Goal: Task Accomplishment & Management: Manage account settings

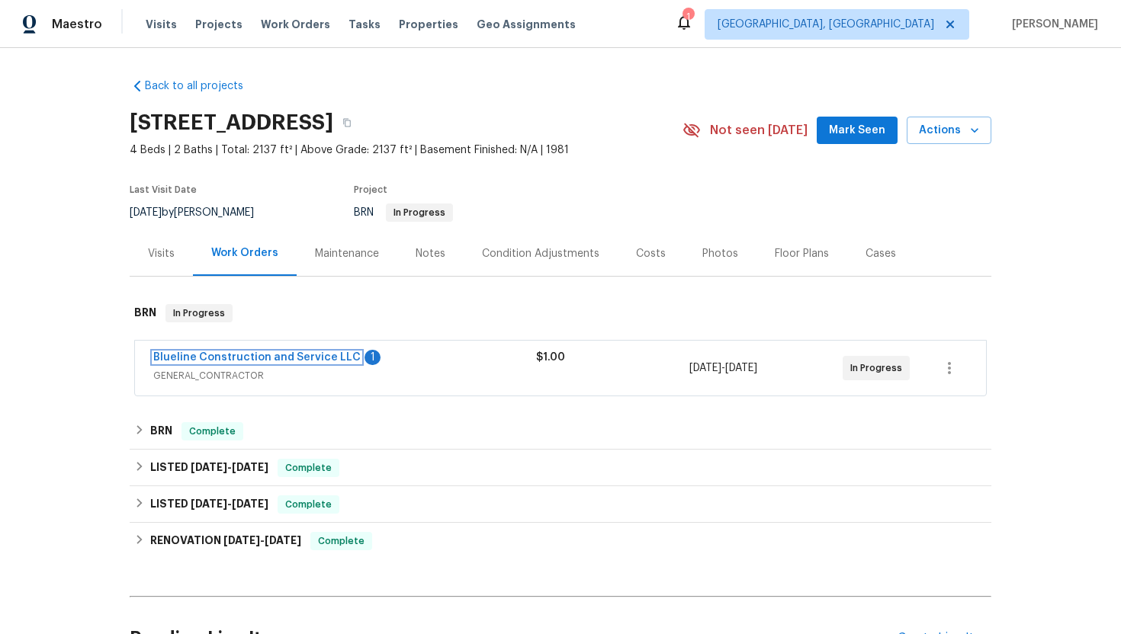
click at [269, 358] on link "Blueline Construction and Service LLC" at bounding box center [256, 357] width 207 height 11
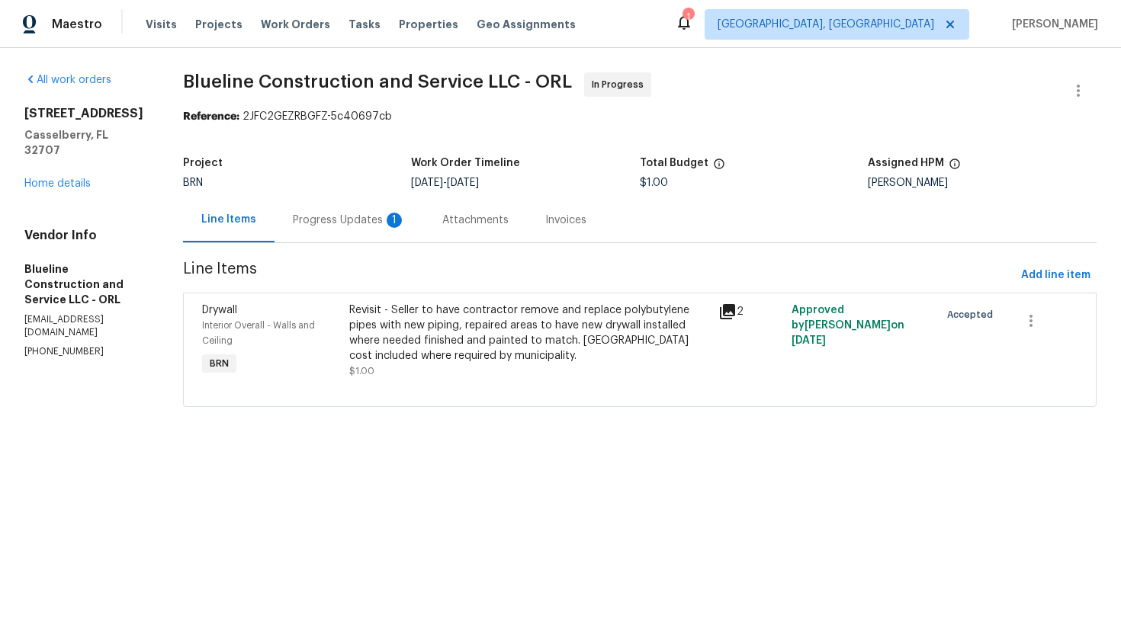
click at [366, 244] on section "Blueline Construction and Service LLC - ORL In Progress Reference: 2JFC2GEZRBGF…" at bounding box center [639, 248] width 913 height 353
click at [371, 230] on div "Progress Updates 1" at bounding box center [348, 219] width 149 height 45
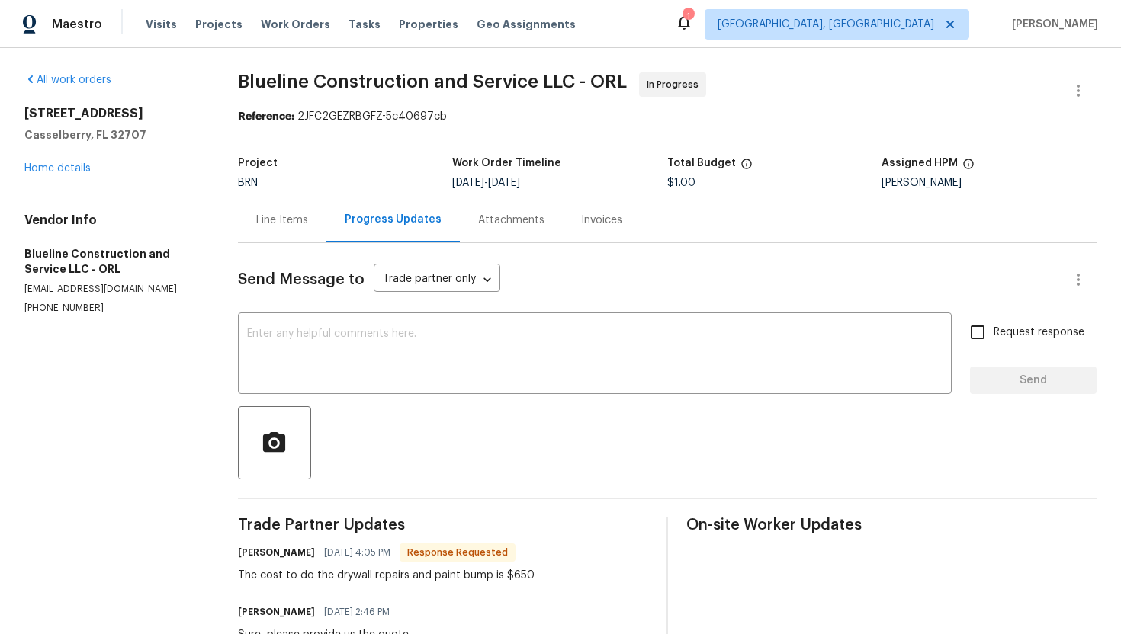
click at [295, 245] on div "Send Message to Trade partner only Trade partner only ​ x ​ Request response Se…" at bounding box center [667, 534] width 859 height 583
click at [295, 231] on div "Line Items" at bounding box center [282, 219] width 88 height 45
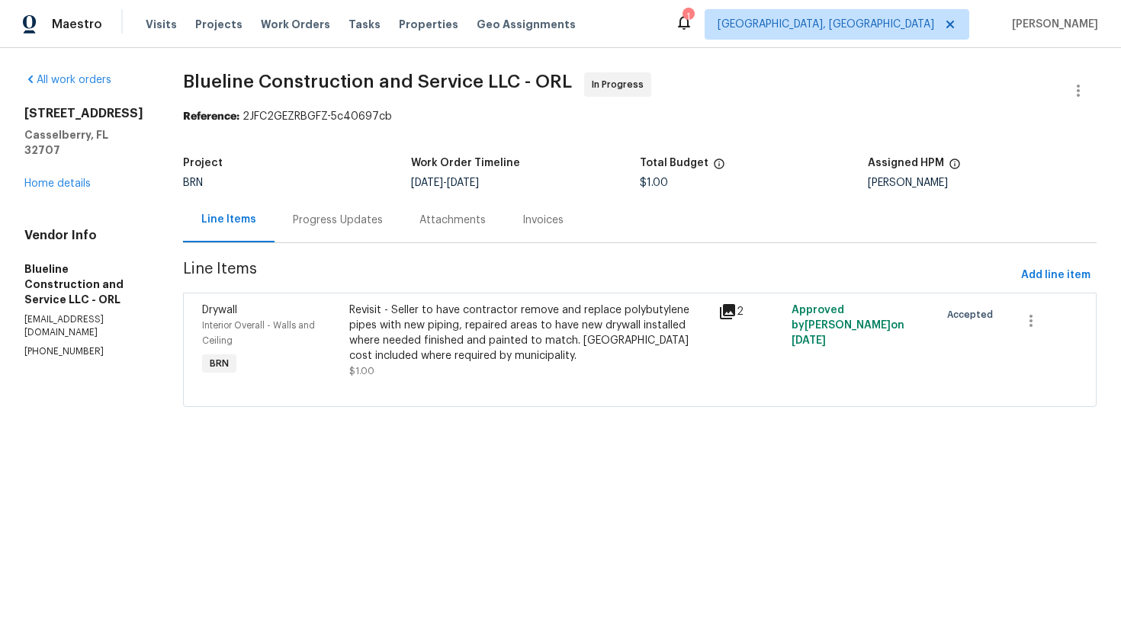
click at [387, 233] on div "Progress Updates" at bounding box center [337, 219] width 127 height 45
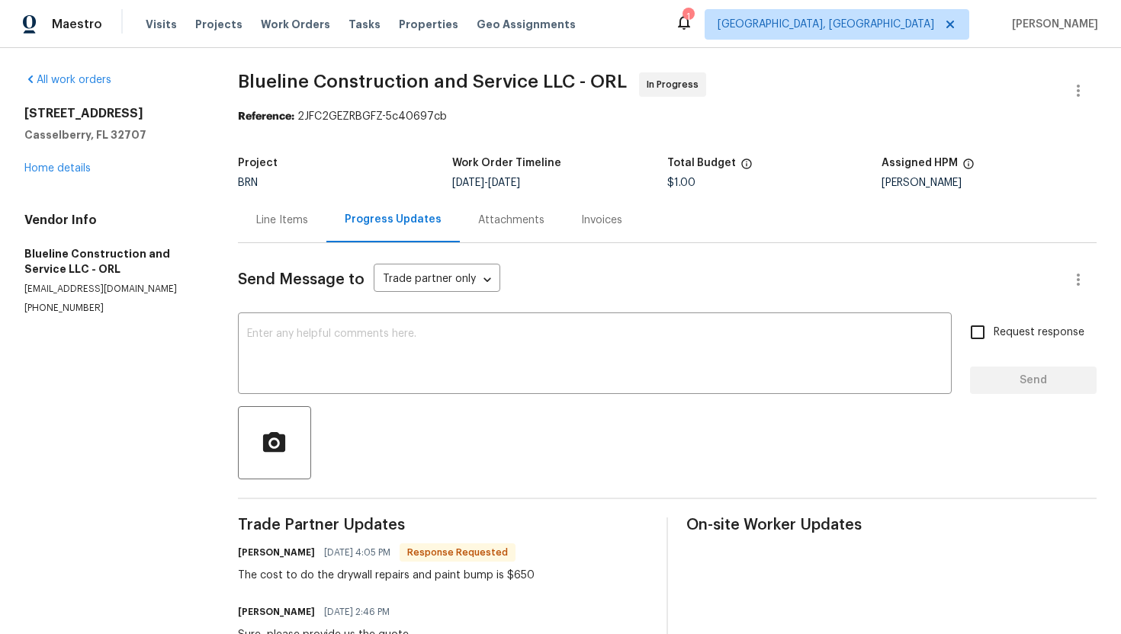
click at [299, 229] on div "Line Items" at bounding box center [282, 219] width 88 height 45
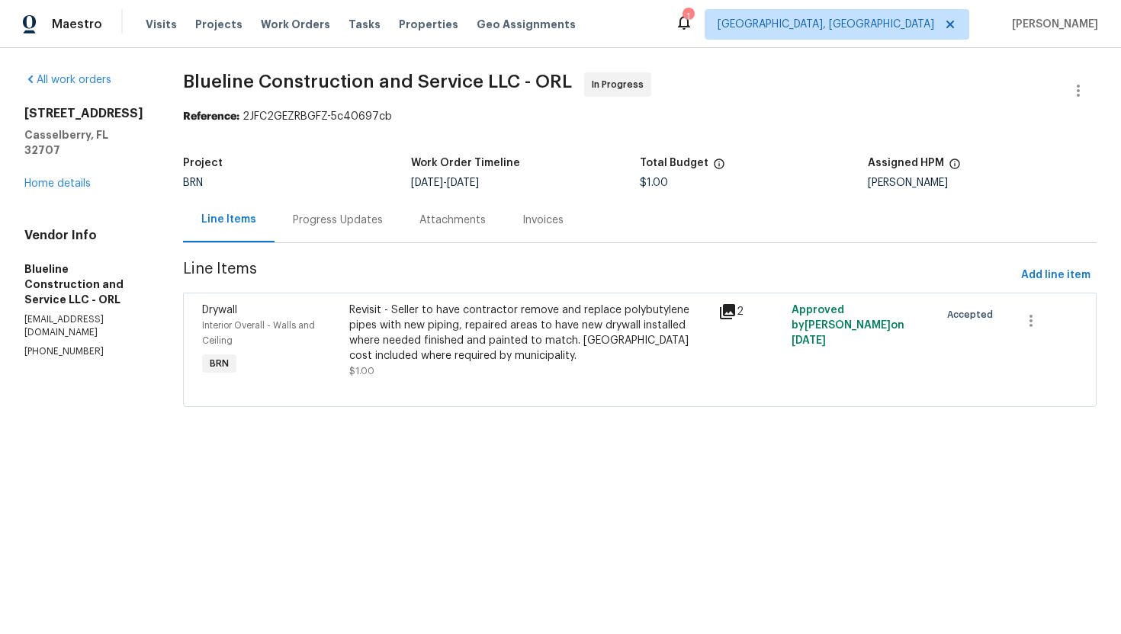
click at [359, 210] on div "Progress Updates" at bounding box center [337, 219] width 127 height 45
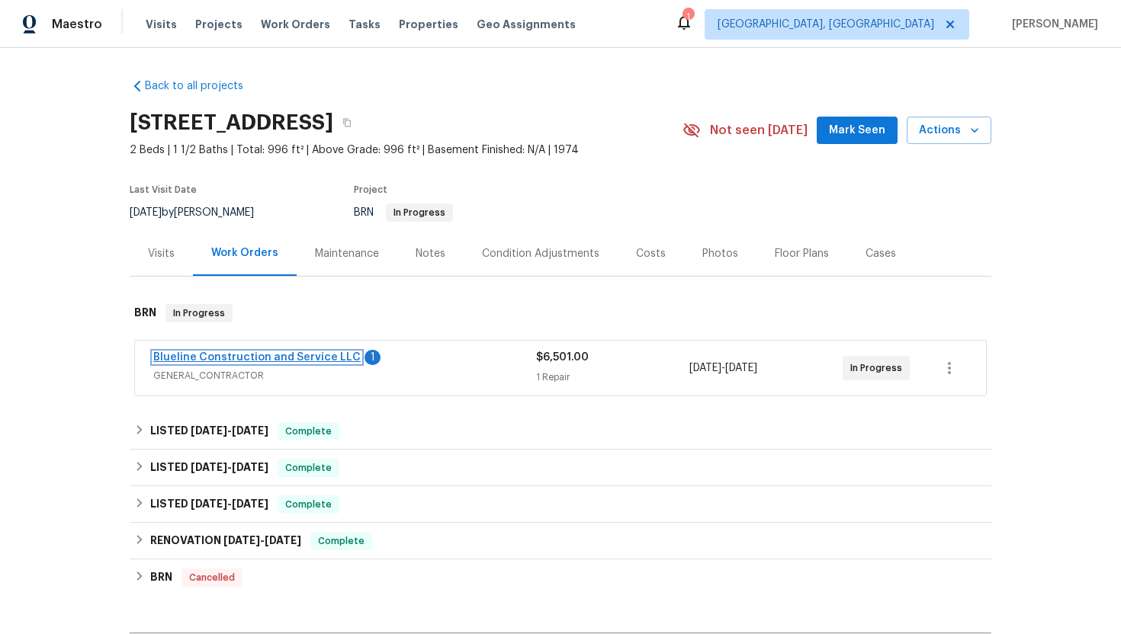
click at [226, 359] on link "Blueline Construction and Service LLC" at bounding box center [256, 357] width 207 height 11
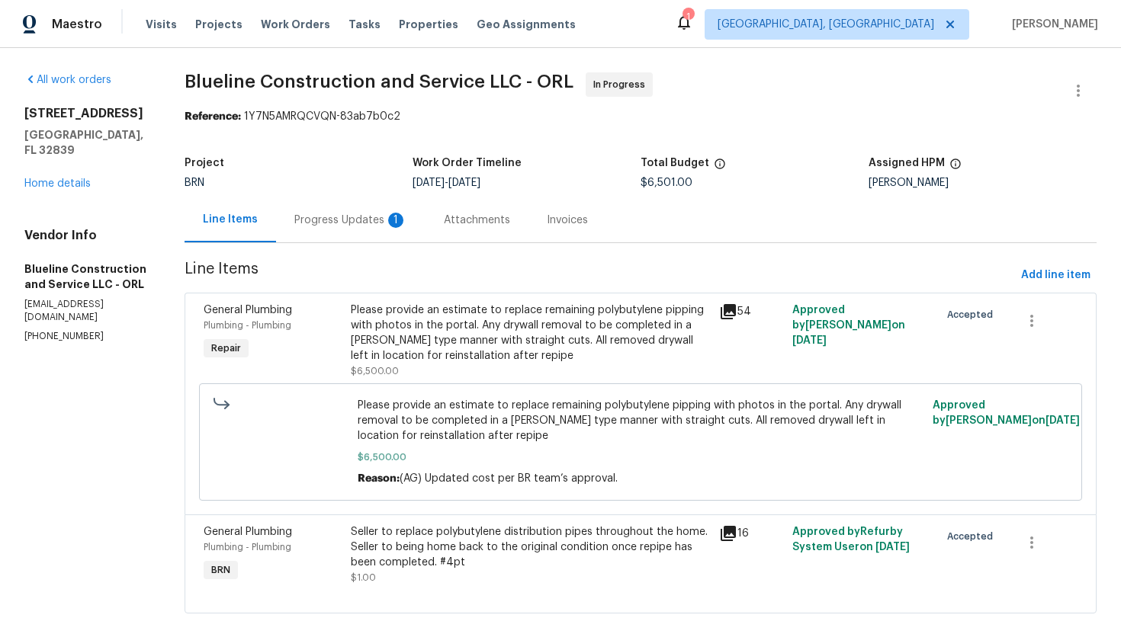
click at [393, 225] on div "Progress Updates 1" at bounding box center [350, 220] width 113 height 15
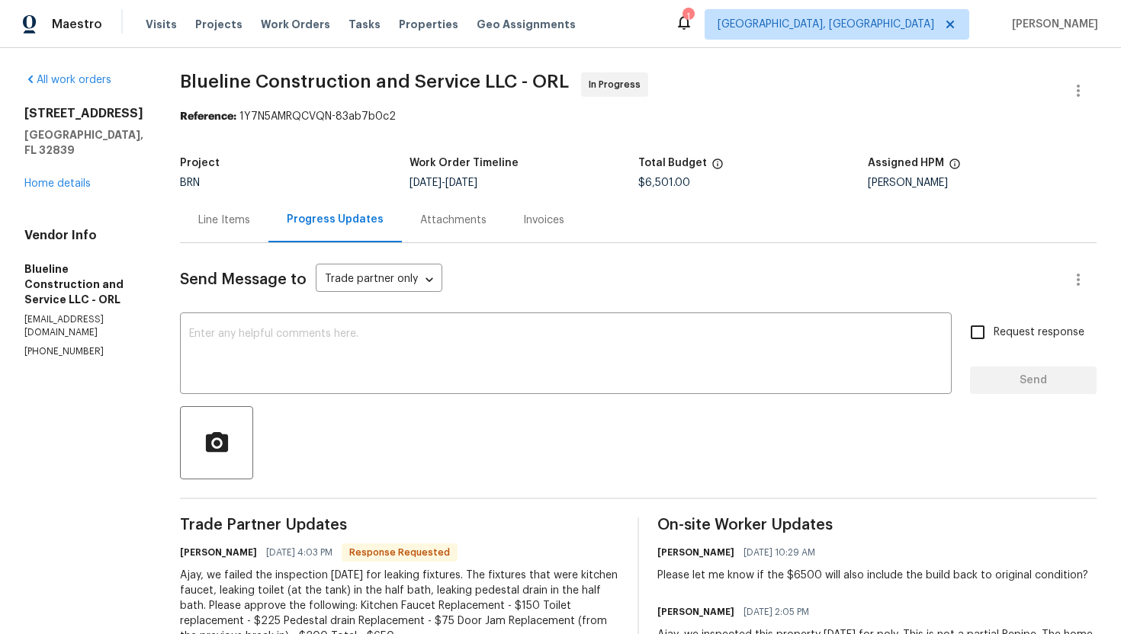
click at [250, 223] on div "Line Items" at bounding box center [224, 220] width 52 height 15
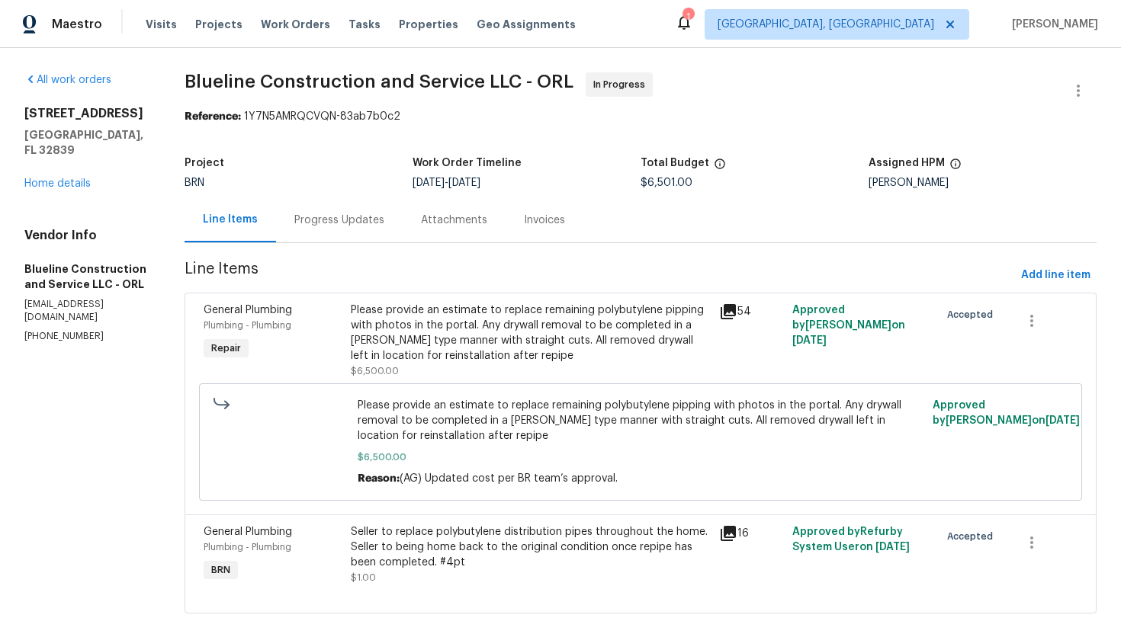
scroll to position [23, 0]
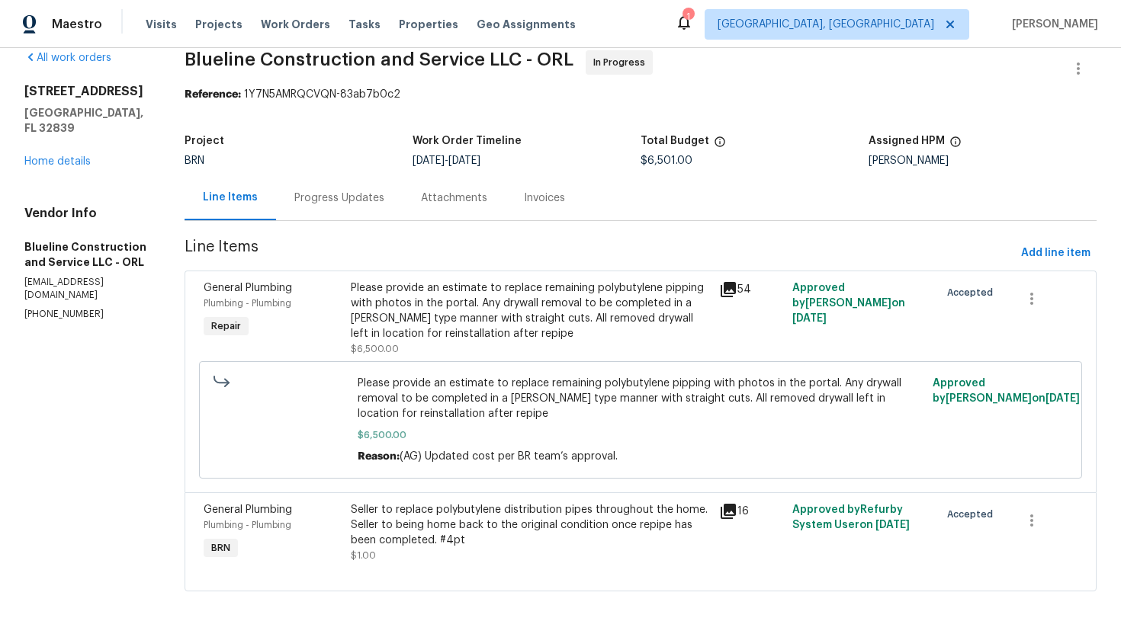
click at [377, 194] on div "Progress Updates" at bounding box center [339, 198] width 90 height 15
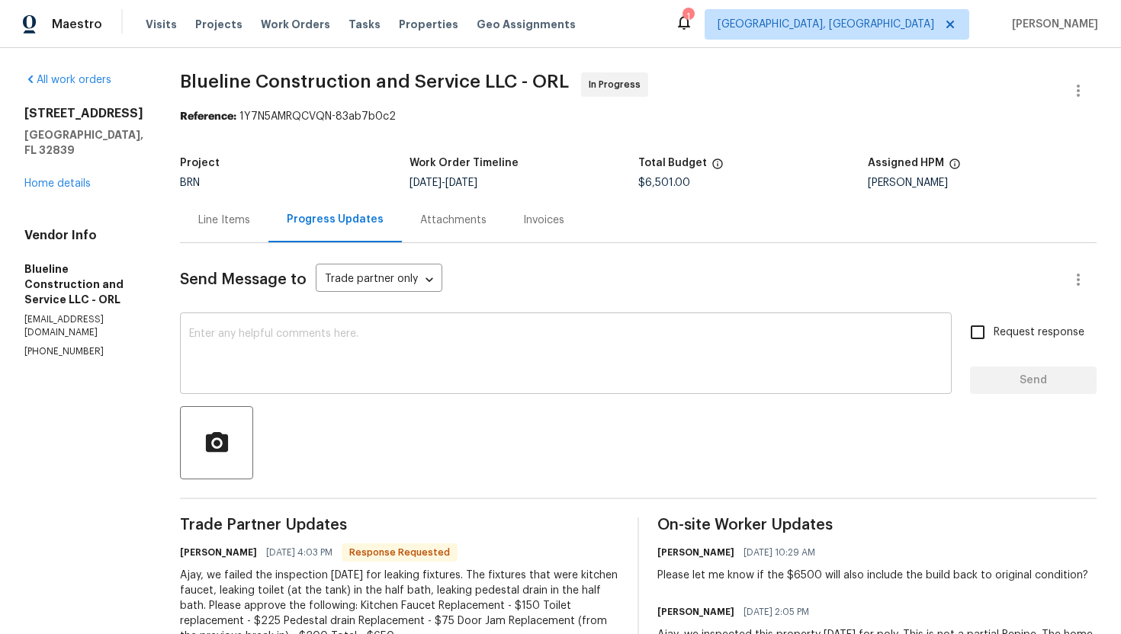
click at [418, 337] on textarea at bounding box center [565, 355] width 753 height 53
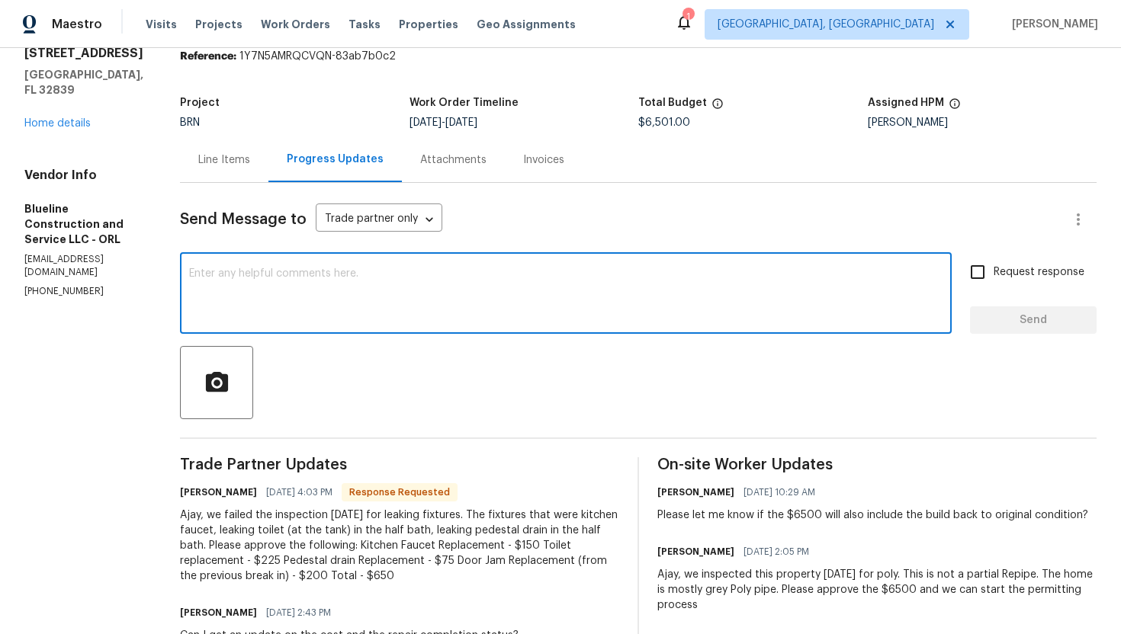
scroll to position [64, 0]
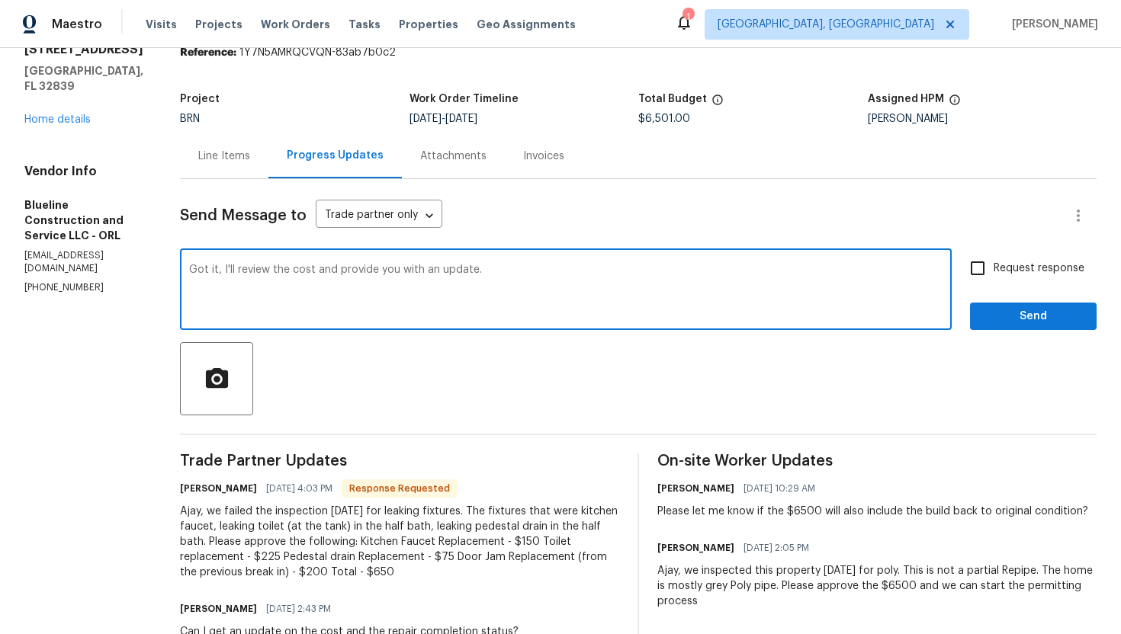
type textarea "Got it, I'll review the cost and provide you with an update."
click at [993, 271] on input "Request response" at bounding box center [977, 268] width 32 height 32
checkbox input "true"
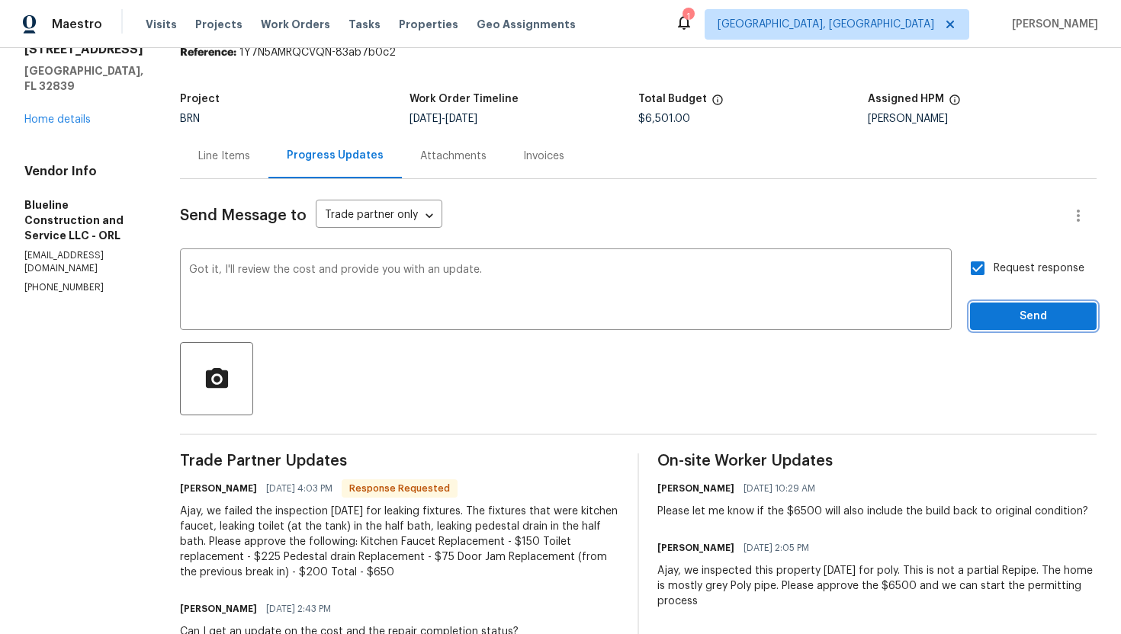
click at [1013, 309] on span "Send" at bounding box center [1033, 316] width 102 height 19
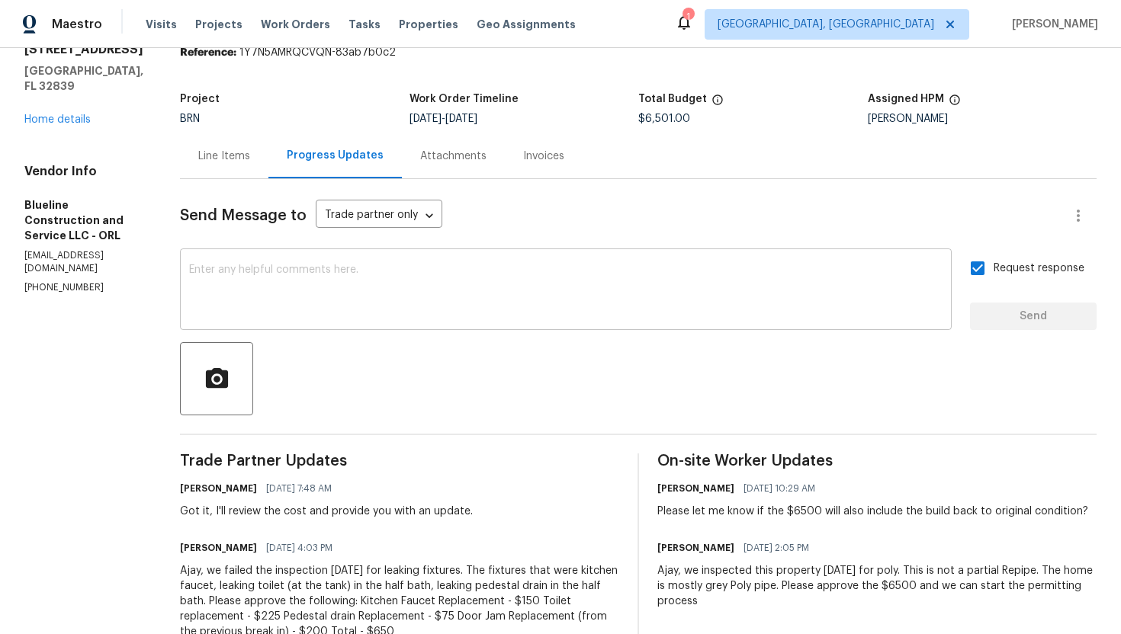
scroll to position [0, 0]
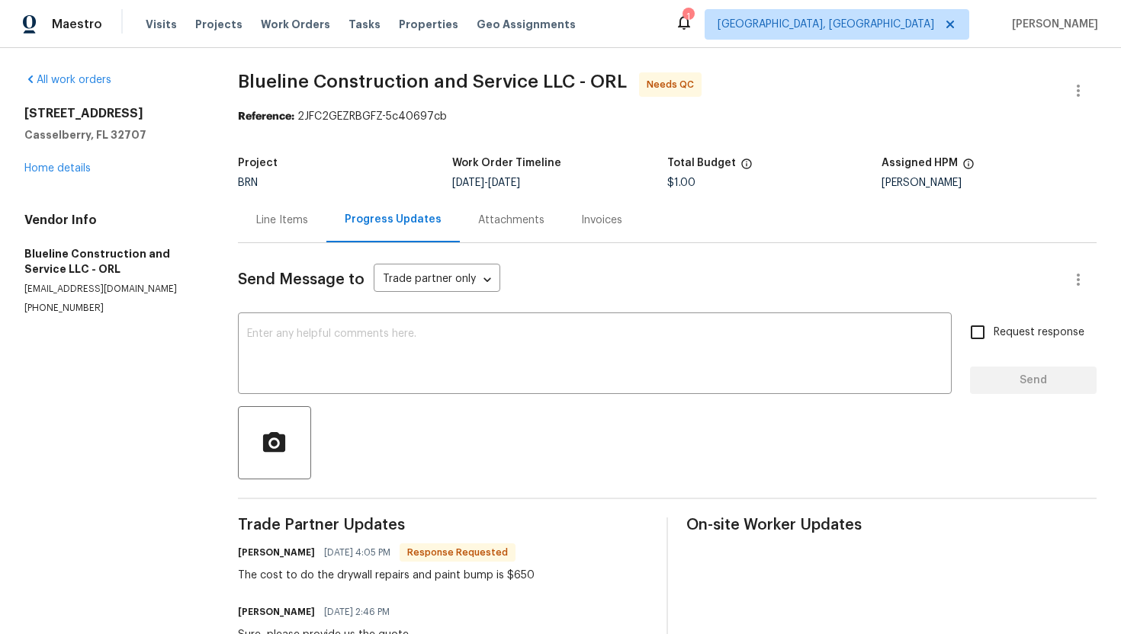
click at [302, 229] on div "Line Items" at bounding box center [282, 219] width 88 height 45
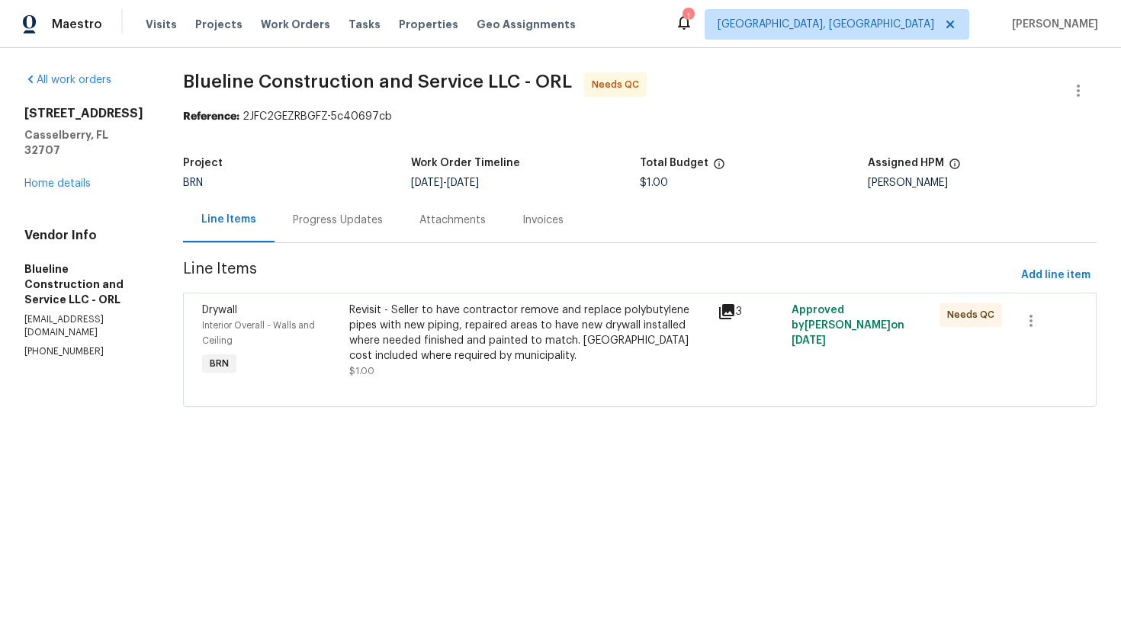
click at [383, 217] on div "Progress Updates" at bounding box center [338, 220] width 90 height 15
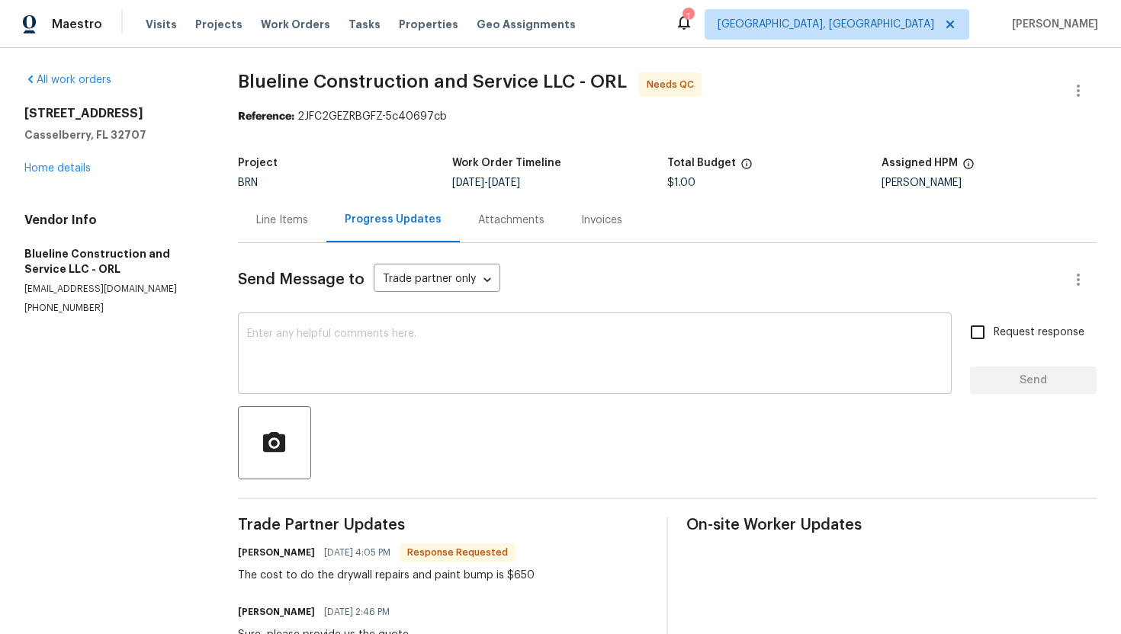
click at [498, 336] on textarea at bounding box center [594, 355] width 695 height 53
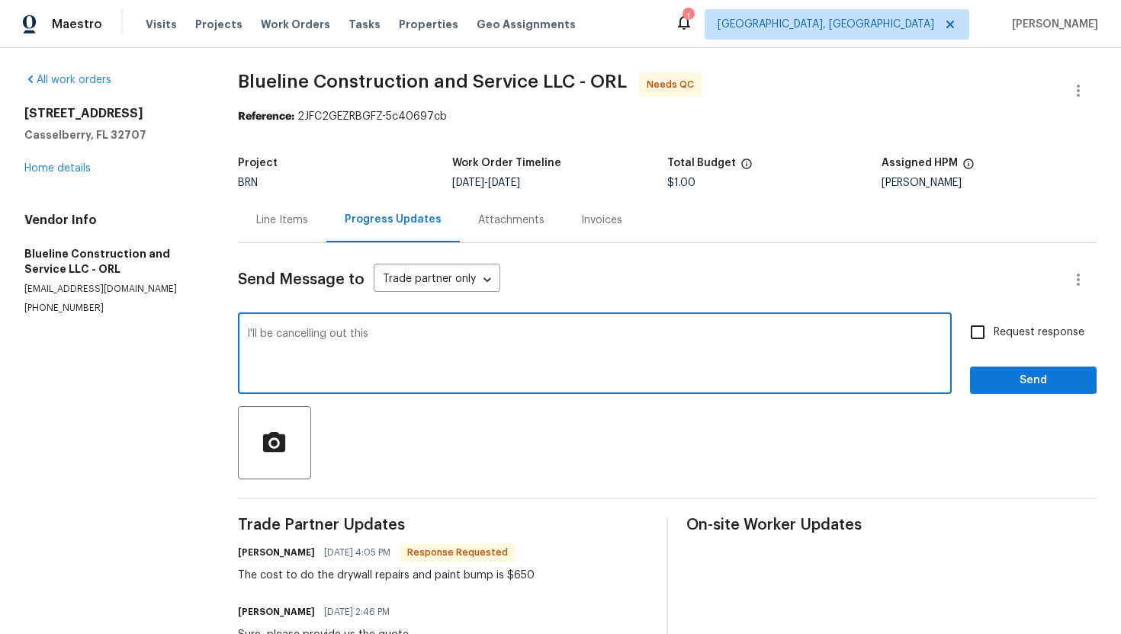
click at [329, 335] on textarea "I'll be cancelling out this" at bounding box center [594, 355] width 695 height 53
click at [406, 342] on textarea "I'll be closing out this" at bounding box center [594, 355] width 695 height 53
type textarea "I'll be closing out this WO as per our phone conversation, thanks."
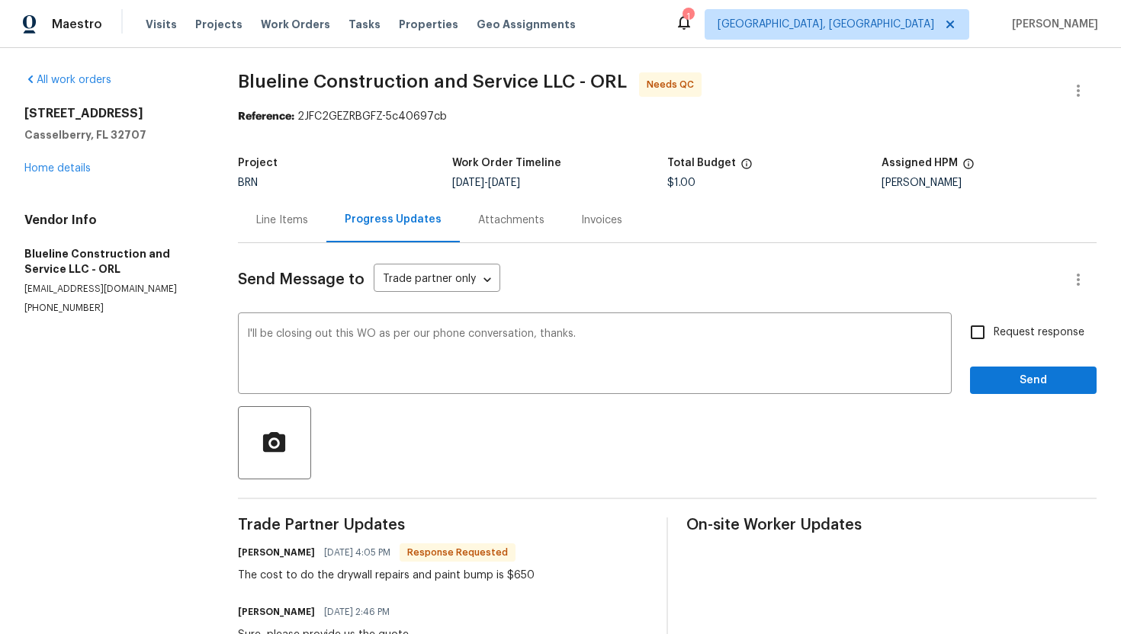
click at [1065, 330] on span "Request response" at bounding box center [1038, 333] width 91 height 16
click at [993, 330] on input "Request response" at bounding box center [977, 332] width 32 height 32
checkbox input "true"
click at [1050, 382] on span "Send" at bounding box center [1033, 380] width 102 height 19
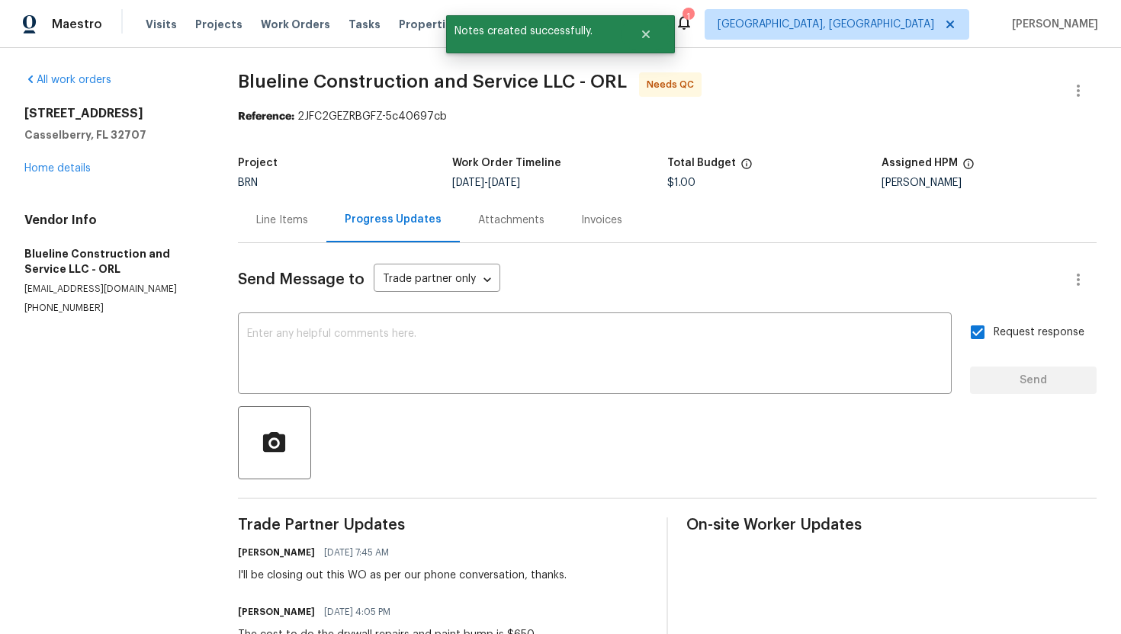
click at [284, 222] on div "Line Items" at bounding box center [282, 220] width 52 height 15
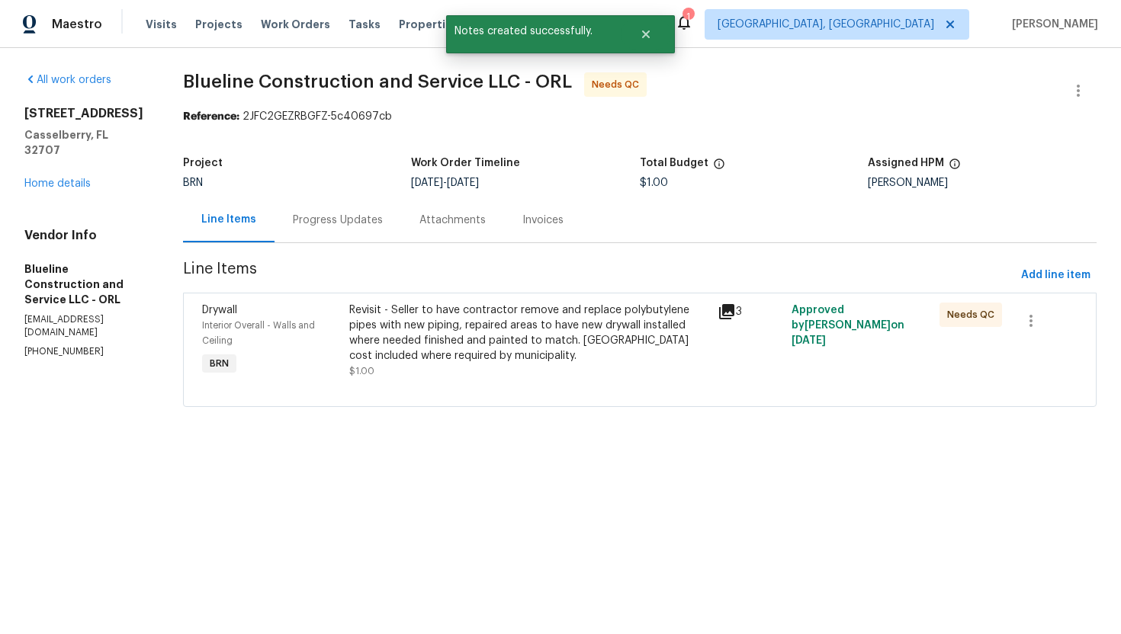
click at [519, 325] on div "Revisit - Seller to have contractor remove and replace polybutylene pipes with …" at bounding box center [529, 333] width 360 height 61
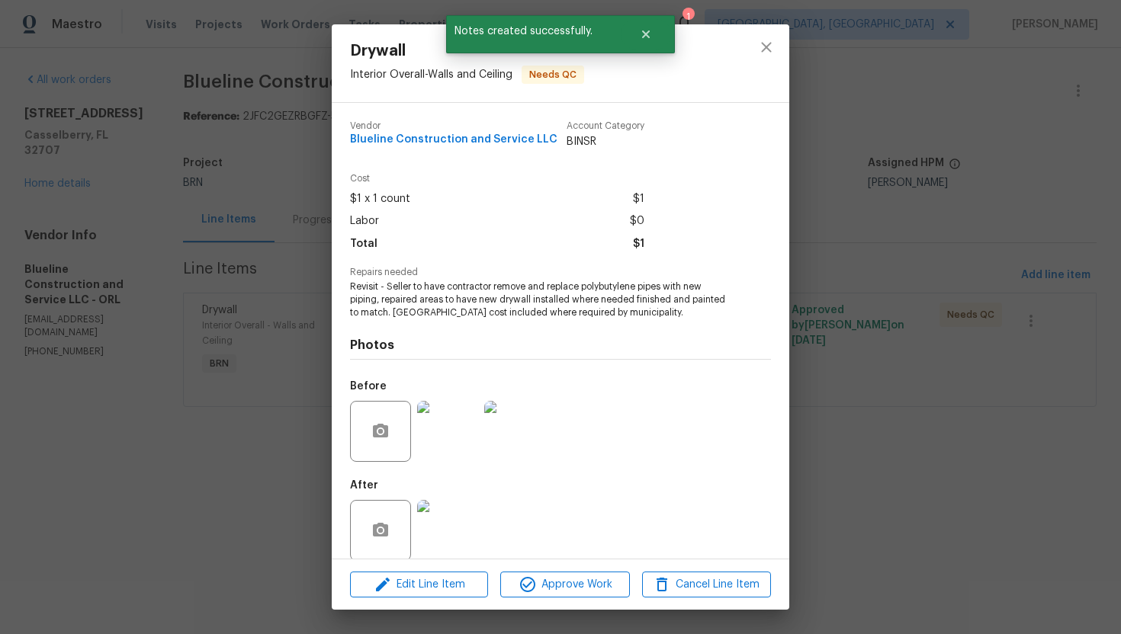
scroll to position [18, 0]
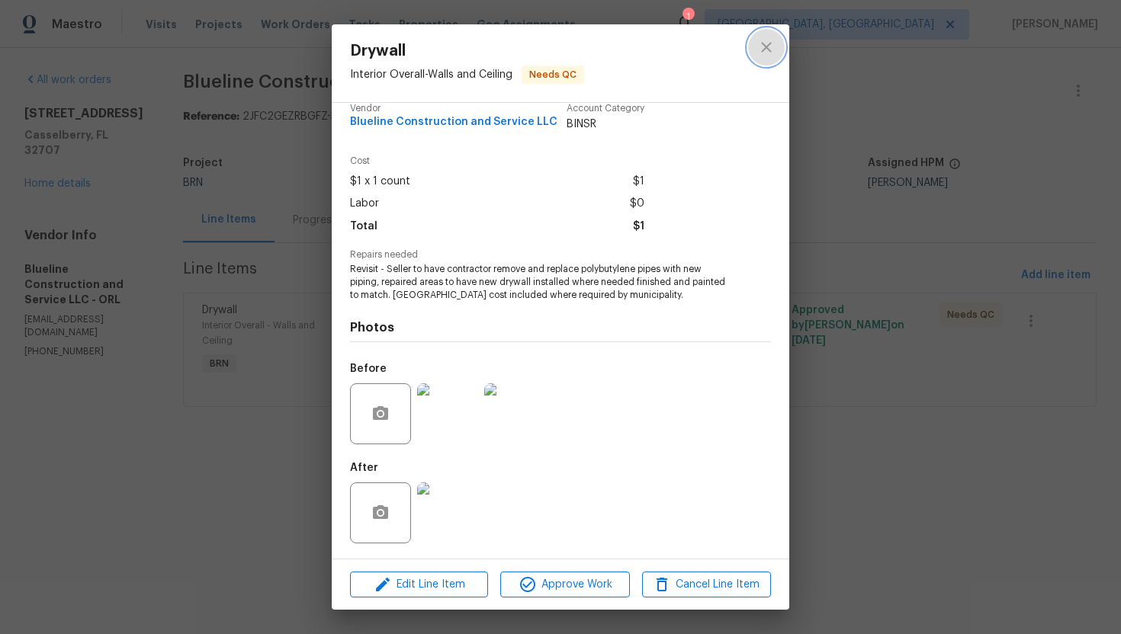
click at [761, 54] on icon "close" at bounding box center [766, 47] width 18 height 18
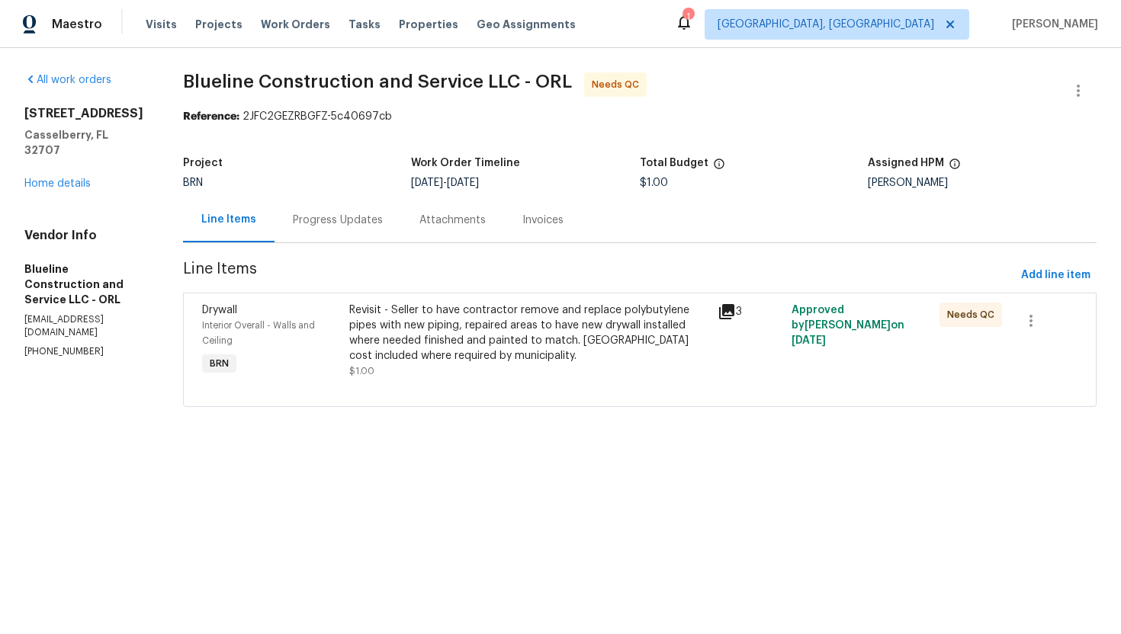
click at [521, 350] on div "Revisit - Seller to have contractor remove and replace polybutylene pipes with …" at bounding box center [529, 333] width 360 height 61
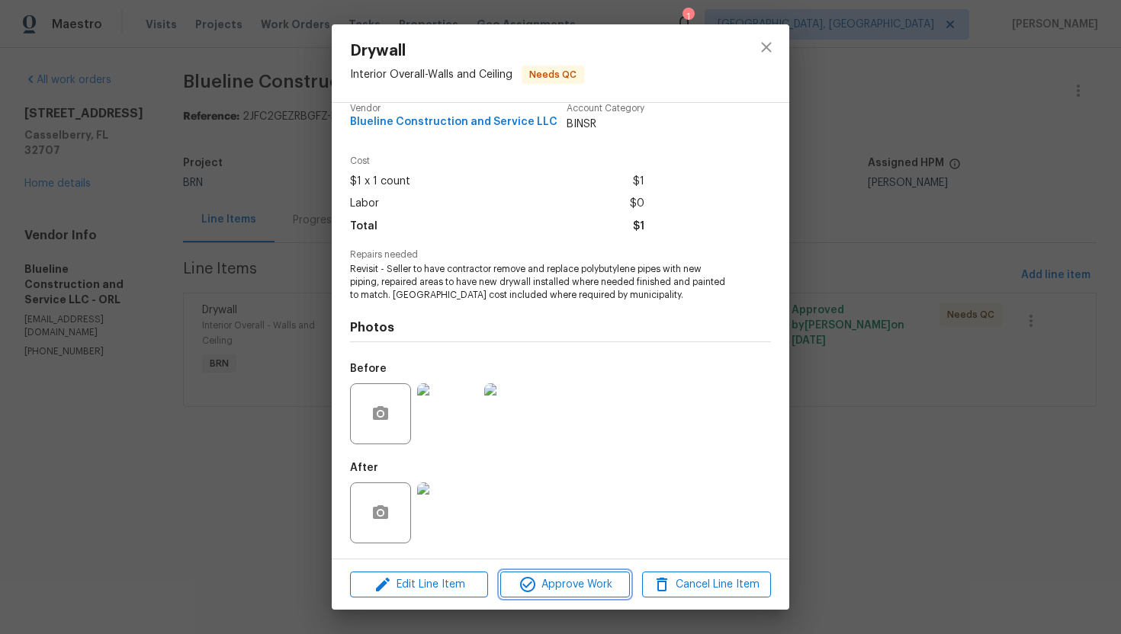
click at [543, 592] on span "Approve Work" at bounding box center [565, 585] width 120 height 19
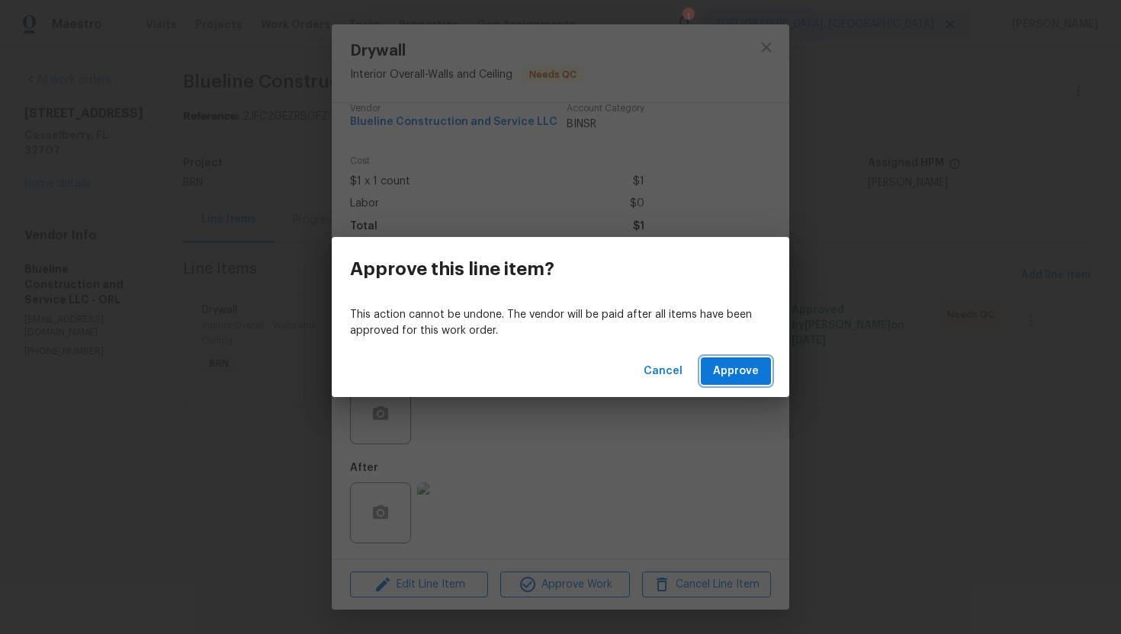
click at [729, 378] on span "Approve" at bounding box center [736, 371] width 46 height 19
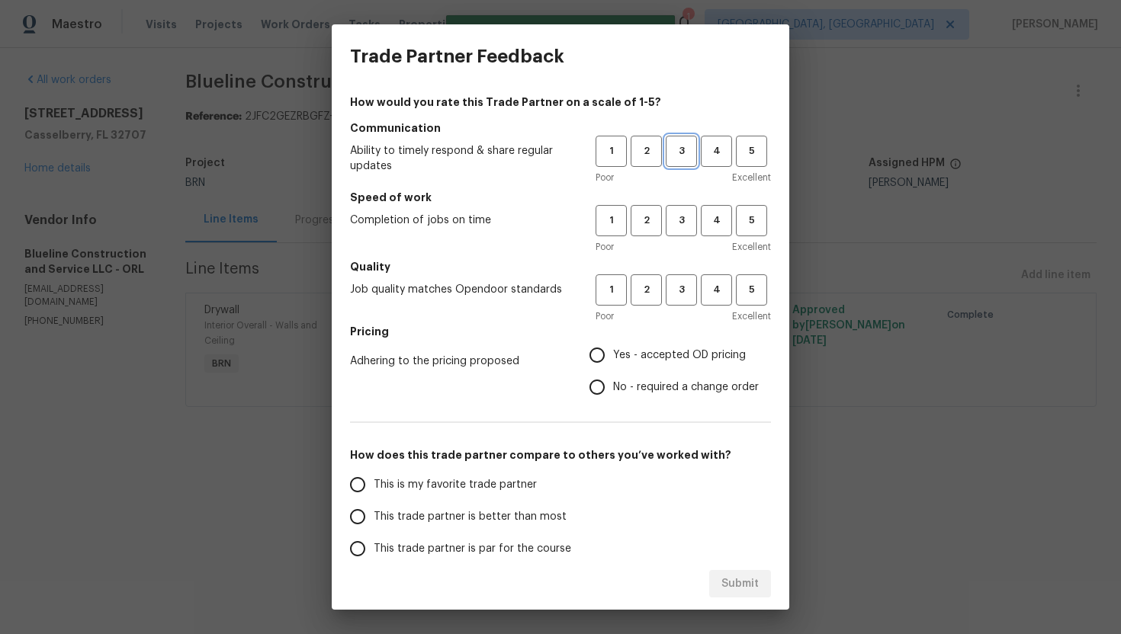
click at [683, 153] on span "3" at bounding box center [681, 152] width 28 height 18
click at [674, 233] on button "3" at bounding box center [681, 220] width 31 height 31
click at [675, 298] on span "3" at bounding box center [681, 290] width 28 height 18
click at [625, 349] on span "Yes - accepted OD pricing" at bounding box center [679, 356] width 133 height 16
click at [613, 349] on input "Yes - accepted OD pricing" at bounding box center [597, 355] width 32 height 32
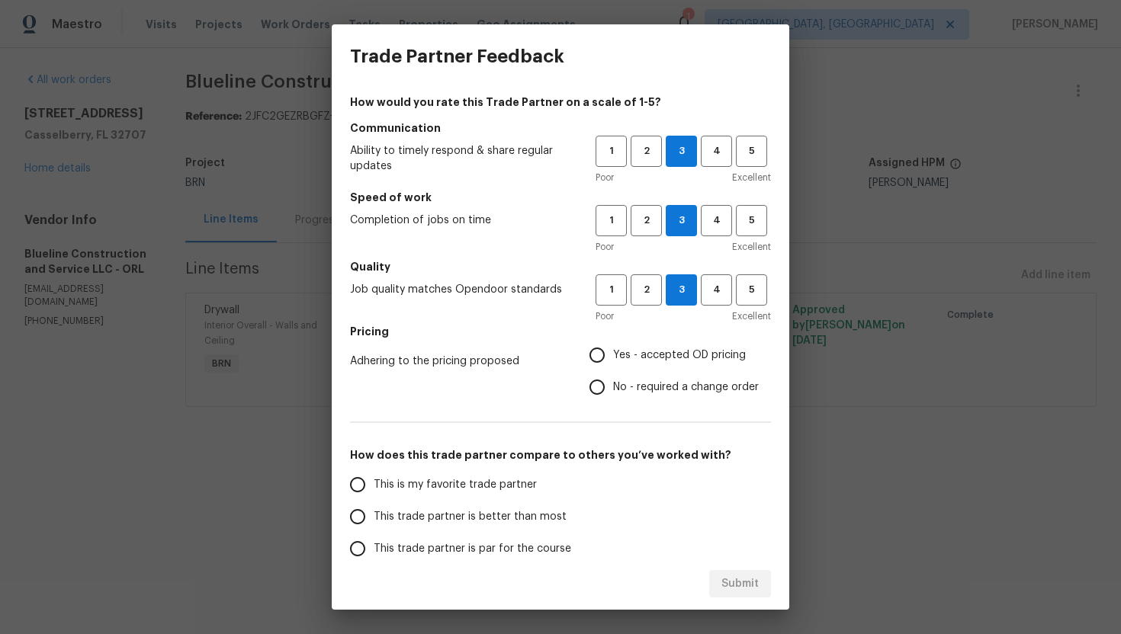
radio input "true"
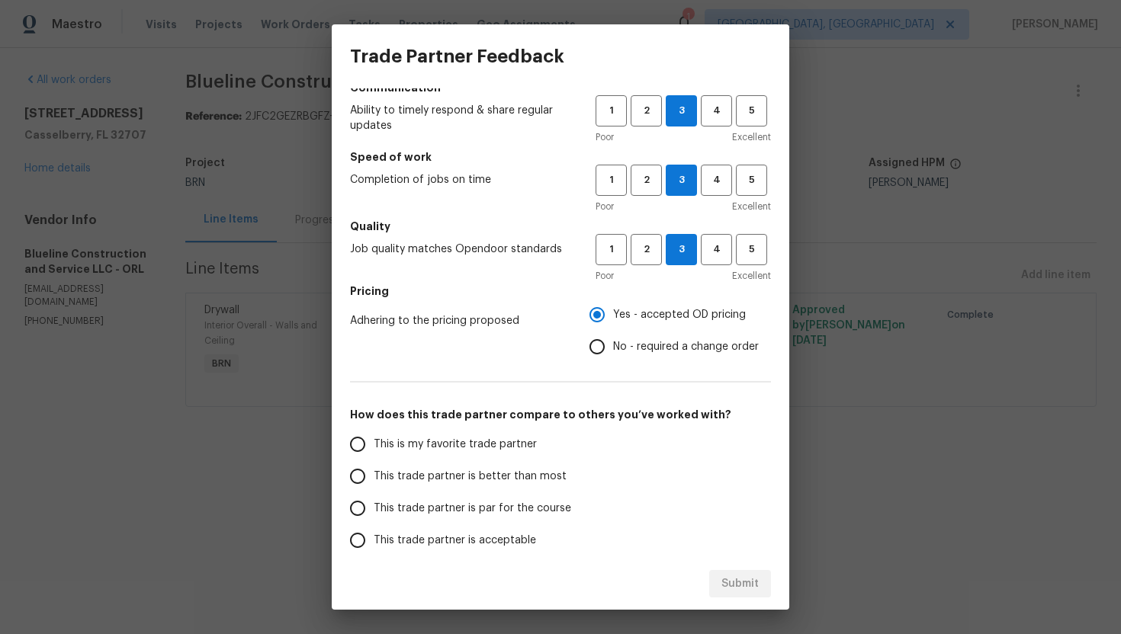
scroll to position [59, 0]
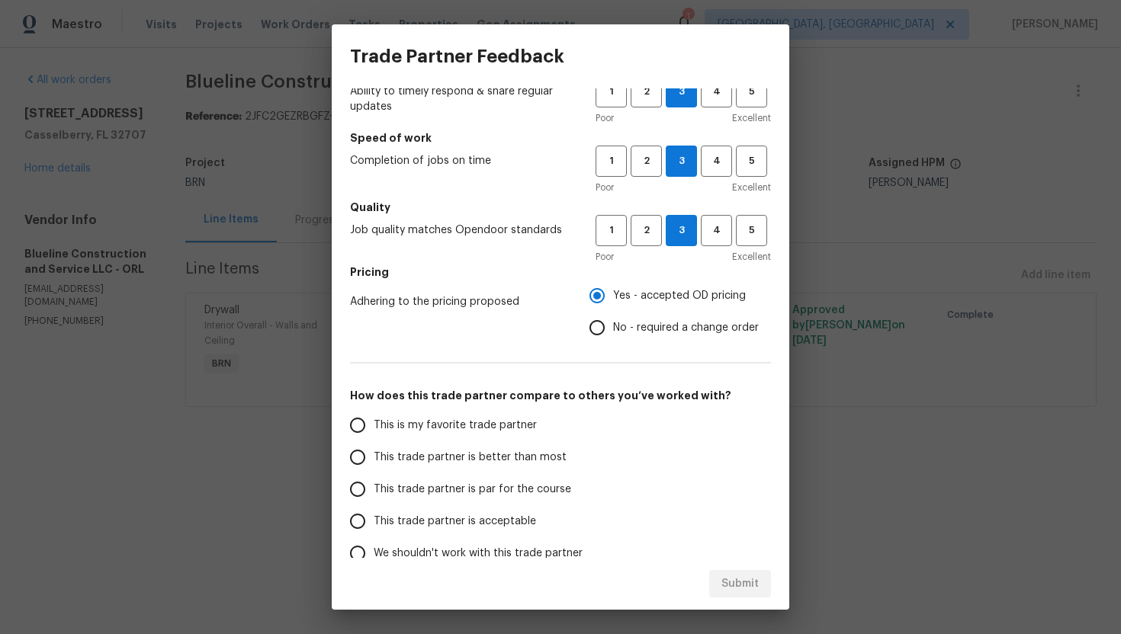
click at [456, 485] on span "This trade partner is par for the course" at bounding box center [472, 490] width 197 height 16
click at [374, 485] on input "This trade partner is par for the course" at bounding box center [358, 489] width 32 height 32
click at [733, 577] on span "Submit" at bounding box center [739, 584] width 37 height 19
radio input "true"
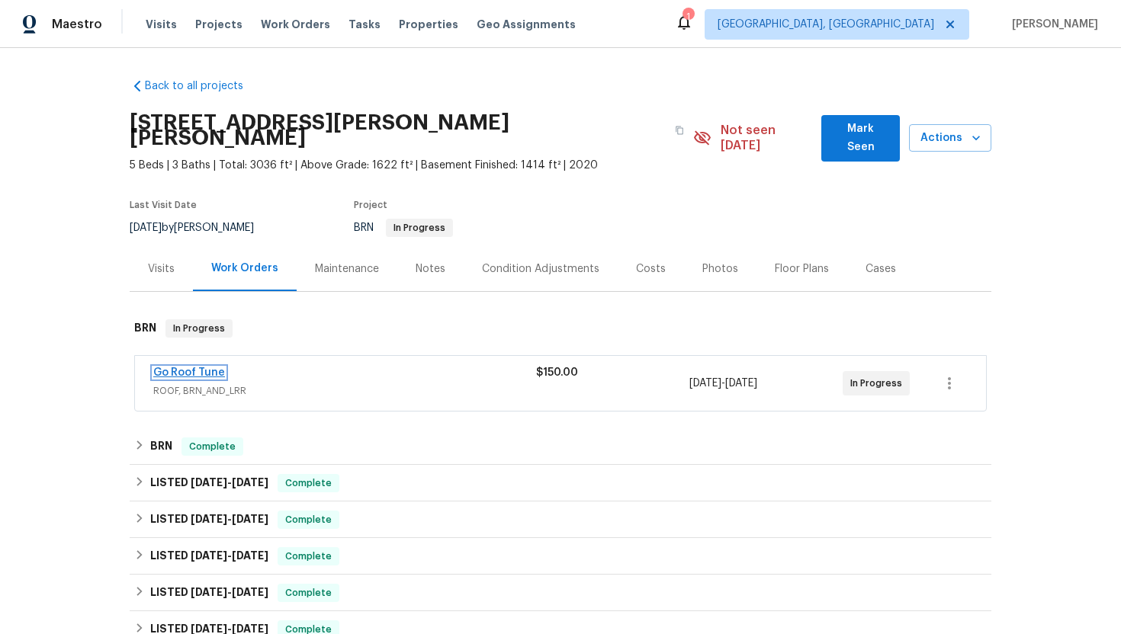
click at [207, 368] on link "Go Roof Tune" at bounding box center [189, 373] width 72 height 11
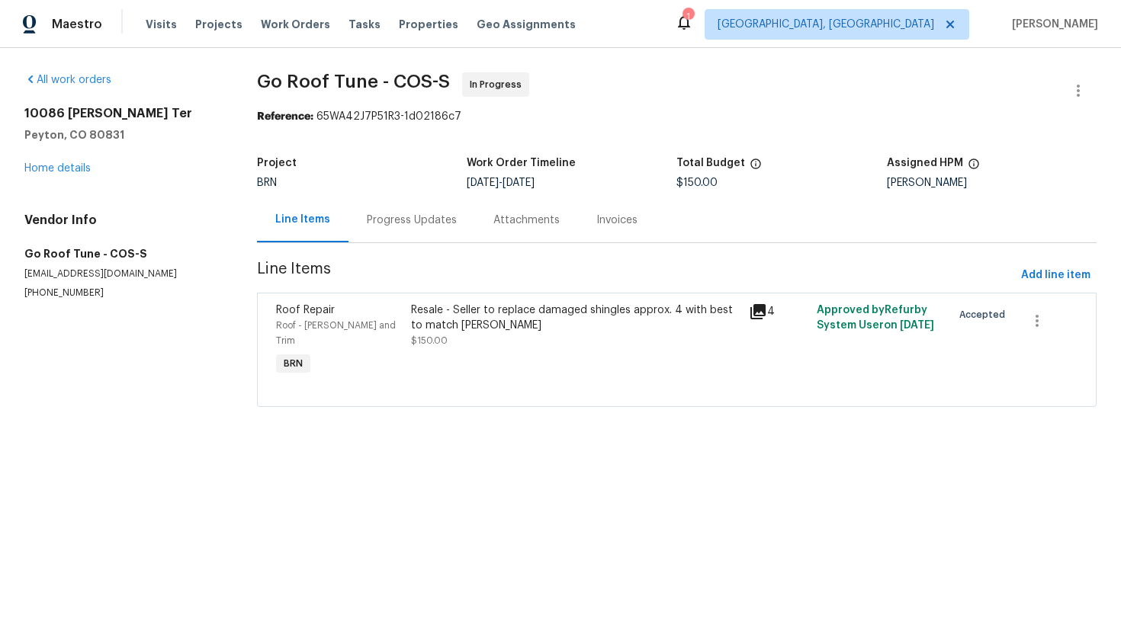
click at [417, 221] on div "Progress Updates" at bounding box center [412, 220] width 90 height 15
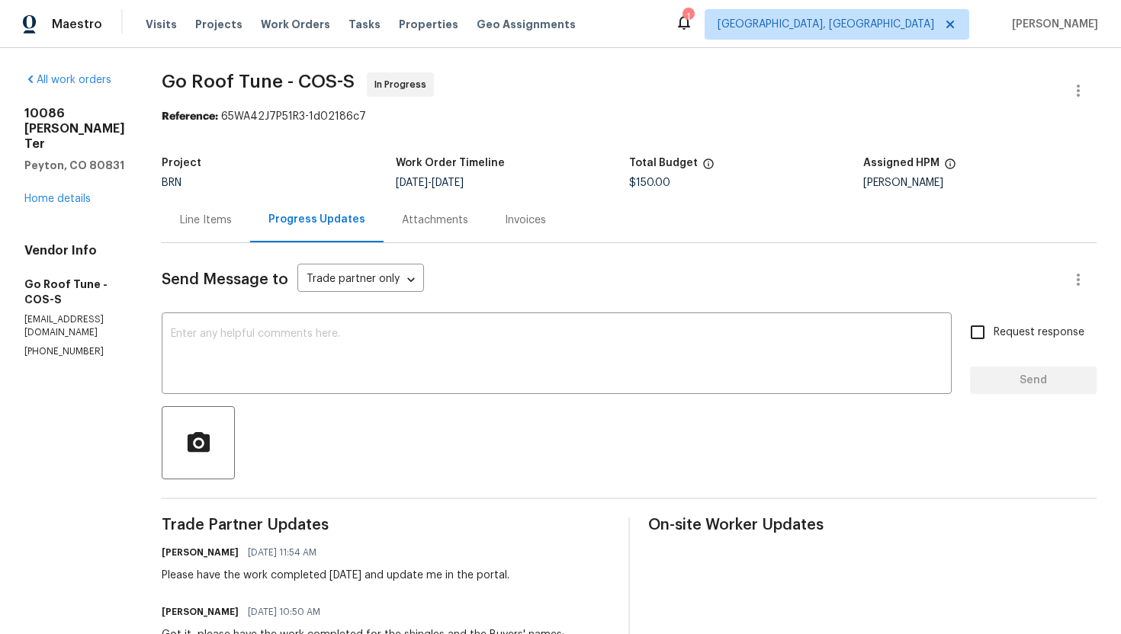
click at [242, 230] on div "Line Items" at bounding box center [206, 219] width 88 height 45
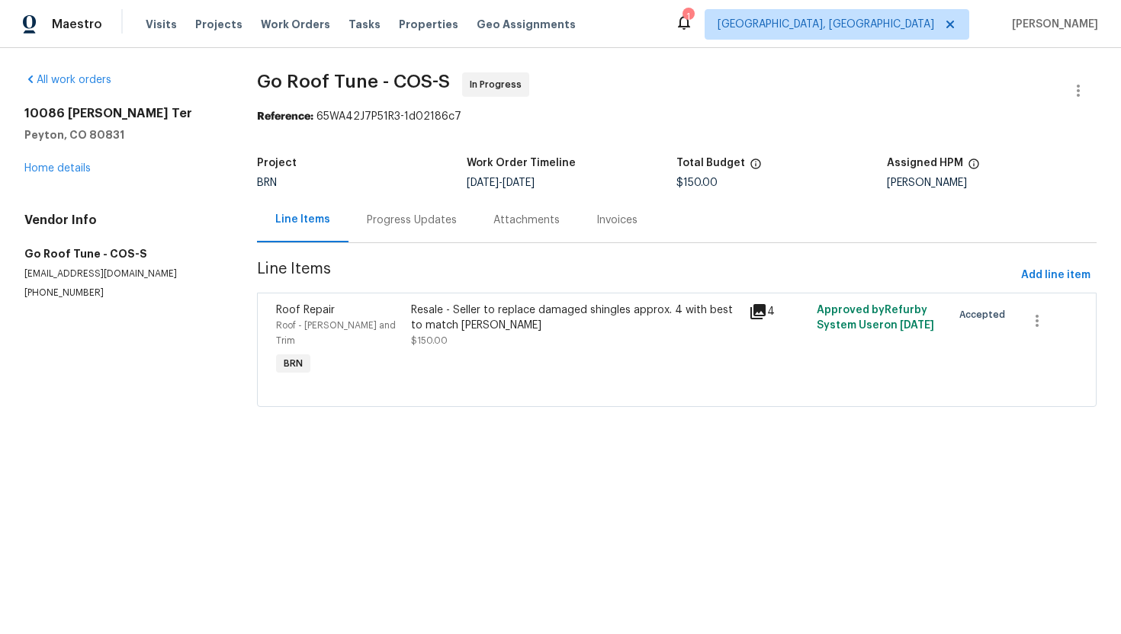
click at [433, 220] on div "Progress Updates" at bounding box center [412, 220] width 90 height 15
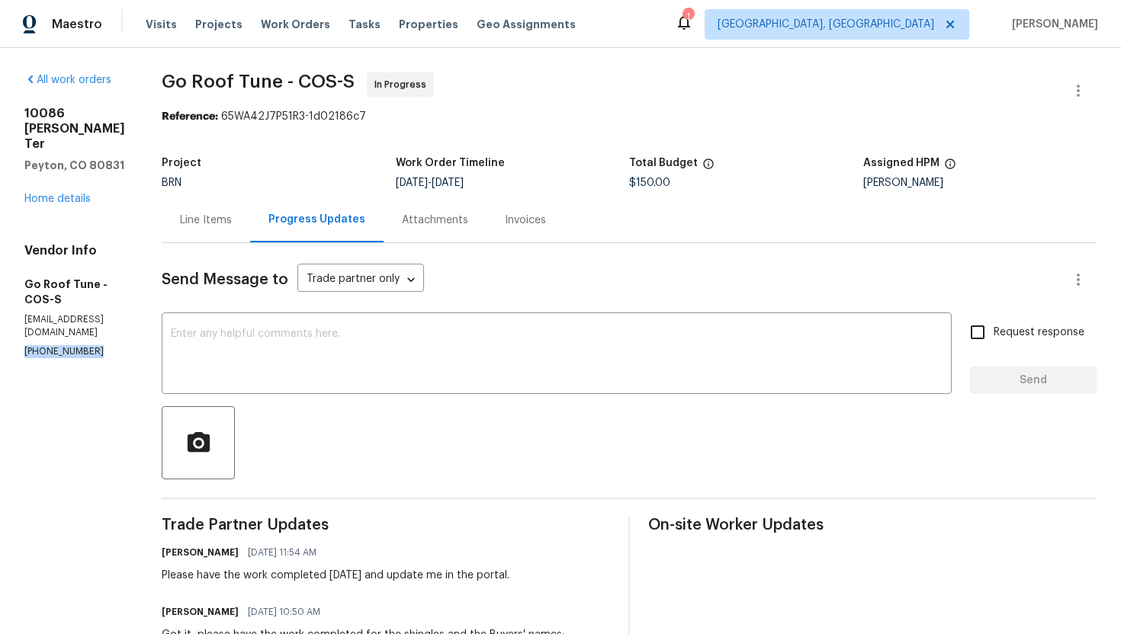
drag, startPoint x: 22, startPoint y: 294, endPoint x: 110, endPoint y: 300, distance: 87.9
click at [111, 298] on div "All work orders 10086 Henman Ter Peyton, CO 80831 Home details Vendor Info Go R…" at bounding box center [560, 623] width 1121 height 1150
copy p "(951) 782-0336"
click at [473, 326] on div "x ​" at bounding box center [557, 355] width 790 height 78
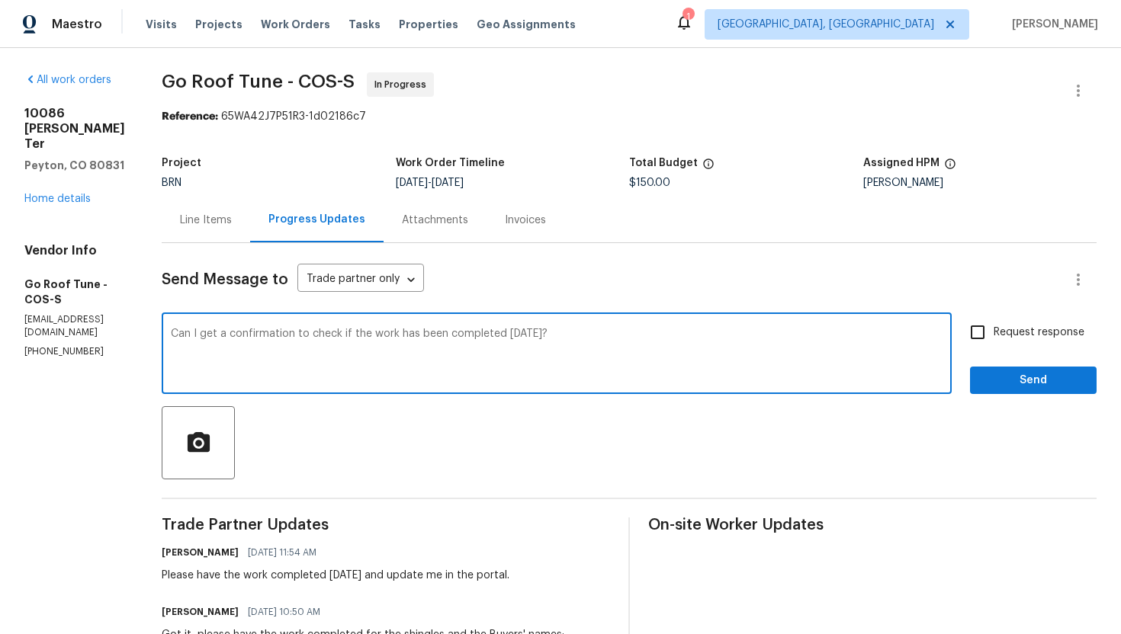
type textarea "Can I get a confirmation to check if the work has been completed yesterday?"
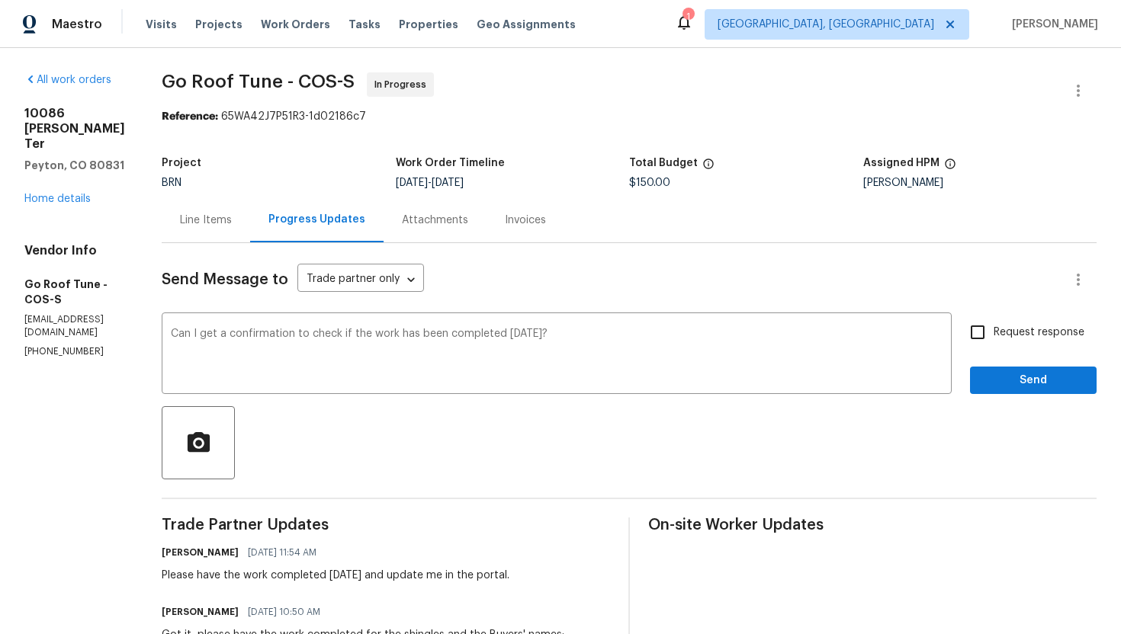
click at [1032, 332] on span "Request response" at bounding box center [1038, 333] width 91 height 16
click at [993, 332] on input "Request response" at bounding box center [977, 332] width 32 height 32
checkbox input "true"
click at [1016, 389] on span "Send" at bounding box center [1033, 380] width 102 height 19
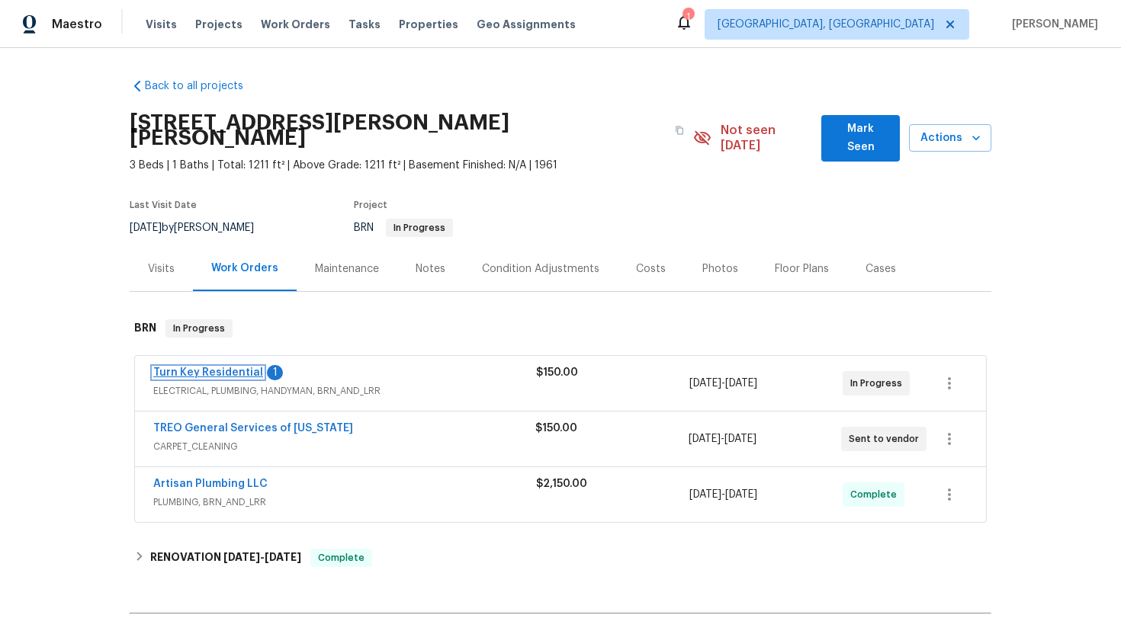
click at [196, 368] on link "Turn Key Residential" at bounding box center [208, 373] width 110 height 11
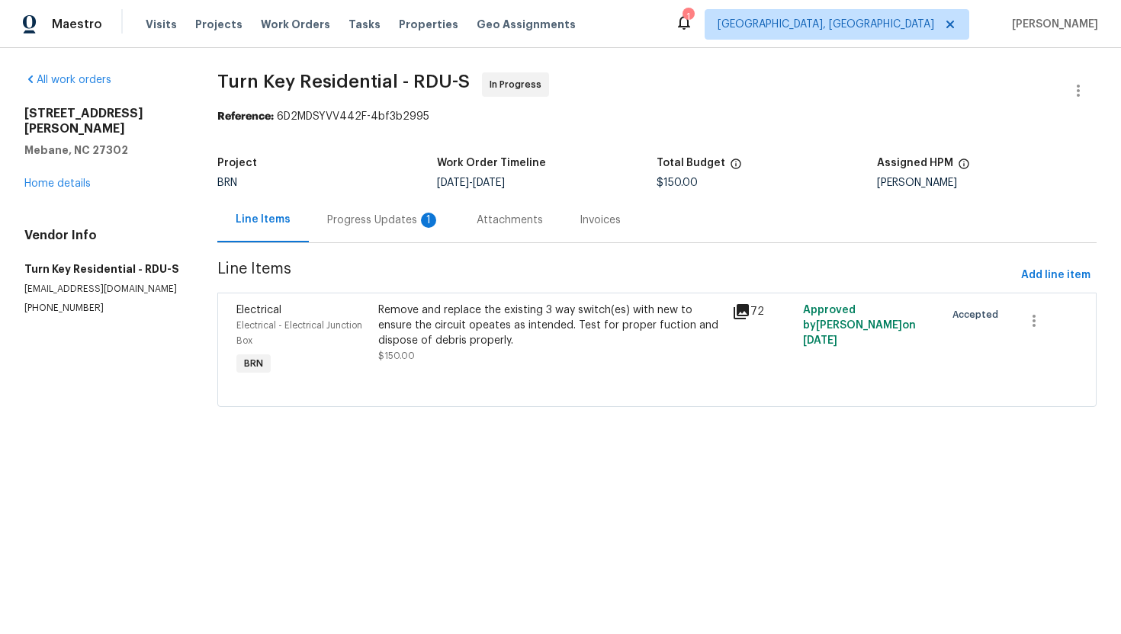
click at [401, 225] on div "Progress Updates 1" at bounding box center [383, 220] width 113 height 15
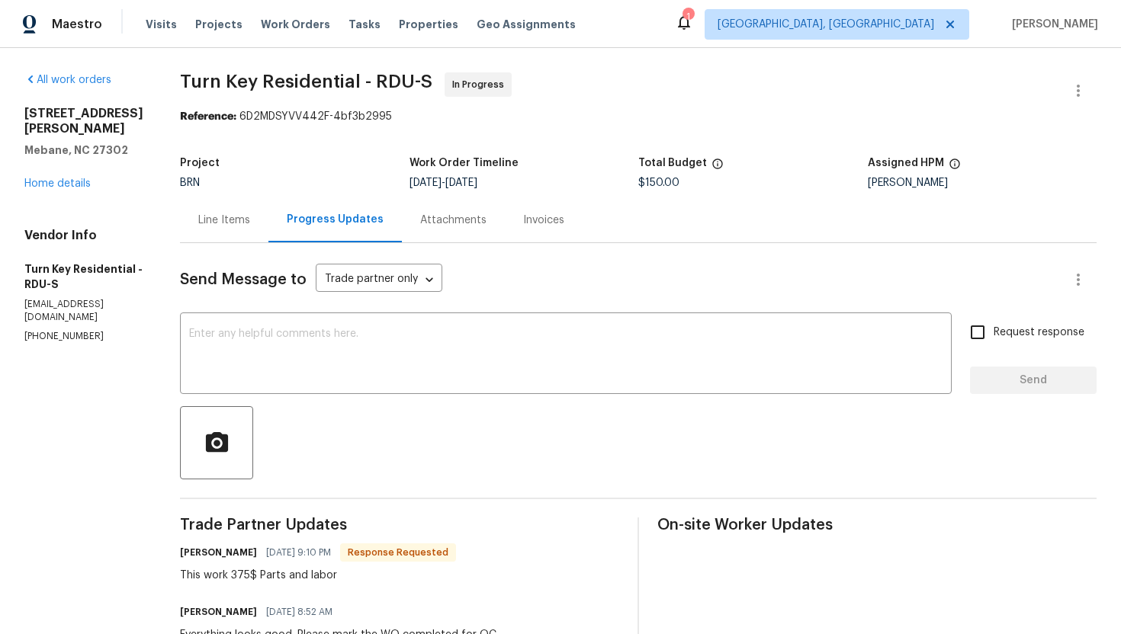
click at [250, 225] on div "Line Items" at bounding box center [224, 220] width 52 height 15
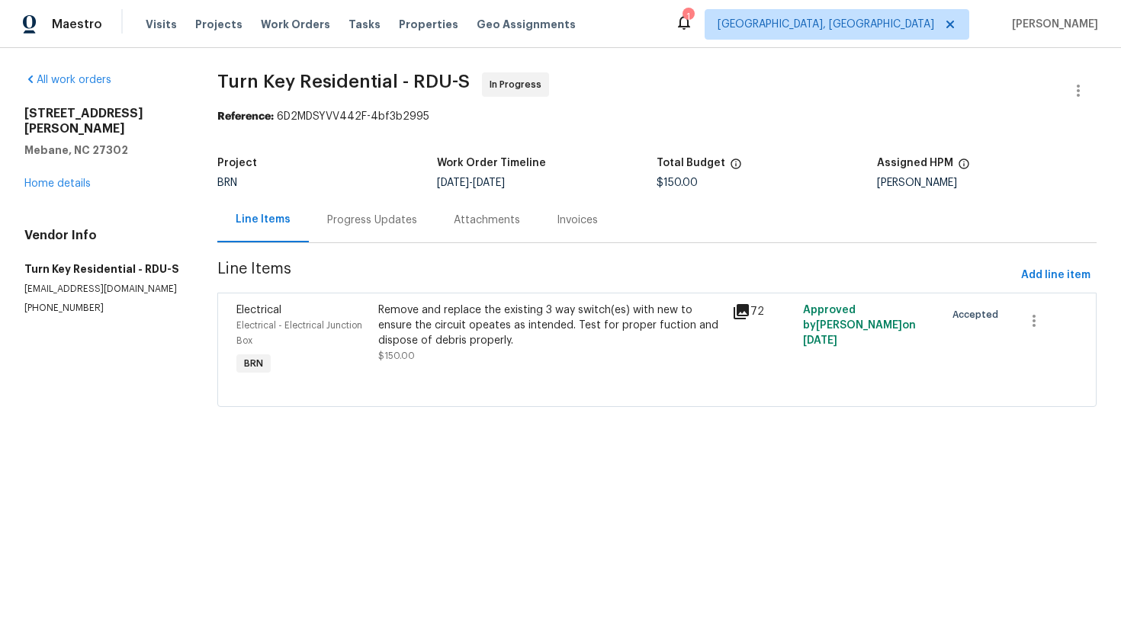
click at [460, 327] on div "Remove and replace the existing 3 way switch(es) with new to ensure the circuit…" at bounding box center [550, 326] width 345 height 46
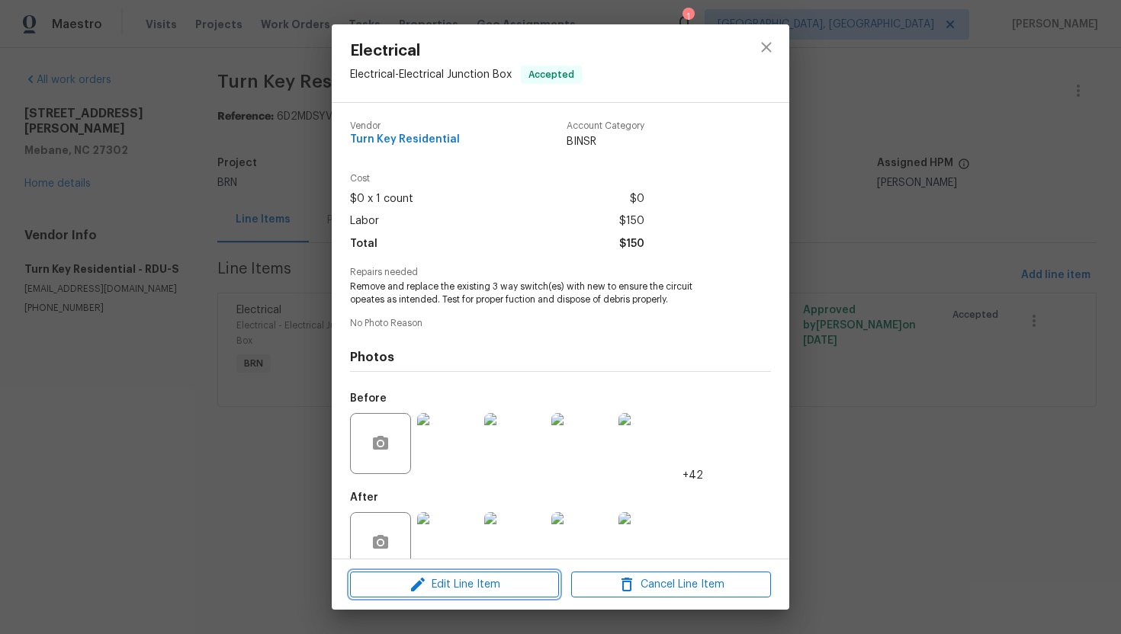
click at [419, 576] on icon "button" at bounding box center [418, 585] width 18 height 18
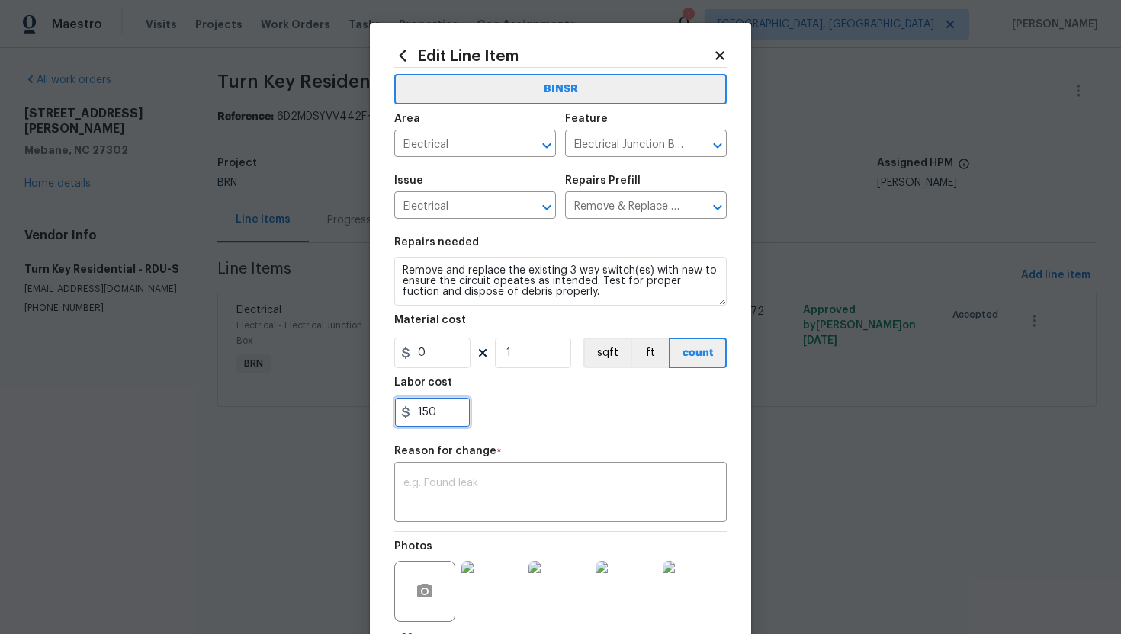
click at [437, 416] on input "150" at bounding box center [432, 412] width 76 height 30
type input "375"
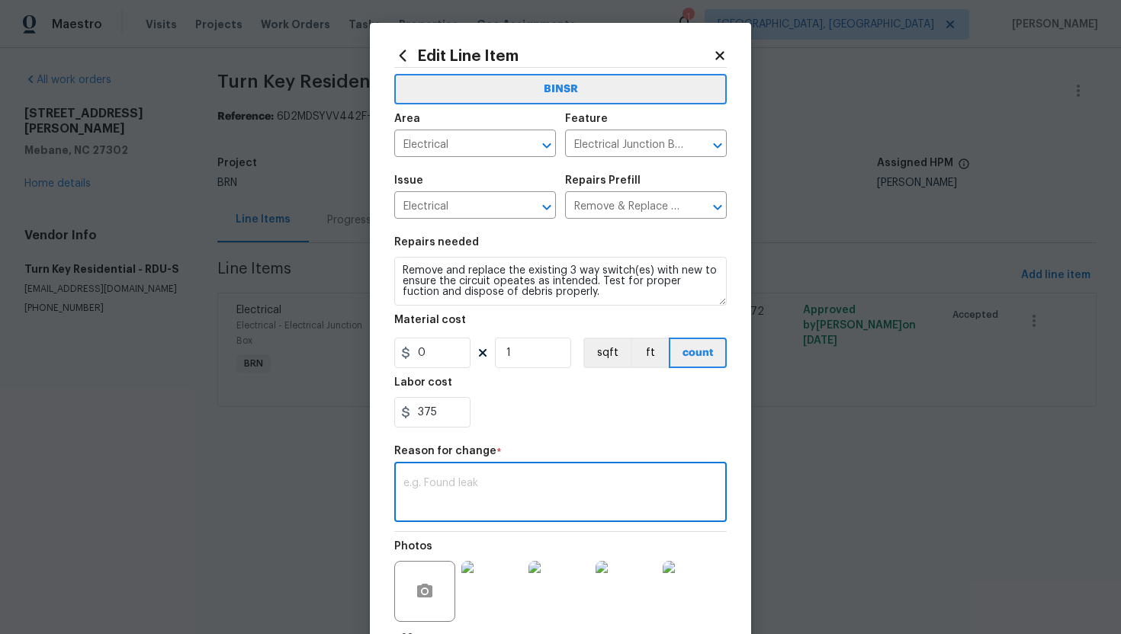
click at [507, 500] on textarea at bounding box center [560, 494] width 314 height 32
click at [506, 490] on textarea at bounding box center [560, 494] width 314 height 32
paste textarea "(AG) Updated per vendors final cost."
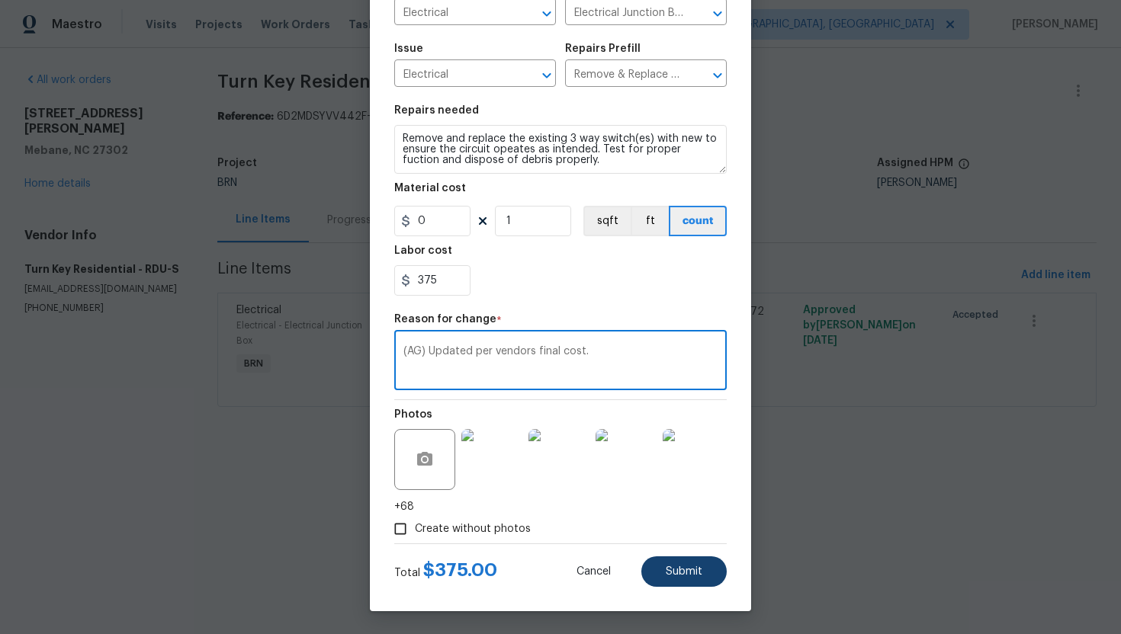
type textarea "(AG) Updated per vendors final cost."
click at [677, 565] on button "Submit" at bounding box center [683, 572] width 85 height 30
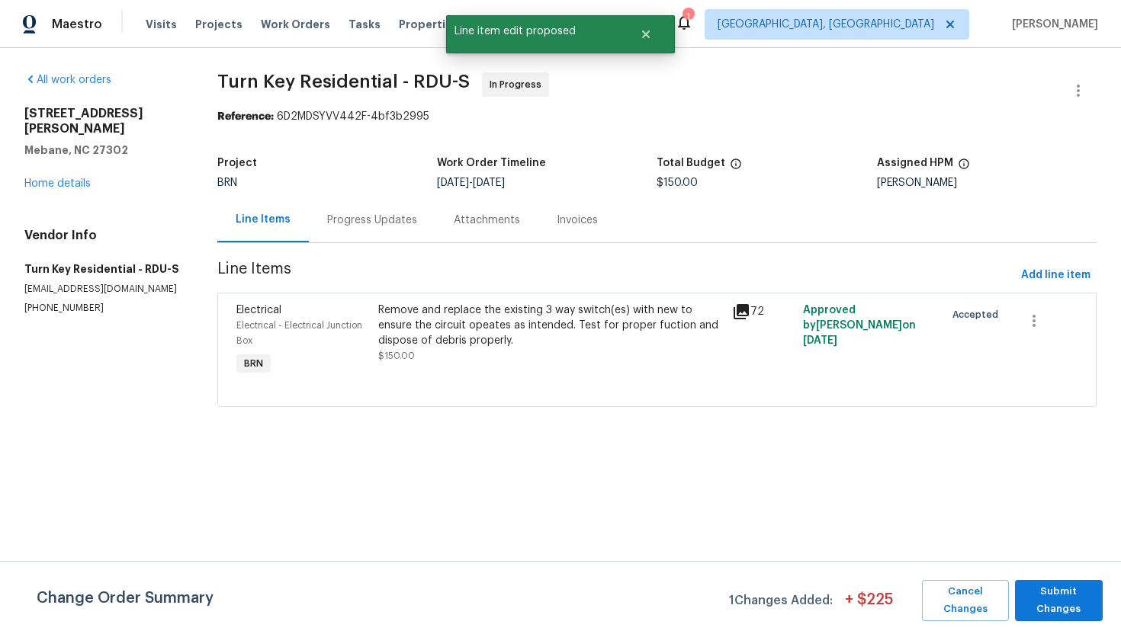
scroll to position [0, 0]
click at [1055, 599] on span "Submit Changes" at bounding box center [1058, 600] width 72 height 35
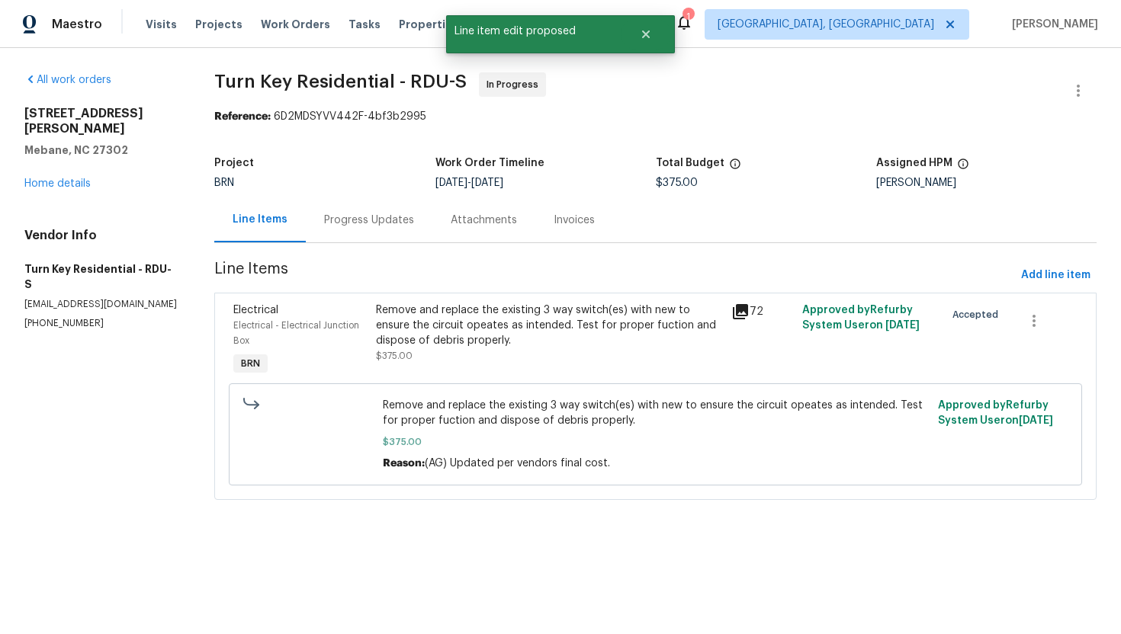
click at [397, 223] on div "Progress Updates" at bounding box center [369, 220] width 90 height 15
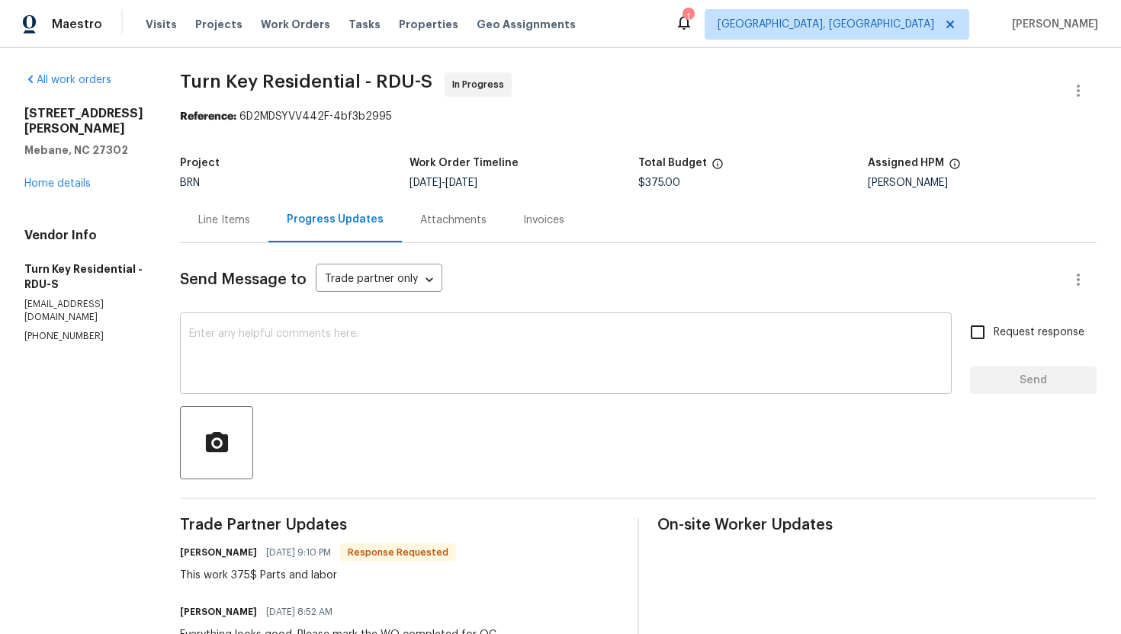
click at [435, 353] on textarea at bounding box center [565, 355] width 753 height 53
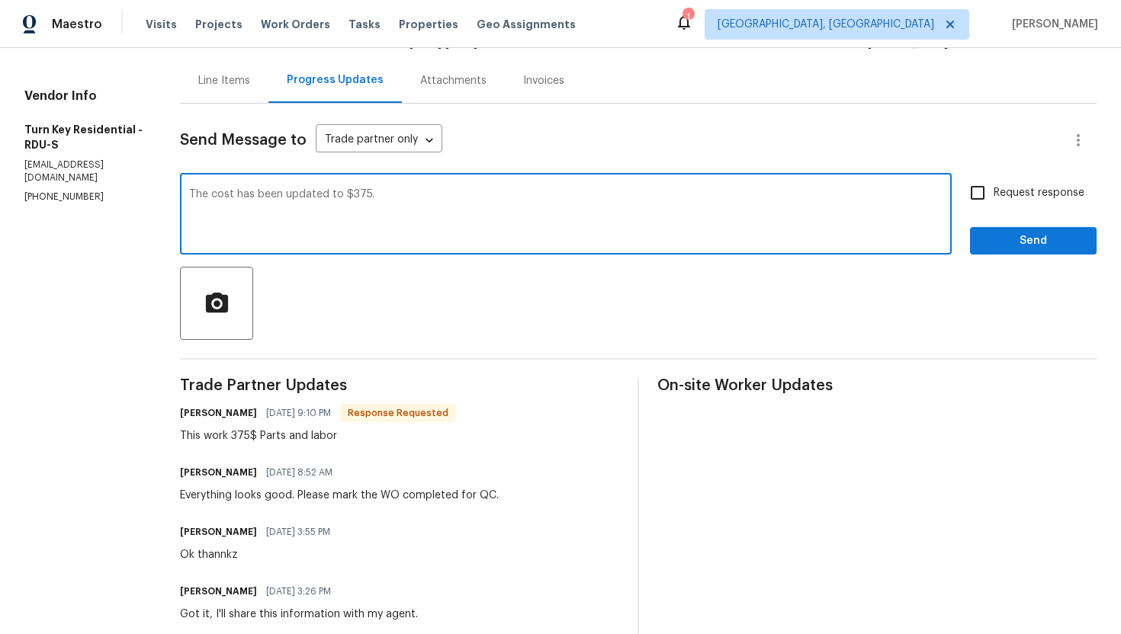
scroll to position [157, 0]
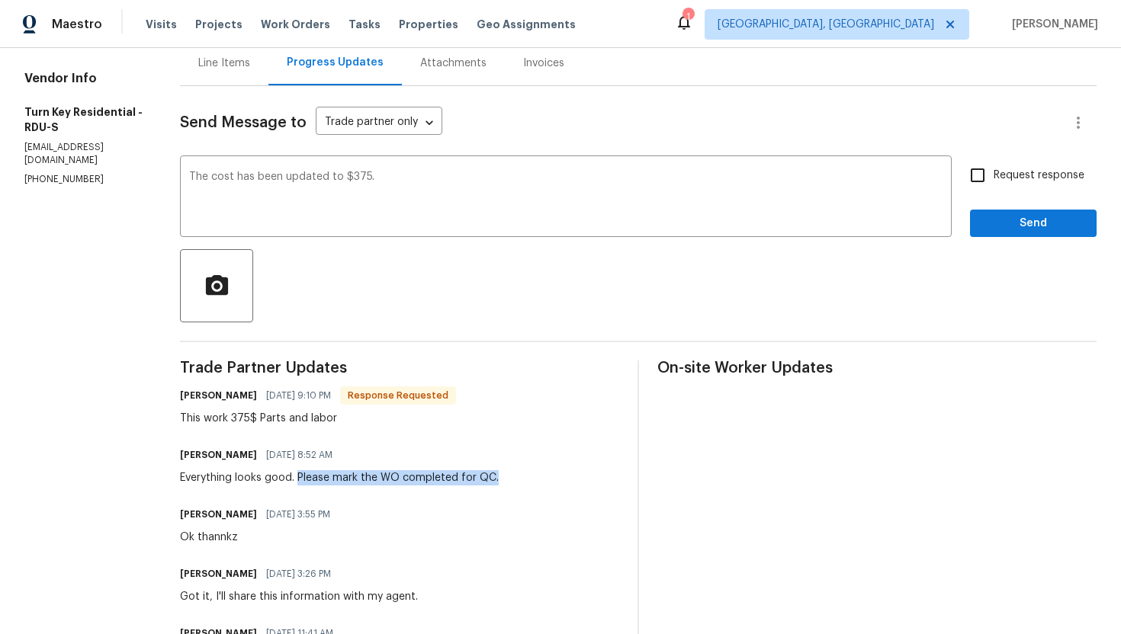
drag, startPoint x: 335, startPoint y: 479, endPoint x: 547, endPoint y: 476, distance: 211.2
click at [547, 476] on div "Ajay Godson 09/03/2025 8:52 AM Everything looks good. Please mark the WO comple…" at bounding box center [399, 465] width 439 height 41
copy div "Please mark the WO completed for QC."
click at [460, 185] on textarea "The cost has been updated to $375." at bounding box center [565, 198] width 753 height 53
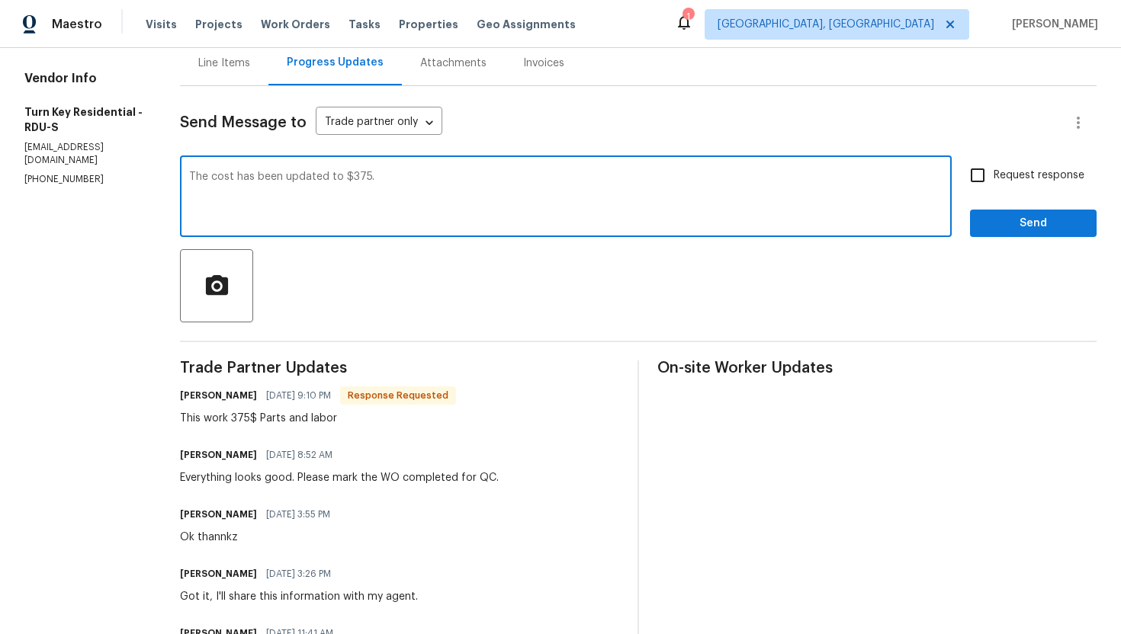
paste textarea "Please mark the WO completed for QC."
type textarea "The cost has been updated to $375. Please mark the WO completed for QC."
click at [982, 175] on input "Request response" at bounding box center [977, 175] width 32 height 32
checkbox input "true"
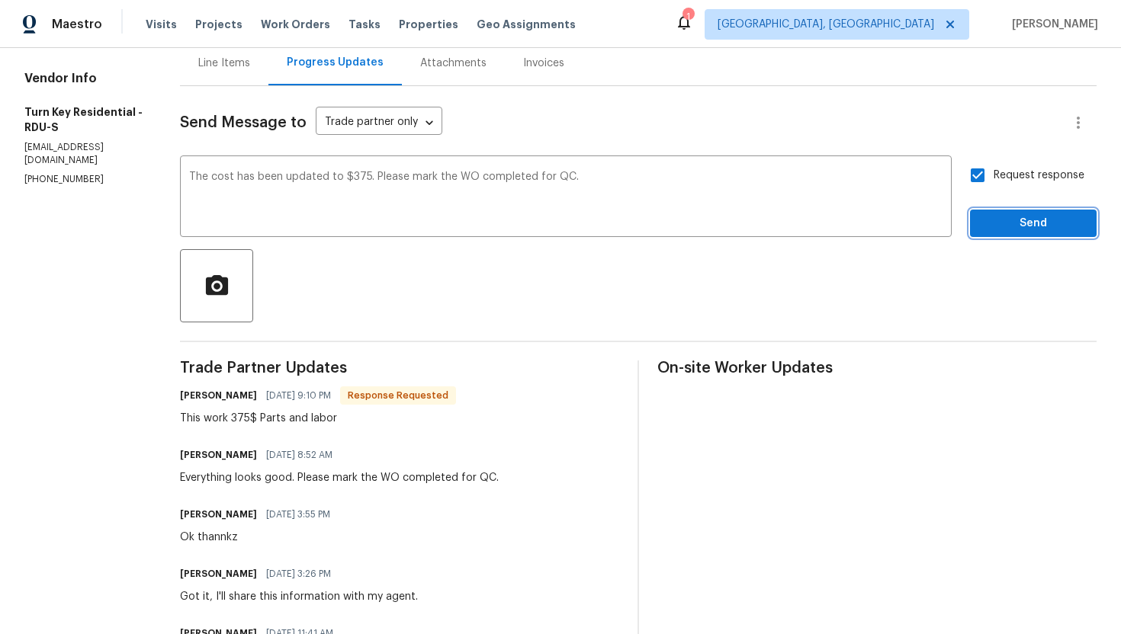
click at [1004, 221] on span "Send" at bounding box center [1033, 223] width 102 height 19
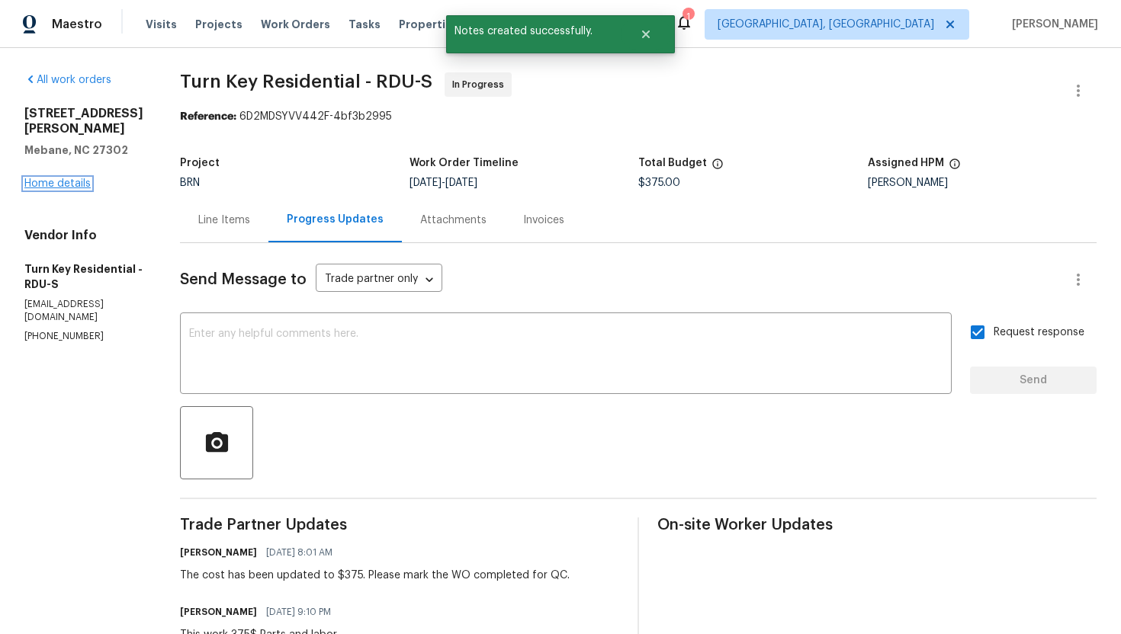
click at [70, 178] on link "Home details" at bounding box center [57, 183] width 66 height 11
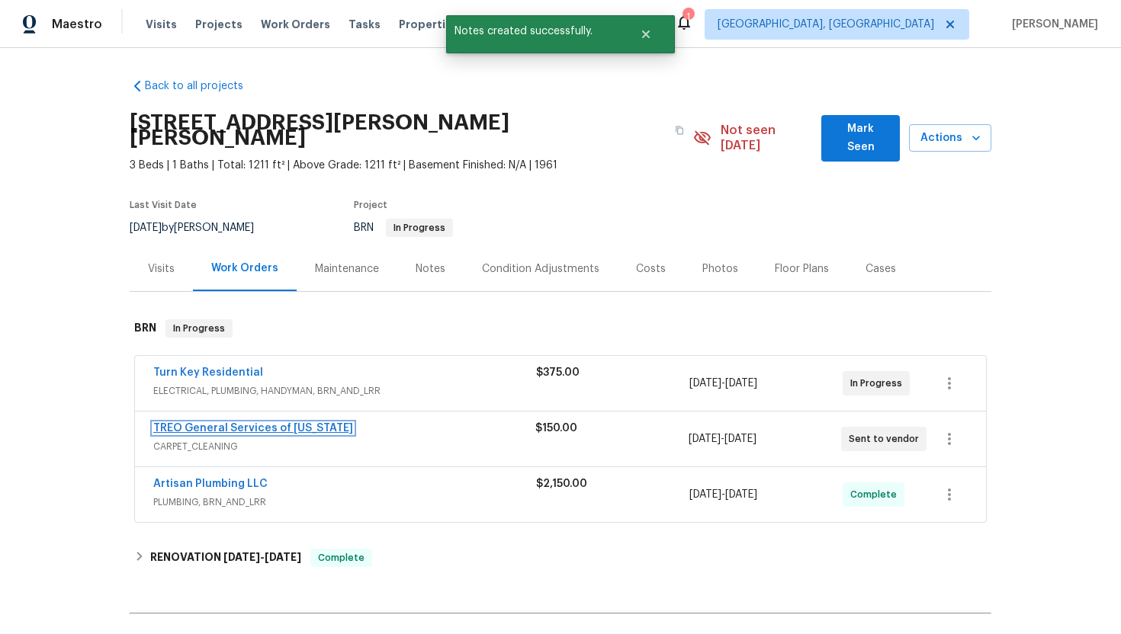
click at [199, 423] on link "TREO General Services of North Carolina" at bounding box center [253, 428] width 200 height 11
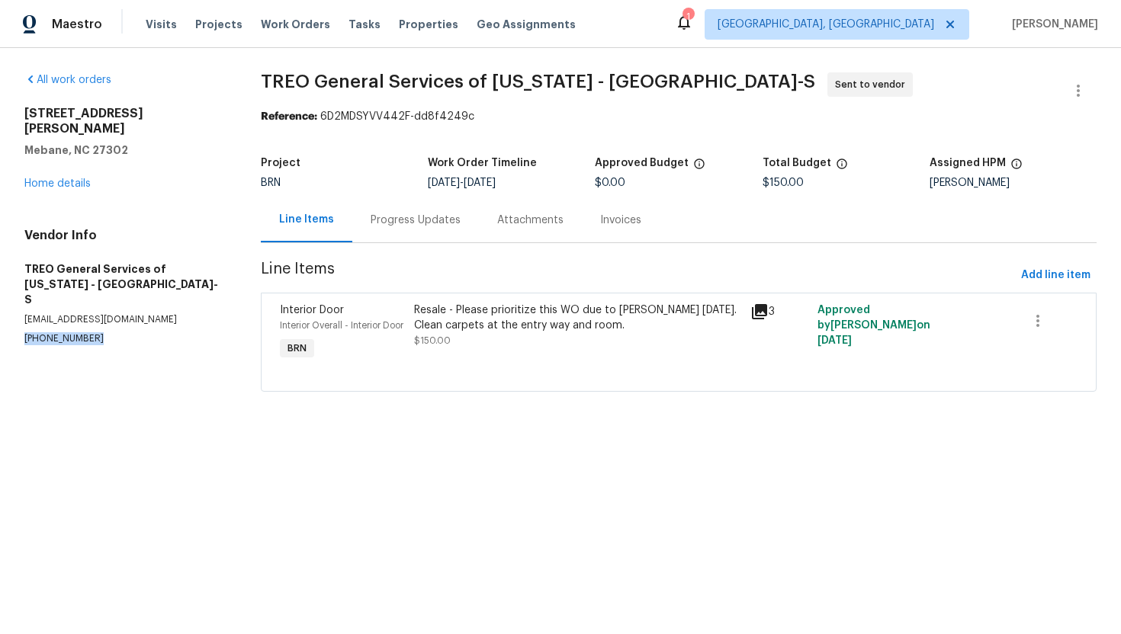
drag, startPoint x: 19, startPoint y: 311, endPoint x: 113, endPoint y: 316, distance: 93.9
click at [114, 316] on div "All work orders 2849 Bason Rd Mebane, NC 27302 Home details Vendor Info TREO Ge…" at bounding box center [560, 241] width 1121 height 387
copy p "(919) 599-6396"
click at [401, 230] on div "Progress Updates" at bounding box center [415, 219] width 127 height 45
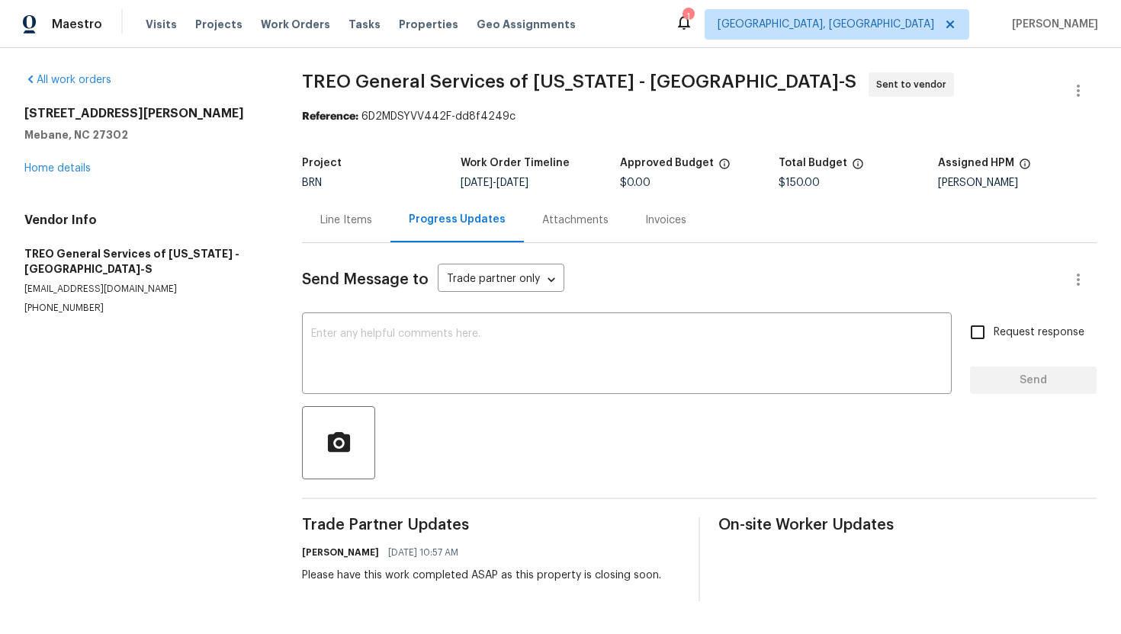
click at [374, 223] on div "Line Items" at bounding box center [346, 219] width 88 height 45
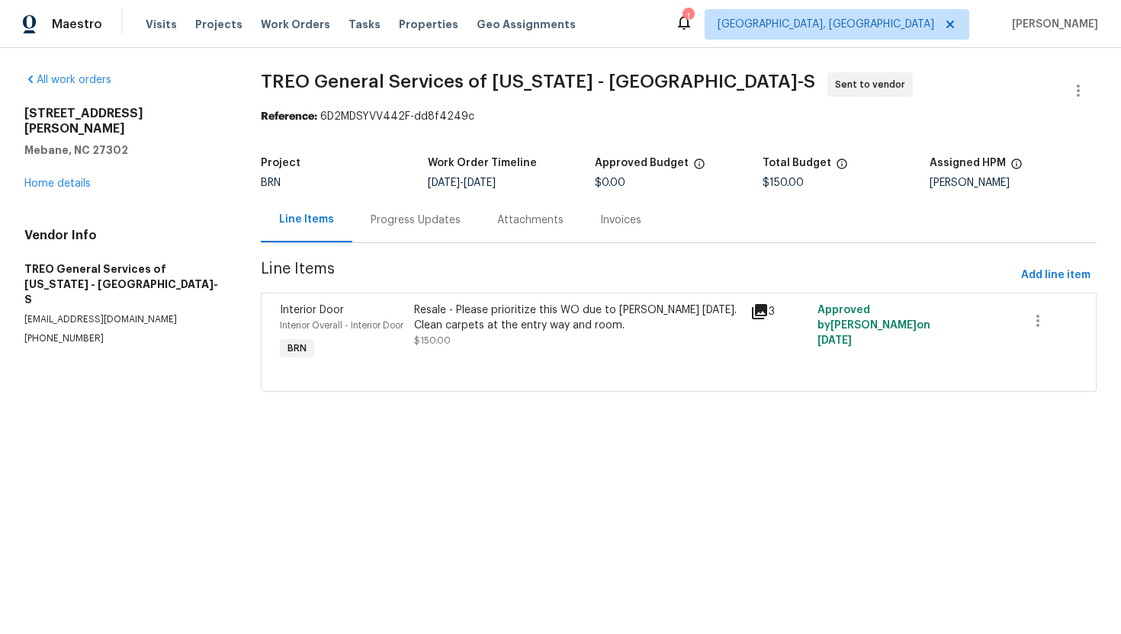
click at [512, 364] on div "Resale - Please prioritize this WO due to COE on Friday. Clean carpets at the e…" at bounding box center [577, 333] width 336 height 70
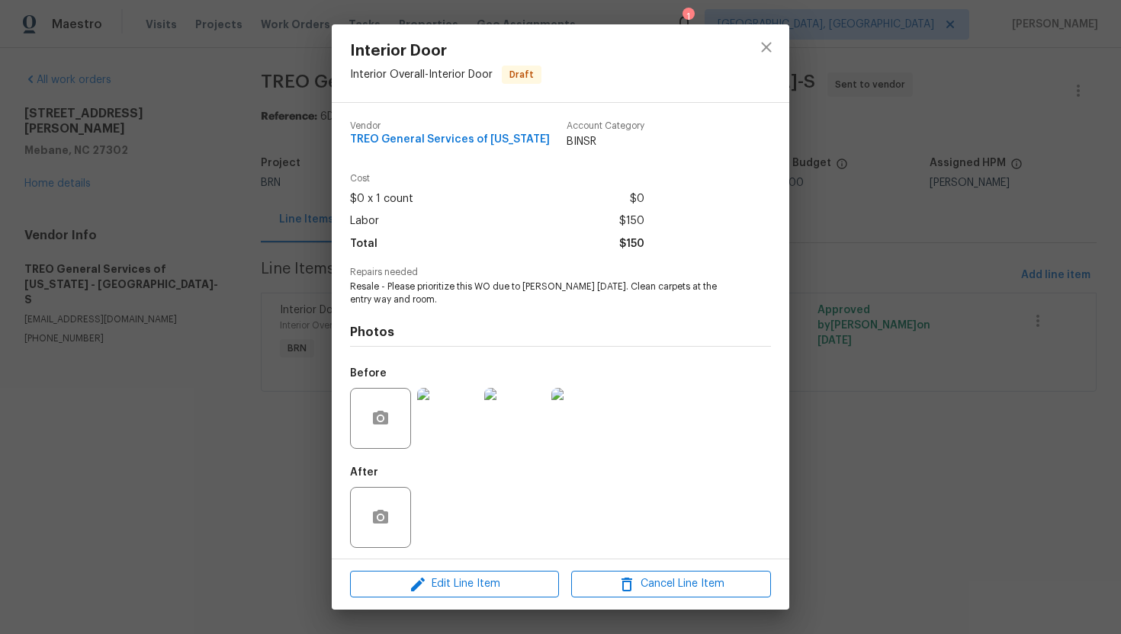
click at [454, 407] on img at bounding box center [447, 418] width 61 height 61
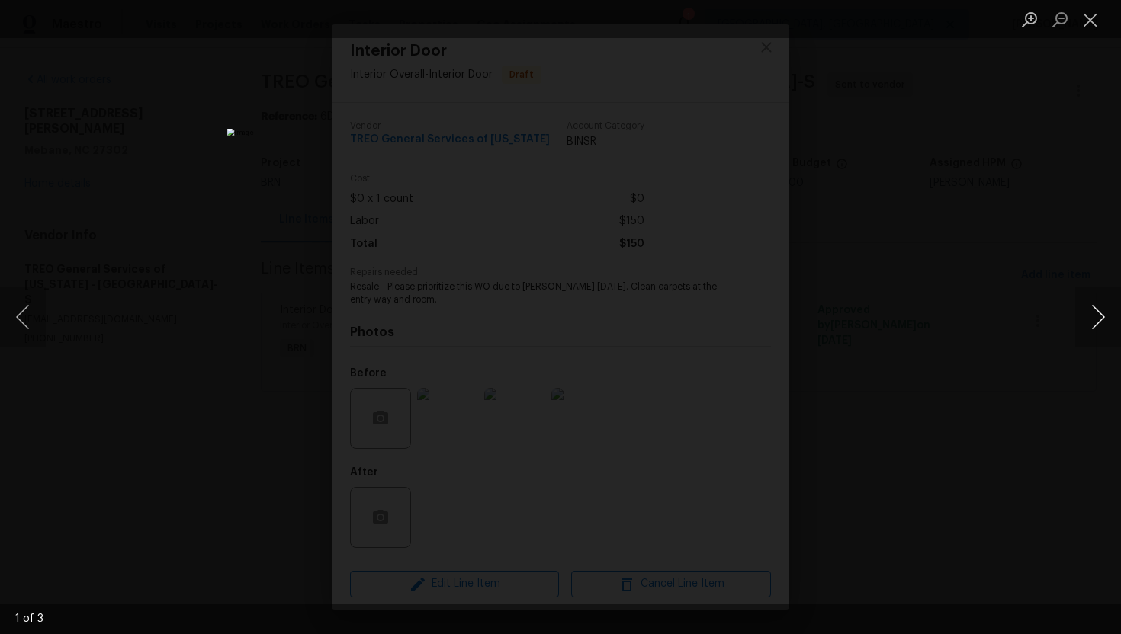
click at [1092, 316] on button "Next image" at bounding box center [1098, 317] width 46 height 61
click at [27, 316] on button "Previous image" at bounding box center [23, 317] width 46 height 61
click at [1086, 317] on button "Next image" at bounding box center [1098, 317] width 46 height 61
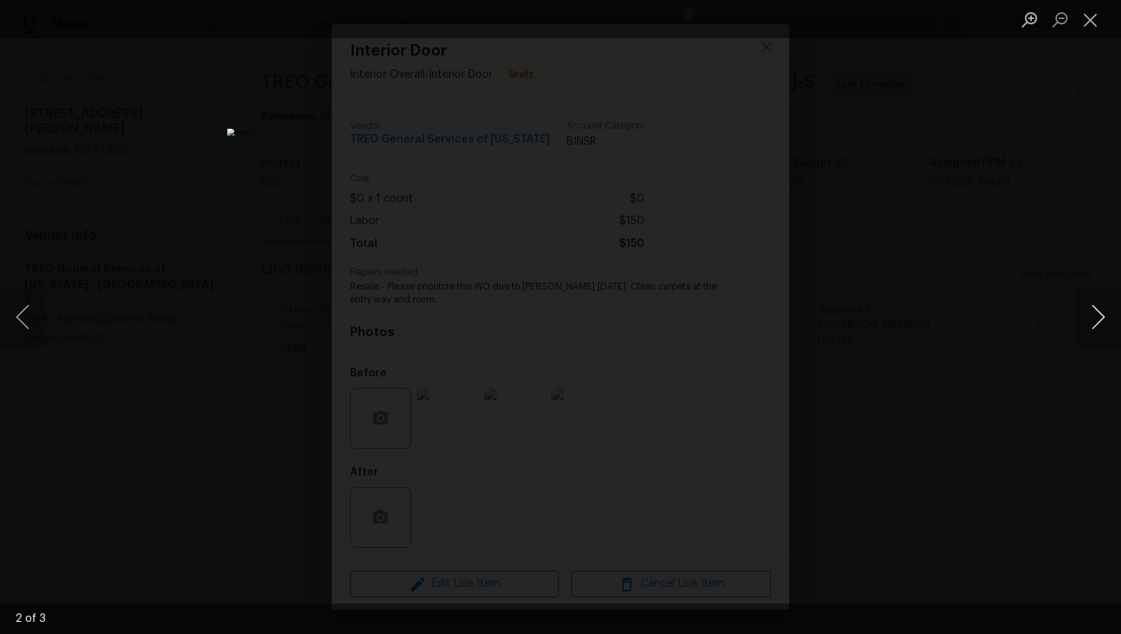
click at [1085, 317] on button "Next image" at bounding box center [1098, 317] width 46 height 61
click at [1097, 10] on button "Close lightbox" at bounding box center [1090, 19] width 30 height 27
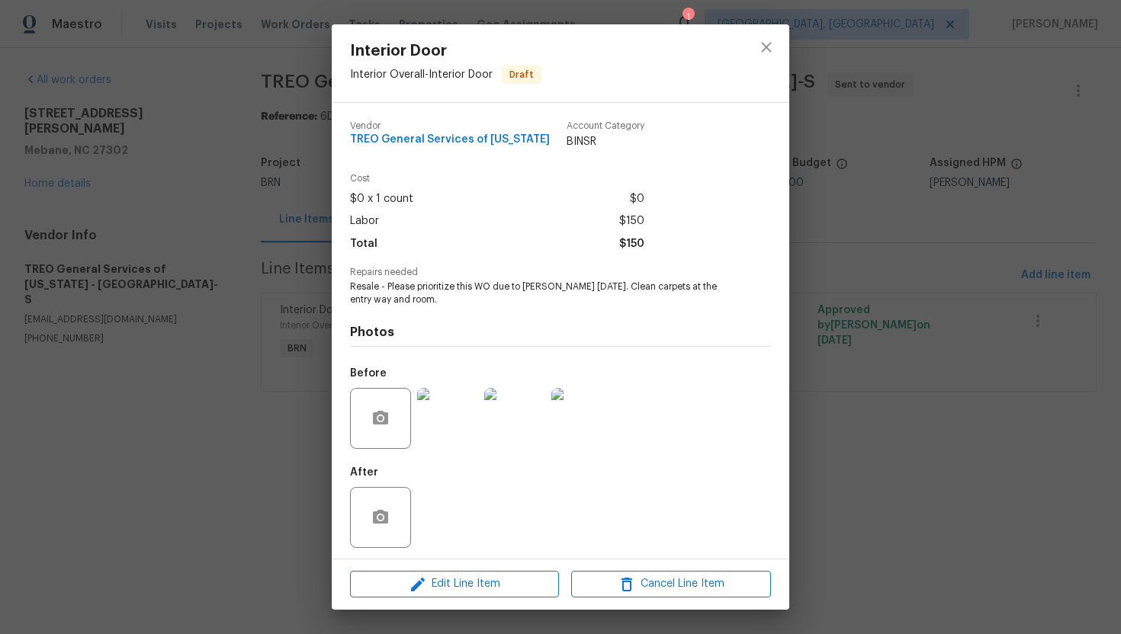
click at [454, 416] on img at bounding box center [447, 418] width 61 height 61
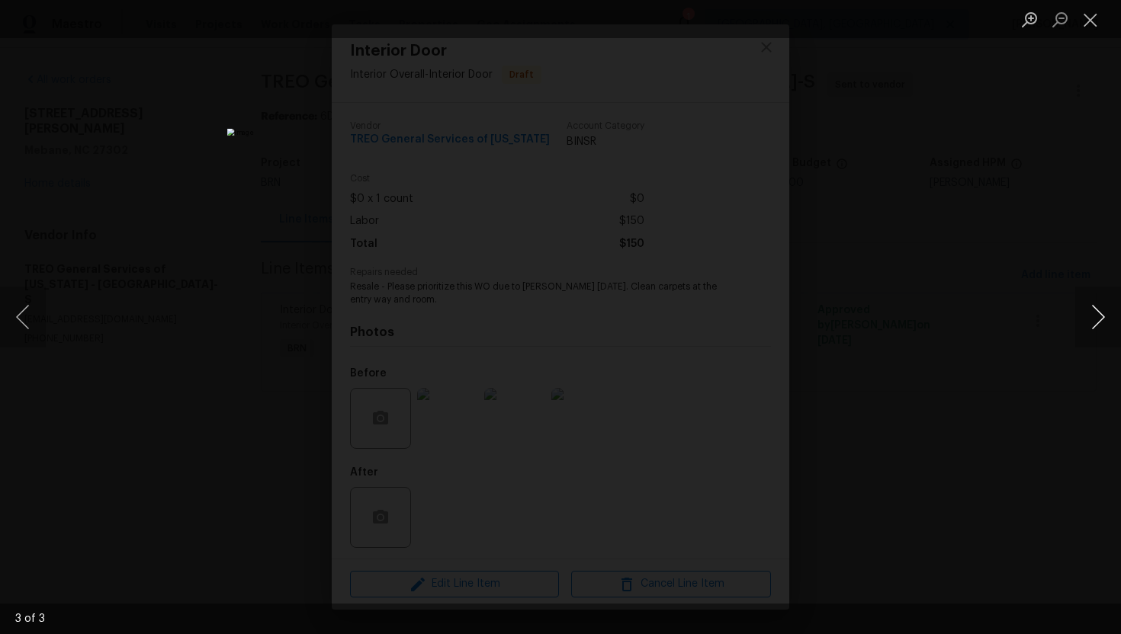
click at [1106, 325] on button "Next image" at bounding box center [1098, 317] width 46 height 61
click at [1093, 27] on button "Close lightbox" at bounding box center [1090, 19] width 30 height 27
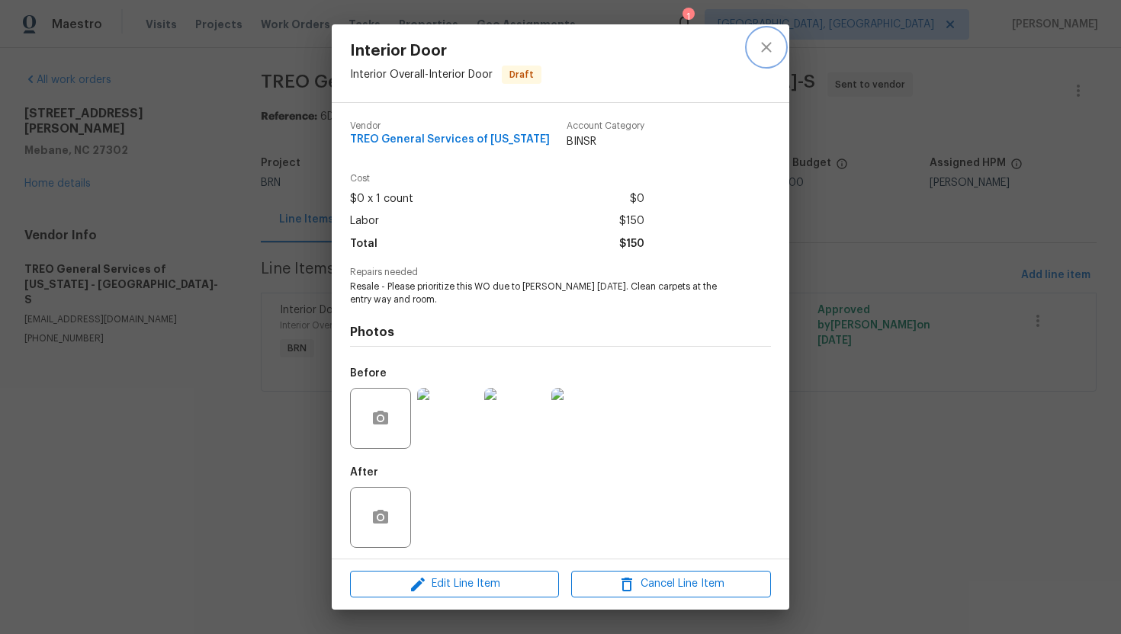
click at [766, 53] on icon "close" at bounding box center [766, 47] width 18 height 18
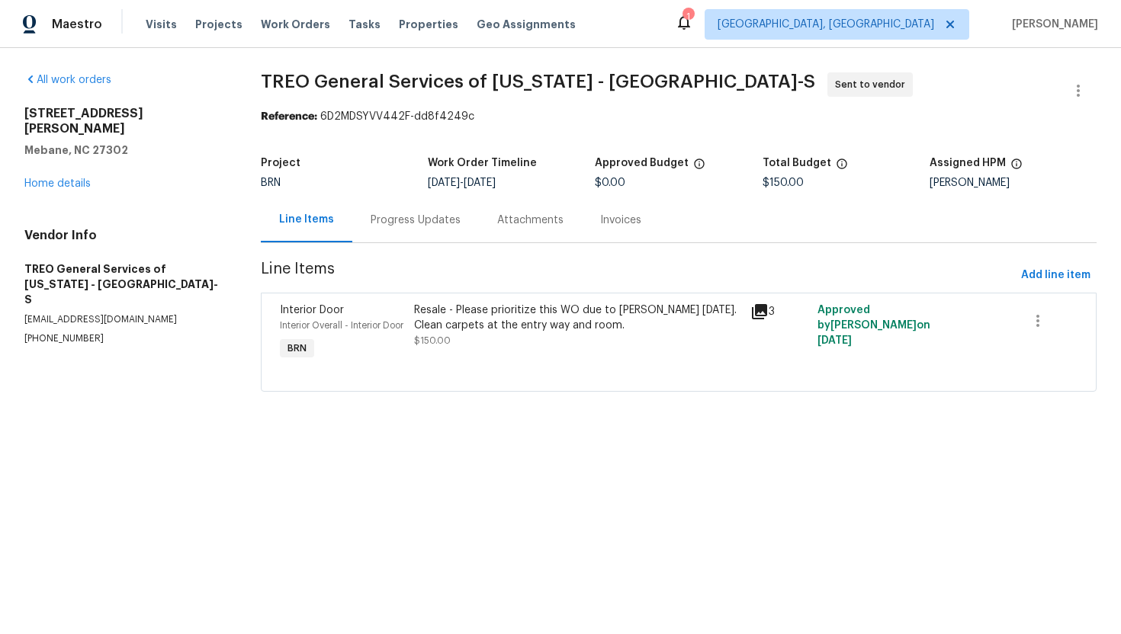
click at [441, 223] on div "Progress Updates" at bounding box center [416, 220] width 90 height 15
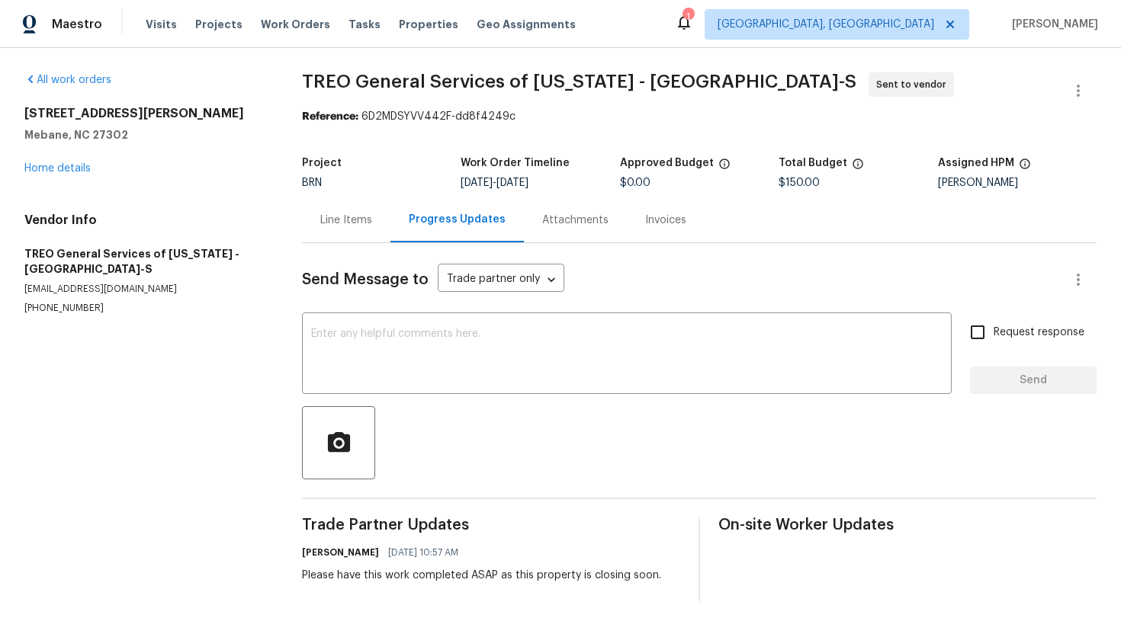
click at [332, 226] on div "Line Items" at bounding box center [346, 220] width 52 height 15
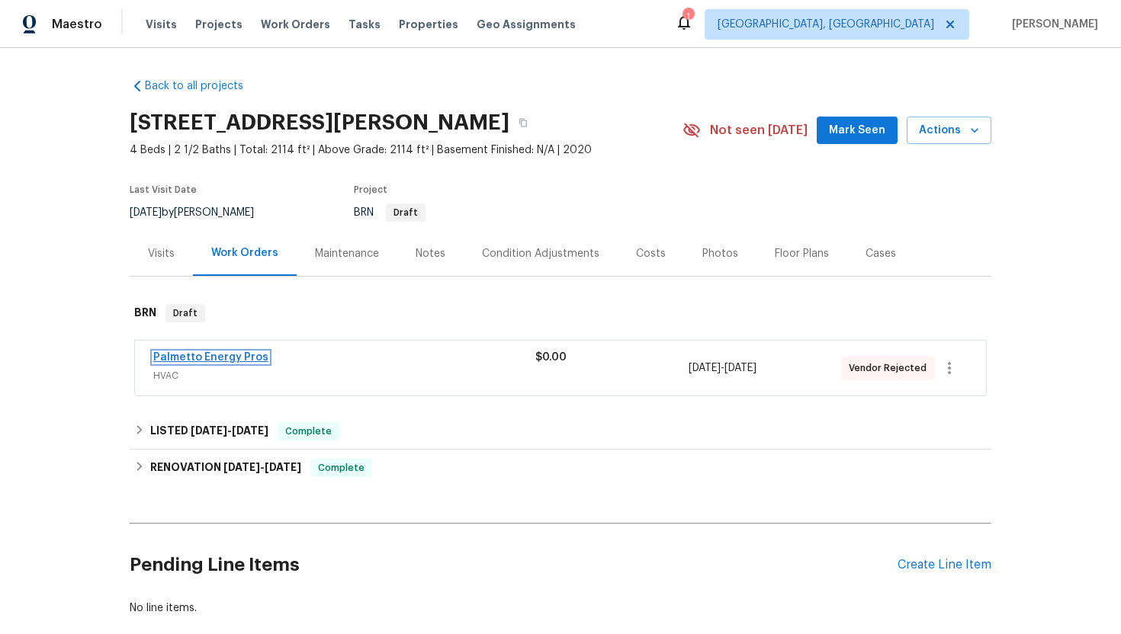
click at [219, 353] on link "Palmetto Energy Pros" at bounding box center [210, 357] width 115 height 11
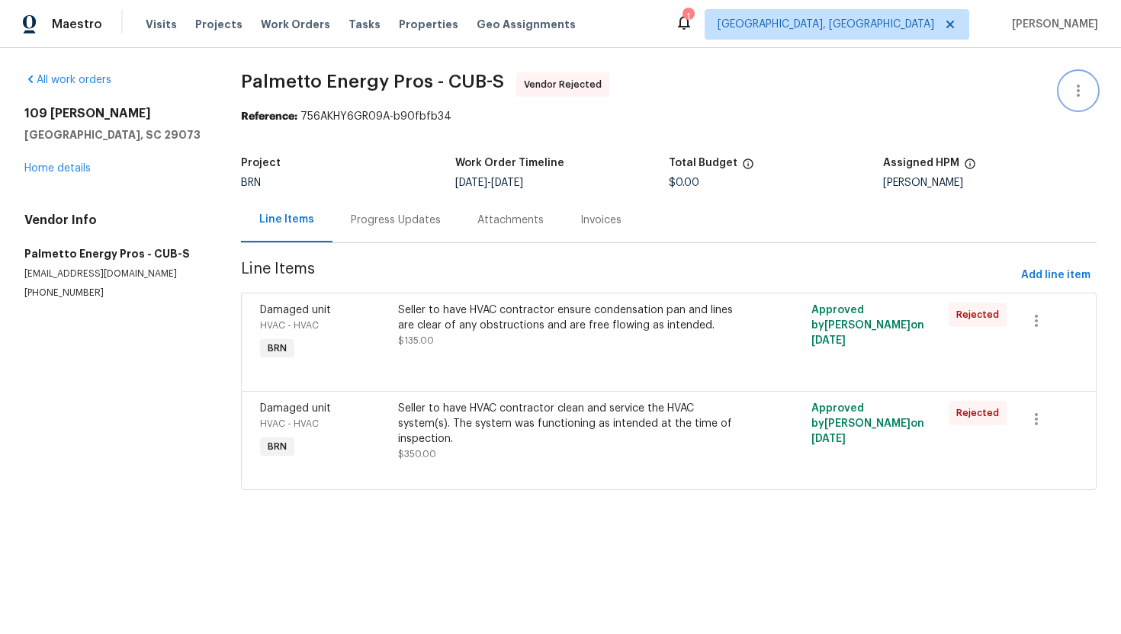
click at [1083, 92] on icon "button" at bounding box center [1078, 91] width 18 height 18
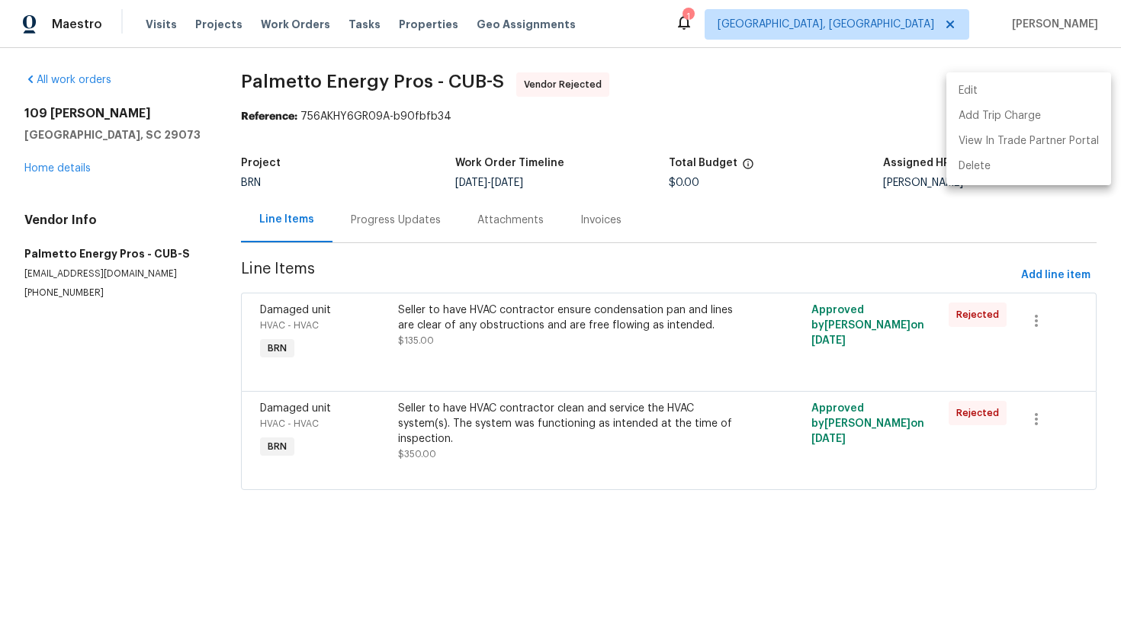
click at [1062, 95] on li "Edit" at bounding box center [1028, 91] width 165 height 25
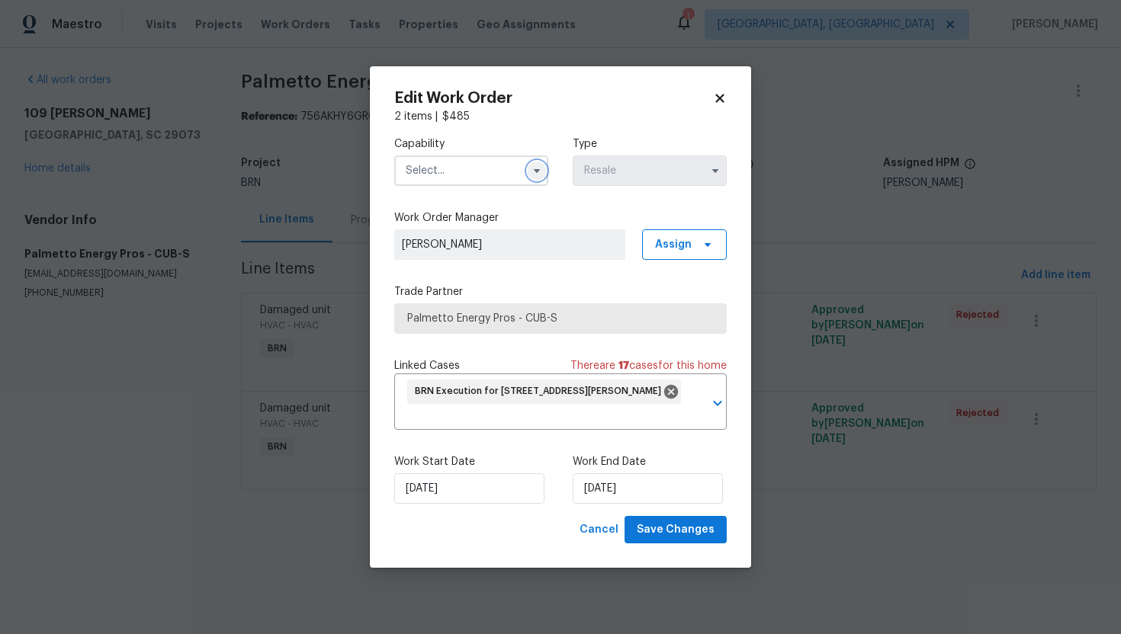
click at [539, 173] on icon "button" at bounding box center [537, 171] width 12 height 12
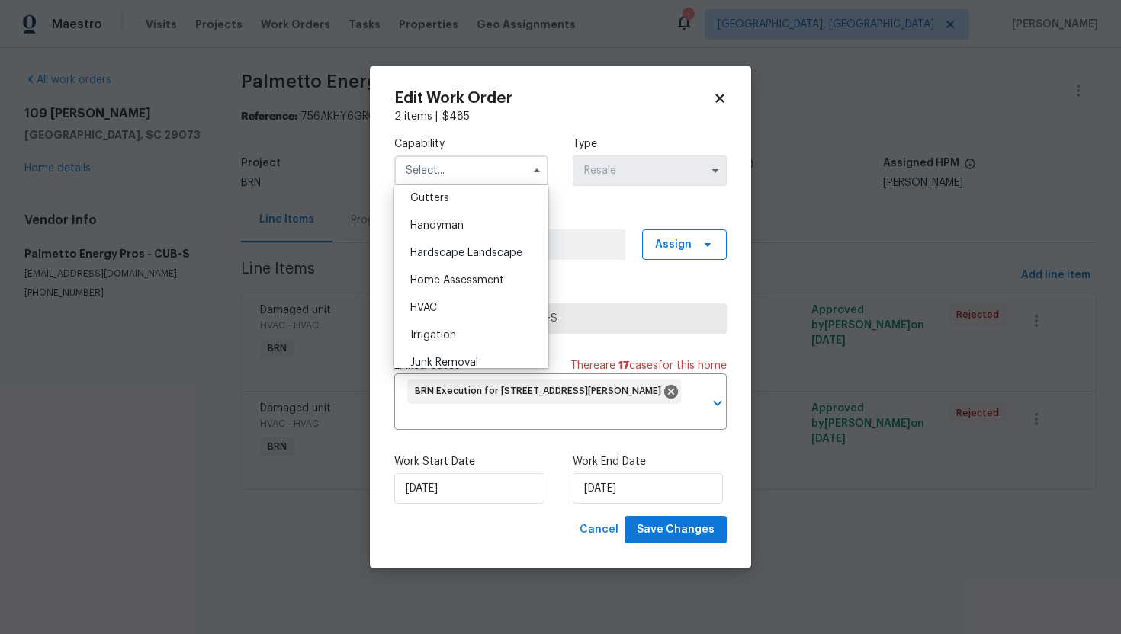
scroll to position [823, 0]
click at [471, 300] on div "HVAC" at bounding box center [471, 300] width 146 height 27
type input "HVAC"
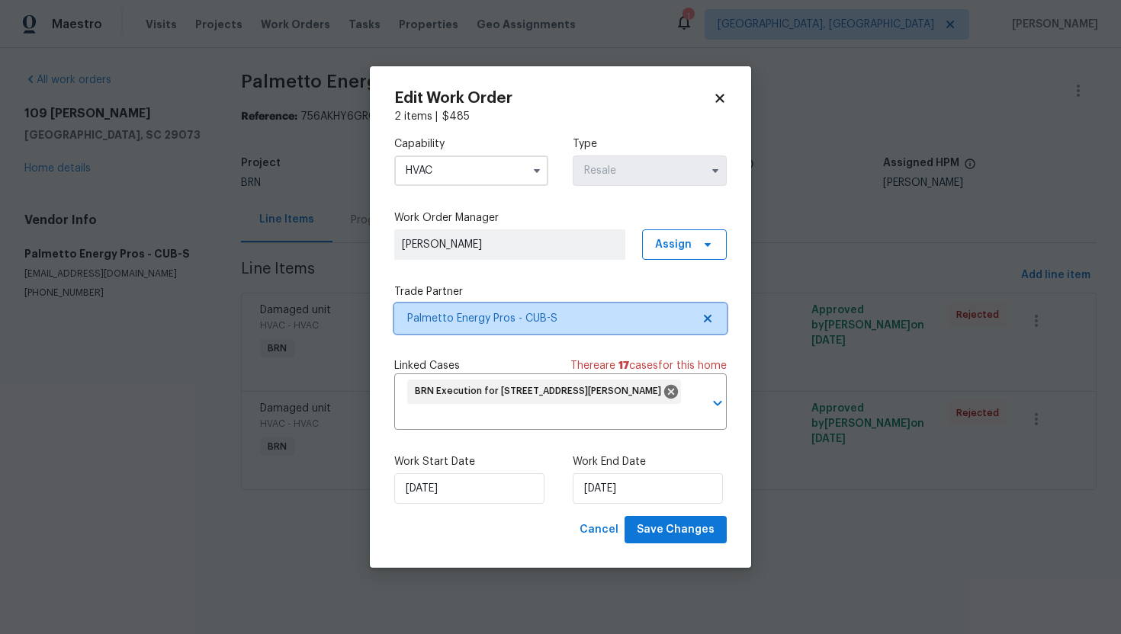
click at [708, 311] on span "Palmetto Energy Pros - CUB-S" at bounding box center [560, 318] width 332 height 30
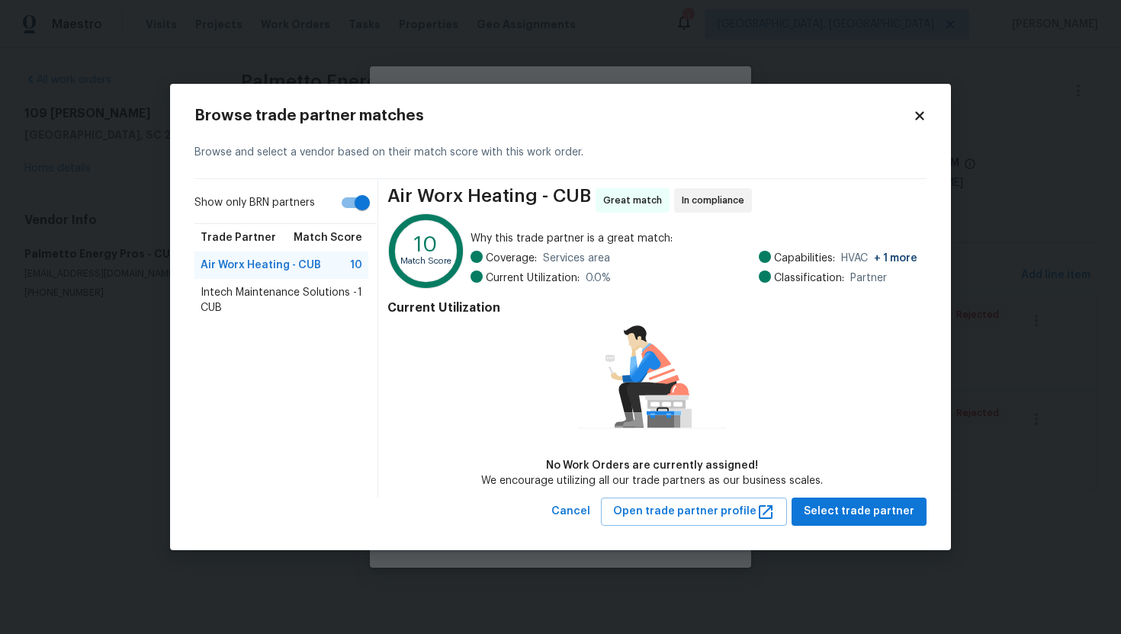
click at [355, 200] on input "Show only BRN partners" at bounding box center [362, 202] width 87 height 29
checkbox input "false"
click at [314, 297] on span "Palmetto Energy Pros - CUB-S" at bounding box center [276, 292] width 150 height 15
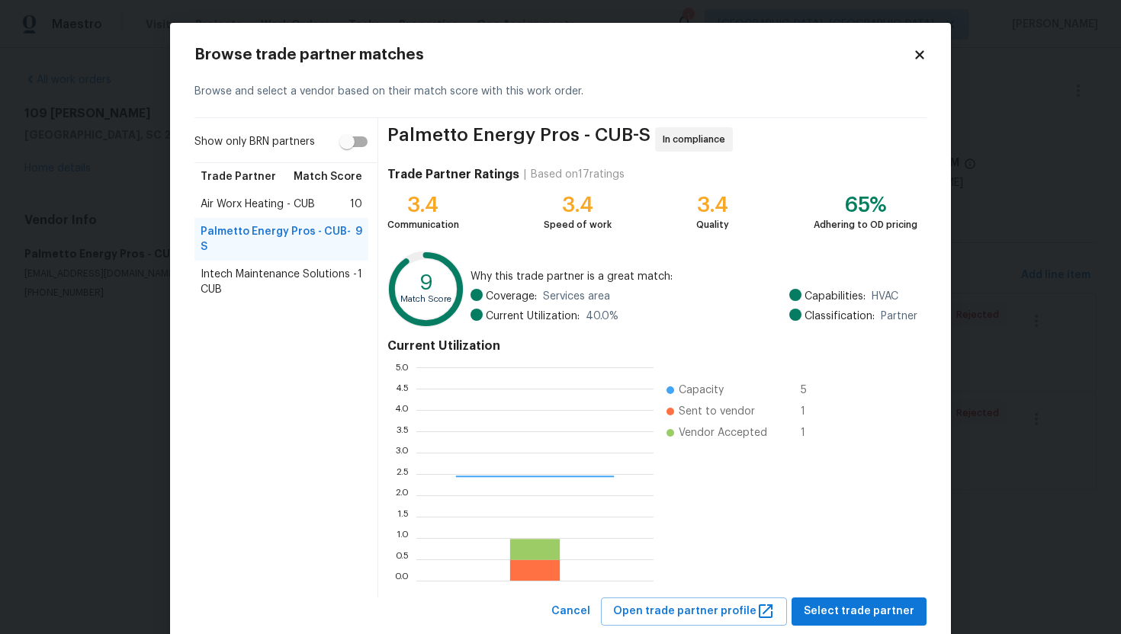
scroll to position [213, 237]
click at [302, 267] on span "Intech Maintenance Solutions - CUB" at bounding box center [279, 282] width 157 height 30
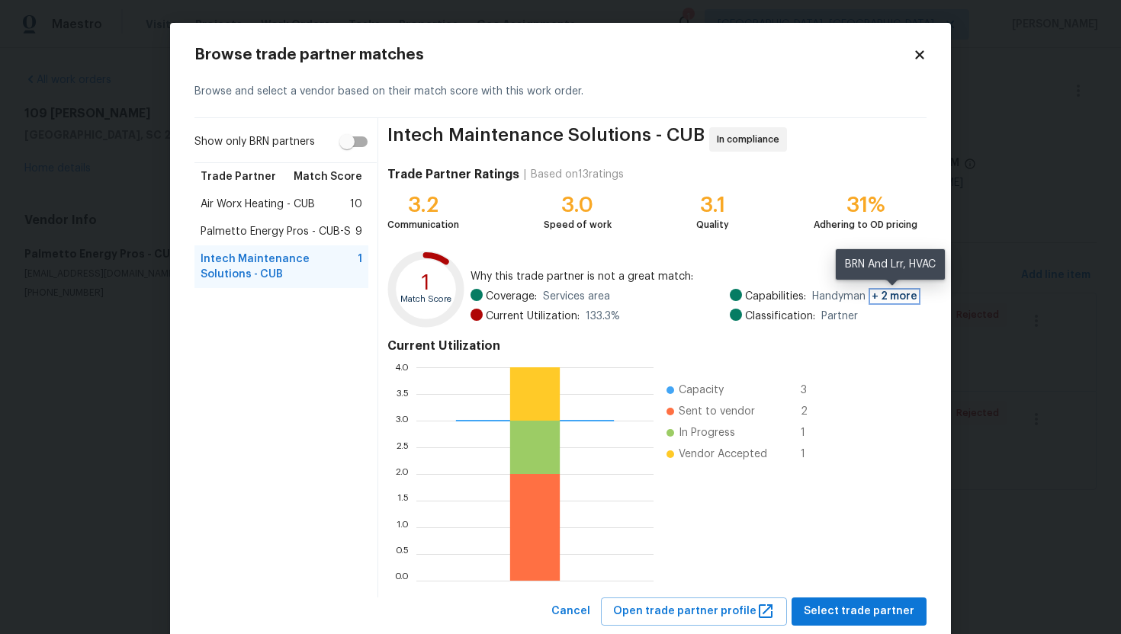
click at [897, 301] on span "+ 2 more" at bounding box center [894, 296] width 46 height 11
click at [323, 209] on div "Air Worx Heating - CUB 10" at bounding box center [282, 204] width 162 height 15
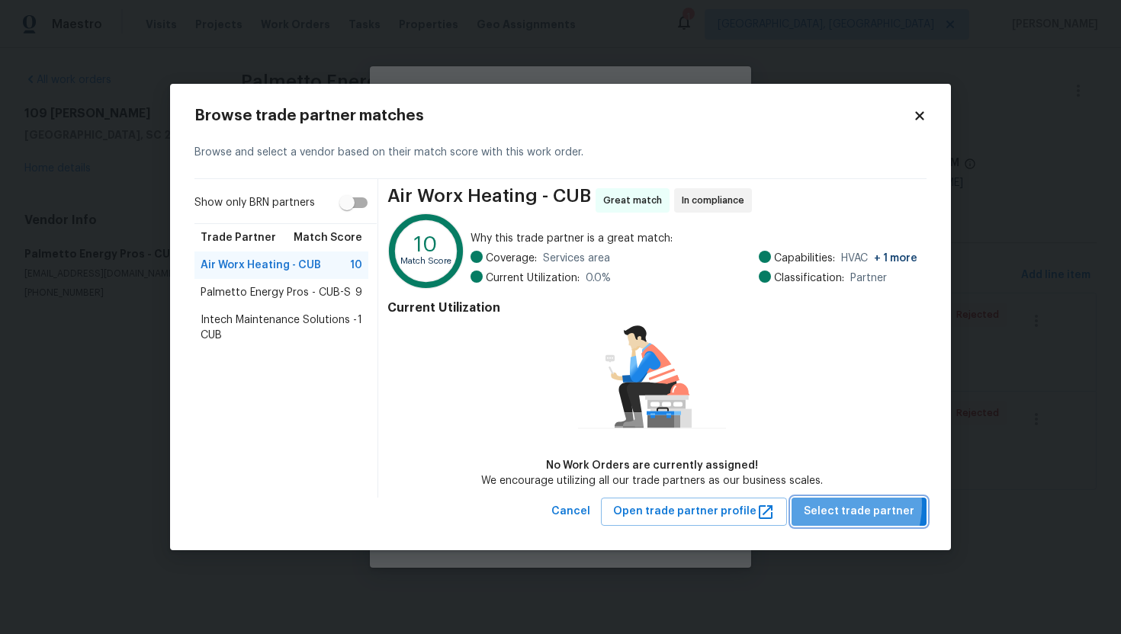
click at [839, 505] on span "Select trade partner" at bounding box center [859, 511] width 111 height 19
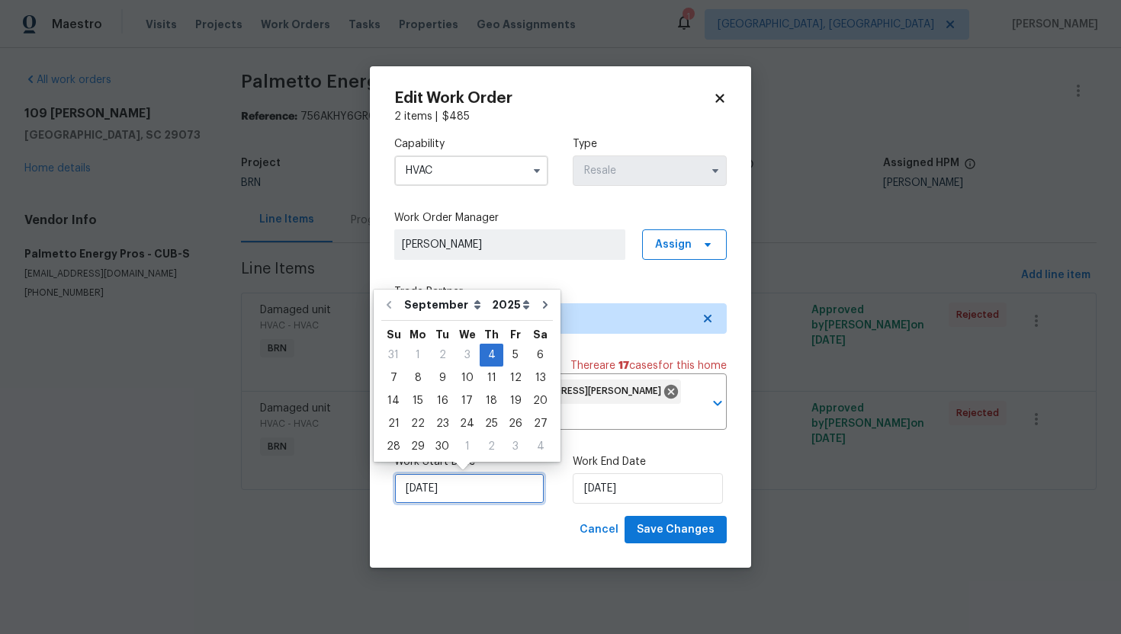
click at [432, 492] on input "[DATE]" at bounding box center [469, 488] width 150 height 30
click at [490, 353] on div "4" at bounding box center [492, 355] width 24 height 21
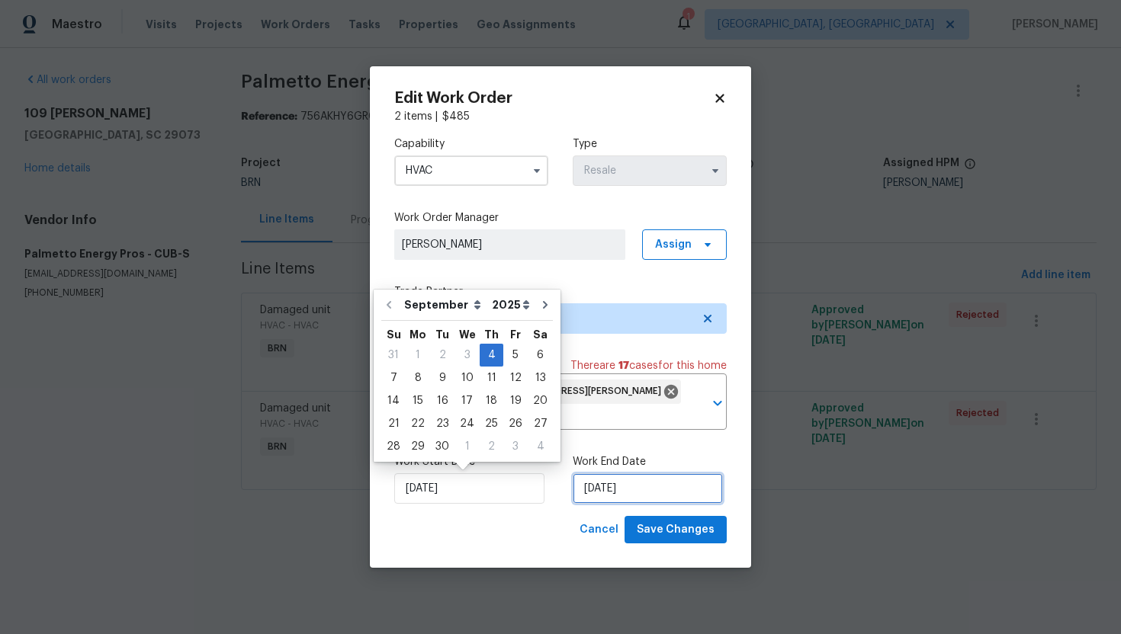
click at [614, 490] on input "[DATE]" at bounding box center [648, 488] width 150 height 30
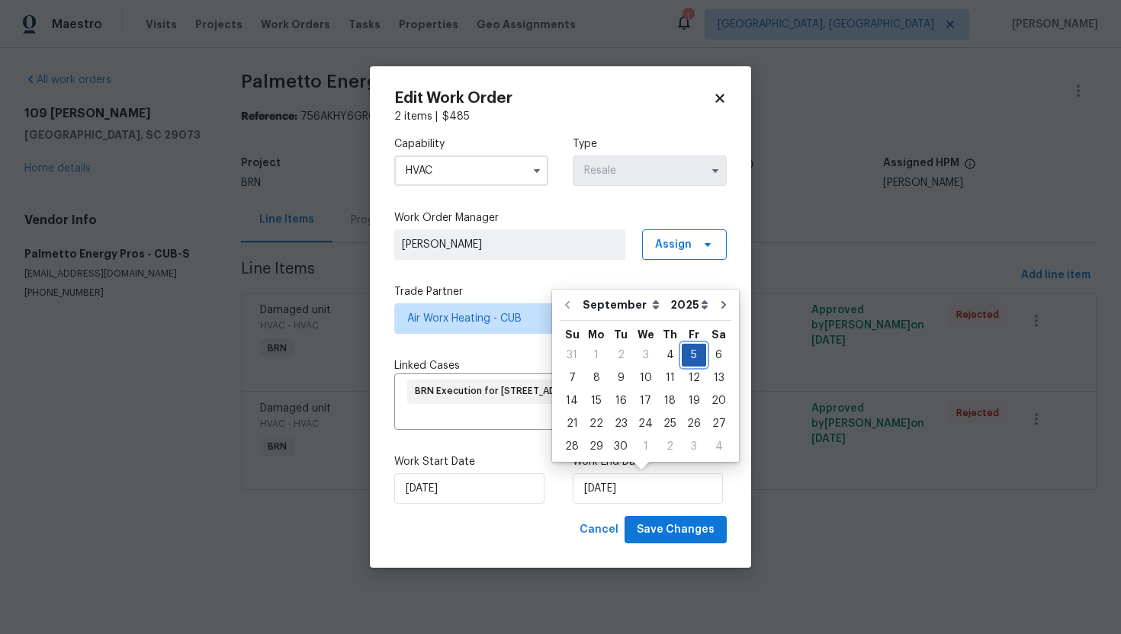
click at [689, 354] on div "5" at bounding box center [694, 355] width 24 height 21
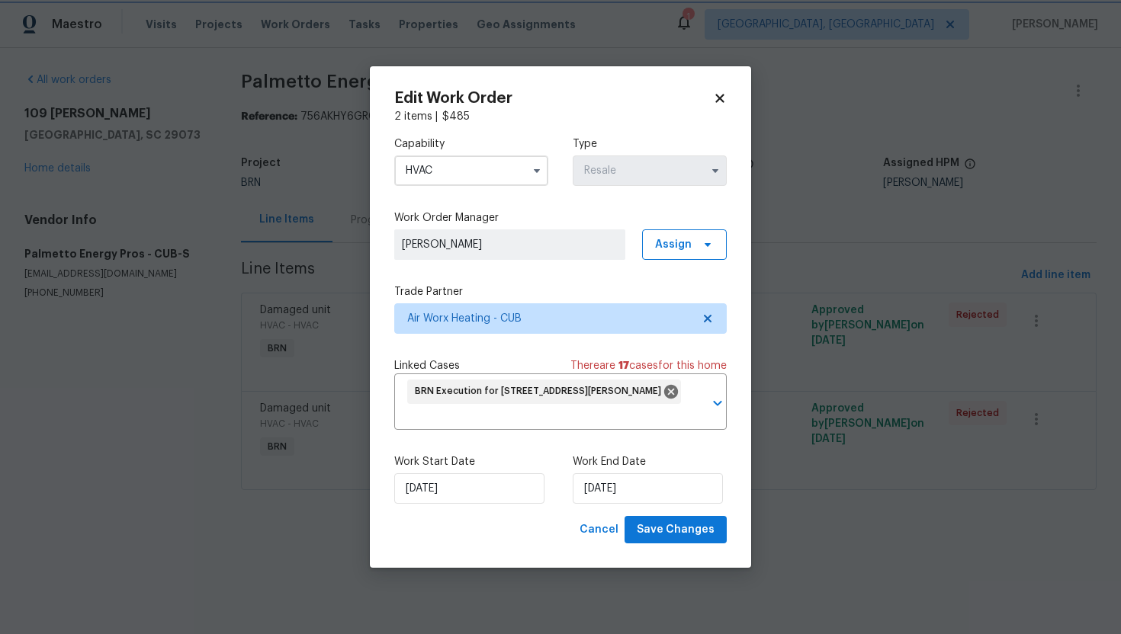
click at [538, 268] on div "Capability HVAC Type Resale Work Order Manager Ajay Godson Assign Trade Partner…" at bounding box center [560, 320] width 332 height 392
click at [674, 537] on span "Save Changes" at bounding box center [676, 530] width 78 height 19
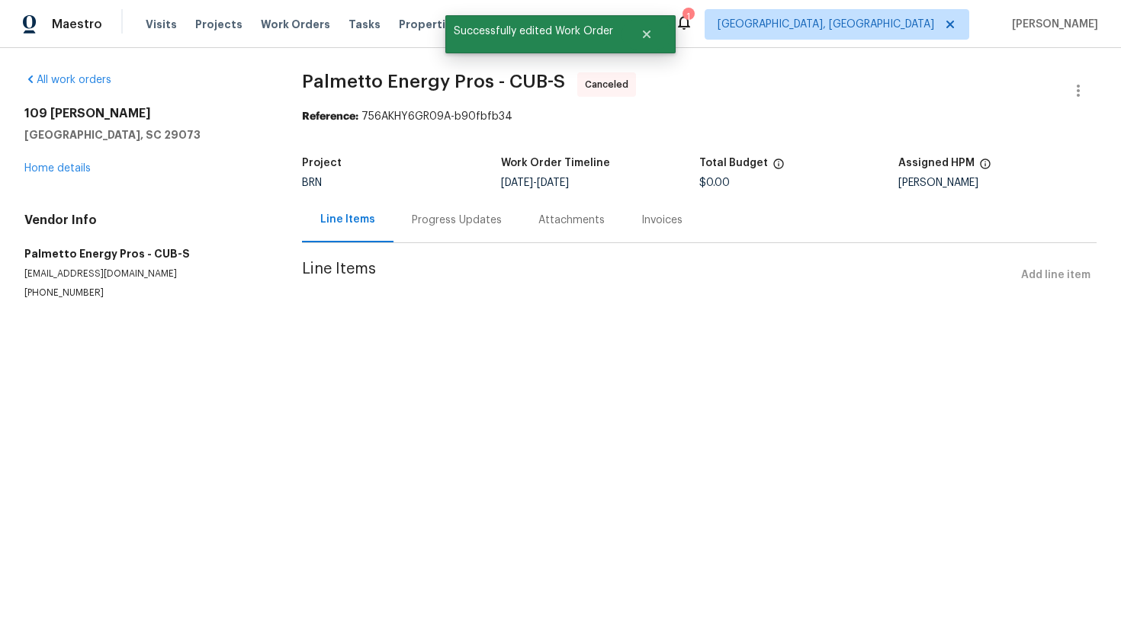
click at [450, 217] on div "Progress Updates" at bounding box center [457, 220] width 90 height 15
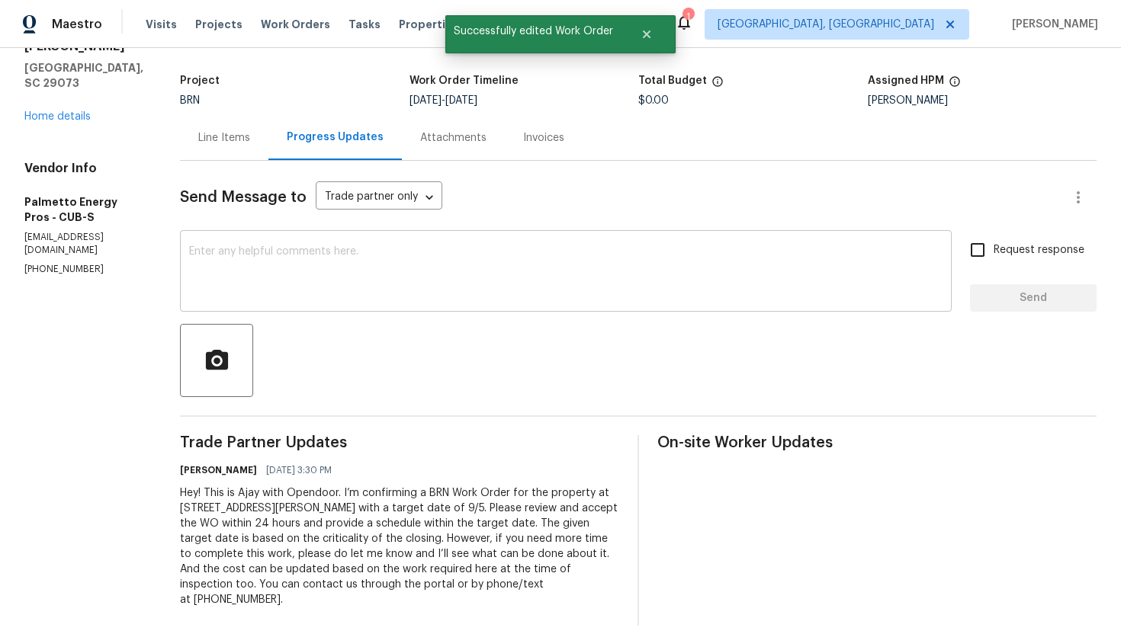
scroll to position [83, 0]
click at [384, 515] on div "Hey! This is Ajay with Opendoor. I’m confirming a BRN Work Order for the proper…" at bounding box center [399, 546] width 439 height 122
copy div "Trade Partner Updates Ajay Godson 09/03/2025 3:30 PM"
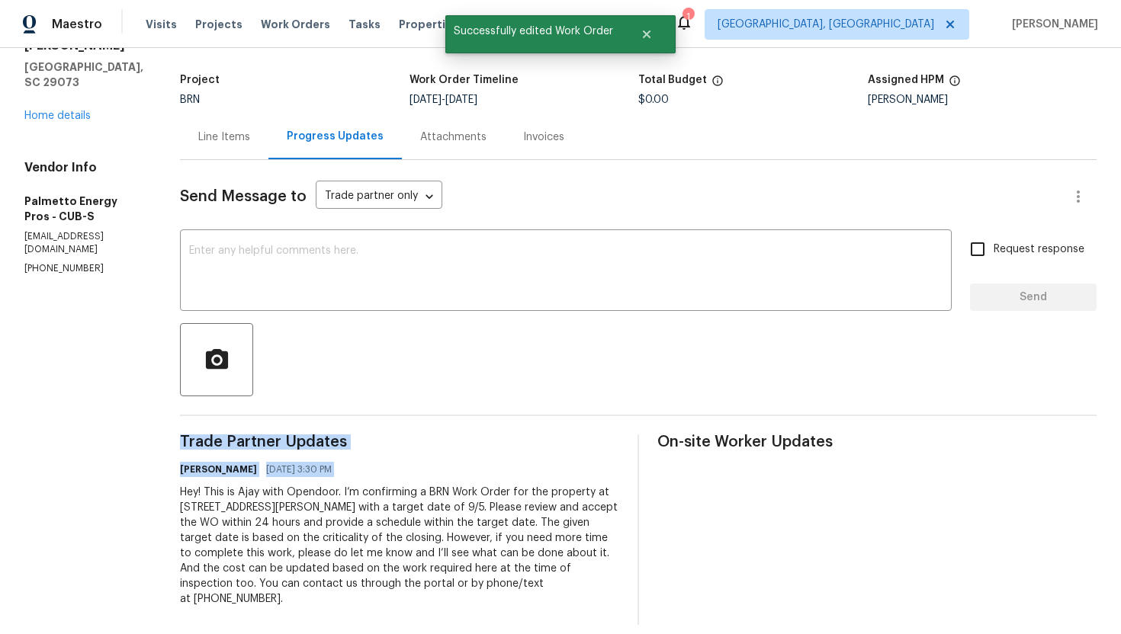
scroll to position [0, 0]
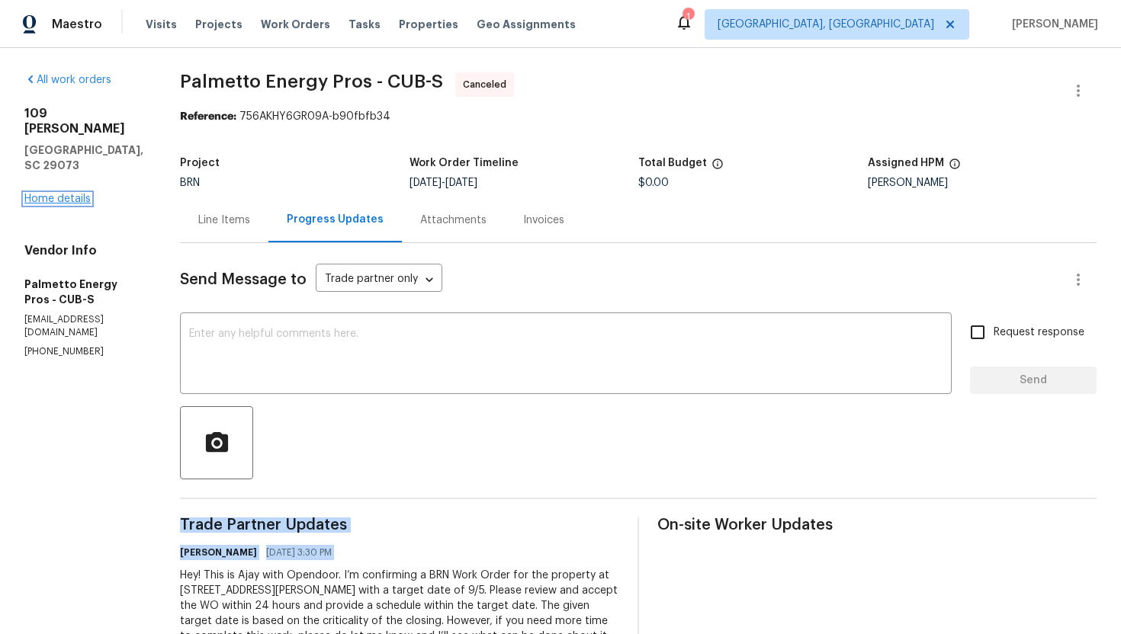
click at [79, 194] on link "Home details" at bounding box center [57, 199] width 66 height 11
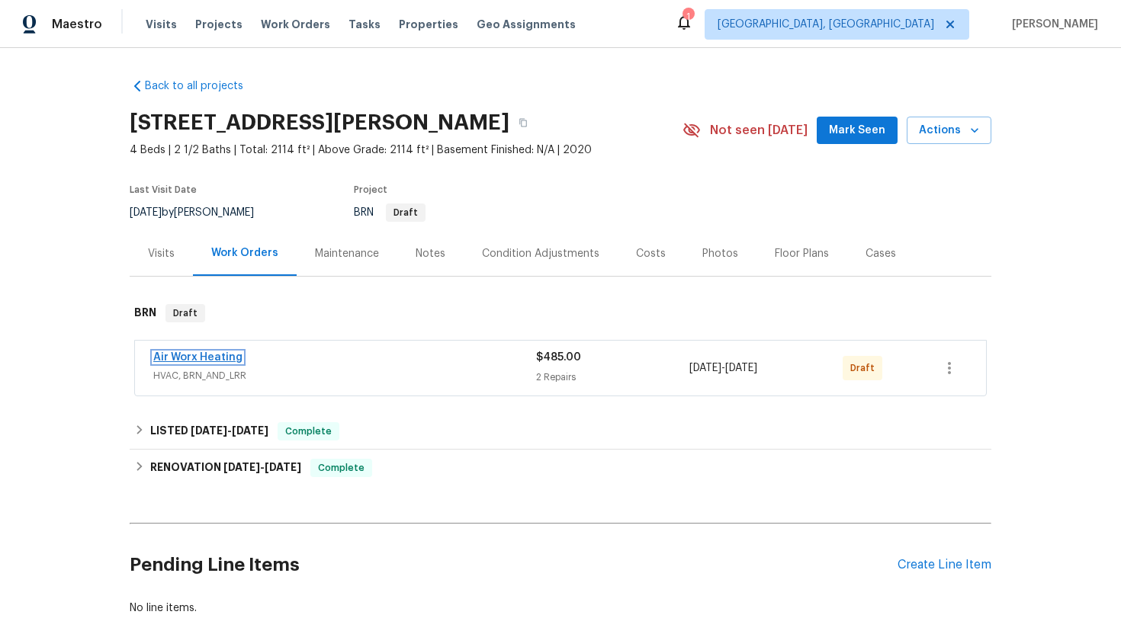
click at [226, 354] on link "Air Worx Heating" at bounding box center [197, 357] width 89 height 11
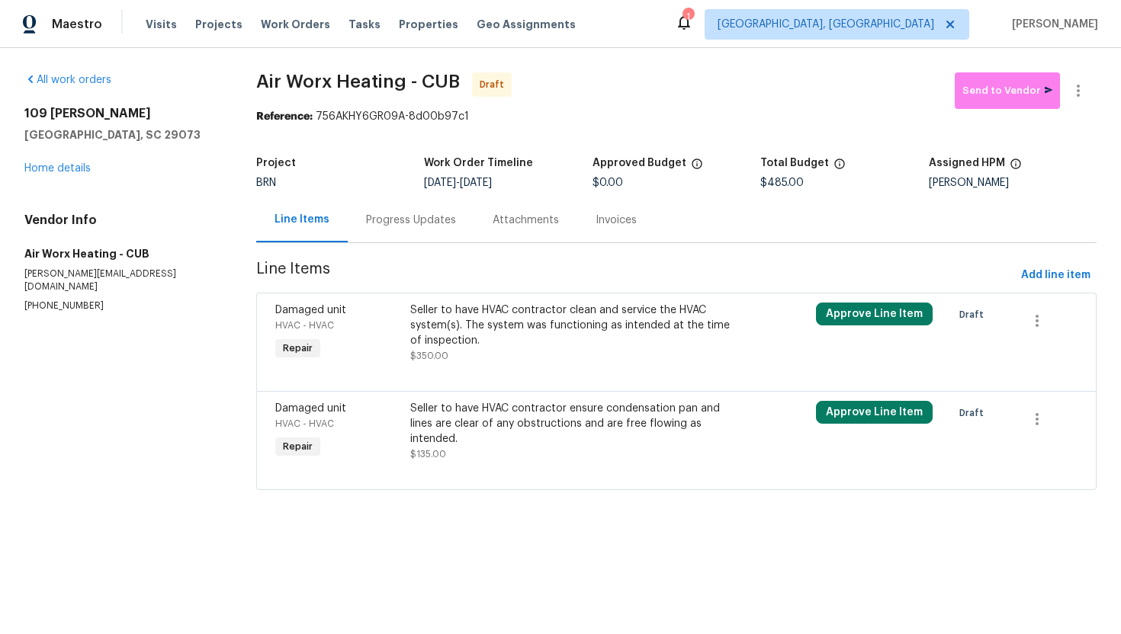
click at [422, 231] on div "Progress Updates" at bounding box center [411, 219] width 127 height 45
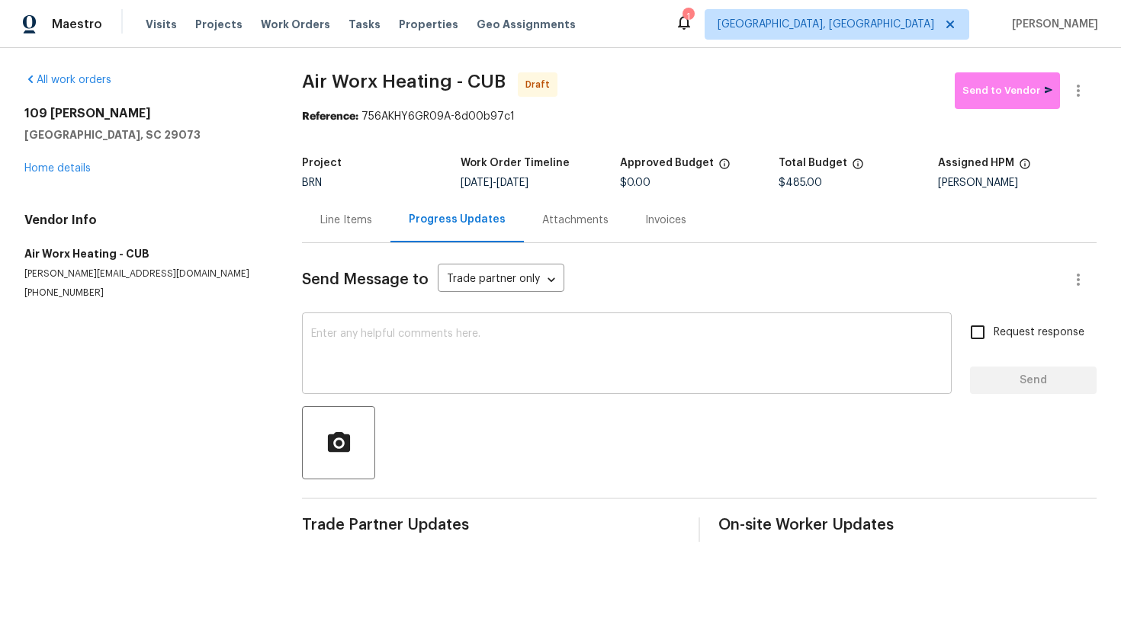
click at [435, 362] on textarea at bounding box center [626, 355] width 631 height 53
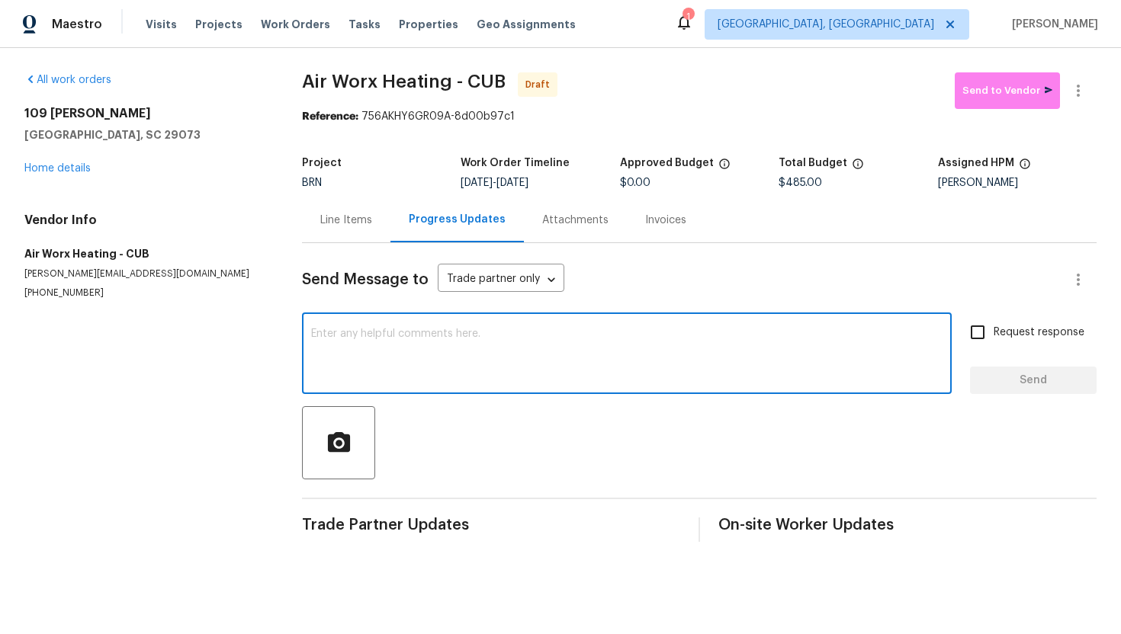
paste textarea "Hey! This is Ajay with Opendoor. I’m confirming a BRN Work Order for the proper…"
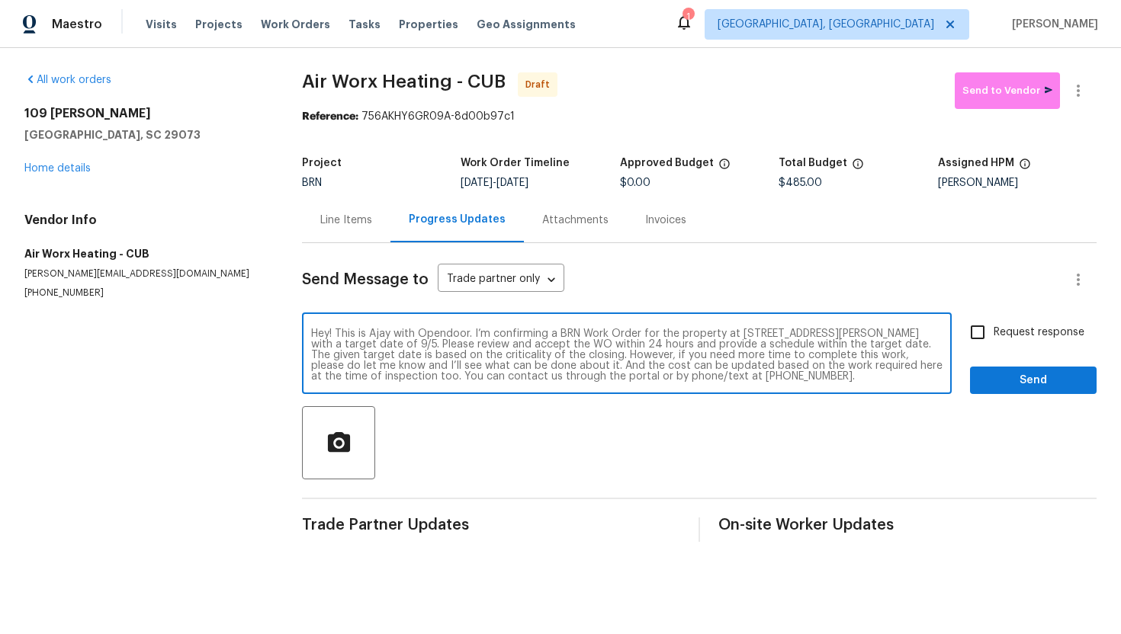
type textarea "Hey! This is Ajay with Opendoor. I’m confirming a BRN Work Order for the proper…"
click at [996, 342] on label "Request response" at bounding box center [1022, 332] width 123 height 32
click at [993, 342] on input "Request response" at bounding box center [977, 332] width 32 height 32
checkbox input "true"
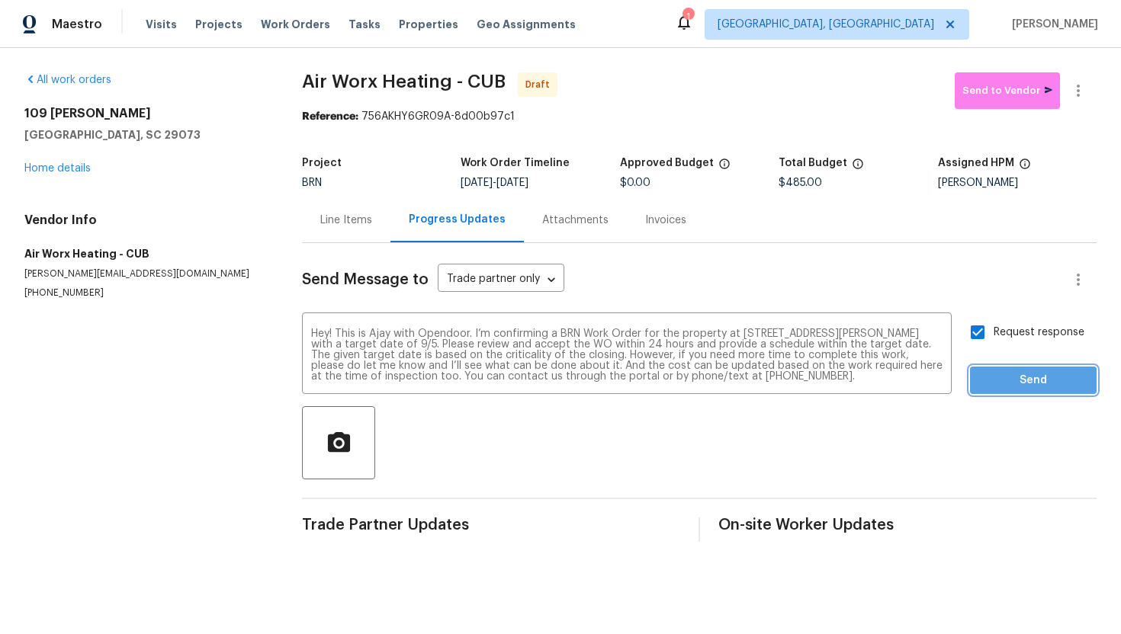
click at [1010, 371] on span "Send" at bounding box center [1033, 380] width 102 height 19
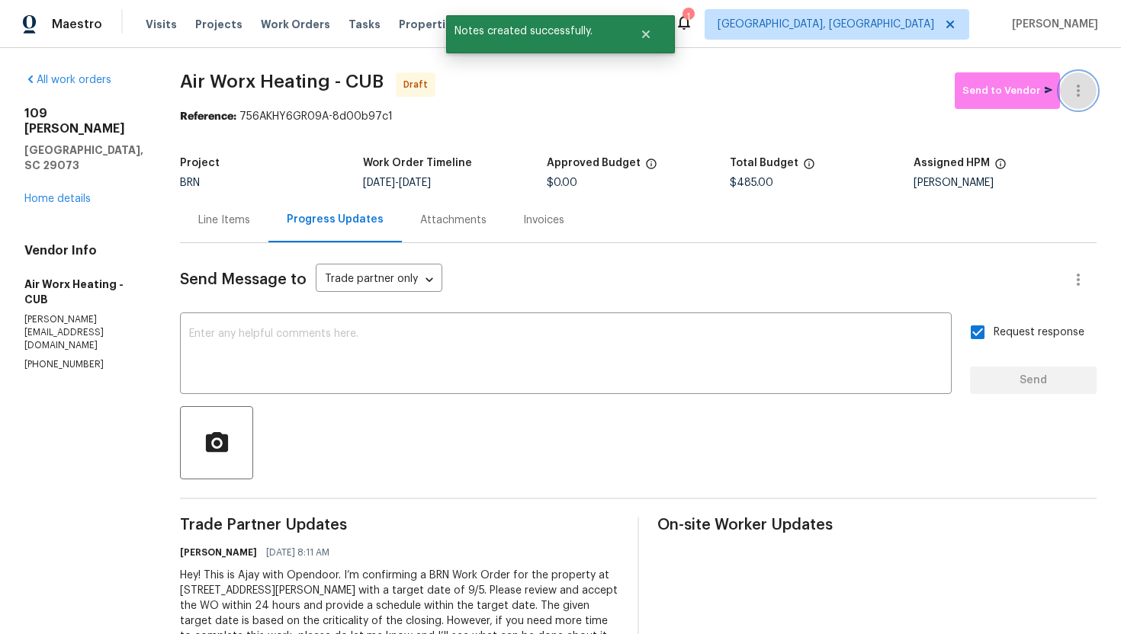
click at [1077, 102] on button "button" at bounding box center [1078, 90] width 37 height 37
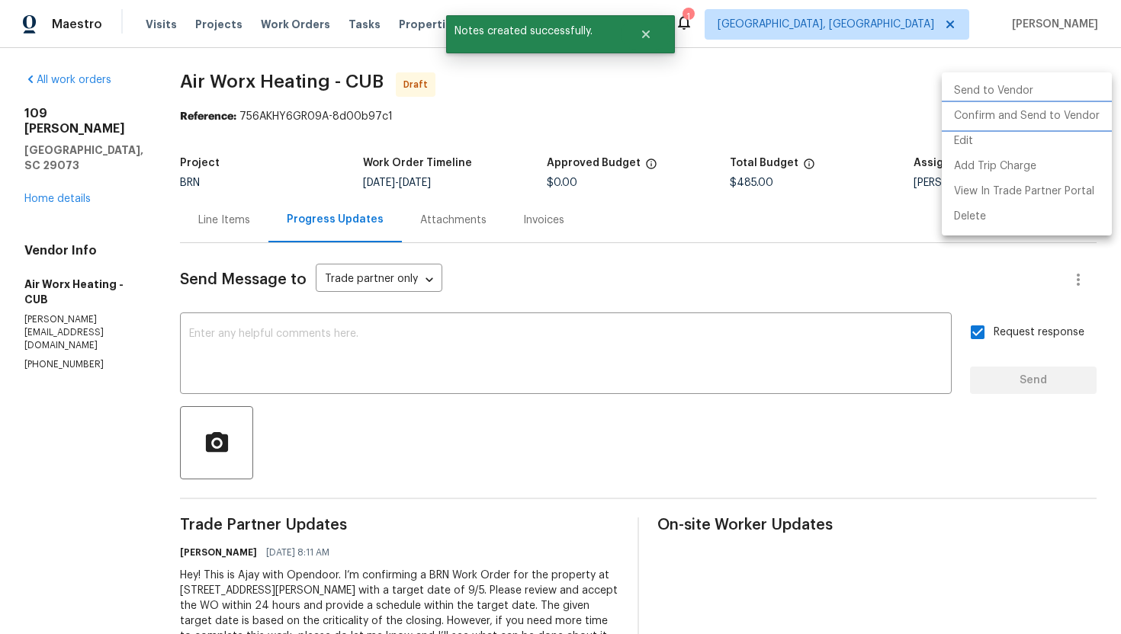
click at [1067, 117] on li "Confirm and Send to Vendor" at bounding box center [1027, 116] width 170 height 25
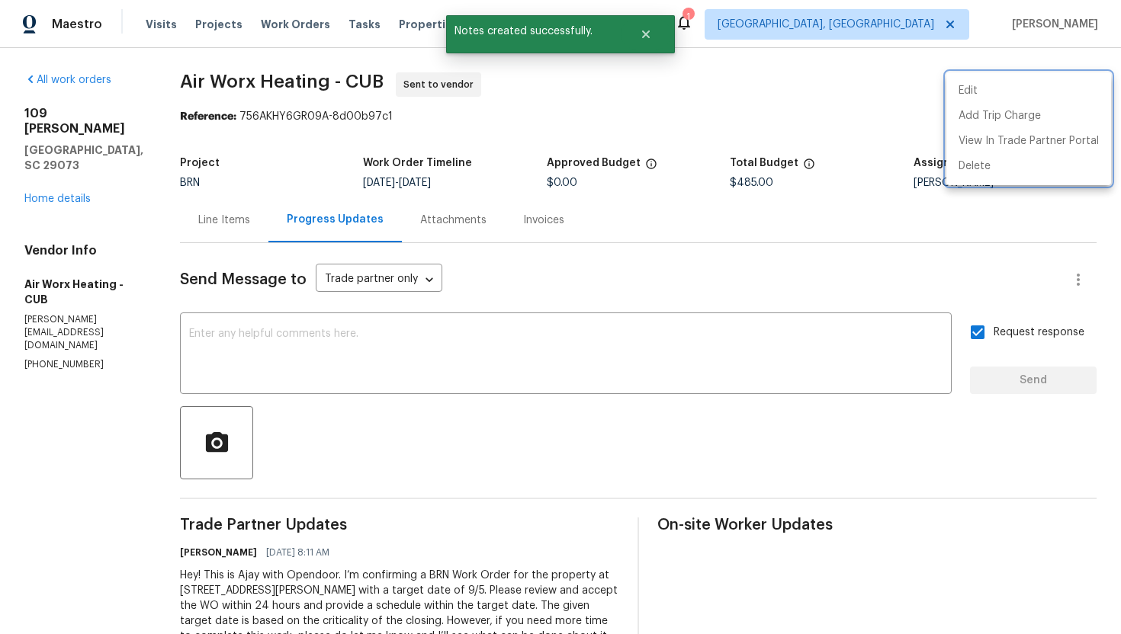
click at [704, 273] on div at bounding box center [560, 317] width 1121 height 634
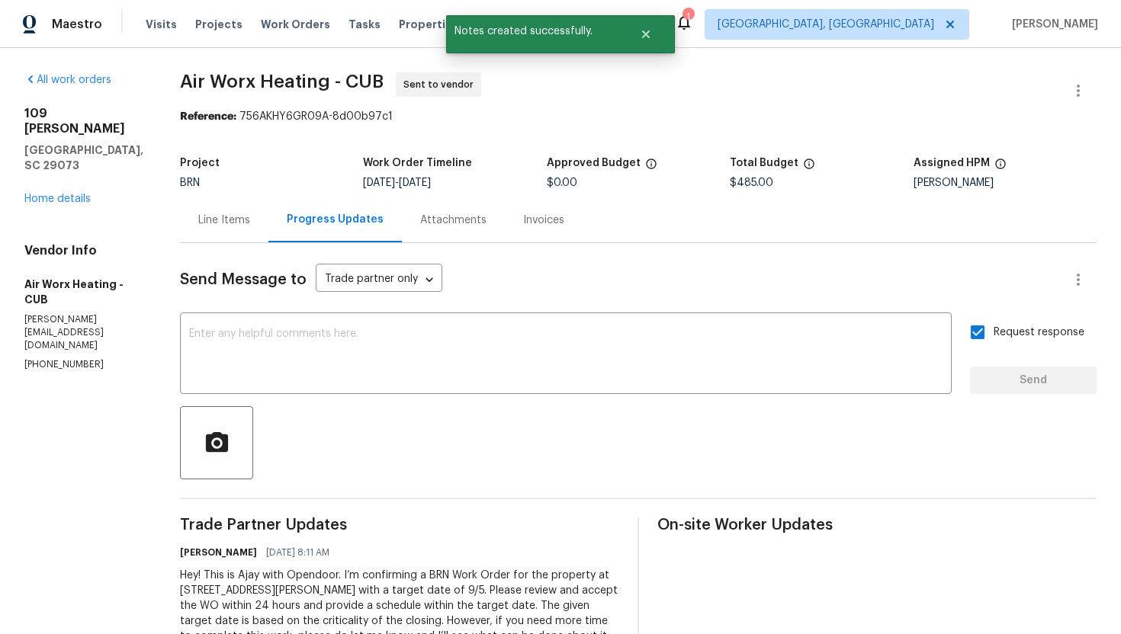
click at [203, 228] on div "Line Items" at bounding box center [224, 219] width 88 height 45
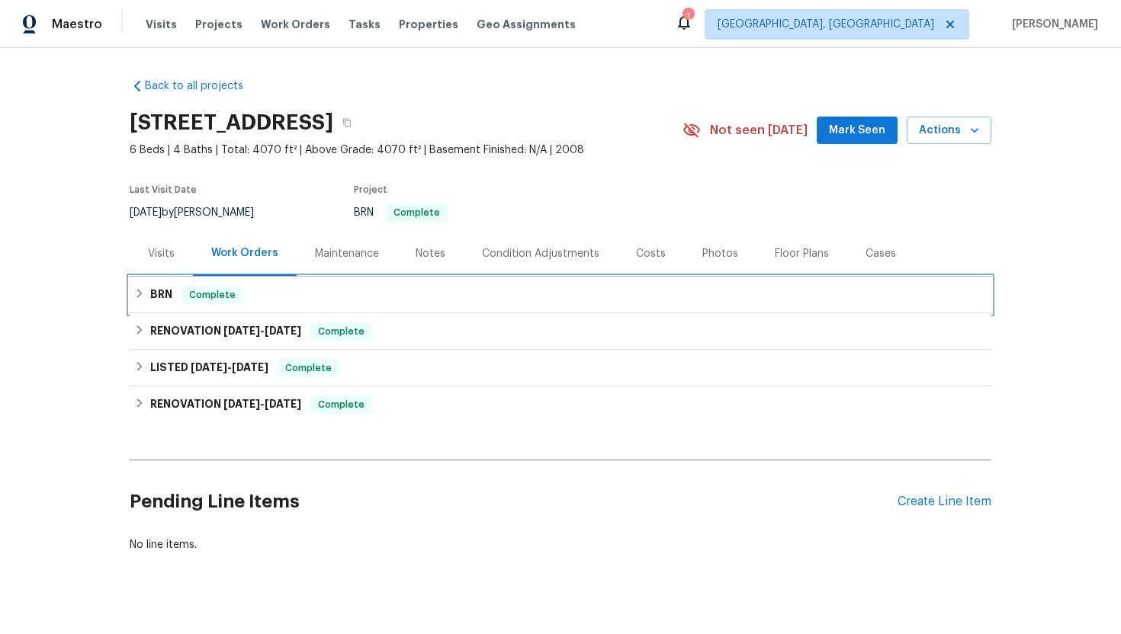
click at [135, 295] on icon at bounding box center [139, 293] width 11 height 11
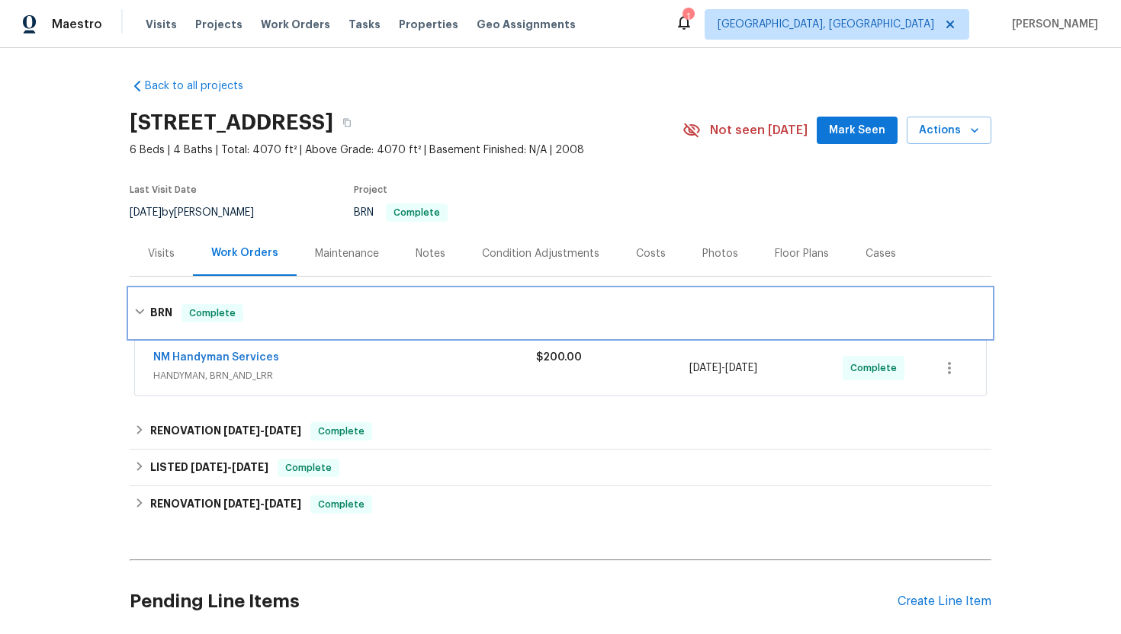
click at [146, 313] on div "BRN Complete" at bounding box center [560, 313] width 852 height 18
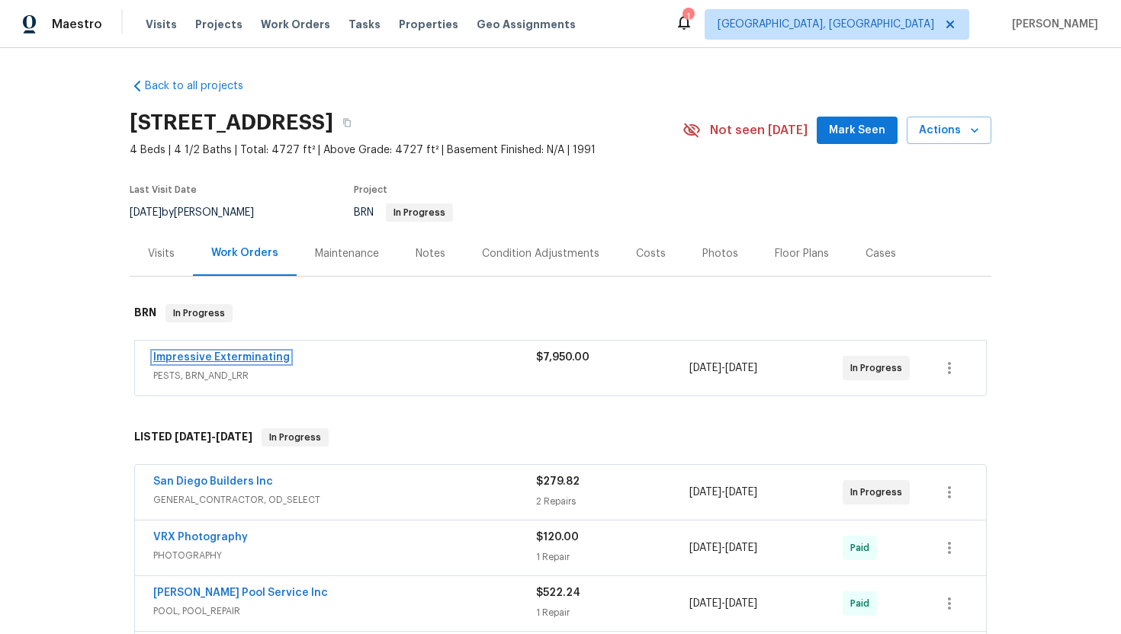
click at [178, 356] on link "Impressive Exterminating" at bounding box center [221, 357] width 136 height 11
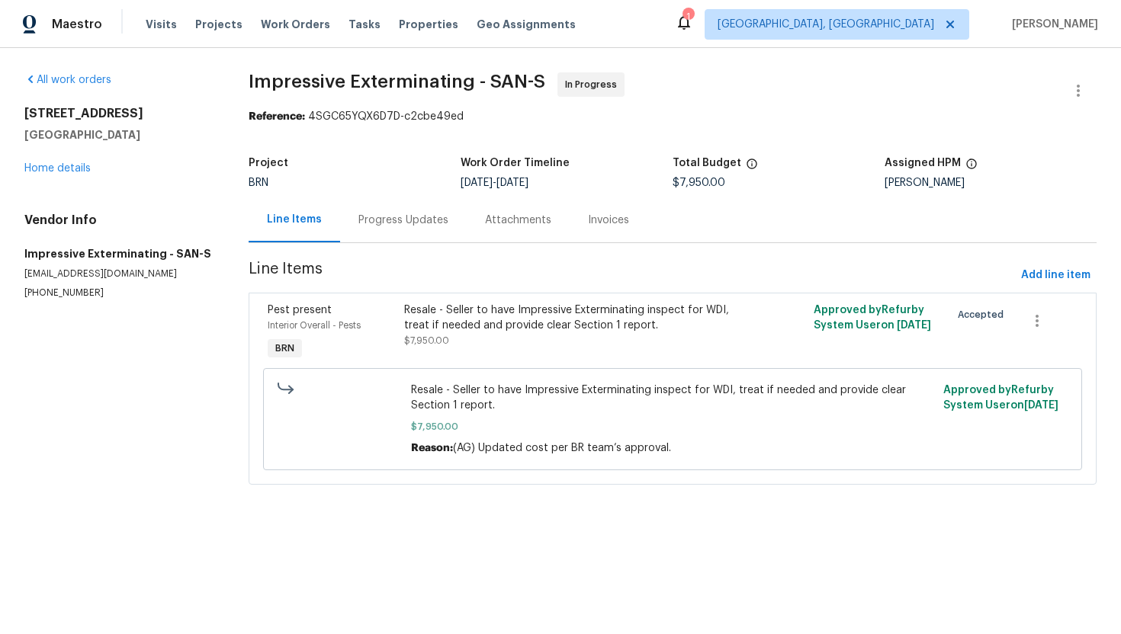
click at [37, 299] on p "[PHONE_NUMBER]" at bounding box center [118, 293] width 188 height 13
click at [37, 294] on p "[PHONE_NUMBER]" at bounding box center [118, 293] width 188 height 13
copy p "[PHONE_NUMBER]"
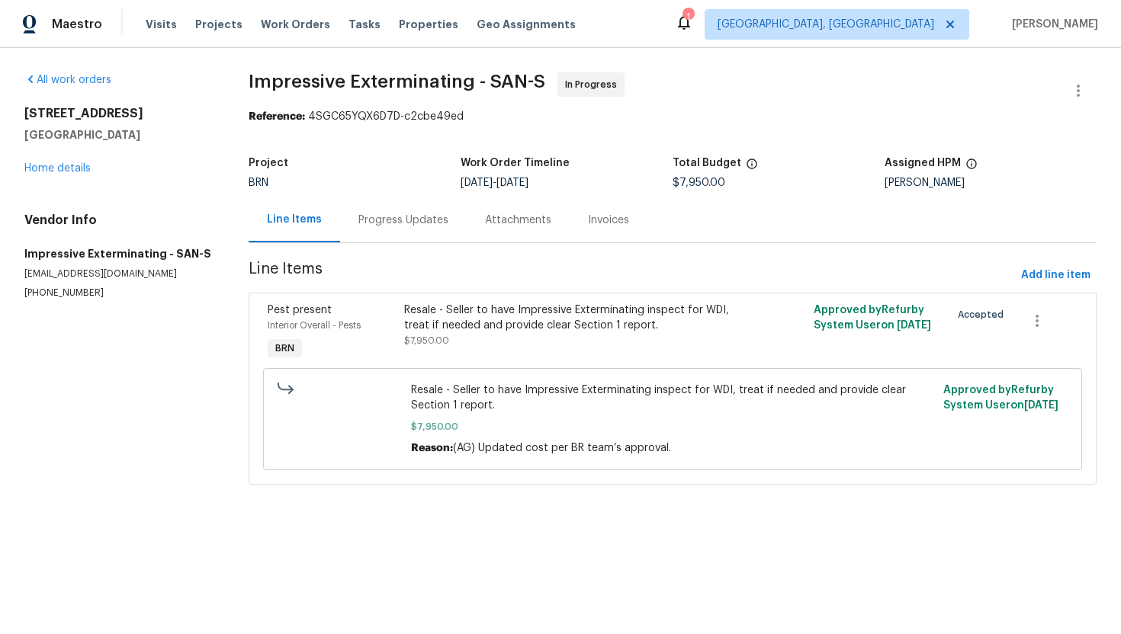
click at [408, 211] on div "Progress Updates" at bounding box center [403, 219] width 127 height 45
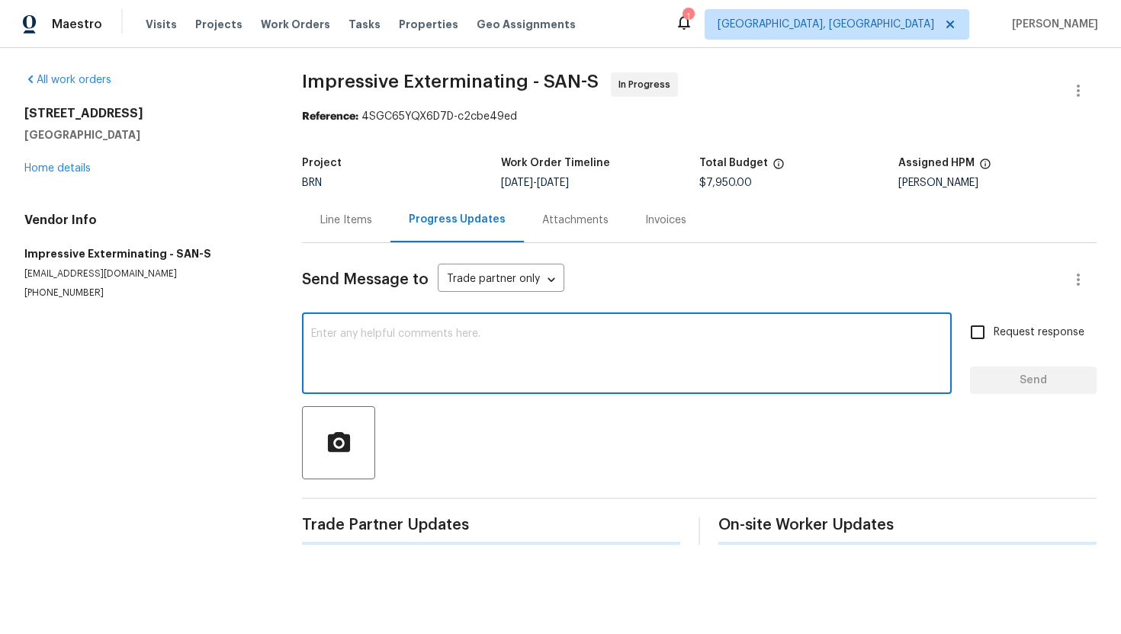
click at [419, 346] on textarea at bounding box center [626, 355] width 631 height 53
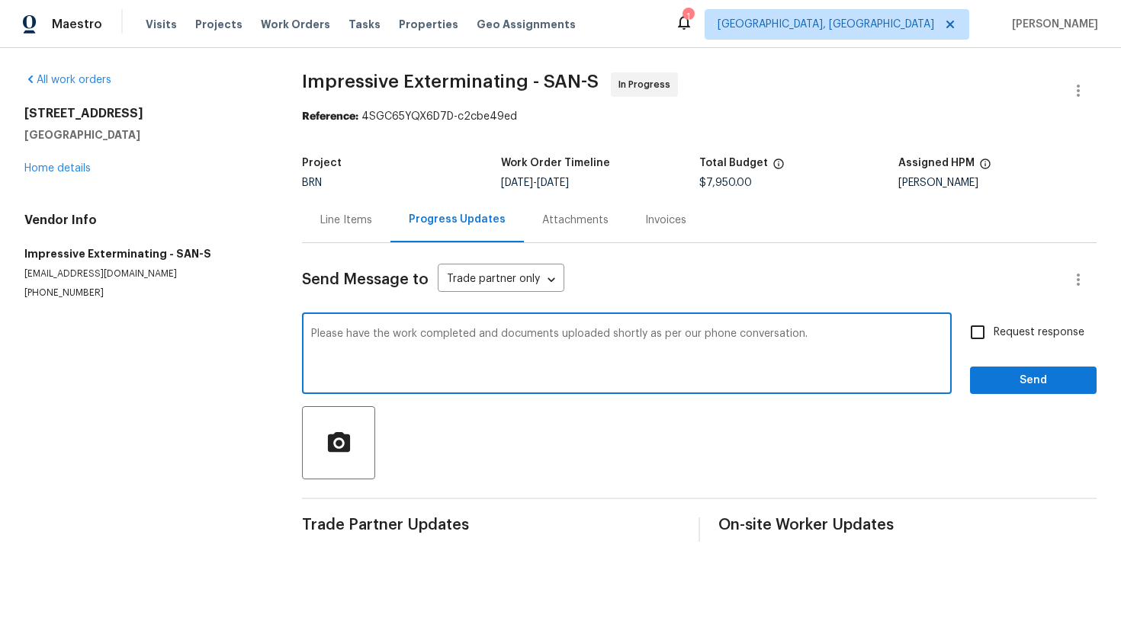
type textarea "Please have the work completed and documents uploaded shortly as per our phone …"
click at [1060, 339] on span "Request response" at bounding box center [1038, 333] width 91 height 16
click at [993, 339] on input "Request response" at bounding box center [977, 332] width 32 height 32
checkbox input "true"
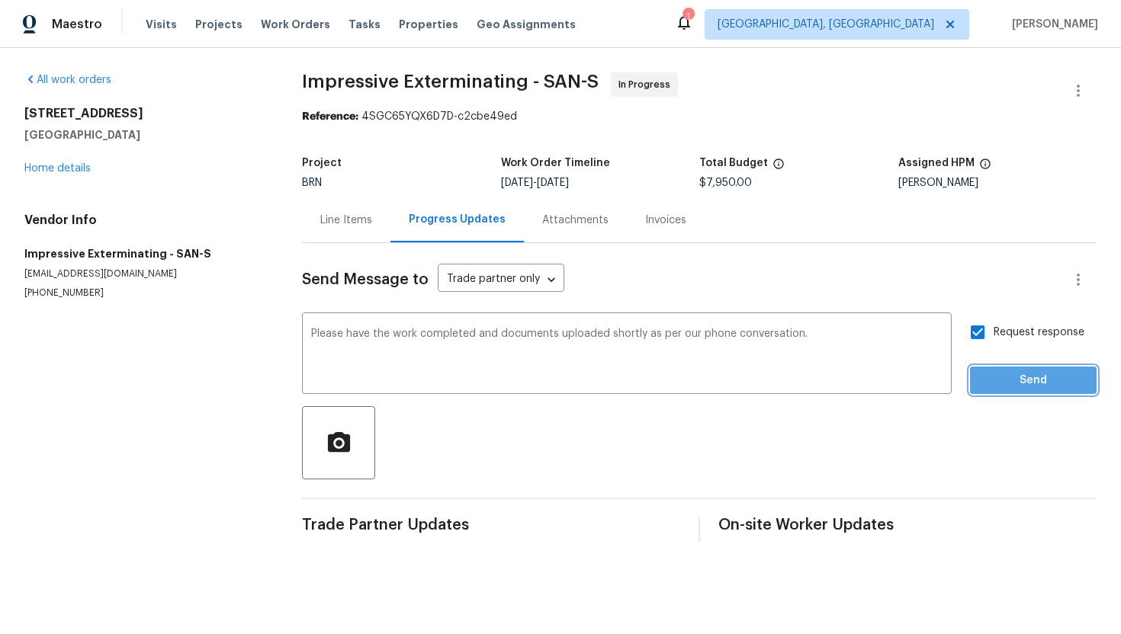
click at [1047, 373] on span "Send" at bounding box center [1033, 380] width 102 height 19
click at [604, 338] on textarea "Please have the work completed and documents uploaded shortly as per our phone …" at bounding box center [626, 355] width 631 height 53
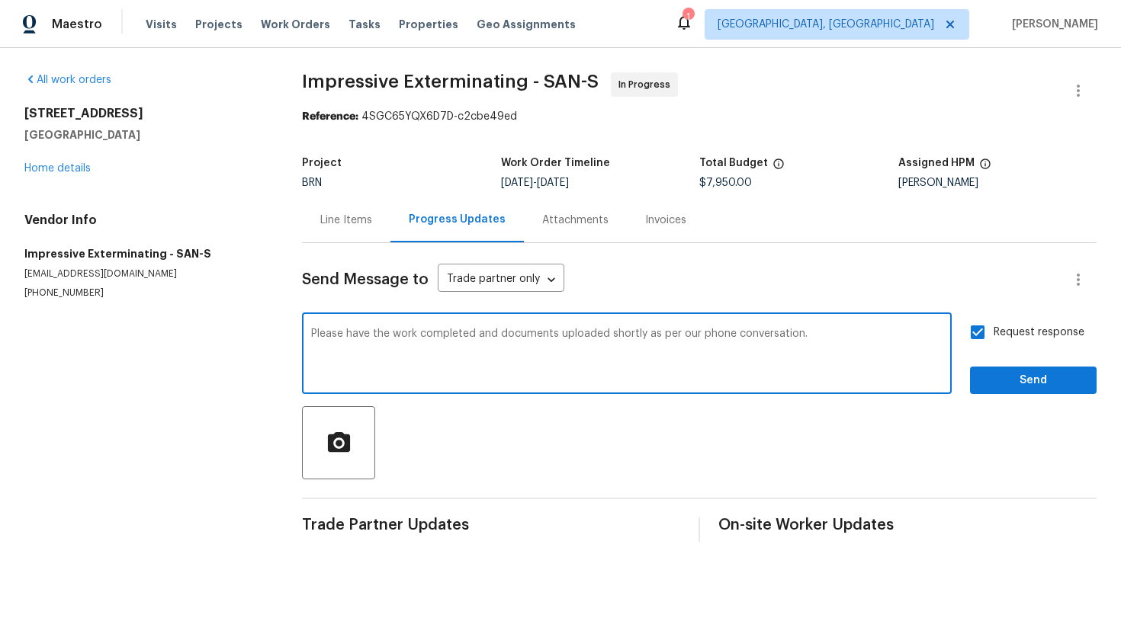
click at [604, 338] on textarea "Please have the work completed and documents uploaded shortly as per our phone …" at bounding box center [626, 355] width 631 height 53
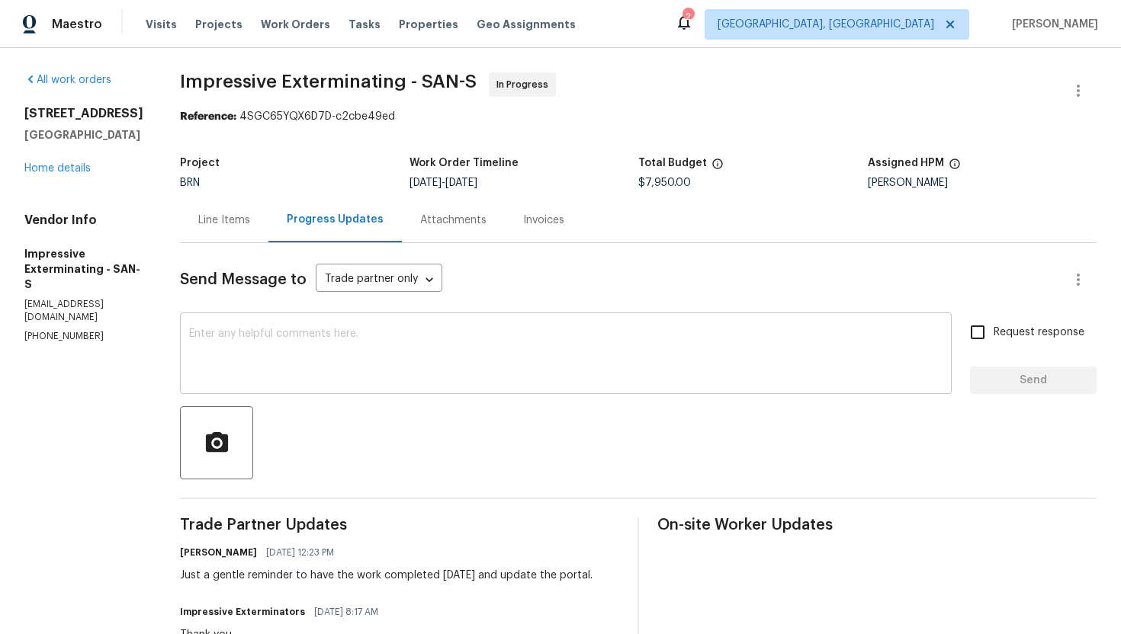
click at [227, 349] on textarea at bounding box center [565, 355] width 753 height 53
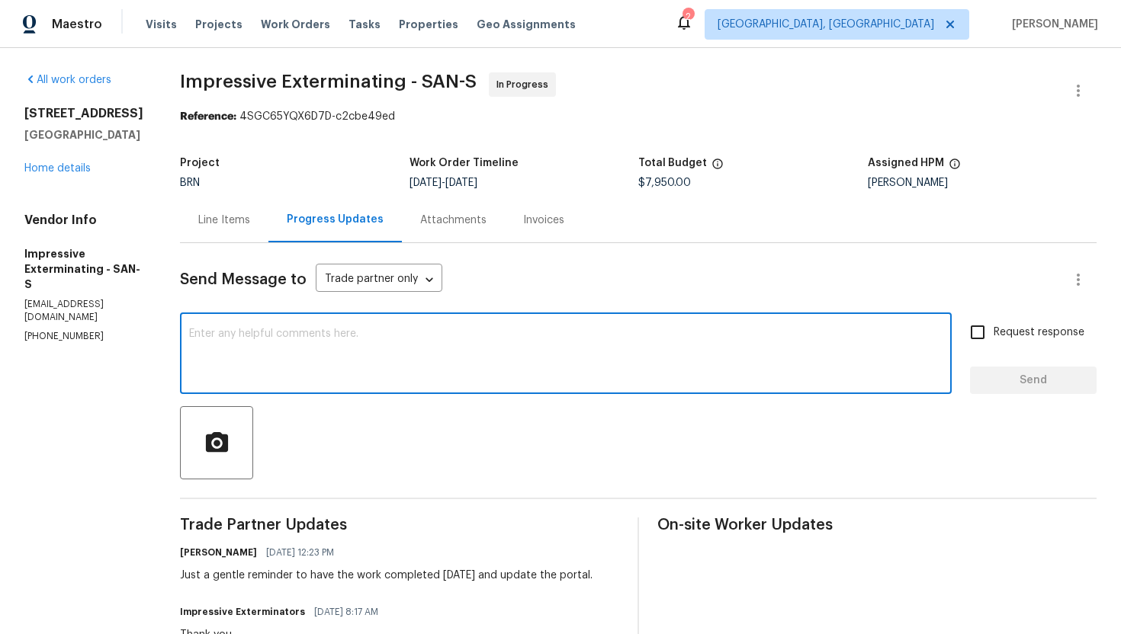
paste textarea "Please have the work completed and documents uploaded shortly as per our phone …"
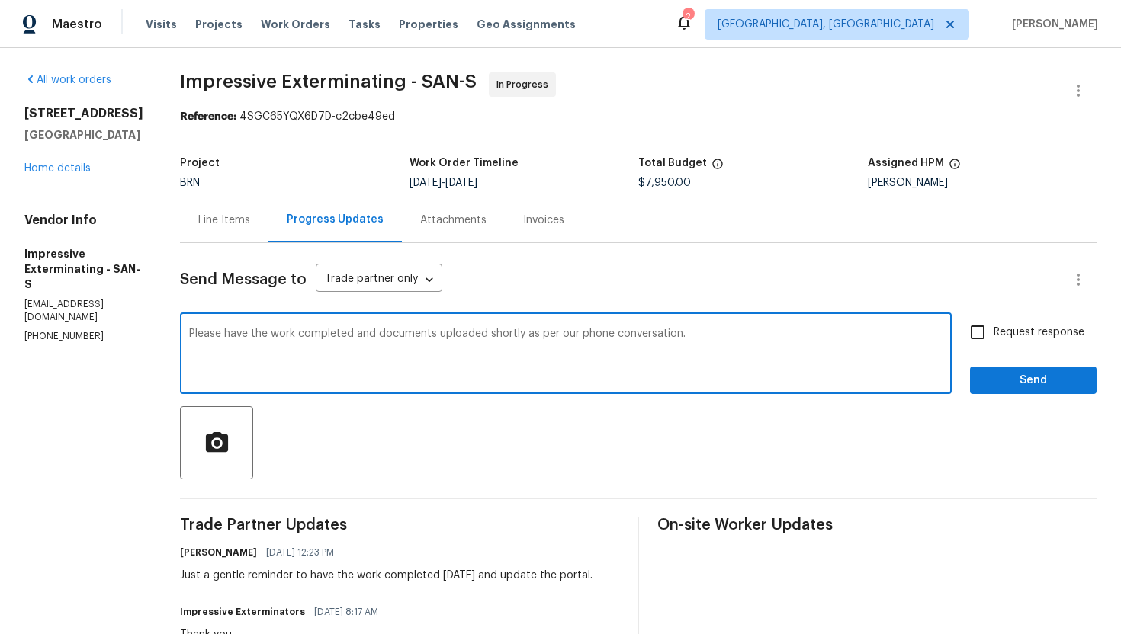
type textarea "Please have the work completed and documents uploaded shortly as per our phone …"
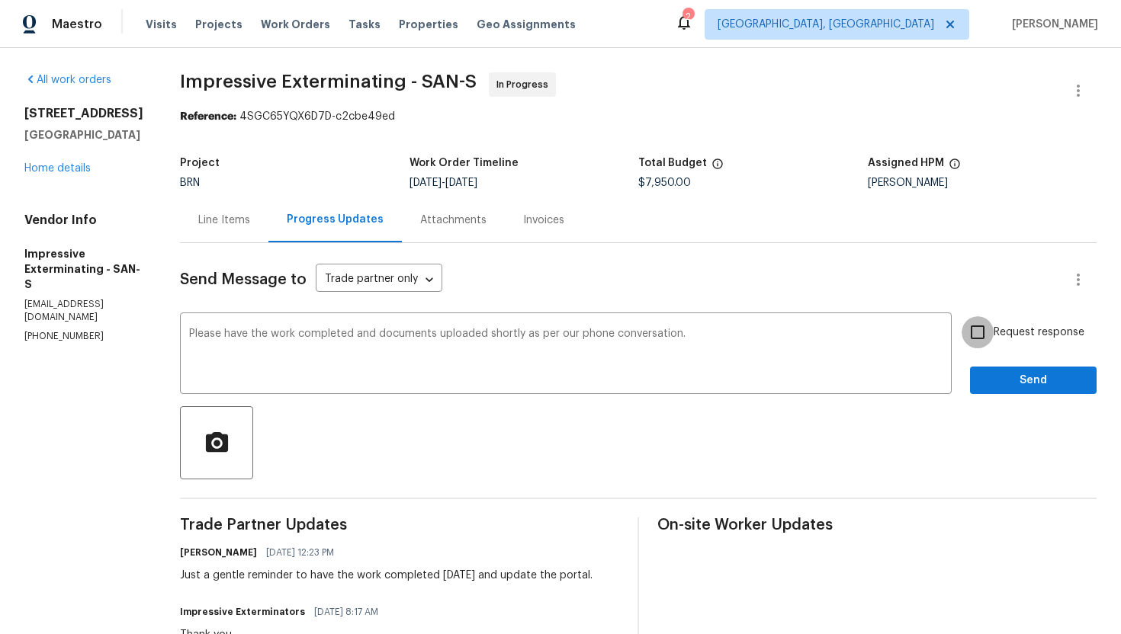
click at [992, 342] on input "Request response" at bounding box center [977, 332] width 32 height 32
checkbox input "true"
click at [995, 380] on span "Send" at bounding box center [1033, 380] width 102 height 19
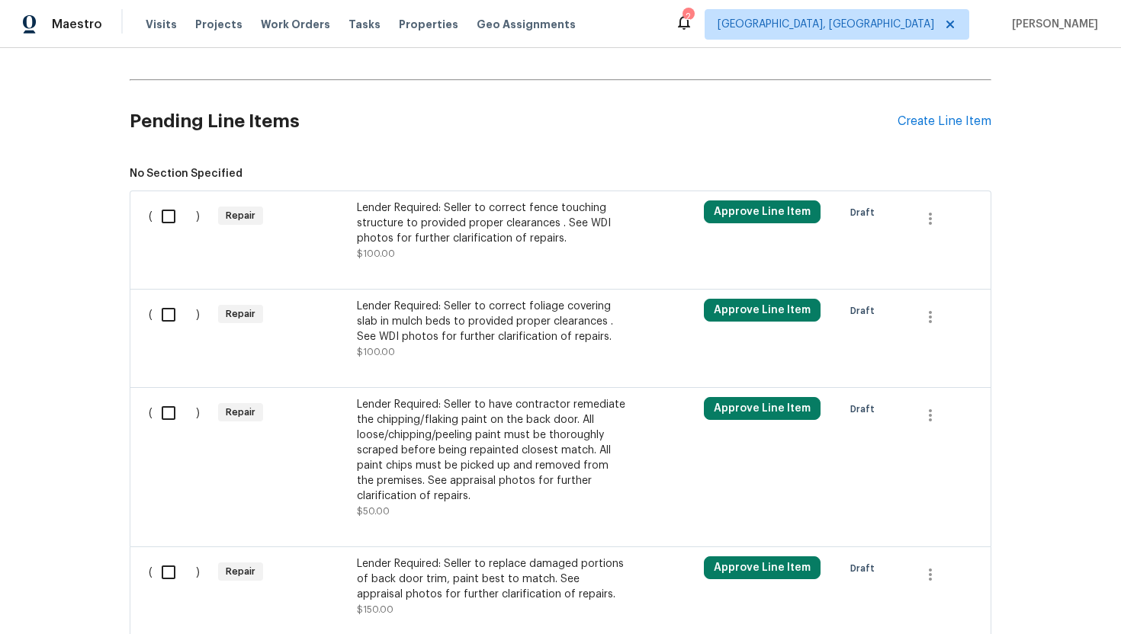
scroll to position [703, 0]
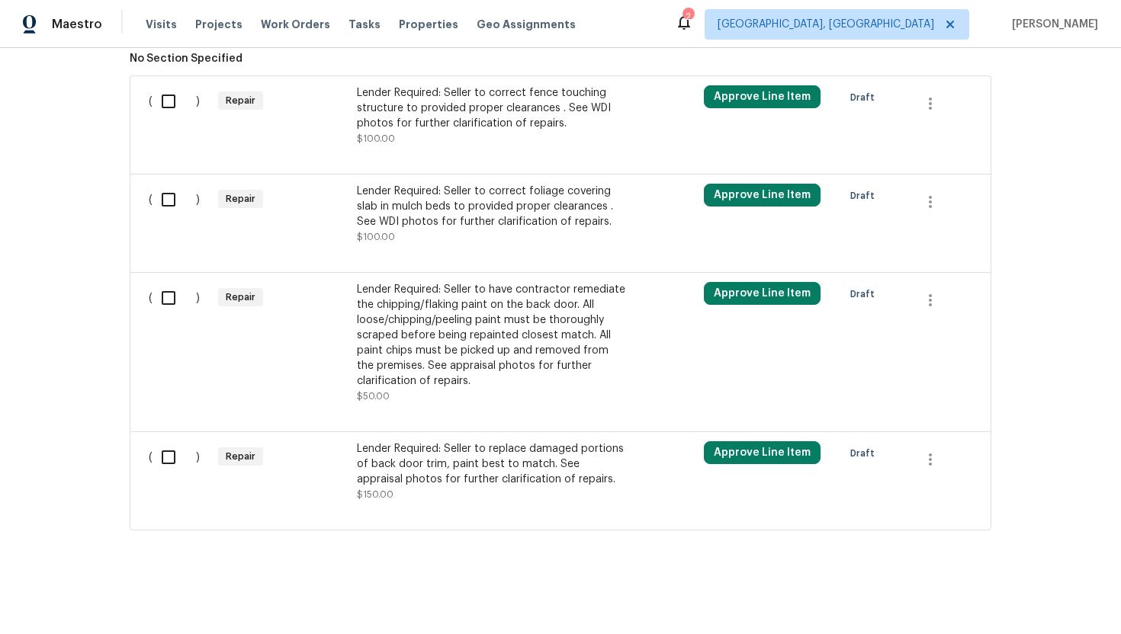
click at [506, 477] on div "Lender Required: Seller to replace damaged portions of back door trim, paint be…" at bounding box center [491, 464] width 268 height 46
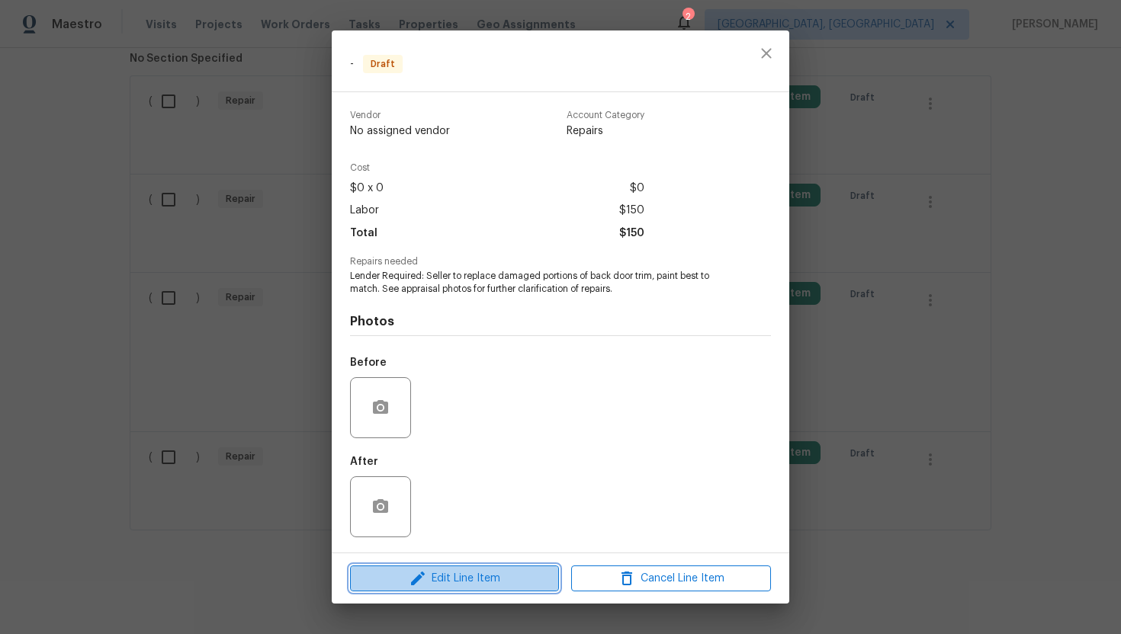
click at [473, 573] on span "Edit Line Item" at bounding box center [455, 579] width 200 height 19
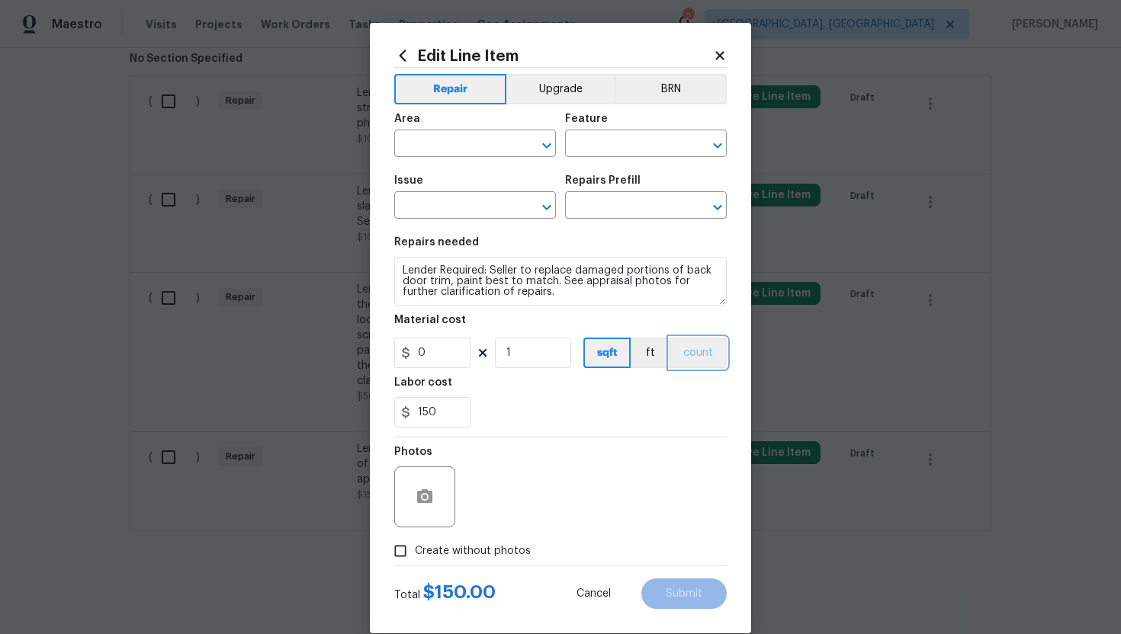
click at [681, 364] on button "count" at bounding box center [697, 353] width 57 height 30
click at [667, 78] on button "BRN" at bounding box center [671, 89] width 112 height 30
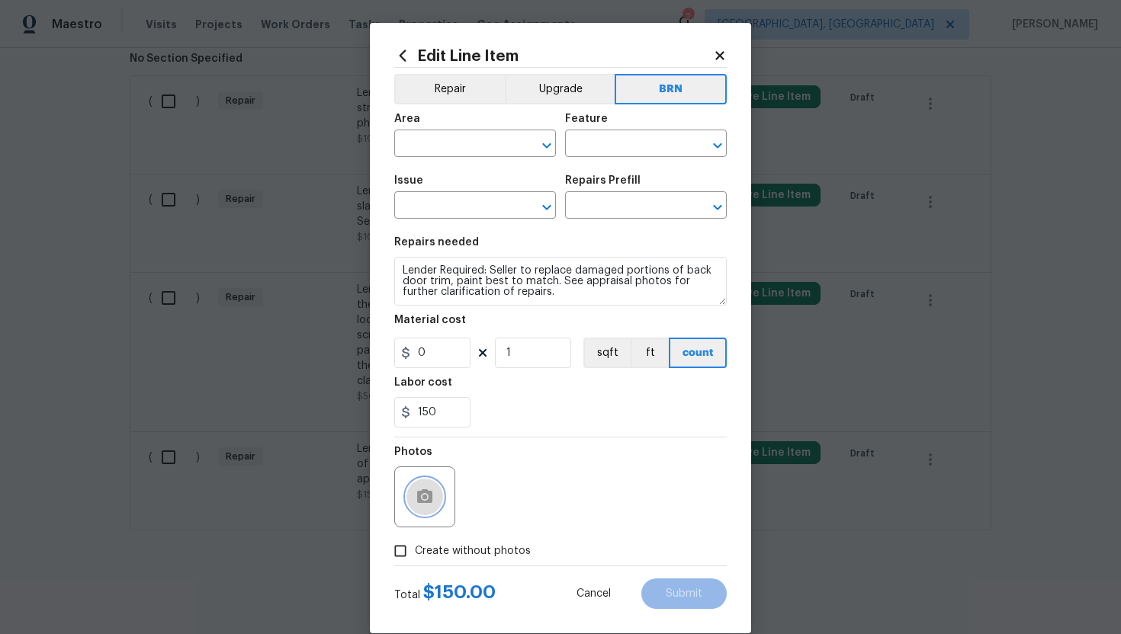
click at [429, 494] on icon "button" at bounding box center [424, 497] width 15 height 14
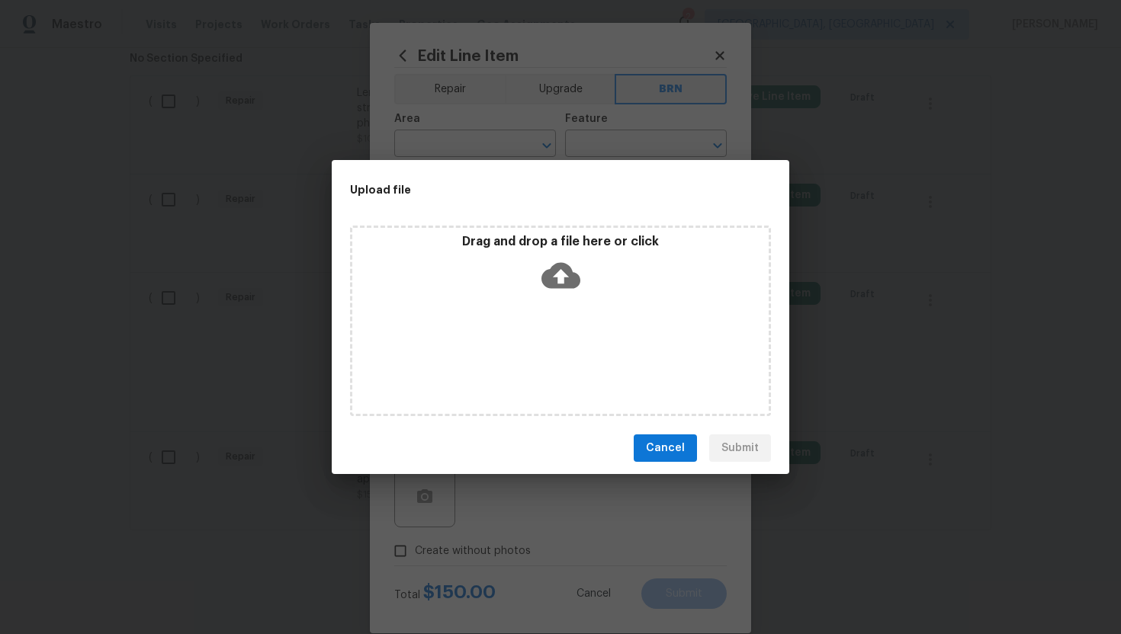
click at [547, 287] on icon at bounding box center [560, 276] width 39 height 26
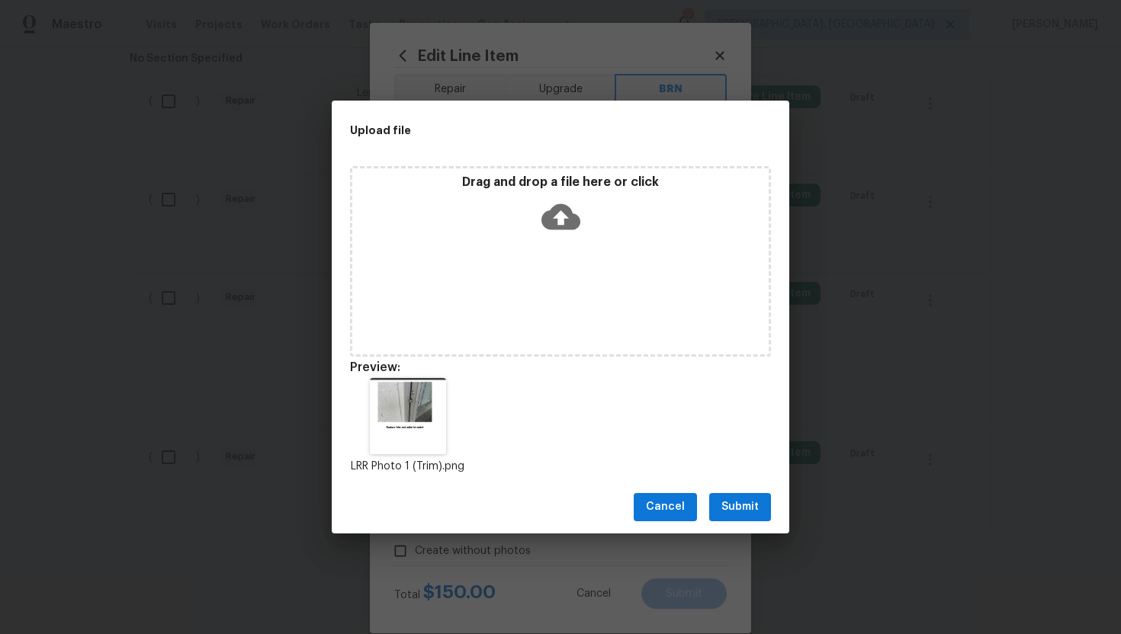
click at [750, 506] on span "Submit" at bounding box center [739, 507] width 37 height 19
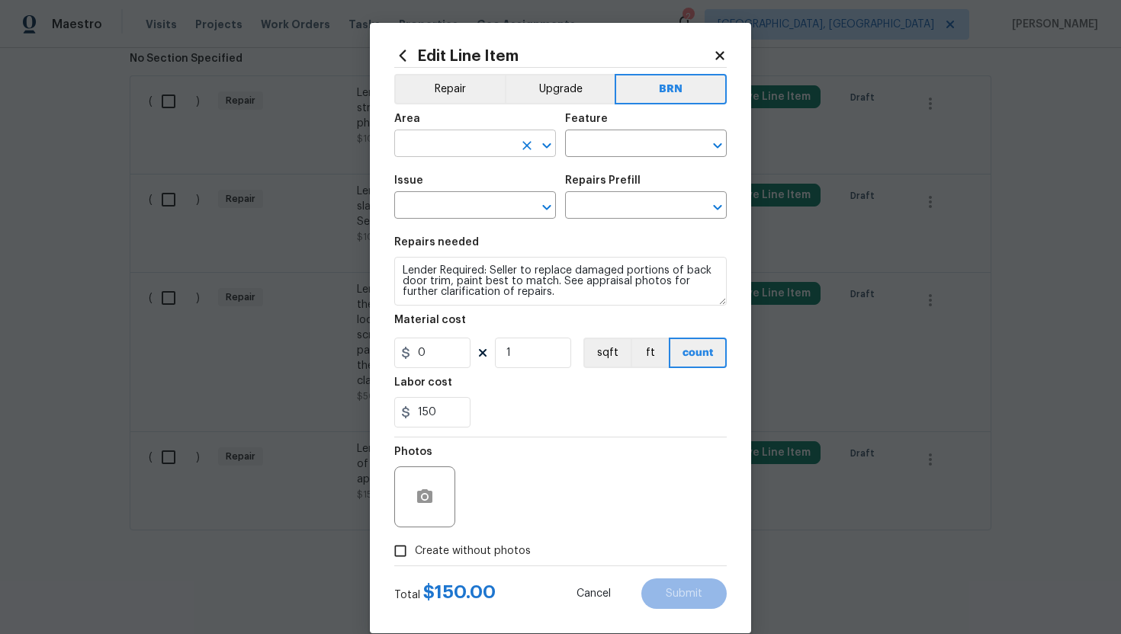
click at [462, 146] on input "text" at bounding box center [453, 145] width 119 height 24
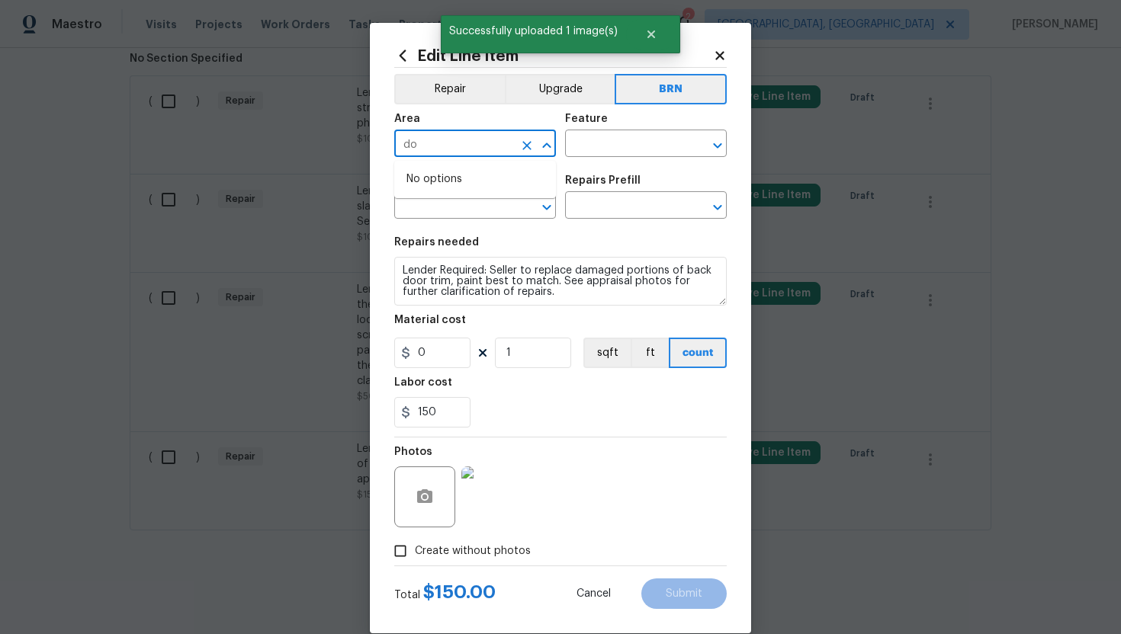
type input "d"
click at [471, 205] on li "Interior Overall" at bounding box center [475, 204] width 162 height 25
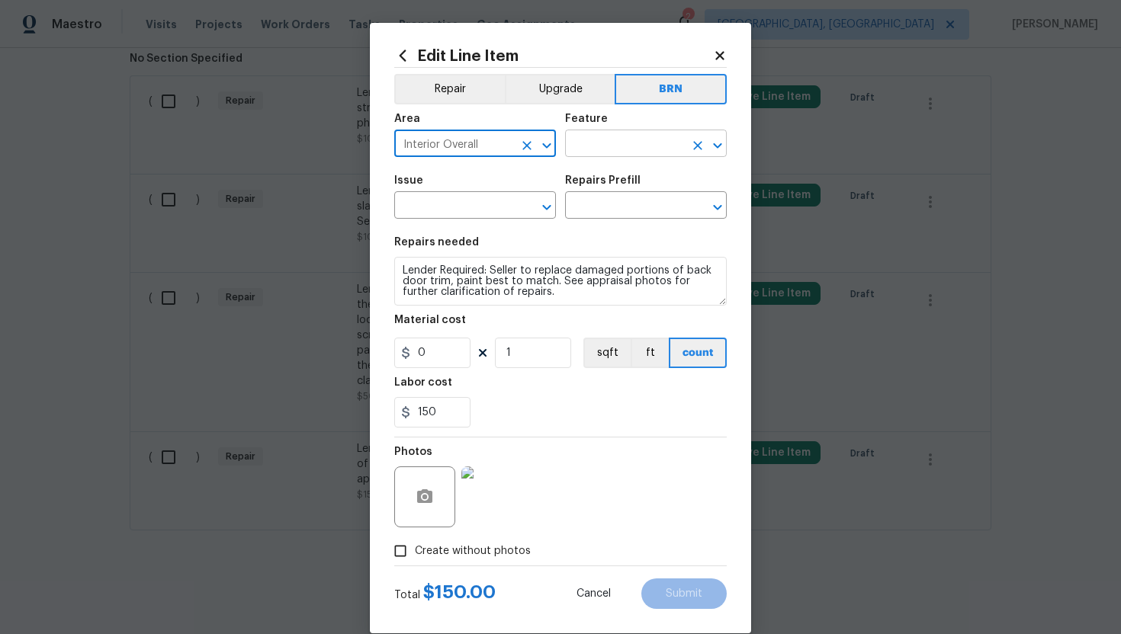
type input "Interior Overall"
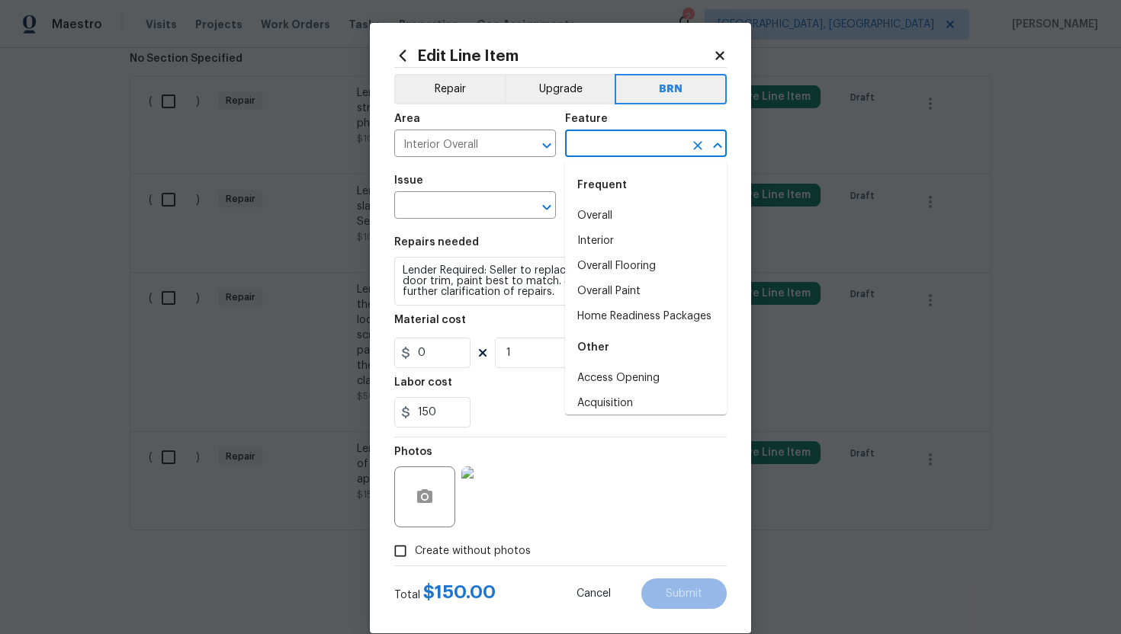
click at [583, 149] on input "text" at bounding box center [624, 145] width 119 height 24
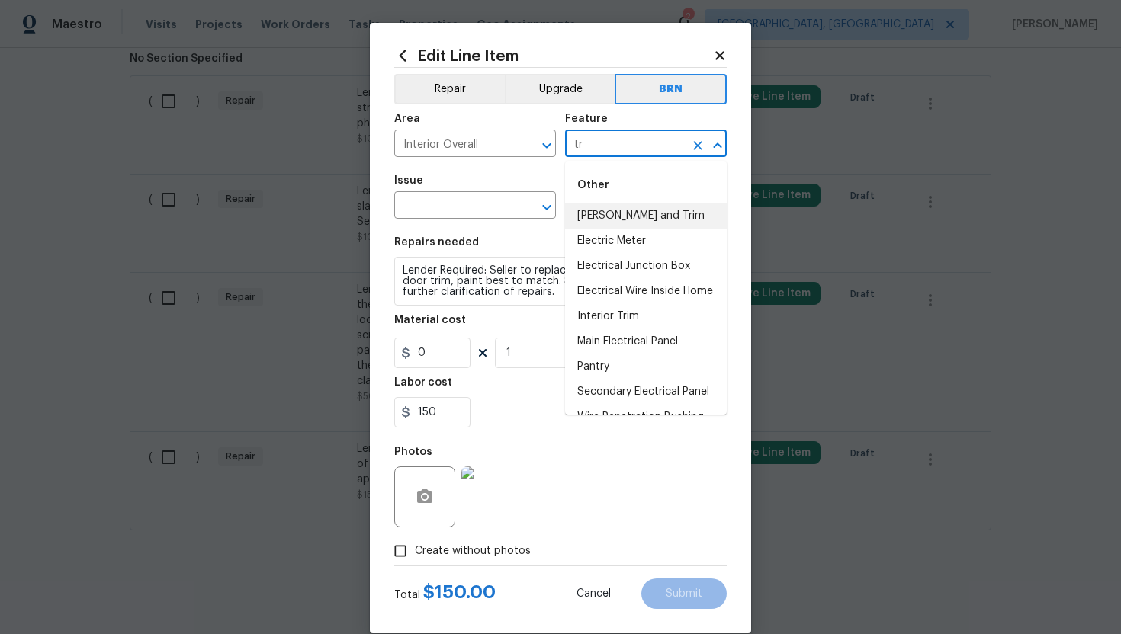
click at [633, 225] on li "Eaves and Trim" at bounding box center [646, 216] width 162 height 25
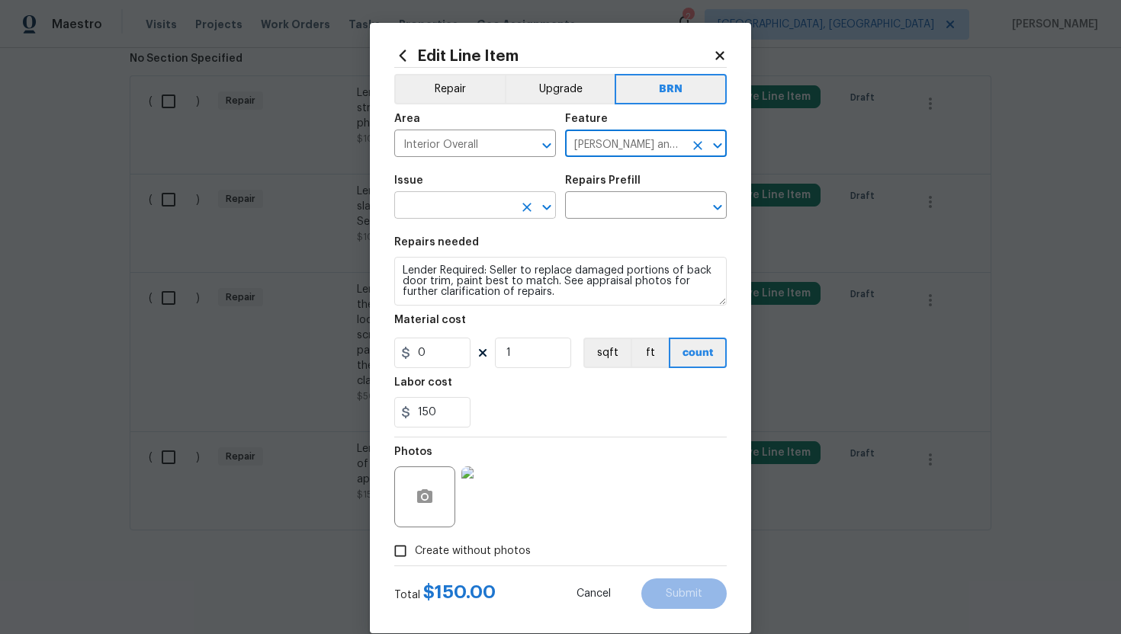
type input "Eaves and Trim"
click at [470, 210] on input "text" at bounding box center [453, 207] width 119 height 24
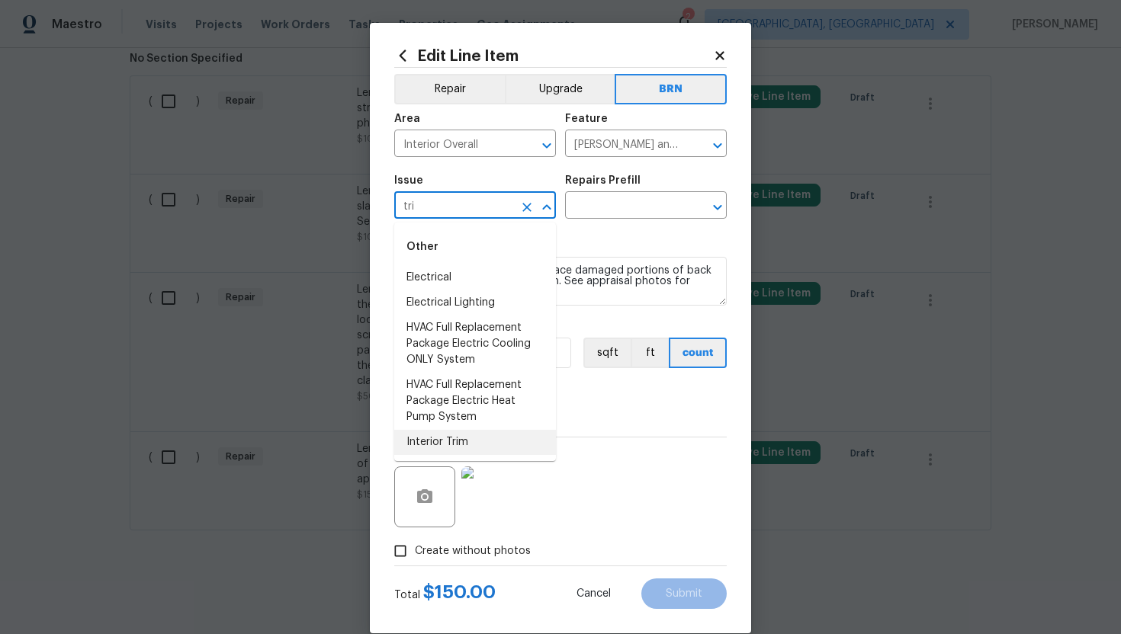
click at [457, 435] on li "Interior Trim" at bounding box center [475, 442] width 162 height 25
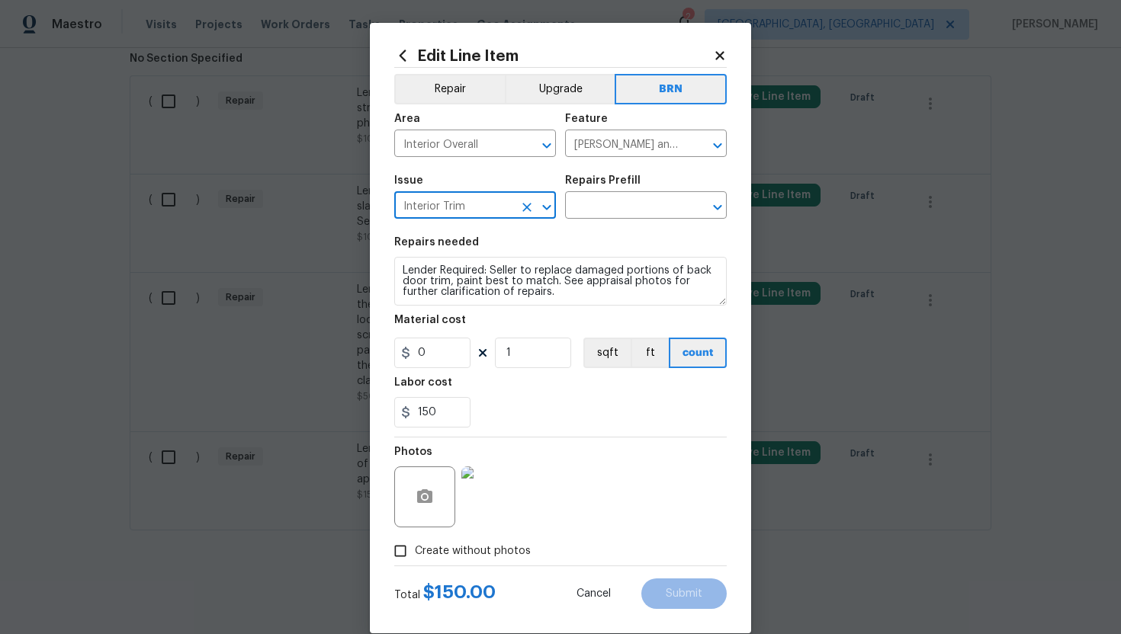
type input "Interior Trim"
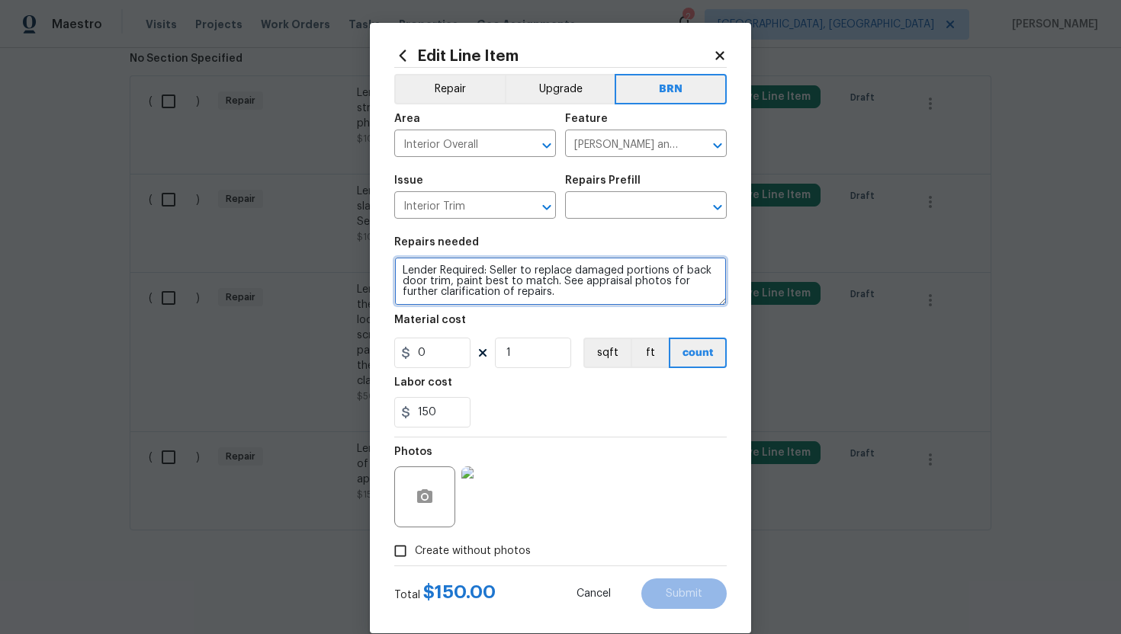
drag, startPoint x: 400, startPoint y: 274, endPoint x: 540, endPoint y: 306, distance: 143.0
click at [541, 306] on textarea "Lender Required: Seller to replace damaged portions of back door trim, paint be…" at bounding box center [560, 281] width 332 height 49
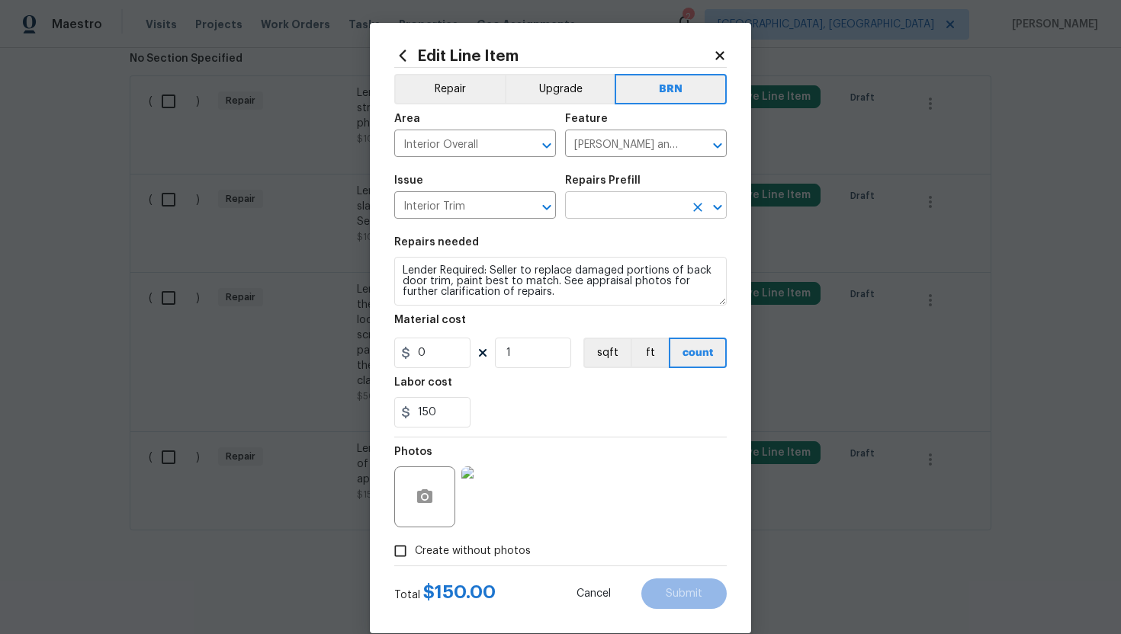
click at [644, 210] on input "text" at bounding box center [624, 207] width 119 height 24
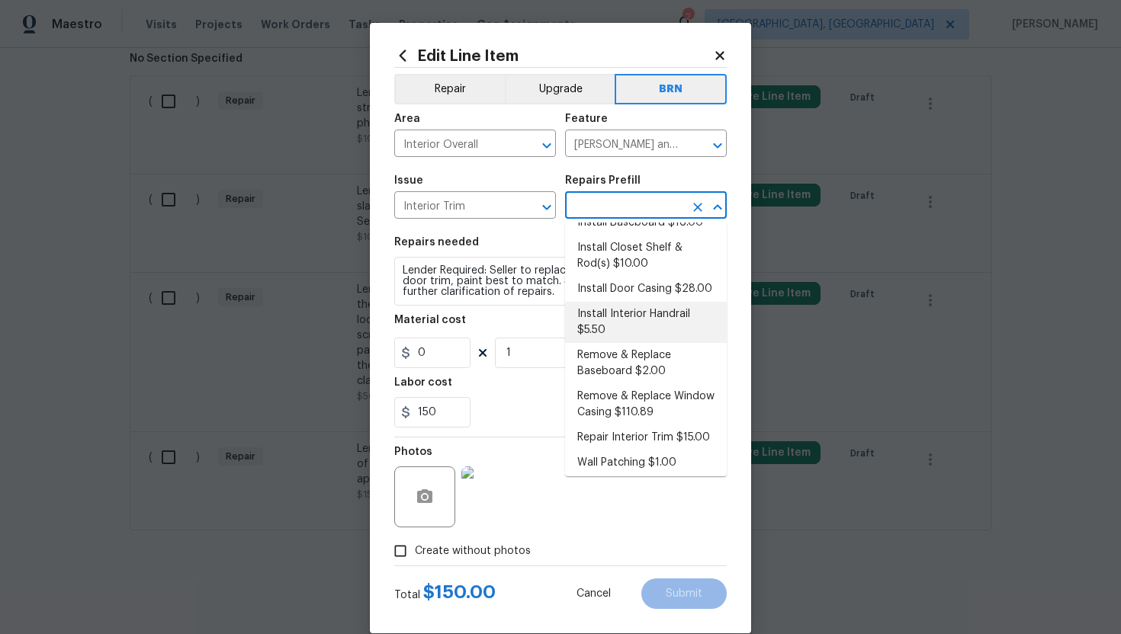
scroll to position [90, 0]
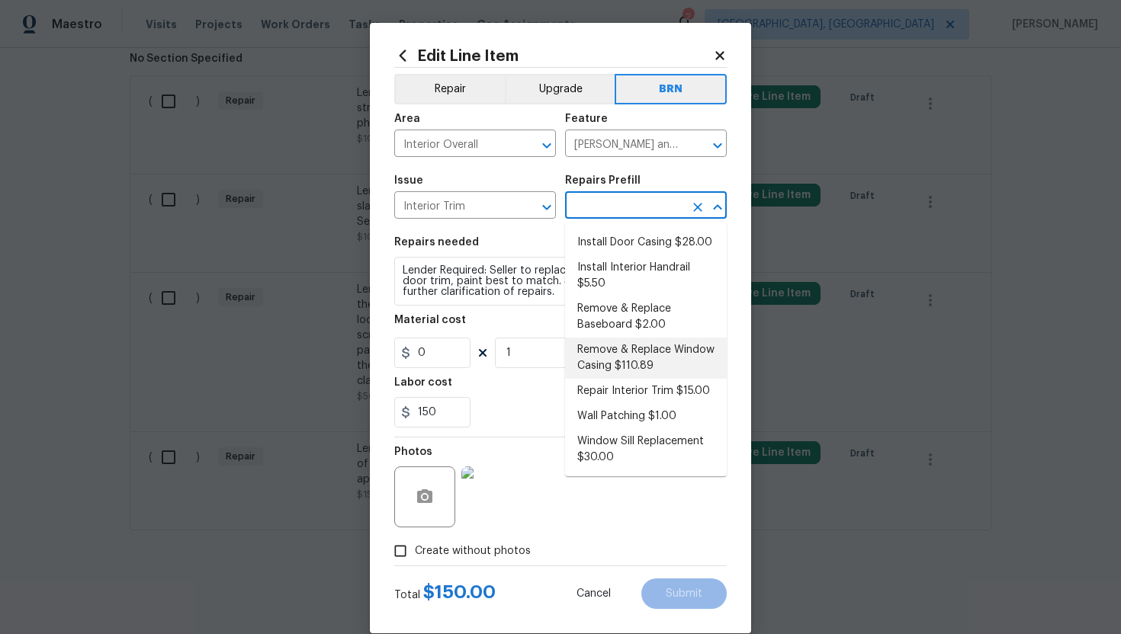
click at [621, 361] on li "Remove & Replace Window Casing $110.89" at bounding box center [646, 358] width 162 height 41
type input "Interior Trim"
type input "Remove & Replace Window Casing $110.89"
type textarea "Remove the existing window casing (if present) and install new. Ensure that the…"
type input "110.89"
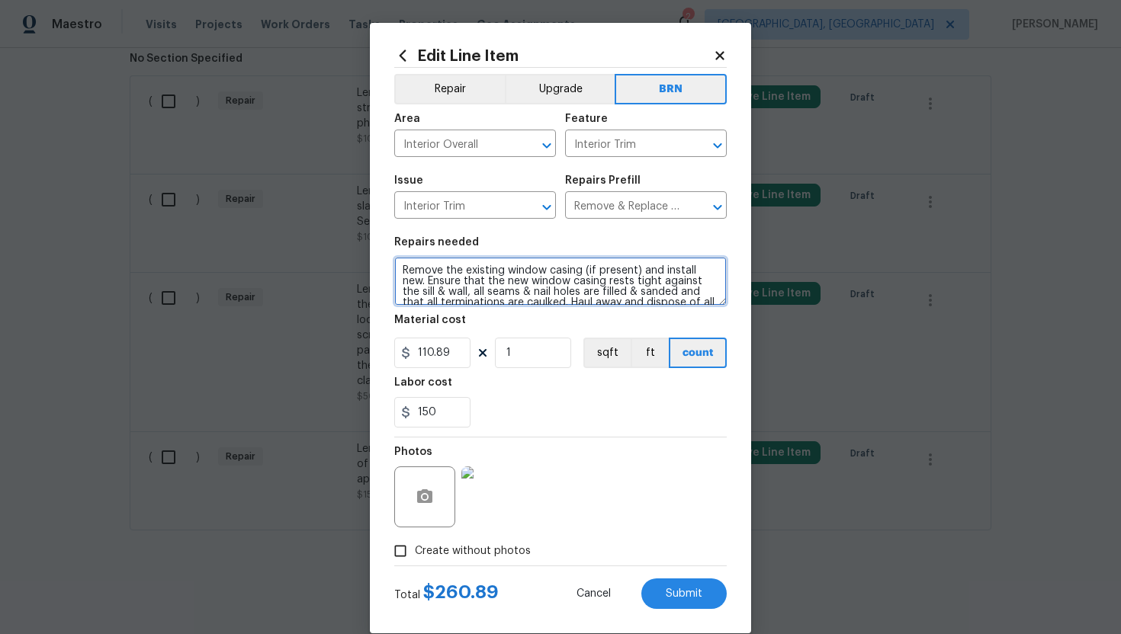
scroll to position [21, 0]
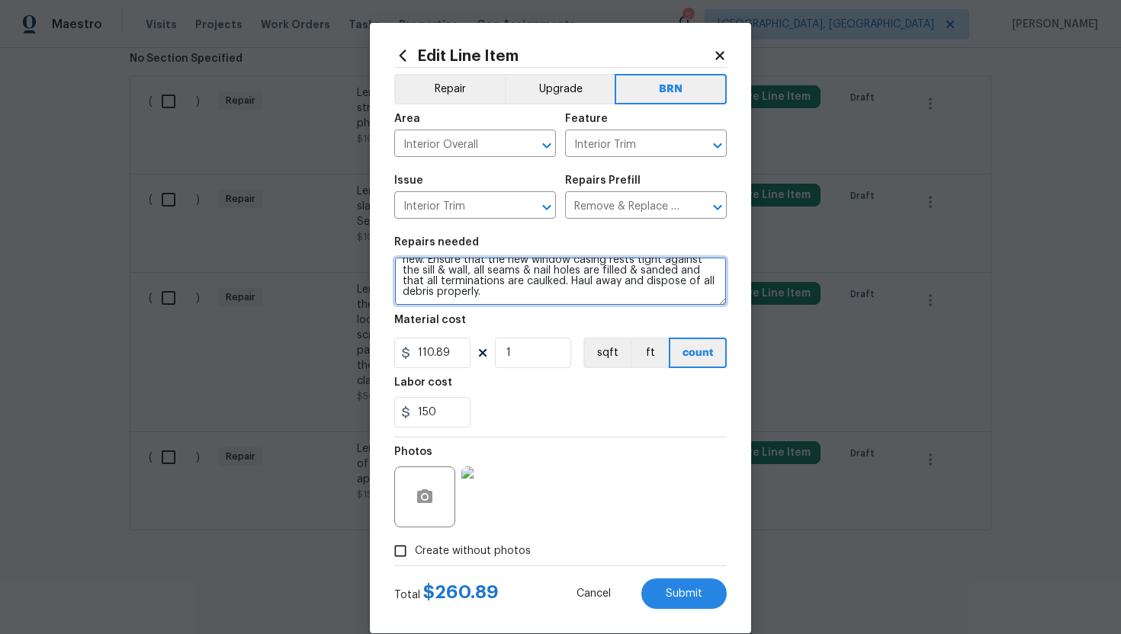
drag, startPoint x: 400, startPoint y: 272, endPoint x: 507, endPoint y: 340, distance: 126.5
click at [508, 341] on section "Repairs needed Remove the existing window casing (if present) and install new. …" at bounding box center [560, 332] width 332 height 209
paste textarea "Lender Required: Seller to replace damaged portions of back door trim, paint be…"
type textarea "Lender Required: Seller to replace damaged portions of back door trim, paint be…"
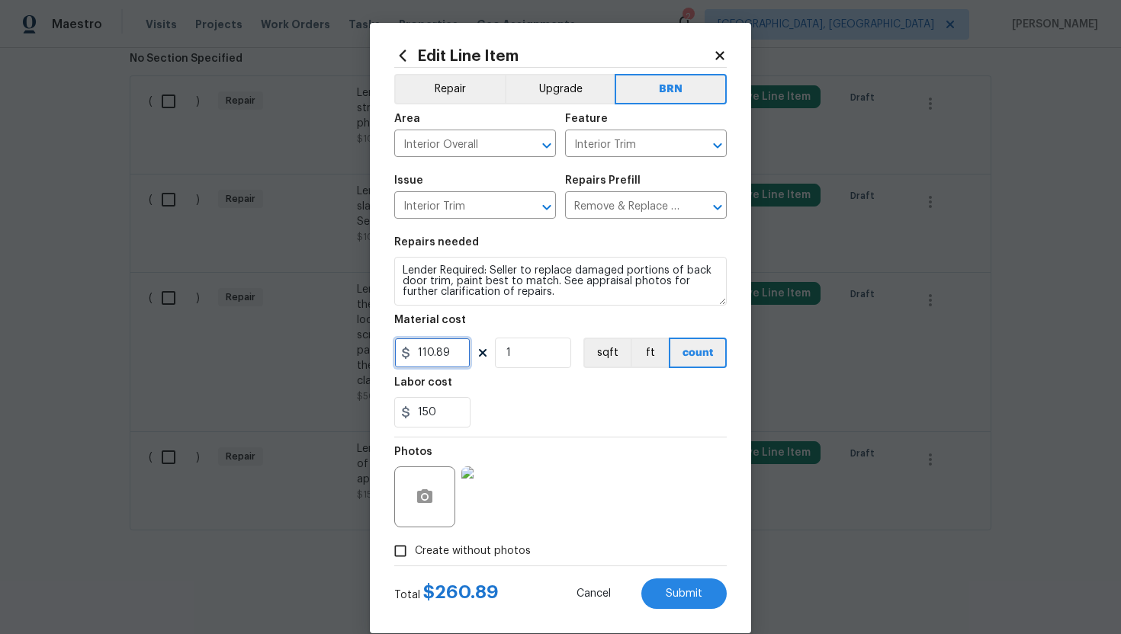
drag, startPoint x: 454, startPoint y: 357, endPoint x: 402, endPoint y: 355, distance: 51.9
click at [402, 355] on div "110.89" at bounding box center [432, 353] width 76 height 30
type input "0"
click at [621, 426] on div "150" at bounding box center [560, 412] width 332 height 30
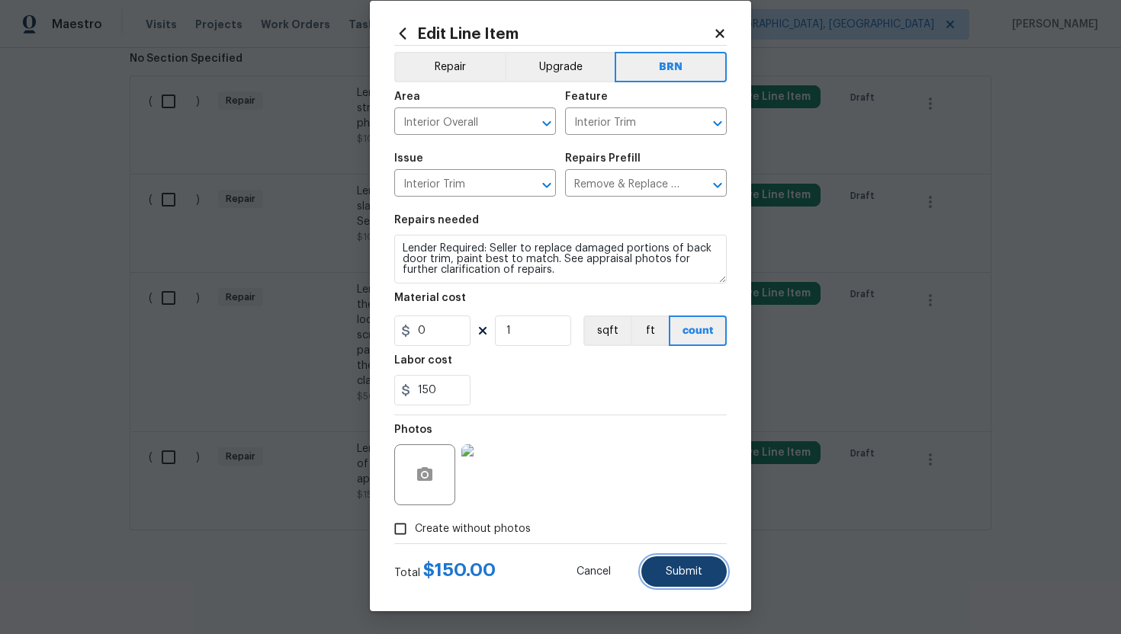
click at [677, 569] on span "Submit" at bounding box center [684, 572] width 37 height 11
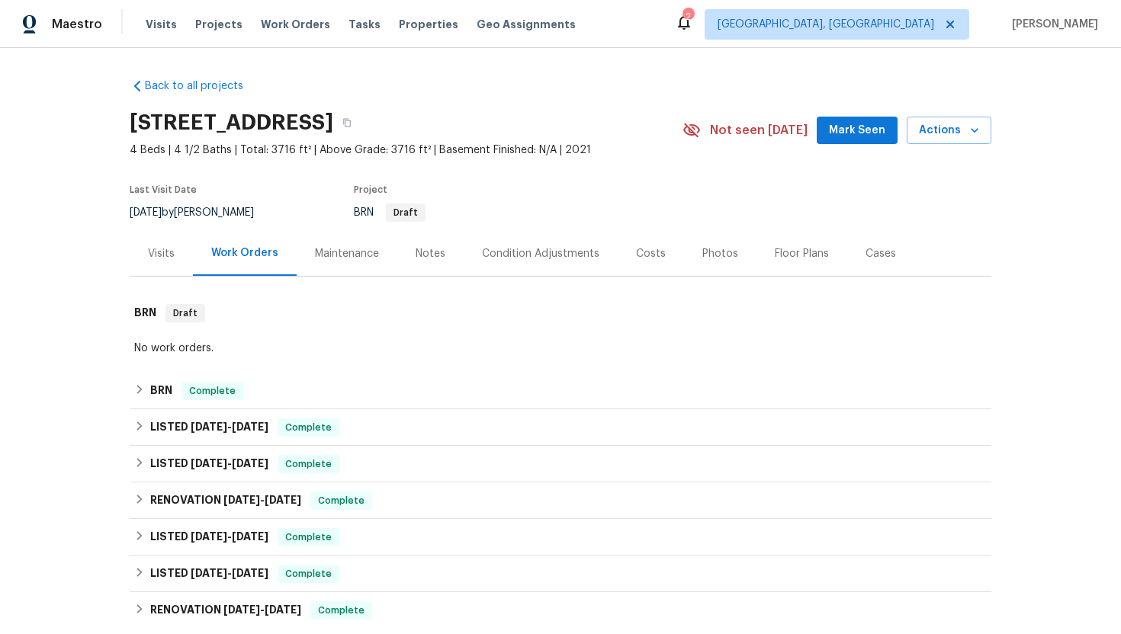
scroll to position [552, 0]
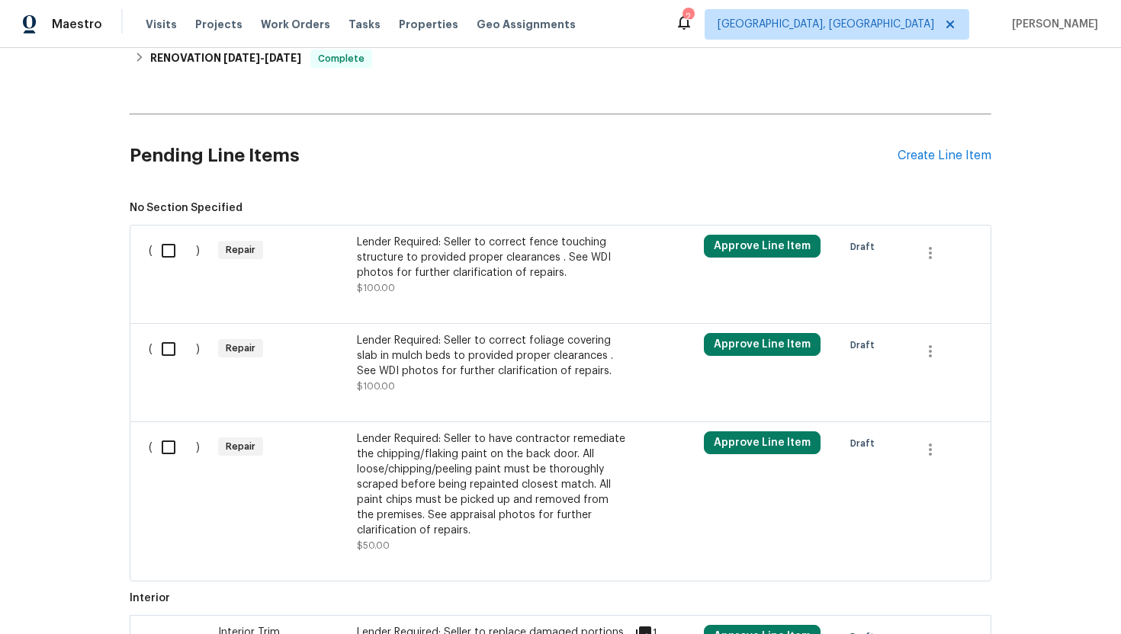
click at [457, 355] on div "Lender Required: Seller to correct foliage covering slab in mulch beds to provi…" at bounding box center [491, 356] width 268 height 46
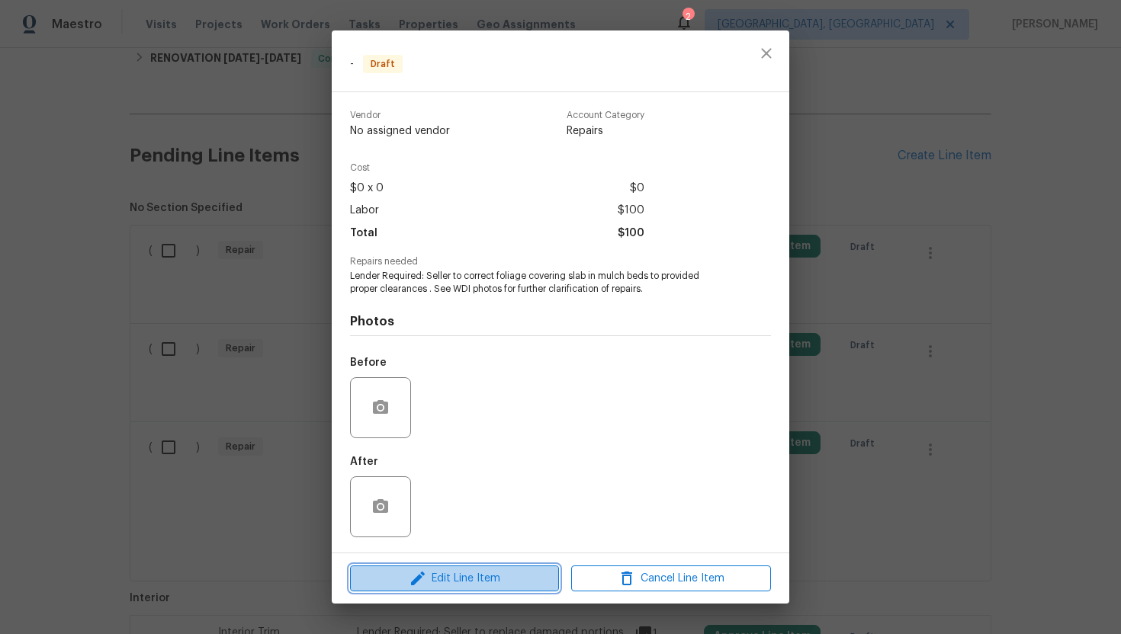
click at [470, 579] on span "Edit Line Item" at bounding box center [455, 579] width 200 height 19
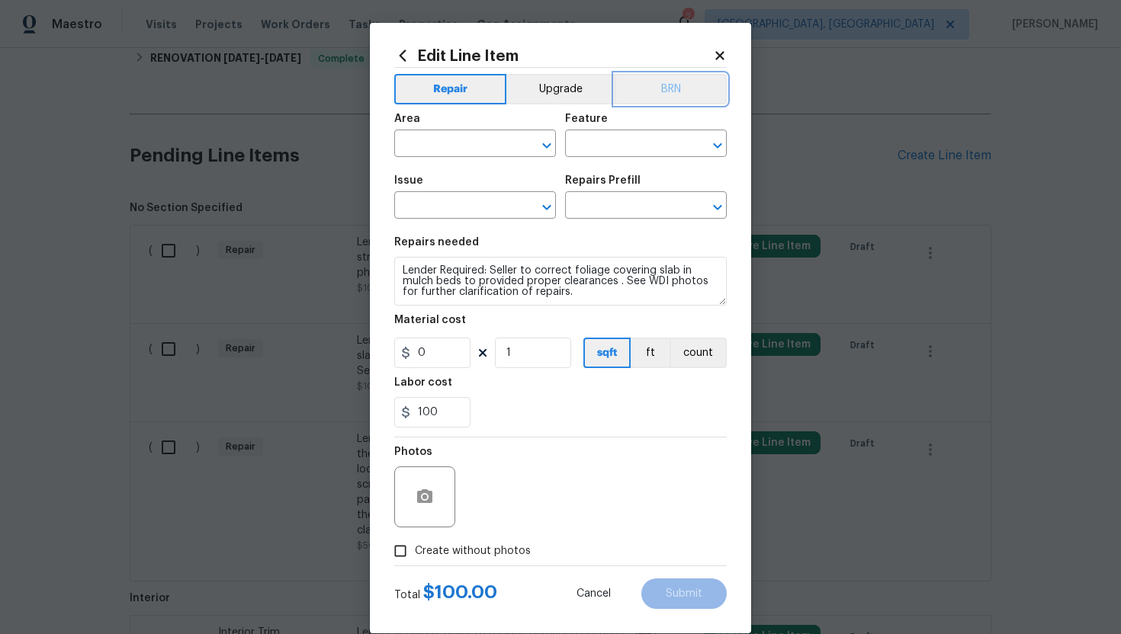
click at [661, 96] on button "BRN" at bounding box center [671, 89] width 112 height 30
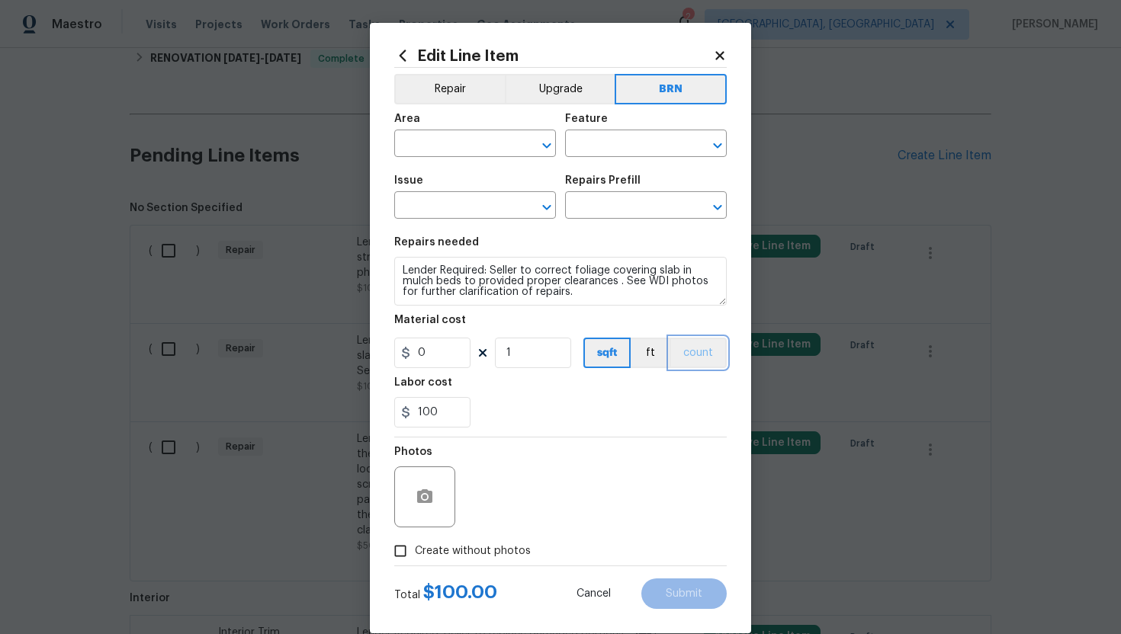
click at [696, 366] on button "count" at bounding box center [697, 353] width 57 height 30
click at [419, 496] on icon "button" at bounding box center [424, 497] width 15 height 14
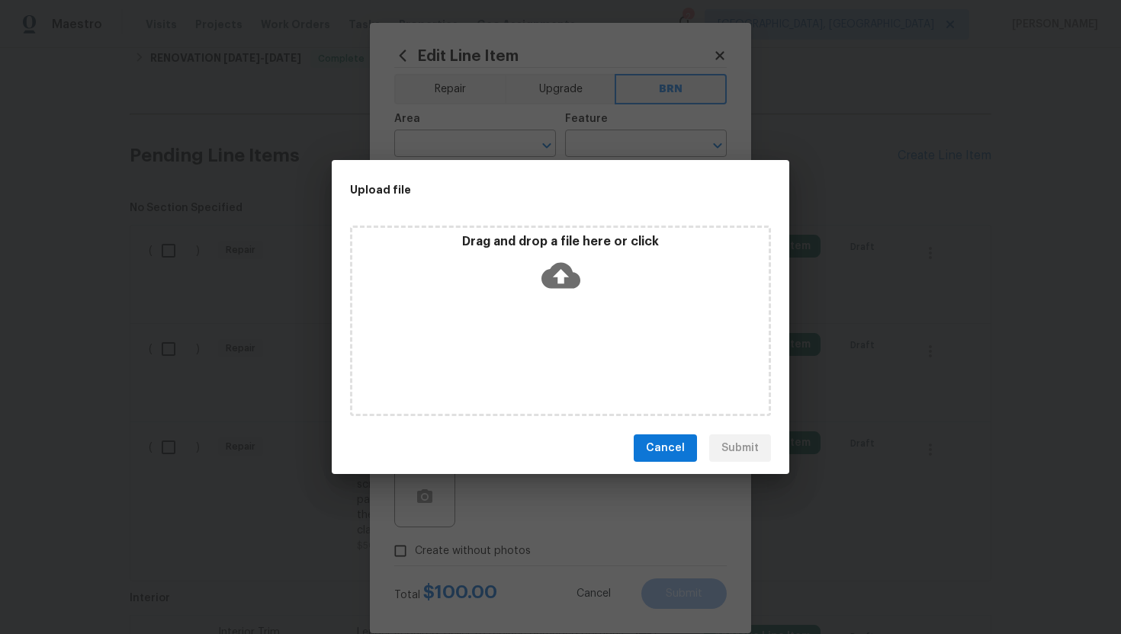
click at [562, 278] on icon at bounding box center [560, 275] width 39 height 39
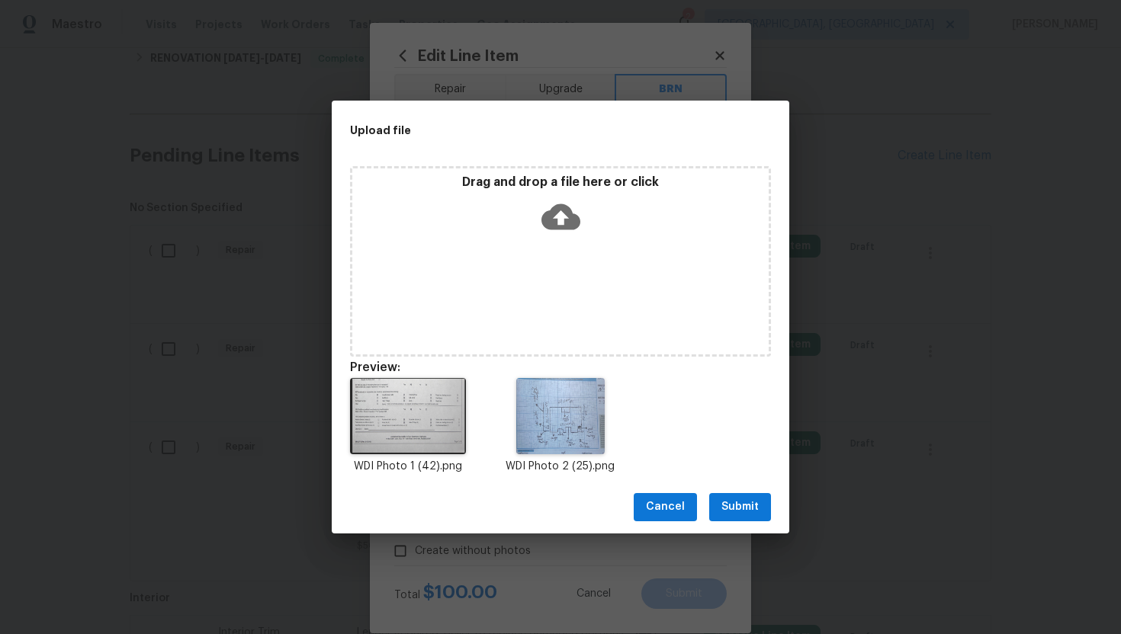
click at [740, 513] on span "Submit" at bounding box center [739, 507] width 37 height 19
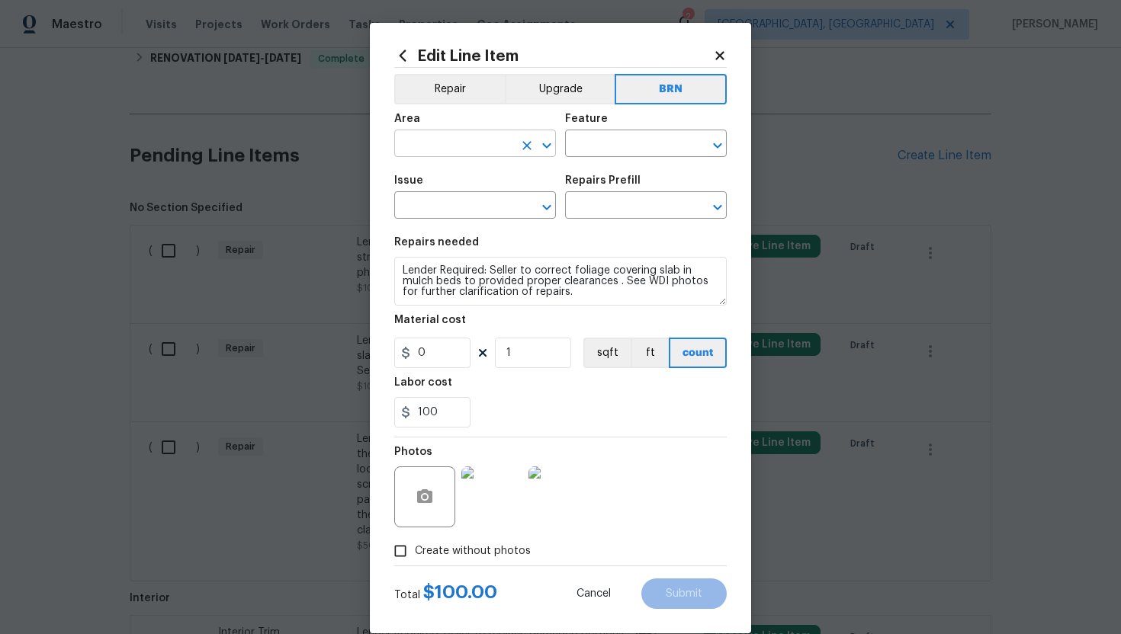
click at [451, 143] on input "text" at bounding box center [453, 145] width 119 height 24
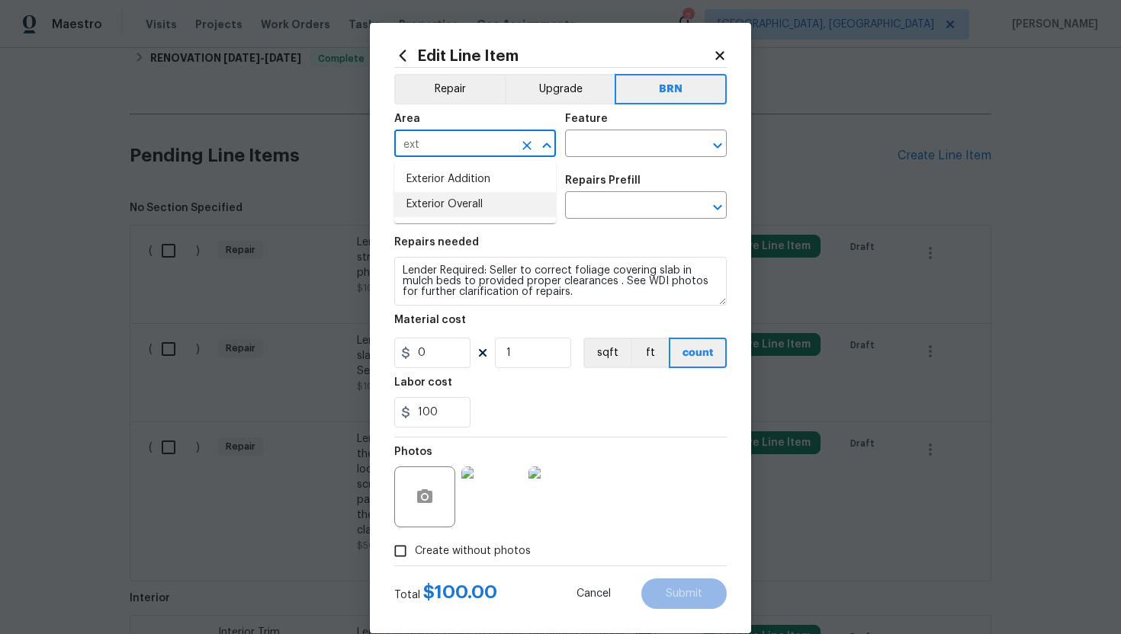
click at [500, 202] on li "Exterior Overall" at bounding box center [475, 204] width 162 height 25
type input "Exterior Overall"
click at [628, 133] on div "Feature" at bounding box center [646, 124] width 162 height 20
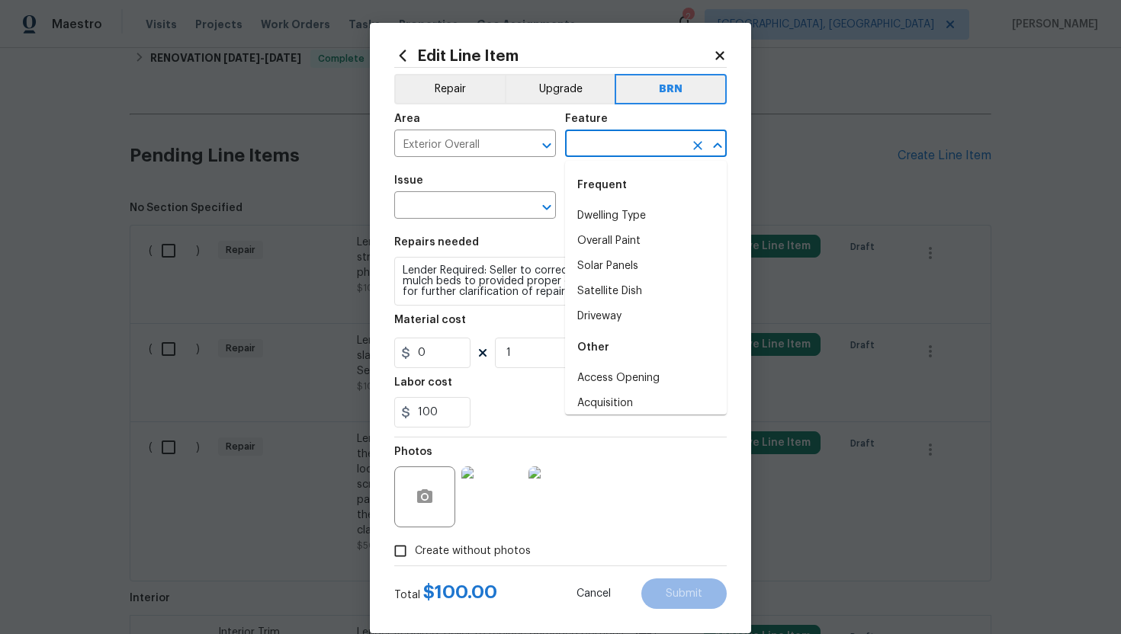
click at [621, 149] on input "text" at bounding box center [624, 145] width 119 height 24
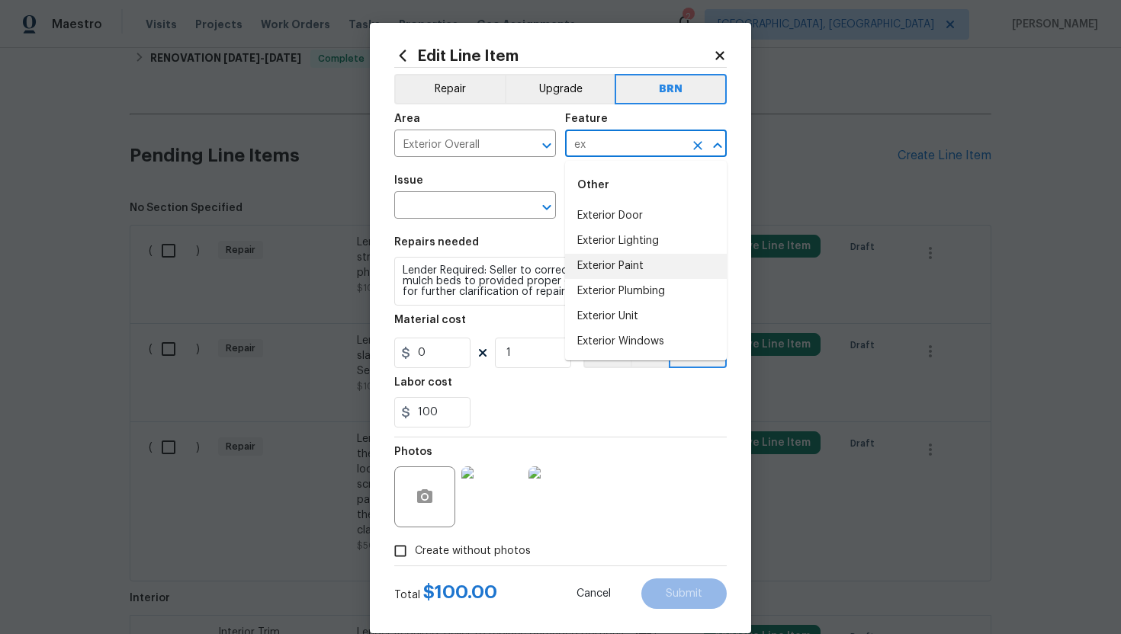
type input "e"
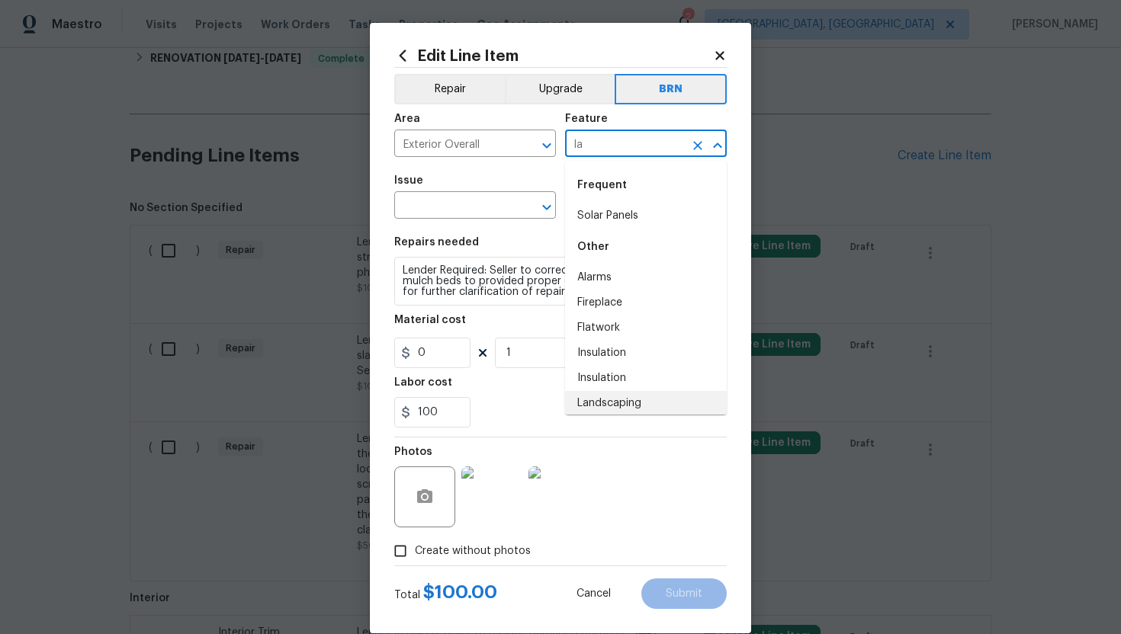
click at [633, 409] on li "Landscaping" at bounding box center [646, 403] width 162 height 25
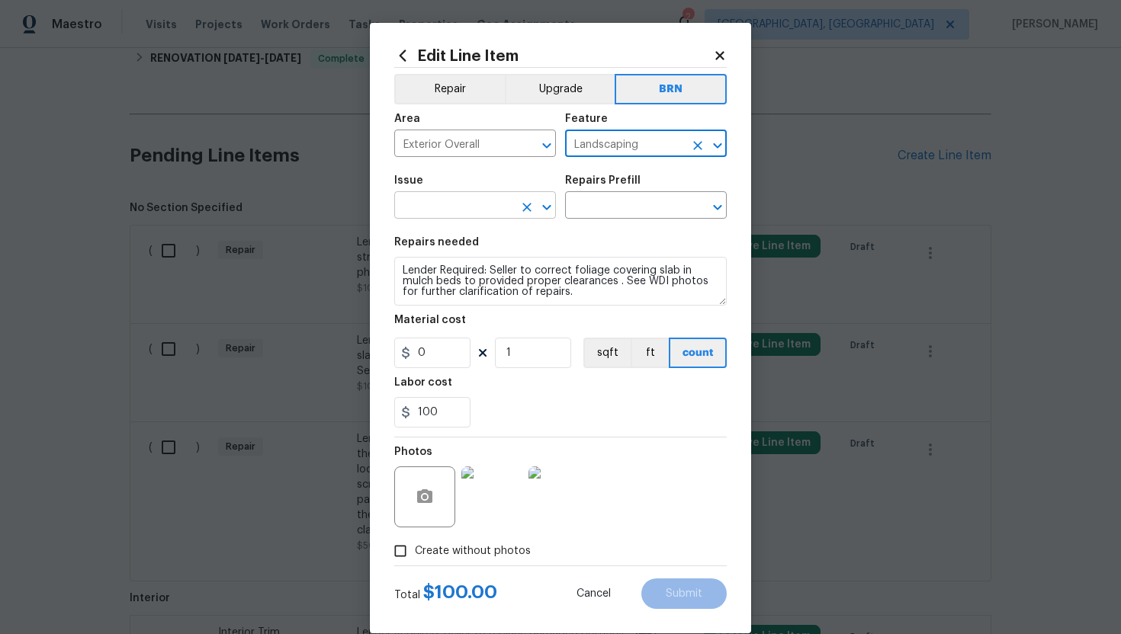
type input "Landscaping"
click at [470, 216] on input "text" at bounding box center [453, 207] width 119 height 24
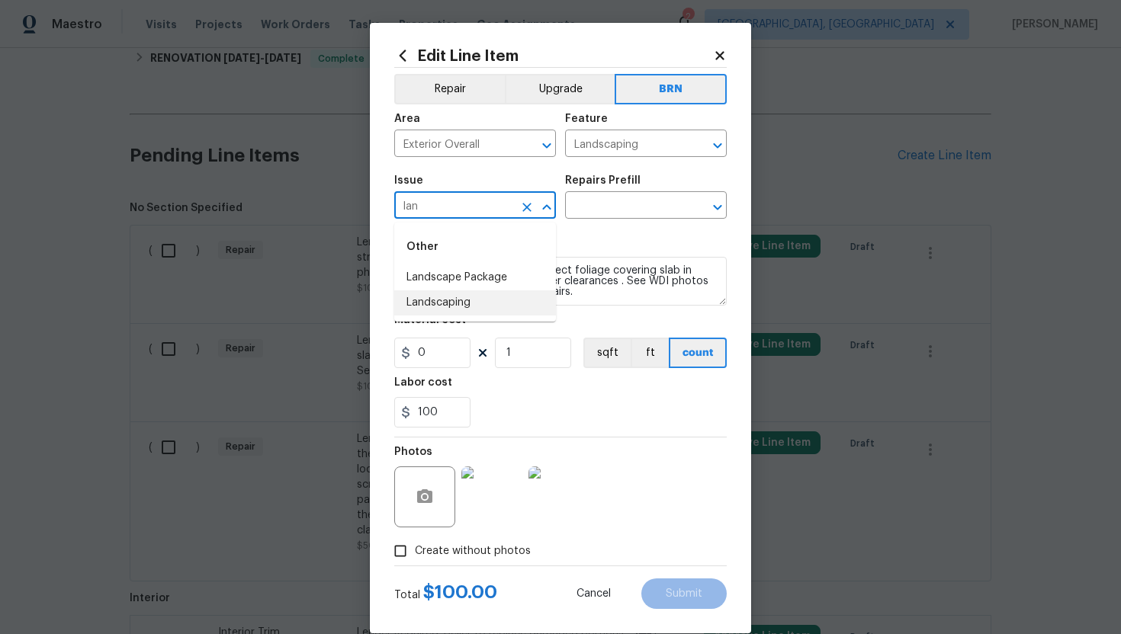
click at [480, 295] on li "Landscaping" at bounding box center [475, 302] width 162 height 25
type input "Landscaping"
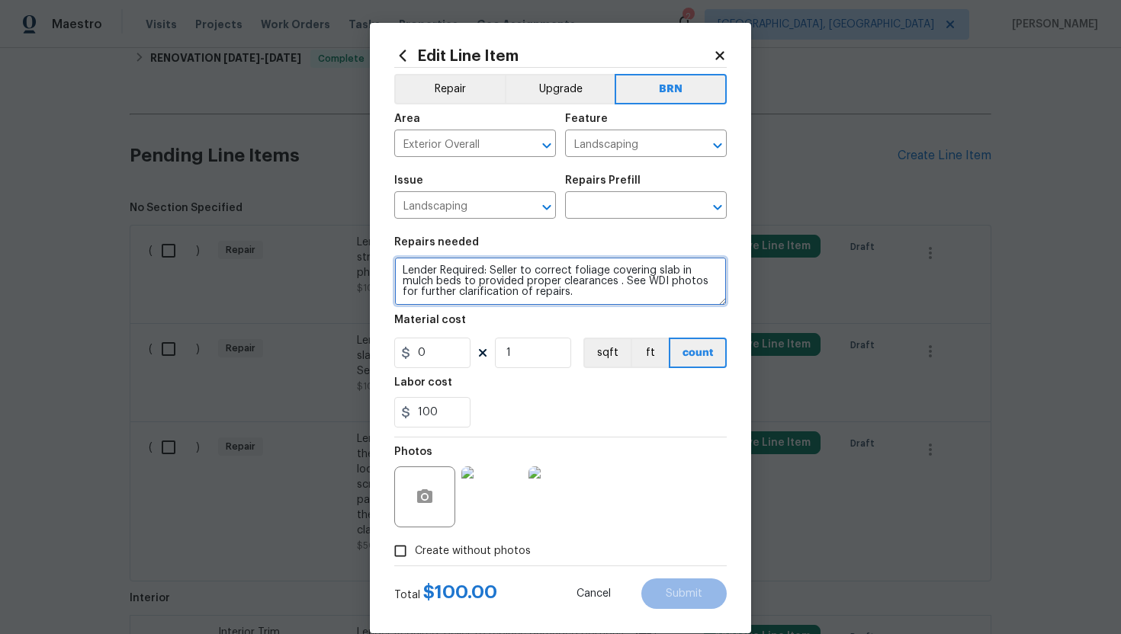
drag, startPoint x: 400, startPoint y: 272, endPoint x: 594, endPoint y: 306, distance: 196.6
click at [594, 306] on textarea "Lender Required: Seller to correct foliage covering slab in mulch beds to provi…" at bounding box center [560, 281] width 332 height 49
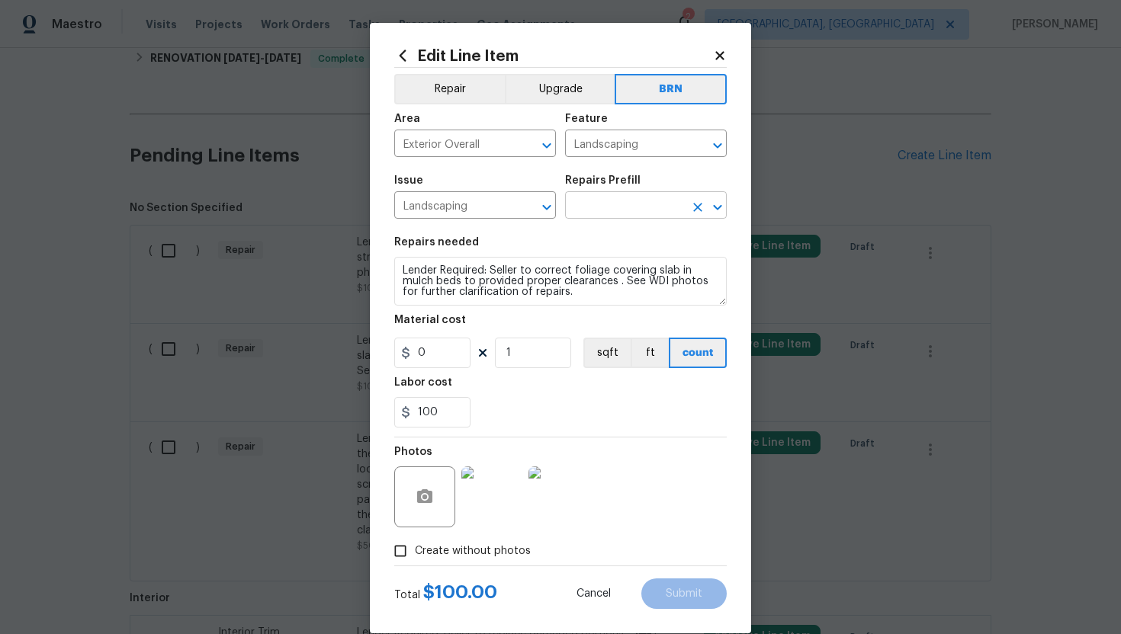
click at [622, 206] on input "text" at bounding box center [624, 207] width 119 height 24
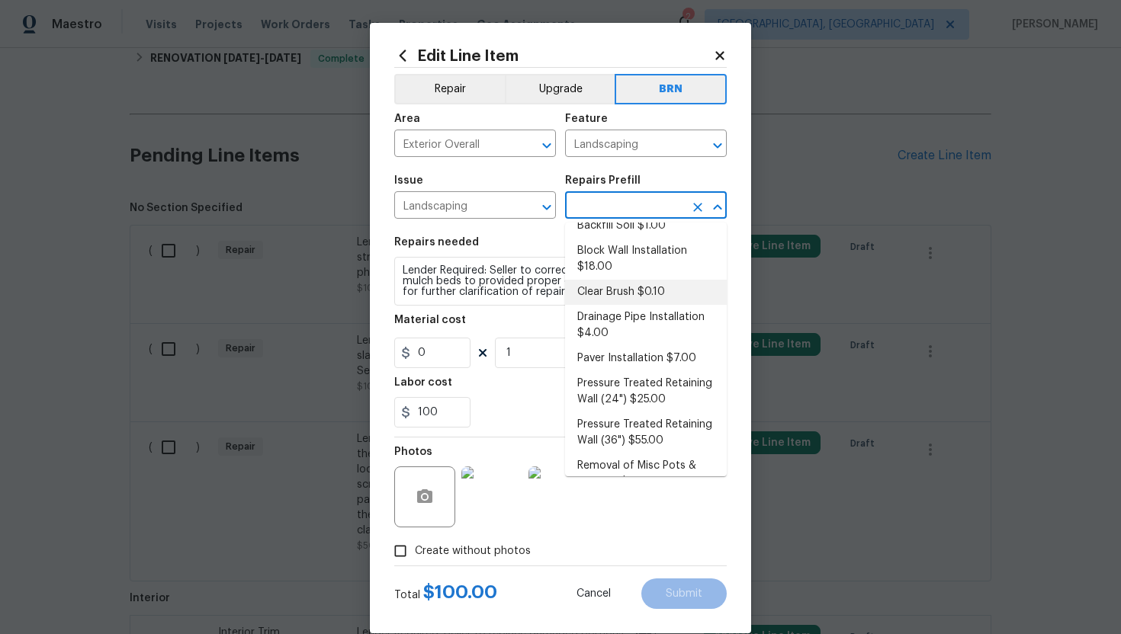
scroll to position [147, 0]
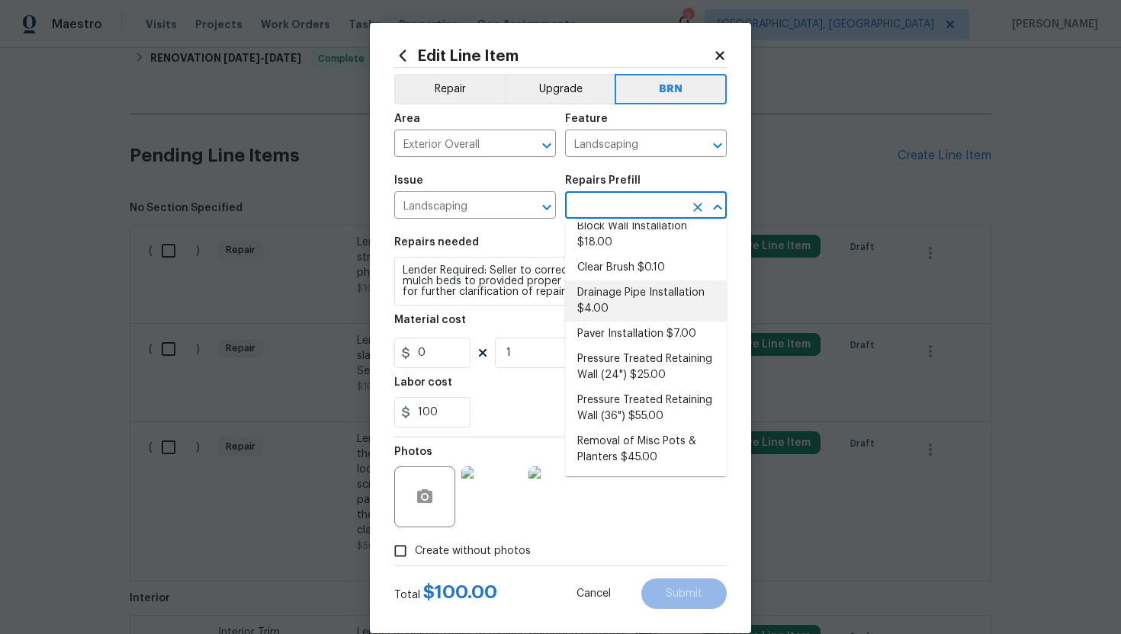
click at [636, 313] on li "Drainage Pipe Installation $4.00" at bounding box center [646, 301] width 162 height 41
type input "Drainage Pipe Installation $4.00"
type textarea "Excavate the area to receive new 4'' drainage pipe as needed. Add a layer of gr…"
type input "4"
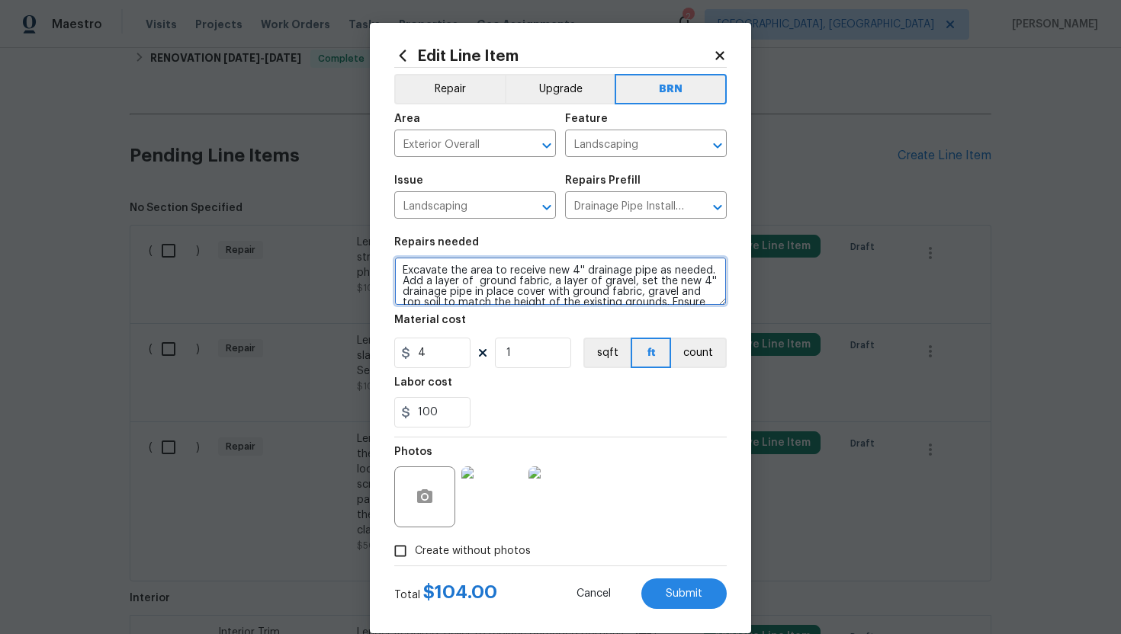
scroll to position [32, 0]
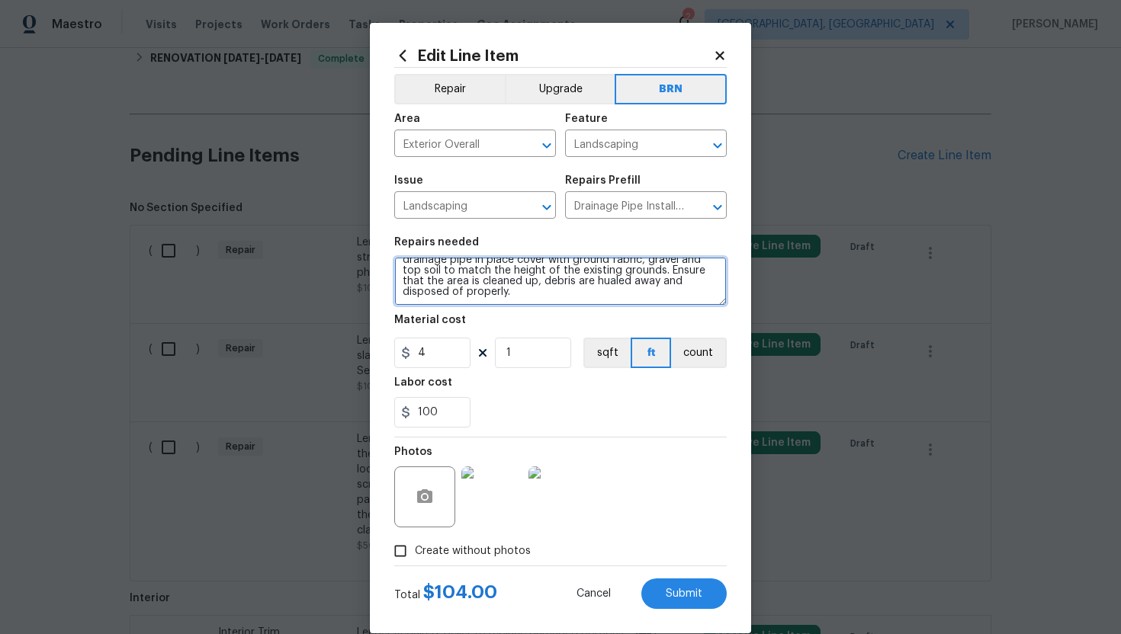
drag, startPoint x: 400, startPoint y: 273, endPoint x: 541, endPoint y: 311, distance: 146.1
click at [541, 311] on section "Repairs needed Excavate the area to receive new 4'' drainage pipe as needed. Ad…" at bounding box center [560, 332] width 332 height 209
paste textarea "Lender Required: Seller to correct foliage covering slab in mulch beds to provi…"
type textarea "Lender Required: Seller to correct foliage covering slab in mulch beds to provi…"
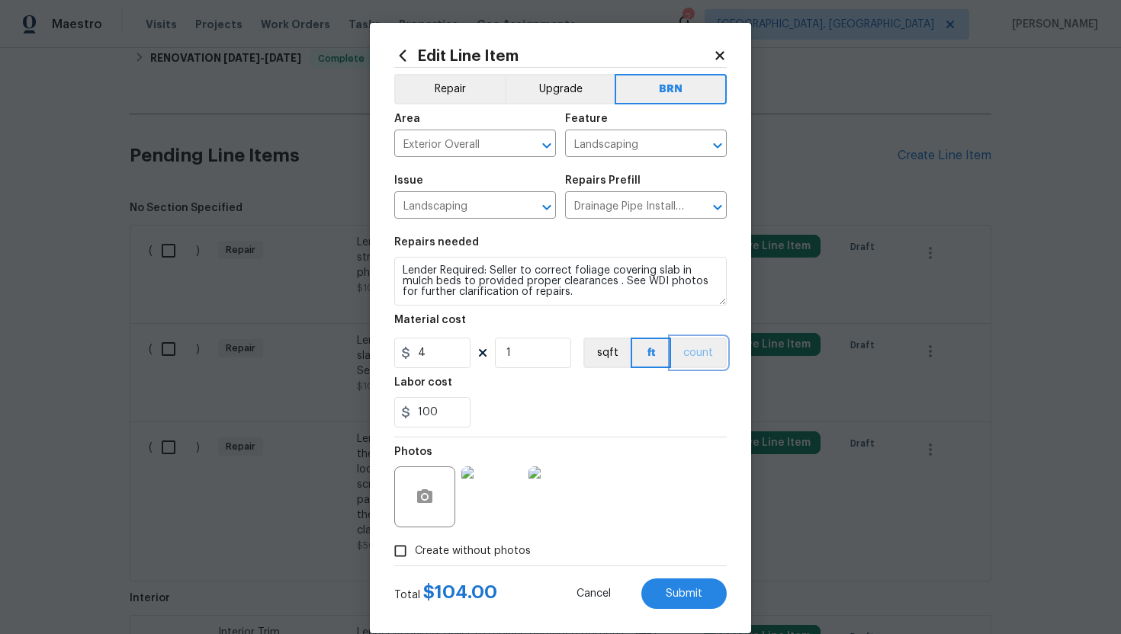
click at [698, 348] on button "count" at bounding box center [699, 353] width 56 height 30
click at [439, 358] on input "4" at bounding box center [432, 353] width 76 height 30
type input "0"
click at [647, 427] on div "100" at bounding box center [560, 412] width 332 height 30
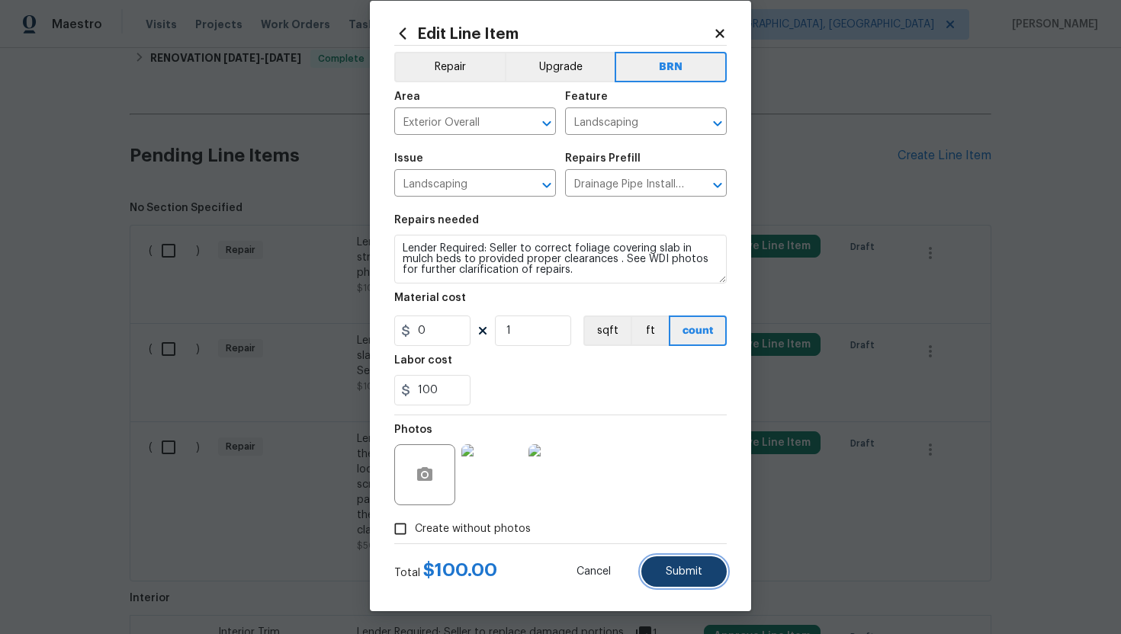
click at [676, 567] on span "Submit" at bounding box center [684, 572] width 37 height 11
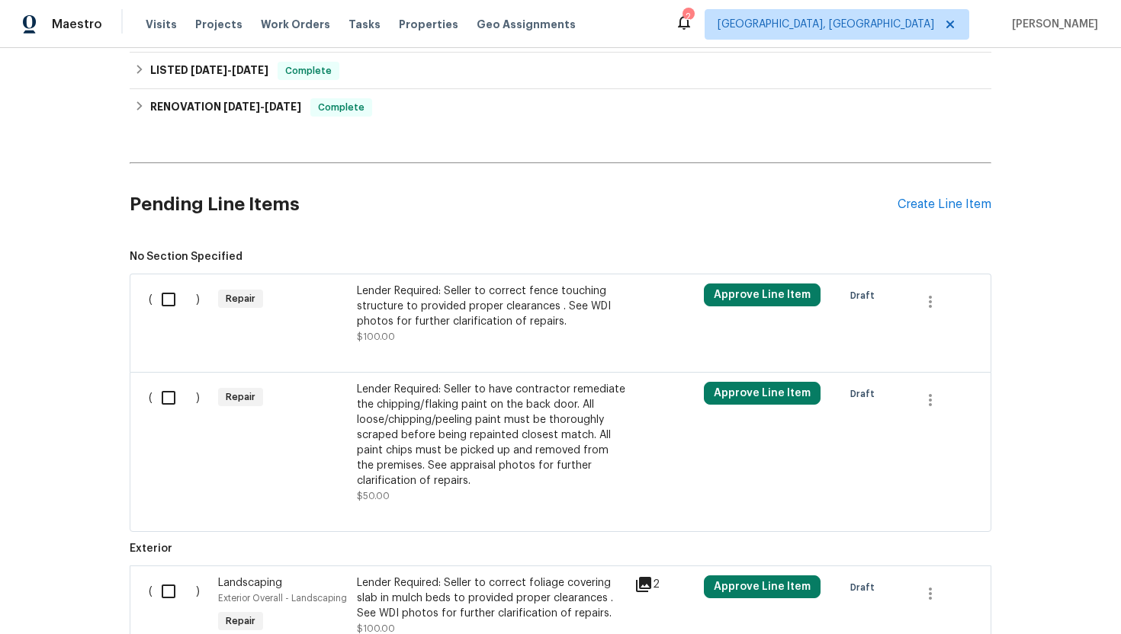
scroll to position [552, 0]
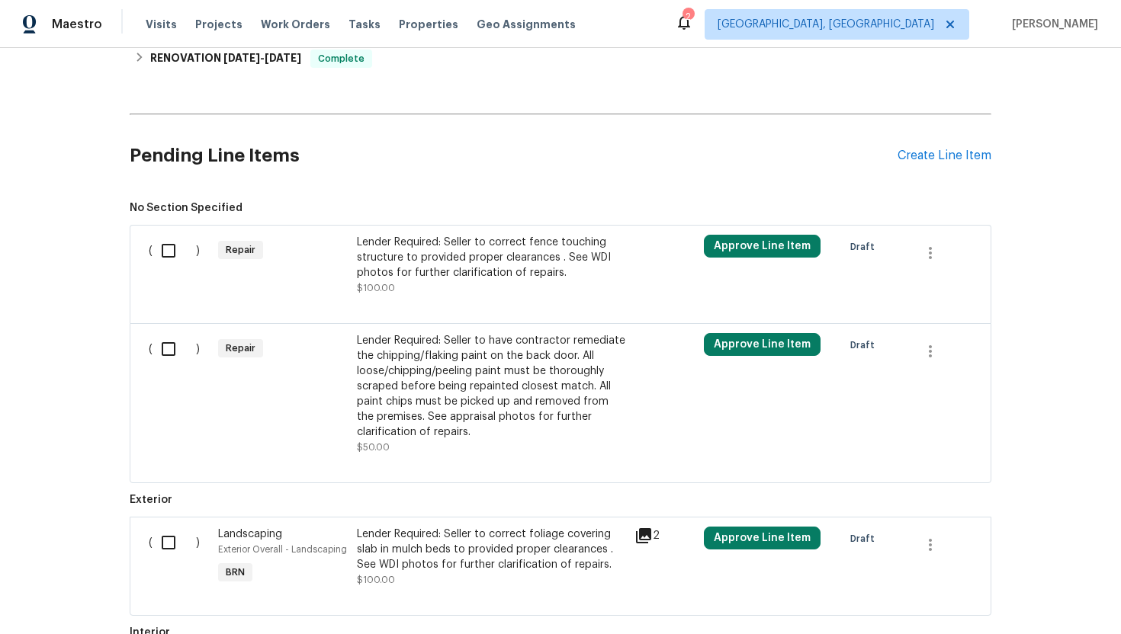
click at [451, 362] on div "Lender Required: Seller to have contractor remediate the chipping/flaking paint…" at bounding box center [491, 386] width 268 height 107
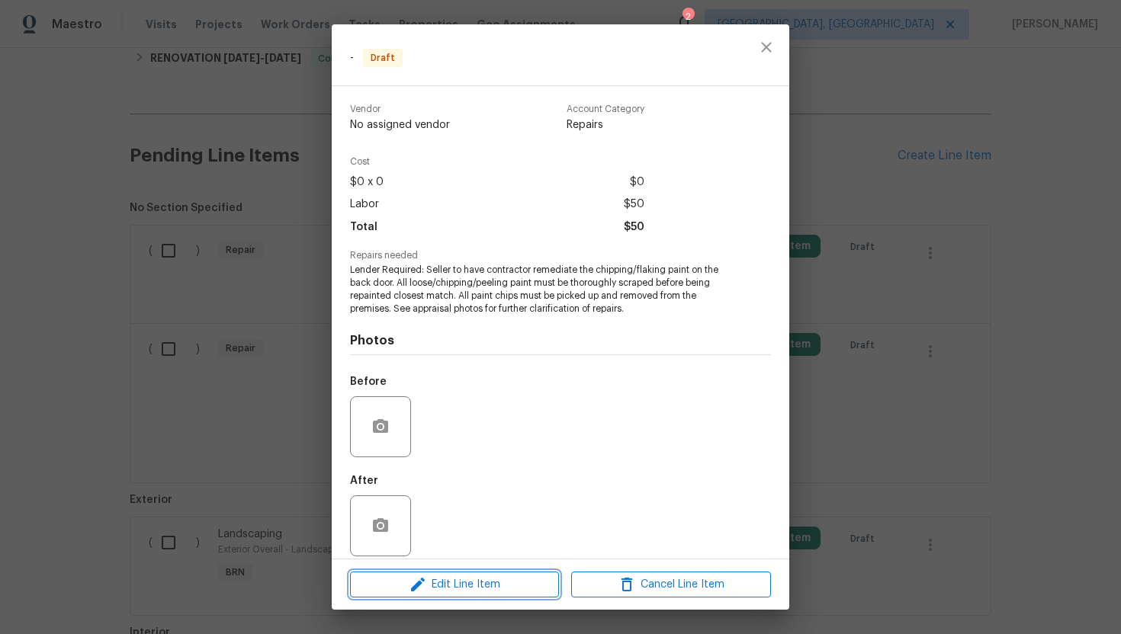
click at [436, 583] on span "Edit Line Item" at bounding box center [455, 585] width 200 height 19
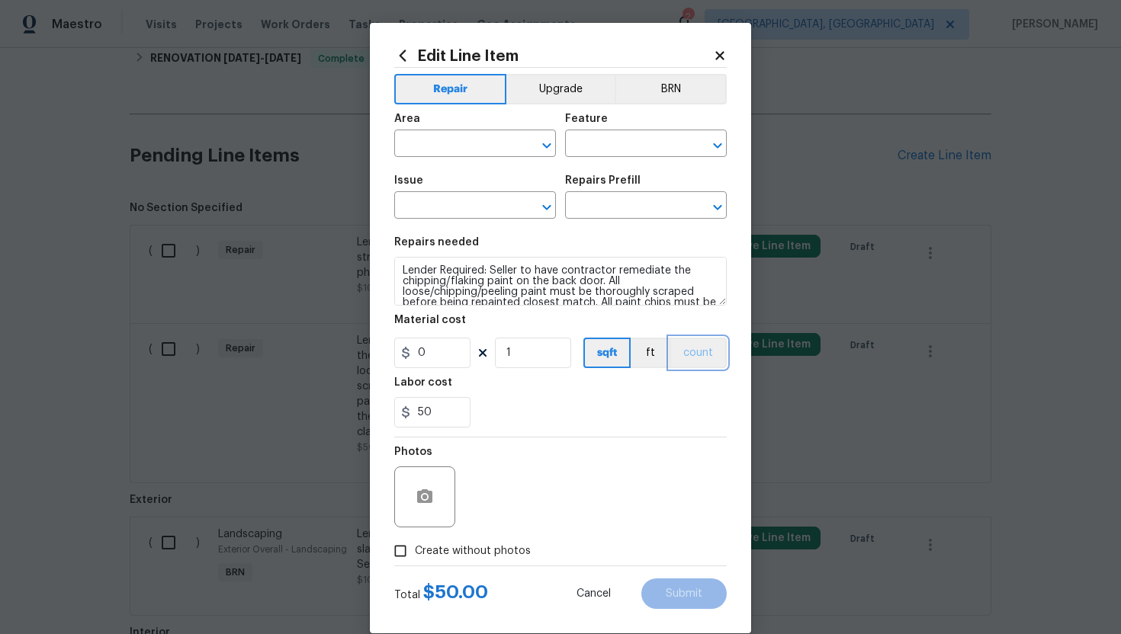
click at [699, 355] on button "count" at bounding box center [697, 353] width 57 height 30
click at [672, 95] on button "BRN" at bounding box center [671, 89] width 112 height 30
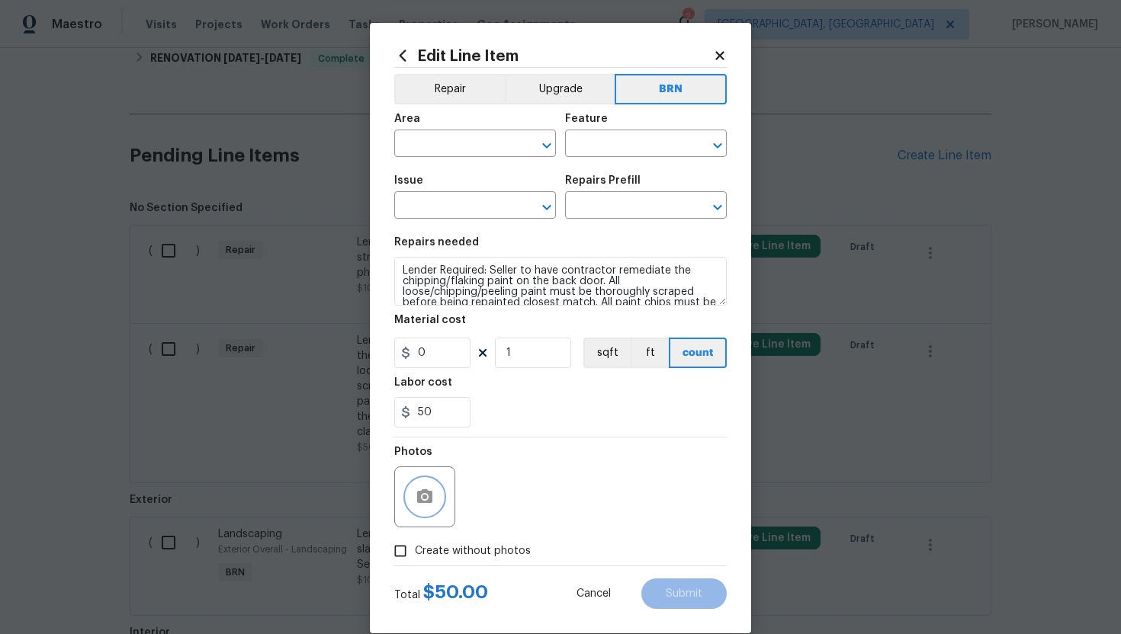
click at [432, 486] on button "button" at bounding box center [424, 497] width 37 height 37
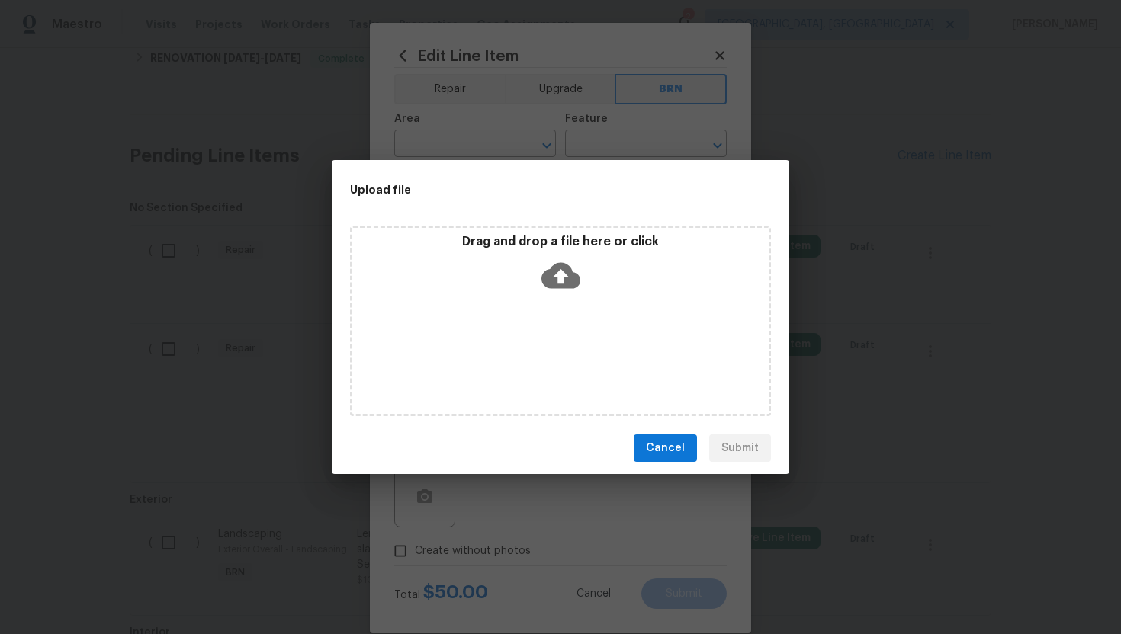
click at [550, 284] on icon at bounding box center [560, 276] width 39 height 26
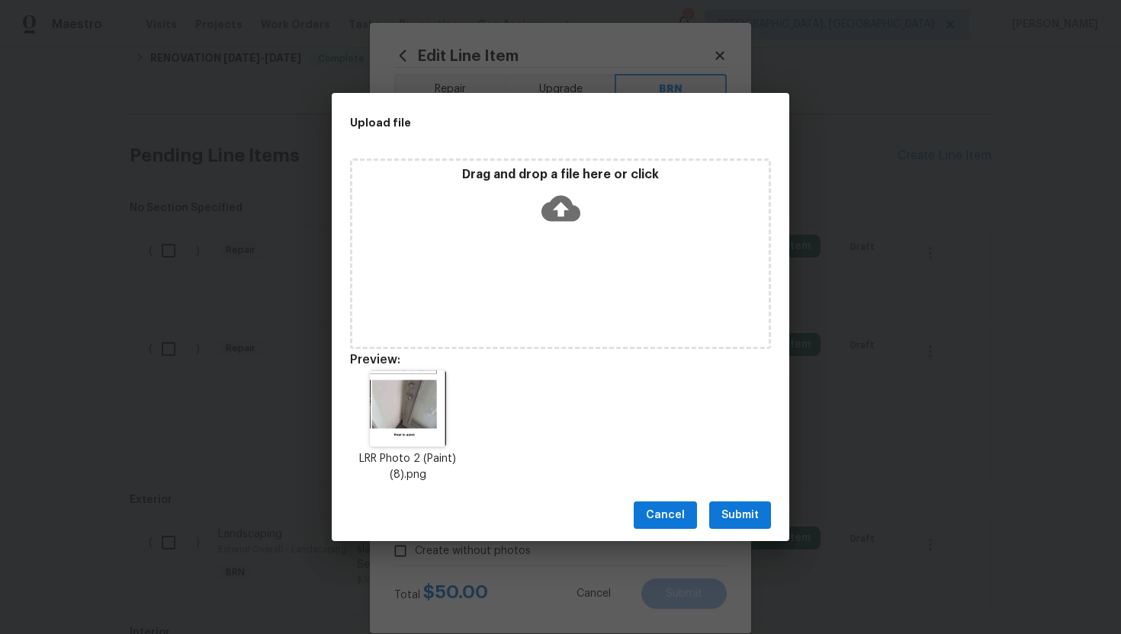
click at [729, 526] on button "Submit" at bounding box center [740, 516] width 62 height 28
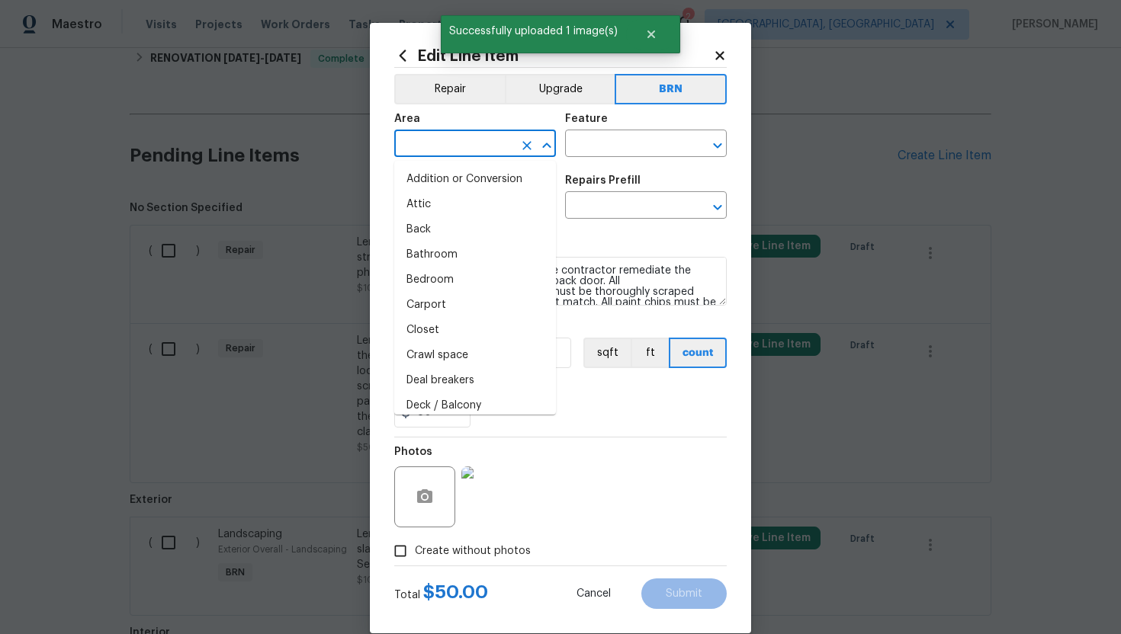
click at [455, 144] on input "text" at bounding box center [453, 145] width 119 height 24
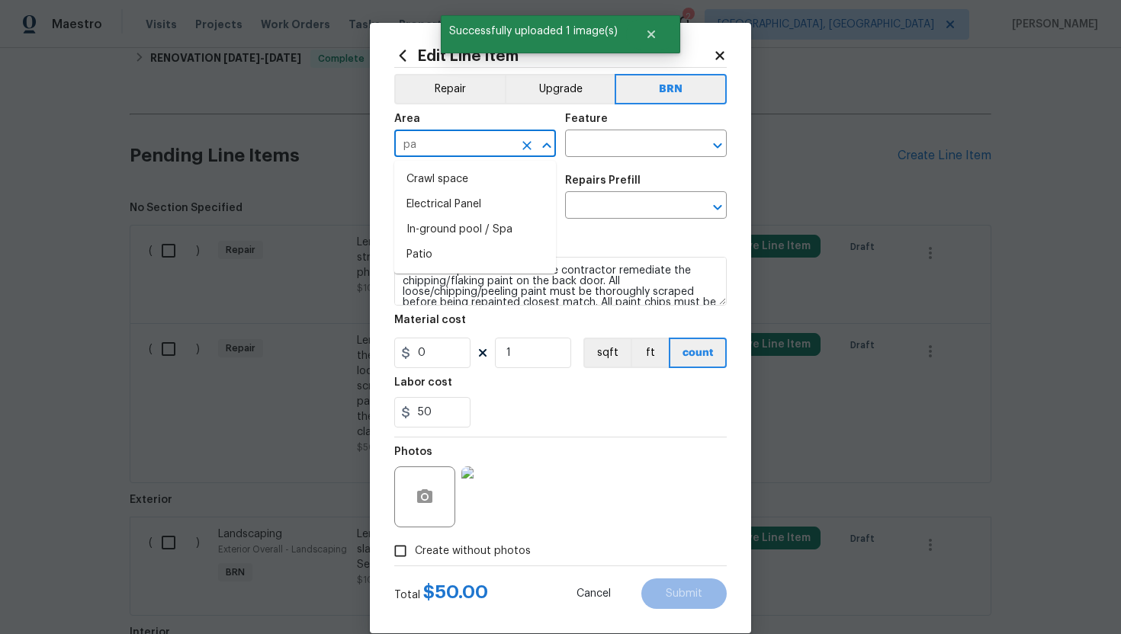
type input "p"
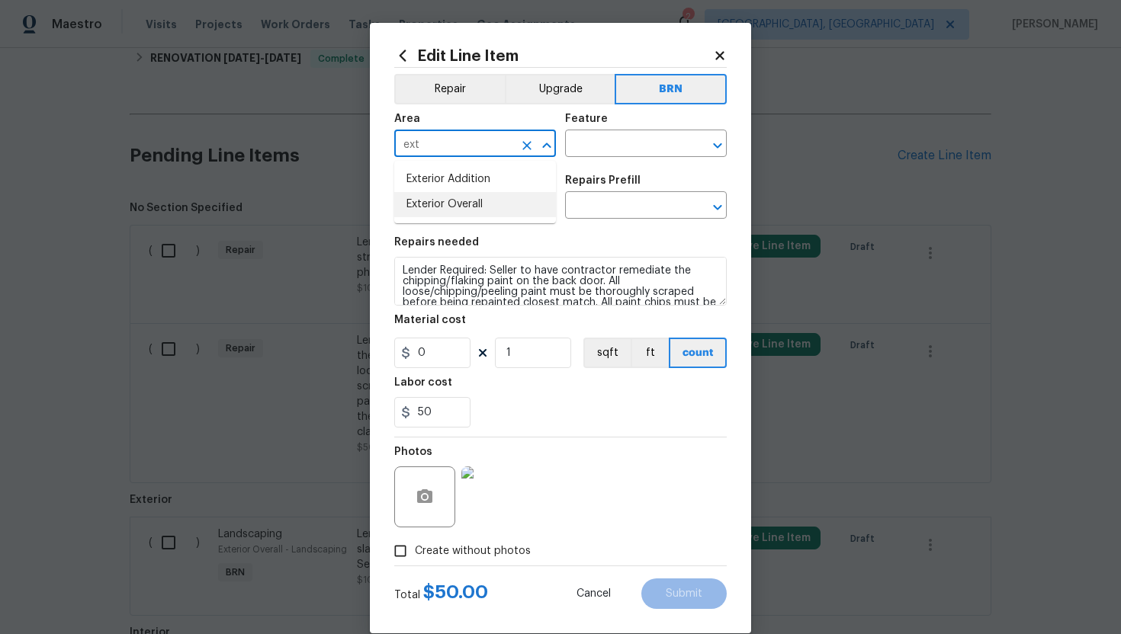
click at [491, 206] on li "Exterior Overall" at bounding box center [475, 204] width 162 height 25
type input "Exterior Overall"
click at [525, 146] on icon "Clear" at bounding box center [526, 145] width 9 height 9
type input "d"
click at [519, 200] on li "Exterior Overall" at bounding box center [475, 204] width 162 height 25
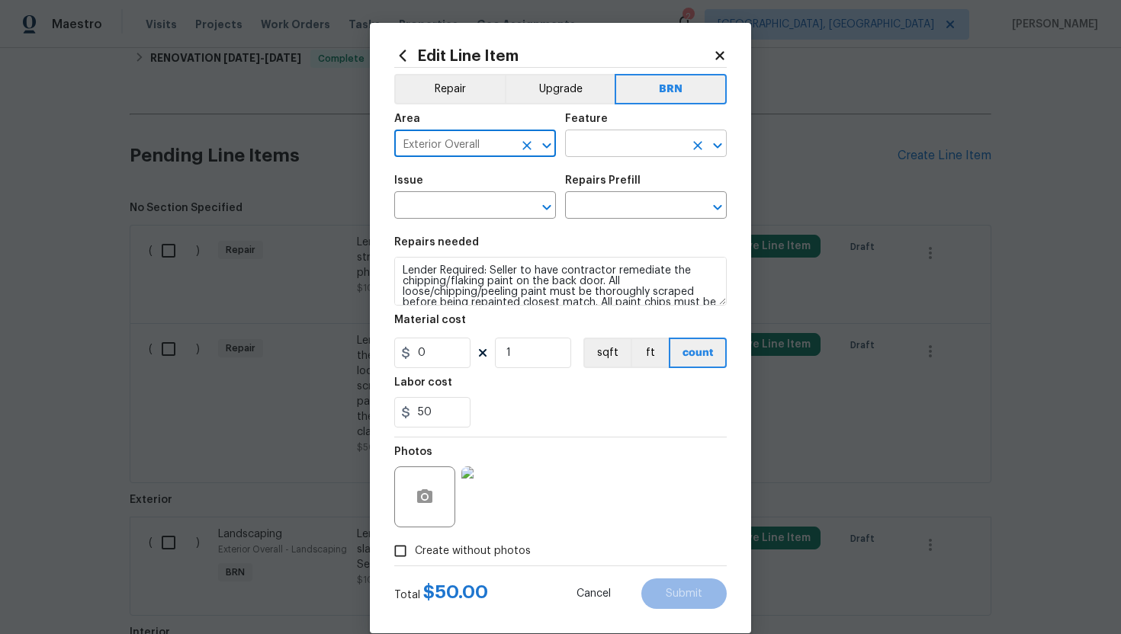
type input "Exterior Overall"
click at [604, 149] on input "text" at bounding box center [624, 145] width 119 height 24
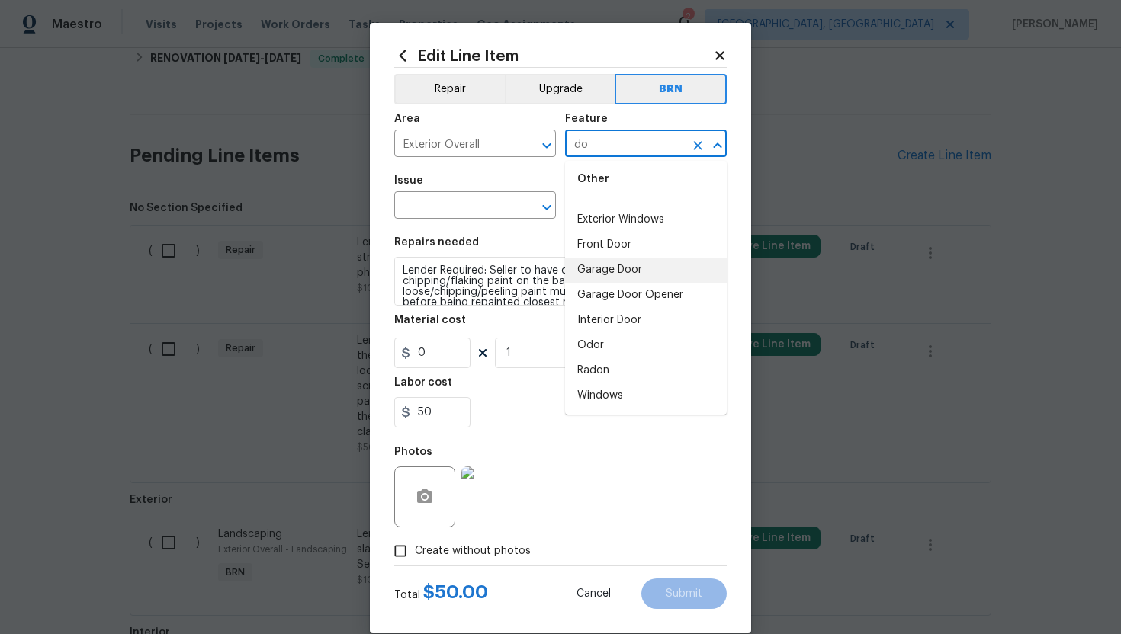
scroll to position [0, 0]
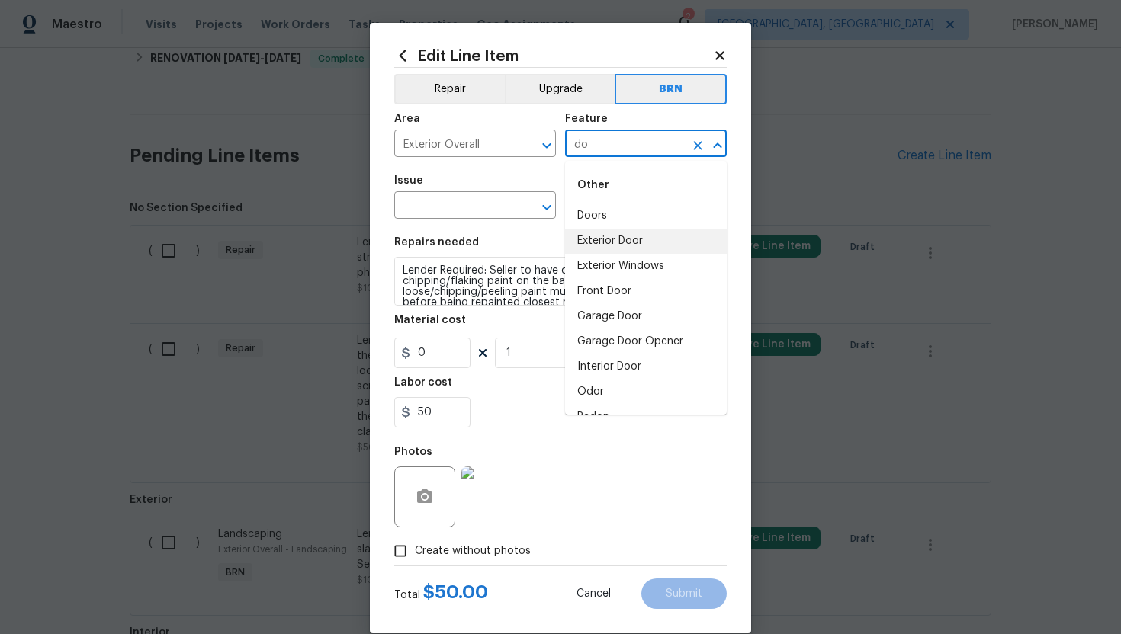
click at [615, 242] on li "Exterior Door" at bounding box center [646, 241] width 162 height 25
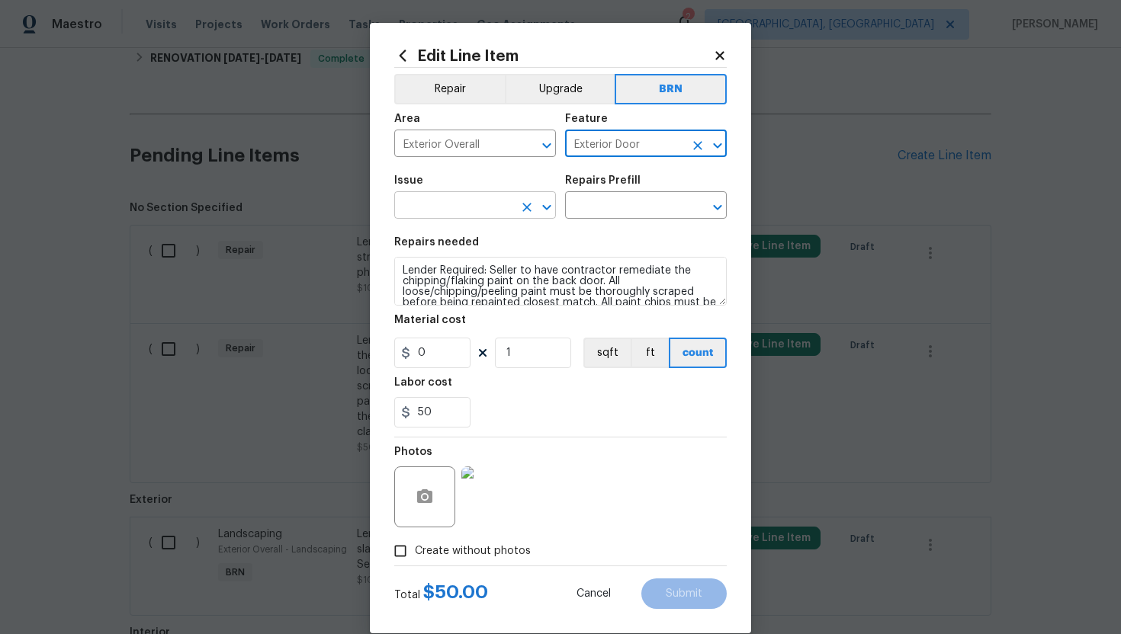
type input "Exterior Door"
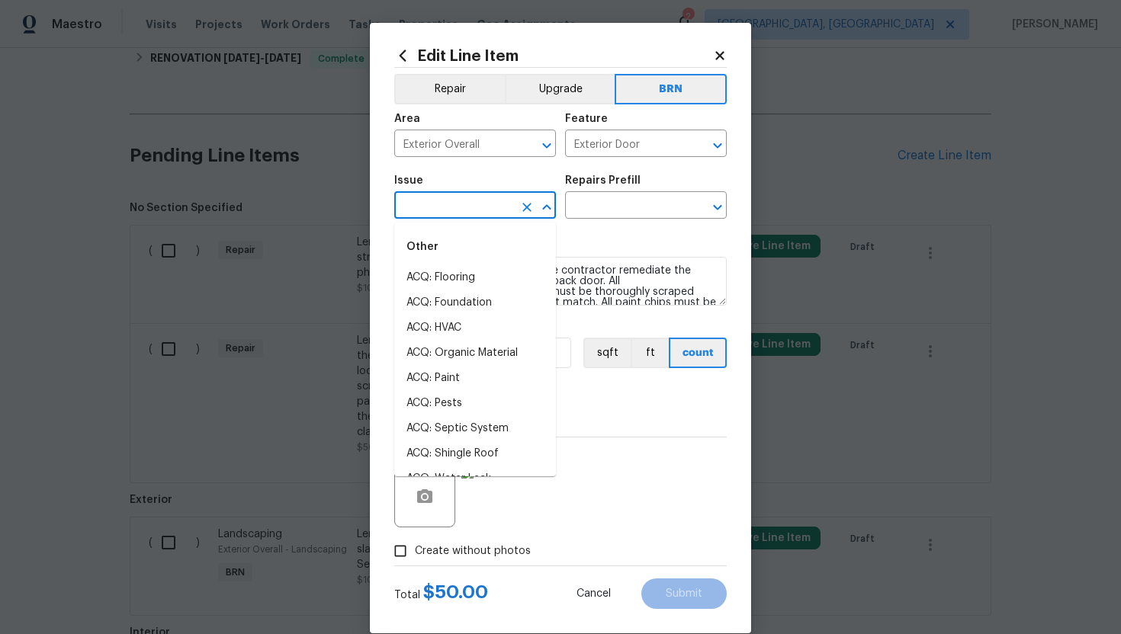
click at [479, 205] on input "text" at bounding box center [453, 207] width 119 height 24
click at [476, 318] on li "Exterior Door Hardware" at bounding box center [475, 328] width 162 height 25
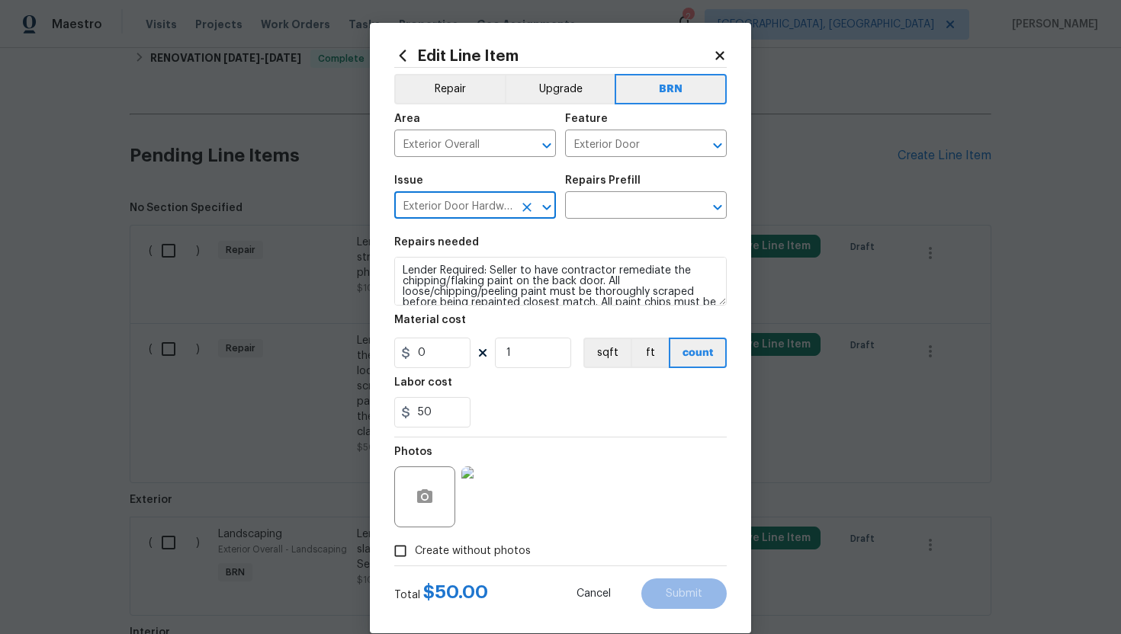
type input "Exterior Door Hardware"
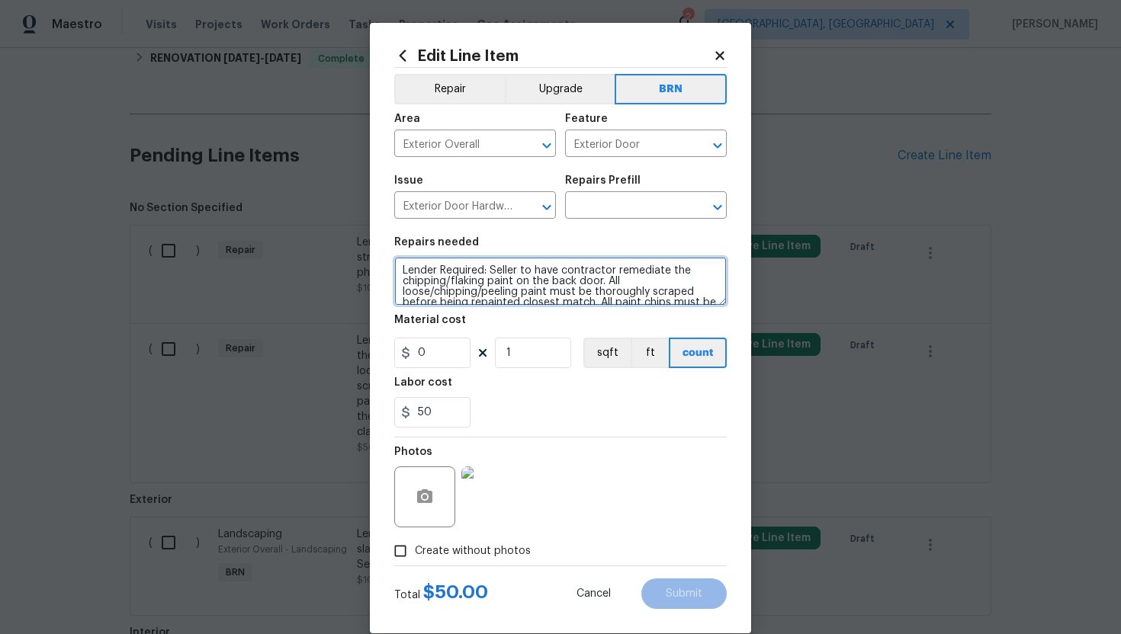
scroll to position [32, 0]
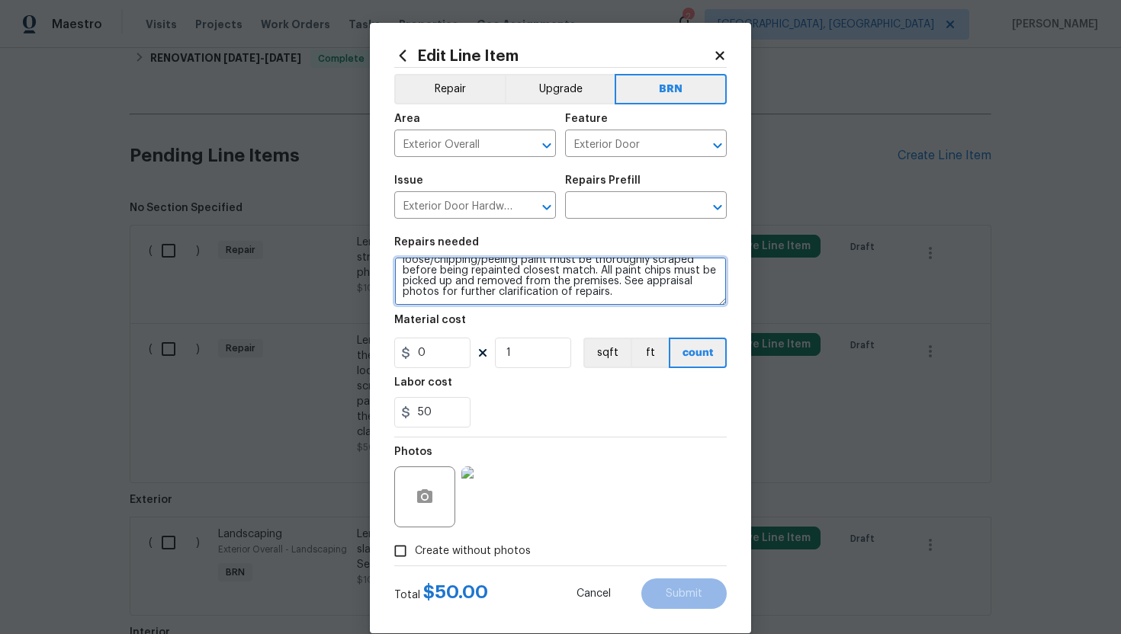
drag, startPoint x: 402, startPoint y: 274, endPoint x: 539, endPoint y: 323, distance: 145.7
click at [539, 323] on section "Repairs needed Lender Required: Seller to have contractor remediate the chippin…" at bounding box center [560, 332] width 332 height 209
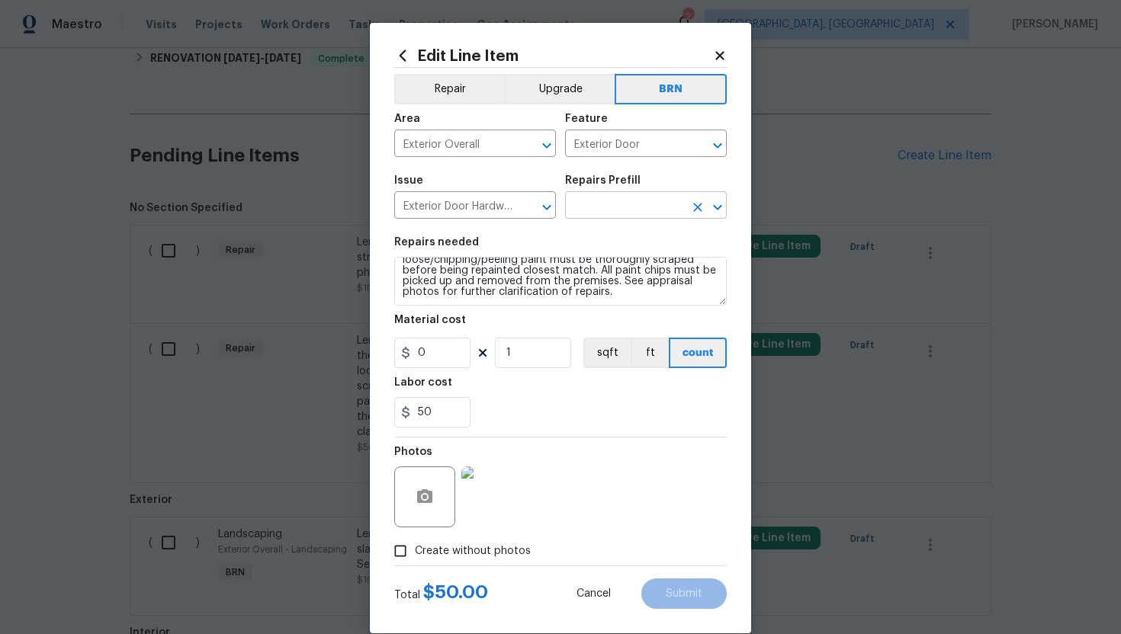
click at [603, 201] on input "text" at bounding box center [624, 207] width 119 height 24
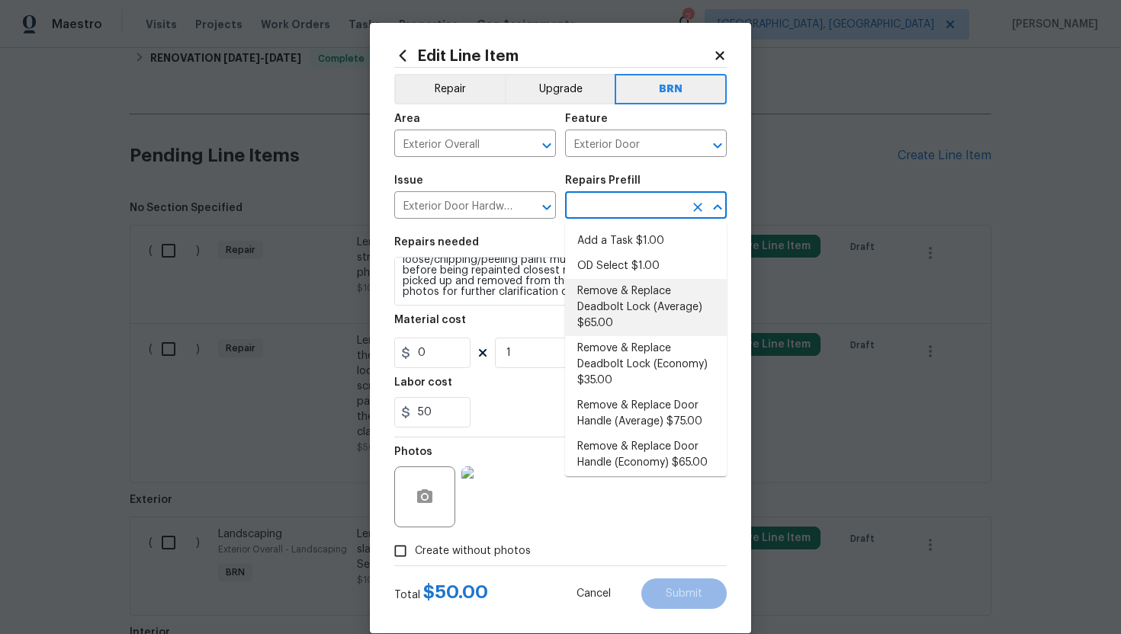
click at [615, 303] on li "Remove & Replace Deadbolt Lock (Average) $65.00" at bounding box center [646, 307] width 162 height 57
type input "Interior Door"
type input "Remove & Replace Deadbolt Lock (Average) $65.00"
type textarea "Remove the exisiting deadbolt lock and replace with new. Haul away and dispose …"
type input "65"
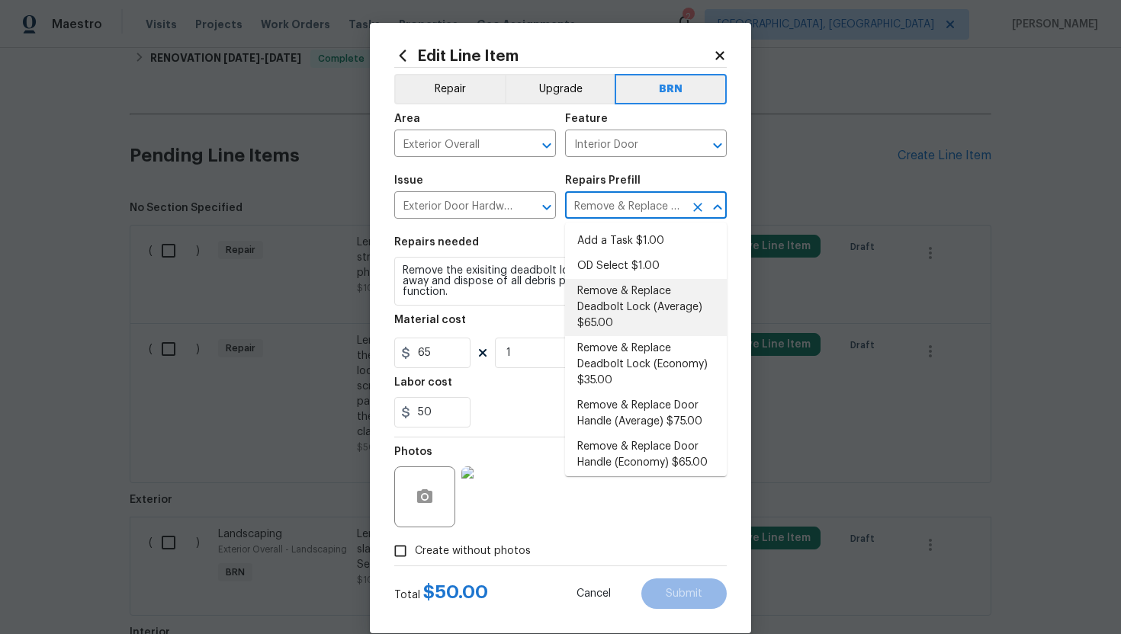
scroll to position [0, 0]
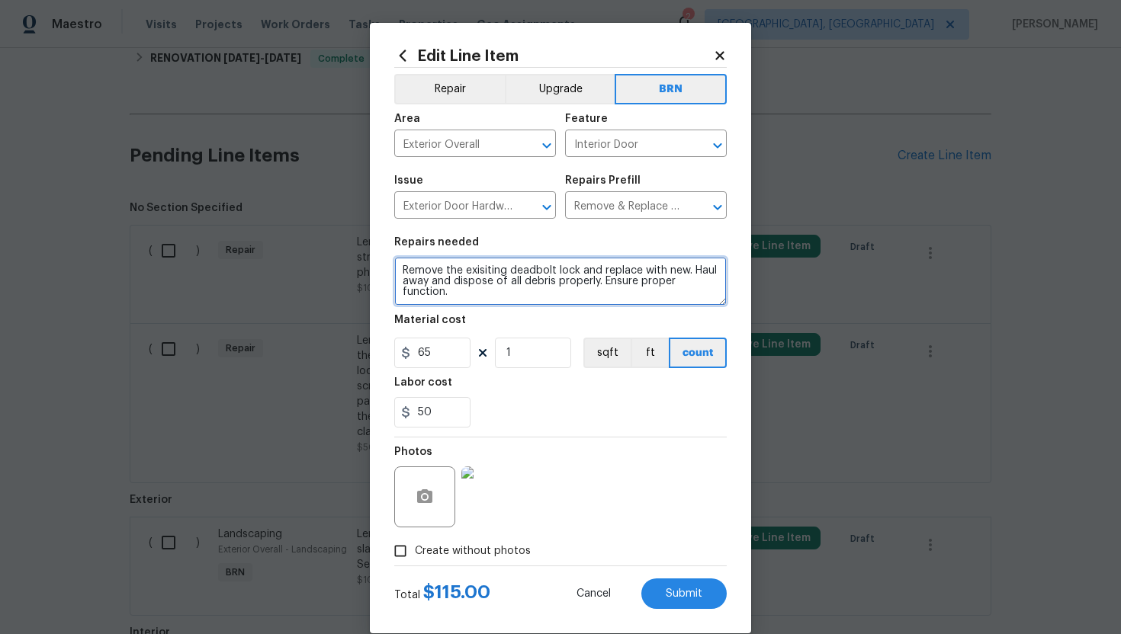
drag, startPoint x: 400, startPoint y: 268, endPoint x: 485, endPoint y: 310, distance: 94.1
click at [485, 310] on section "Repairs needed Remove the exisiting deadbolt lock and replace with new. Haul aw…" at bounding box center [560, 332] width 332 height 209
paste textarea "Lender Required: Seller to have contractor remediate the chipping/flaking paint…"
type textarea "Lender Required: Seller to have contractor remediate the chipping/flaking paint…"
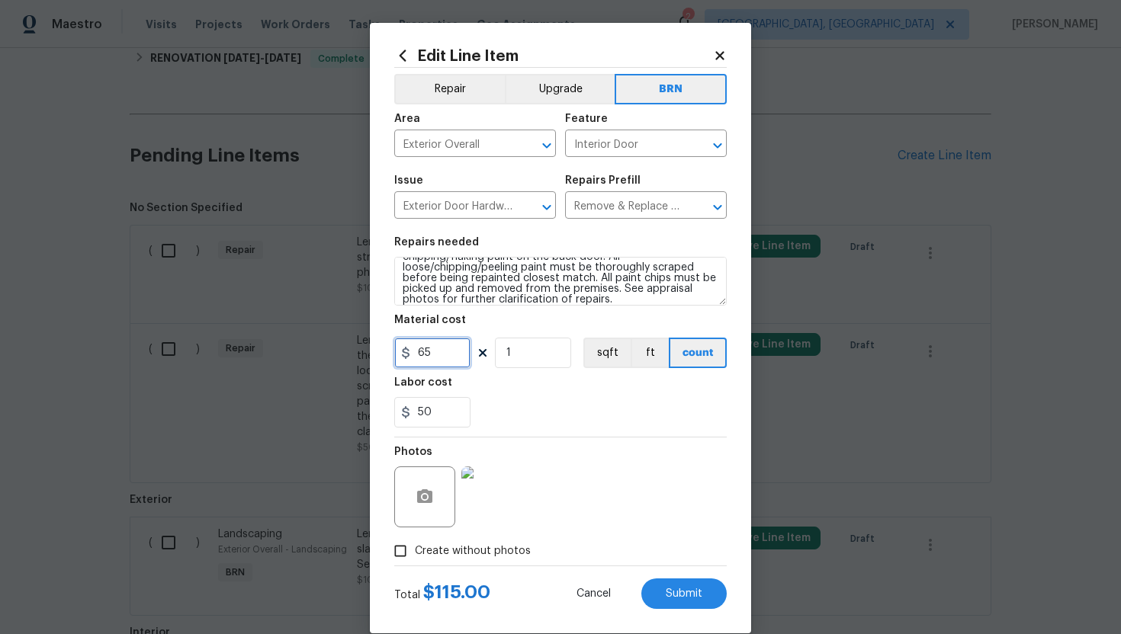
drag, startPoint x: 446, startPoint y: 355, endPoint x: 404, endPoint y: 355, distance: 41.9
click at [404, 355] on div "65" at bounding box center [432, 353] width 76 height 30
type input "0"
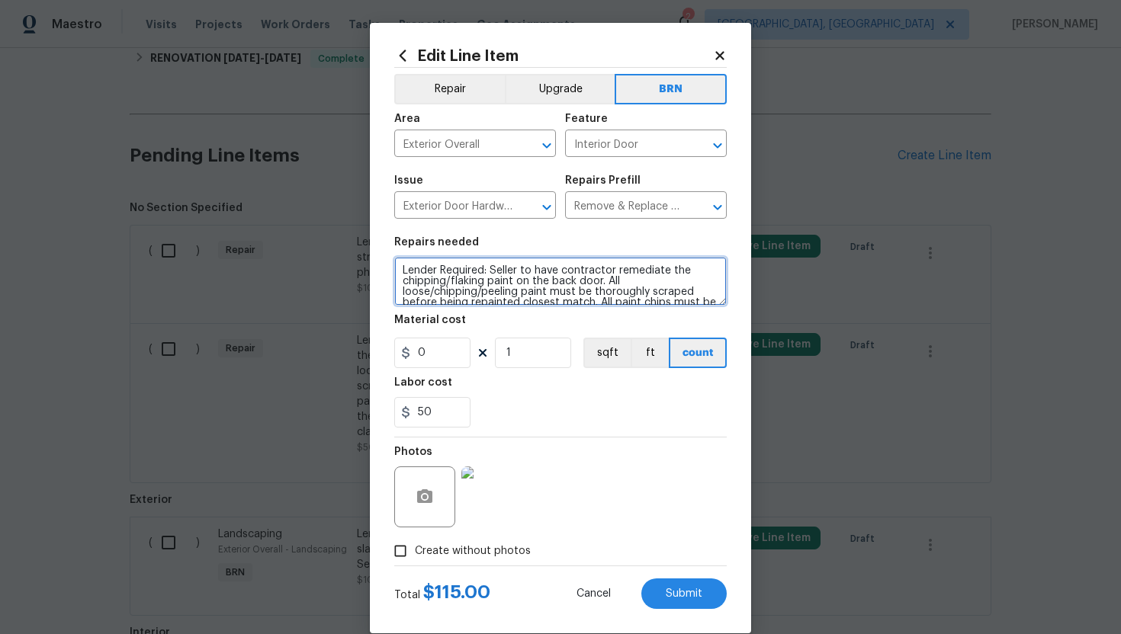
click at [496, 280] on textarea "Lender Required: Seller to have contractor remediate the chipping/flaking paint…" at bounding box center [560, 281] width 332 height 49
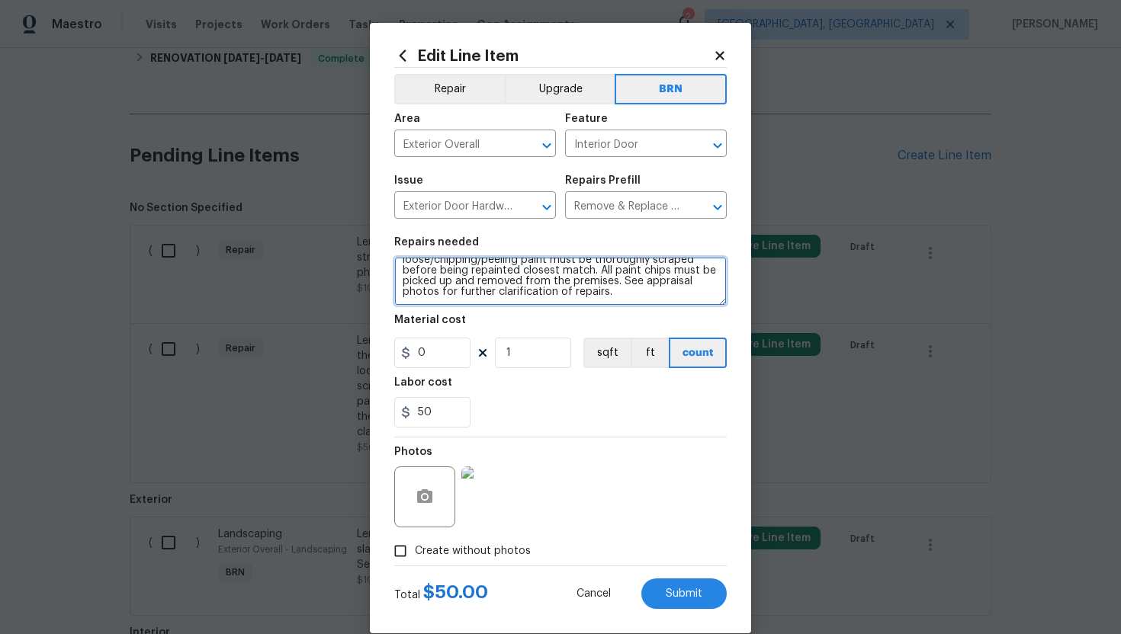
scroll to position [23, 0]
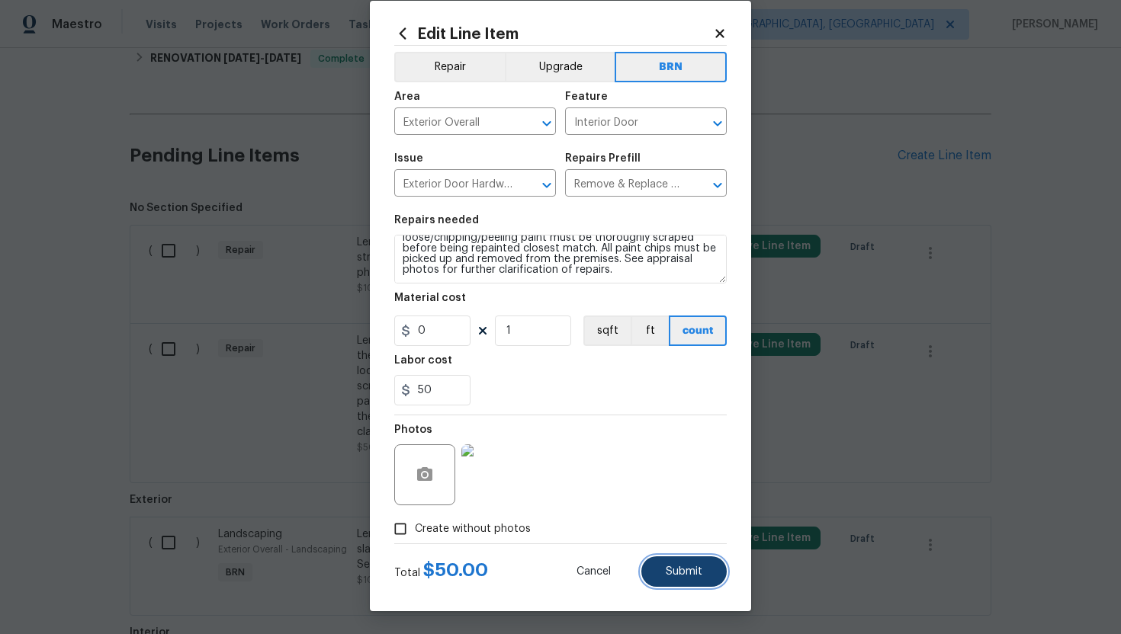
click at [685, 565] on button "Submit" at bounding box center [683, 572] width 85 height 30
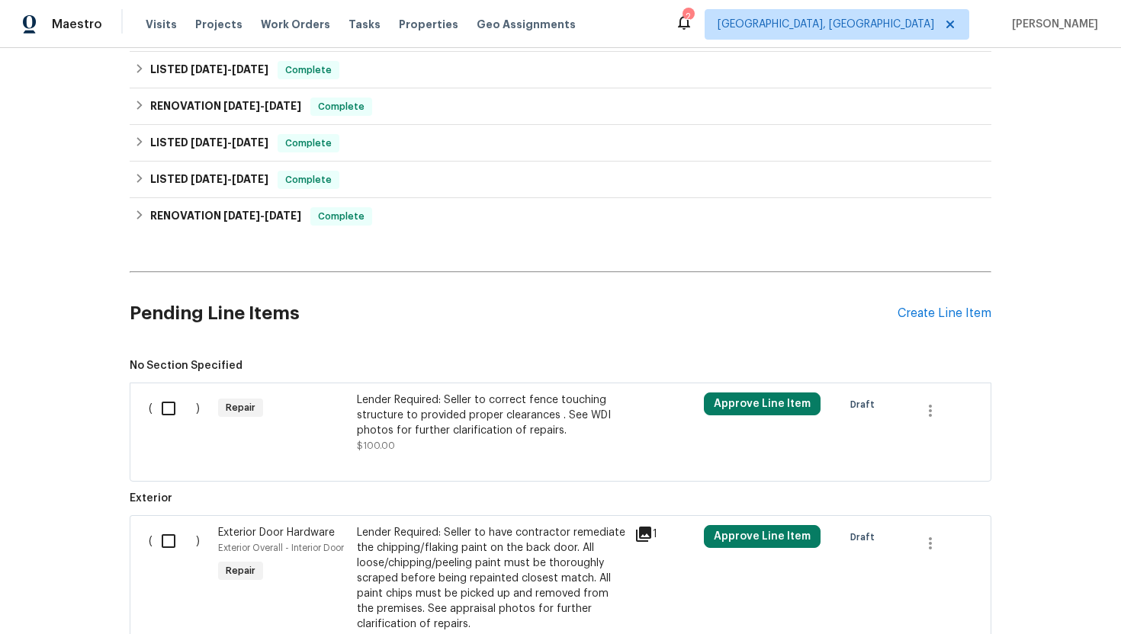
scroll to position [552, 0]
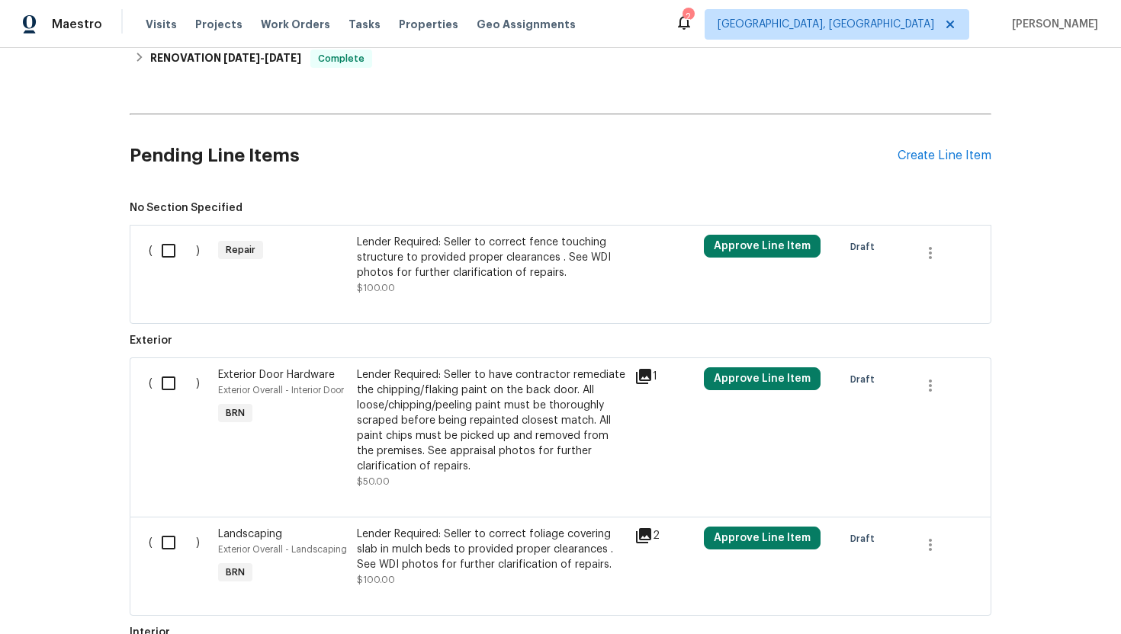
click at [503, 247] on div "Lender Required: Seller to correct fence touching structure to provided proper …" at bounding box center [491, 258] width 268 height 46
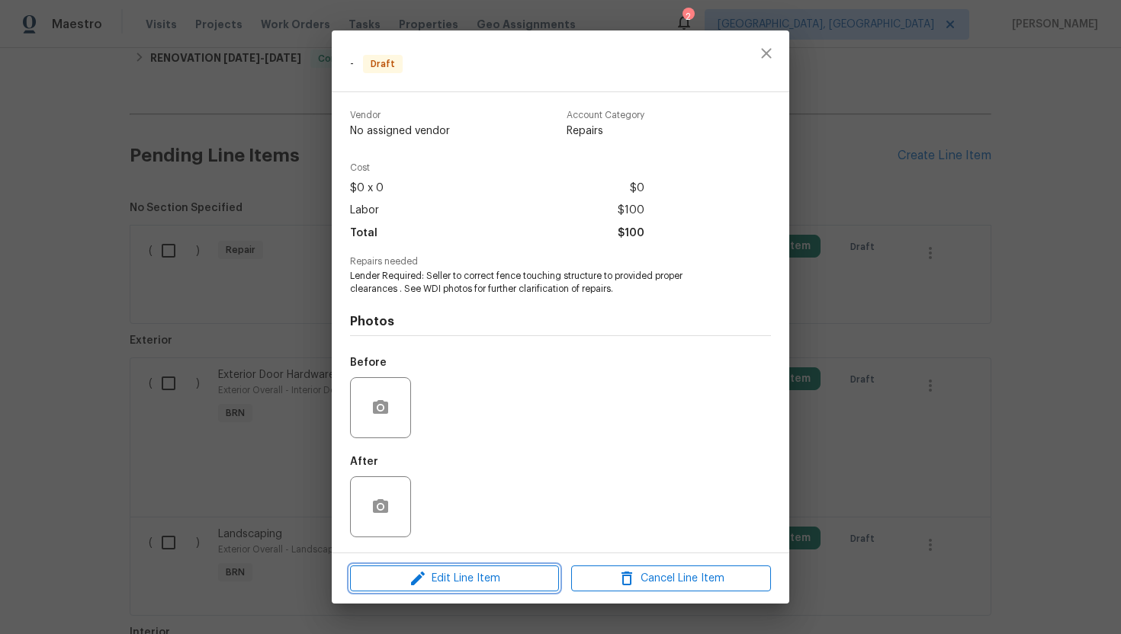
click at [459, 567] on button "Edit Line Item" at bounding box center [454, 579] width 209 height 27
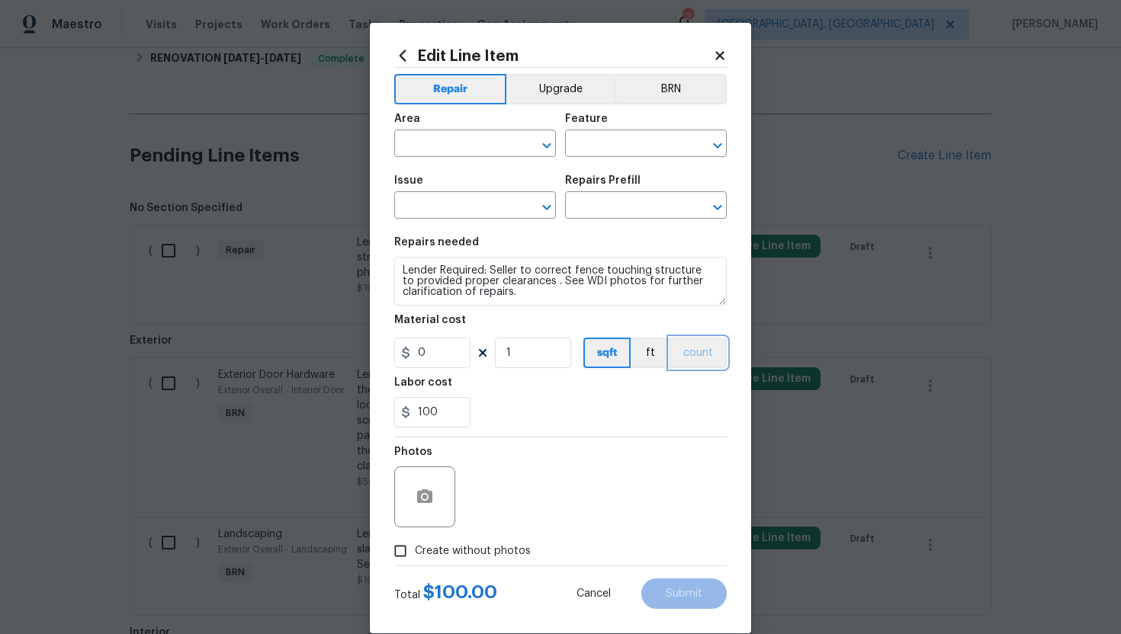
click at [696, 354] on button "count" at bounding box center [697, 353] width 57 height 30
click at [435, 490] on button "button" at bounding box center [424, 497] width 37 height 37
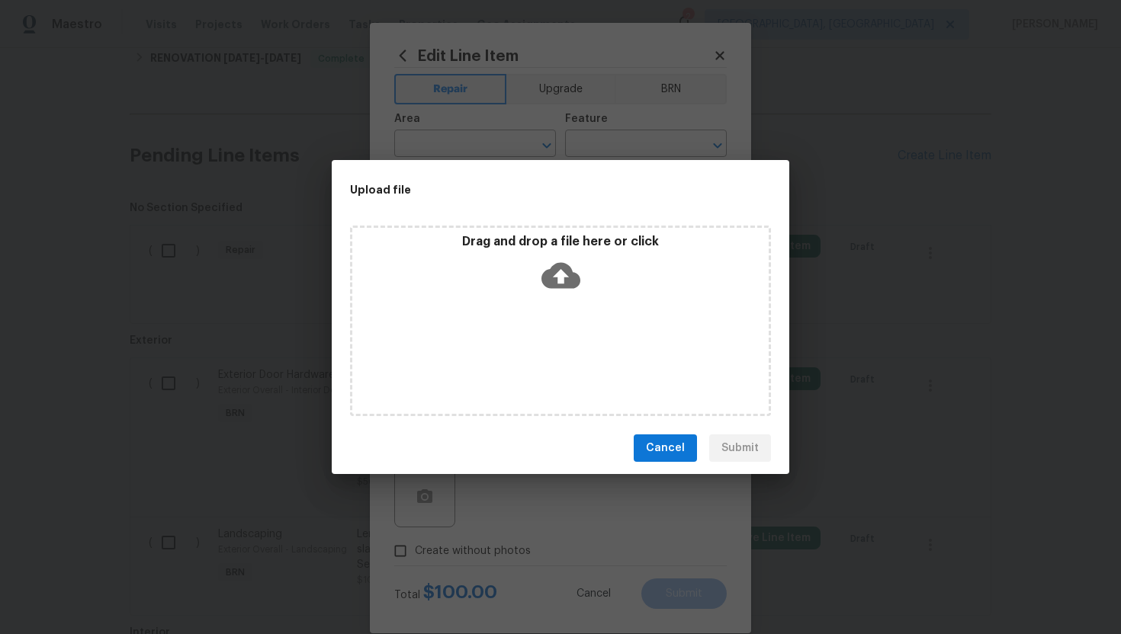
click at [554, 286] on icon at bounding box center [560, 276] width 39 height 26
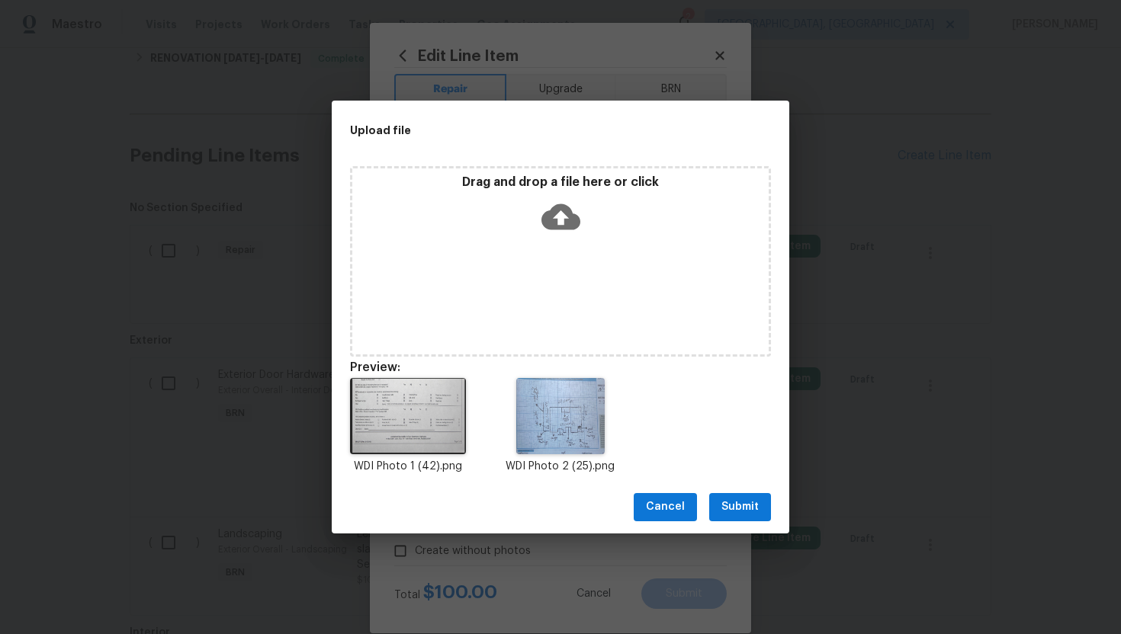
click at [743, 500] on span "Submit" at bounding box center [739, 507] width 37 height 19
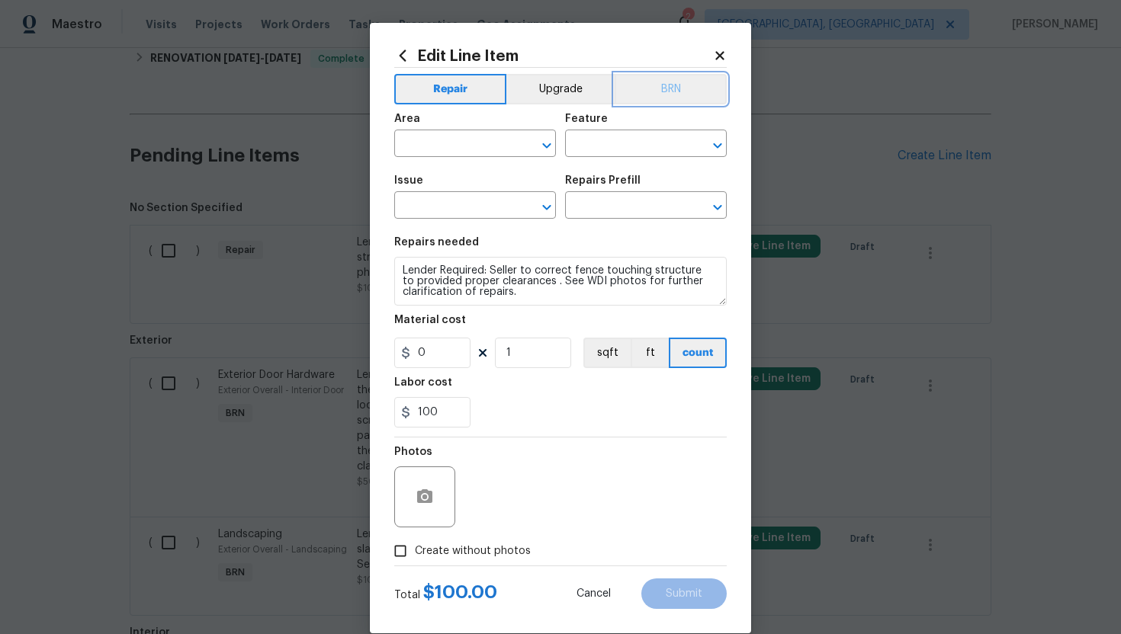
click at [671, 96] on button "BRN" at bounding box center [671, 89] width 112 height 30
click at [459, 151] on input "text" at bounding box center [453, 145] width 119 height 24
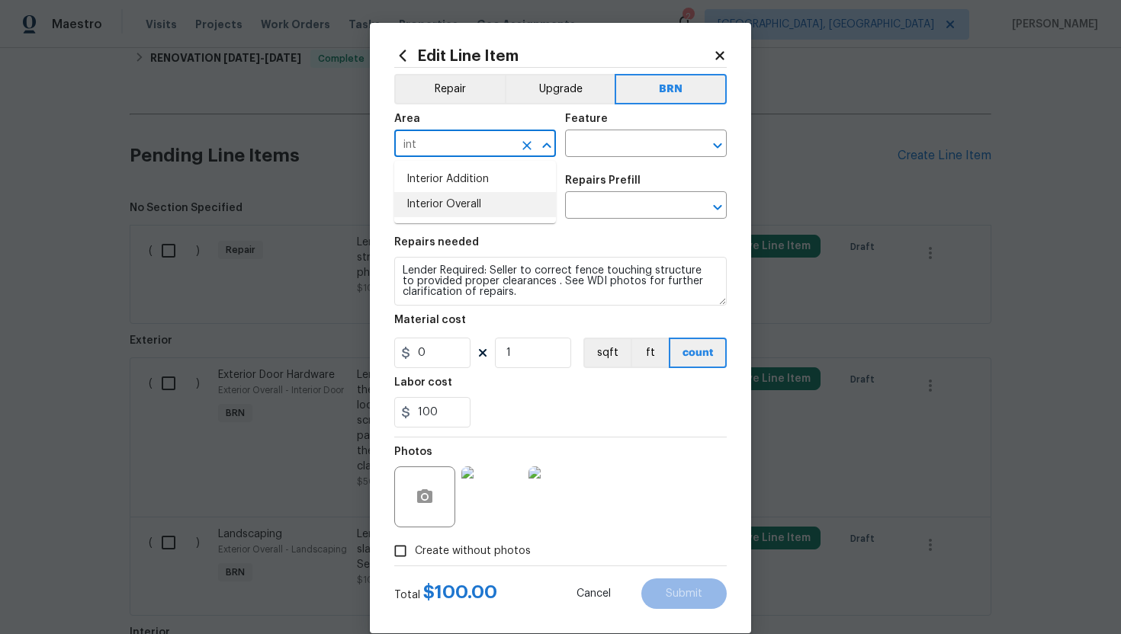
click at [471, 208] on li "Interior Overall" at bounding box center [475, 204] width 162 height 25
type input "Interior Overall"
click at [633, 143] on input "text" at bounding box center [624, 145] width 119 height 24
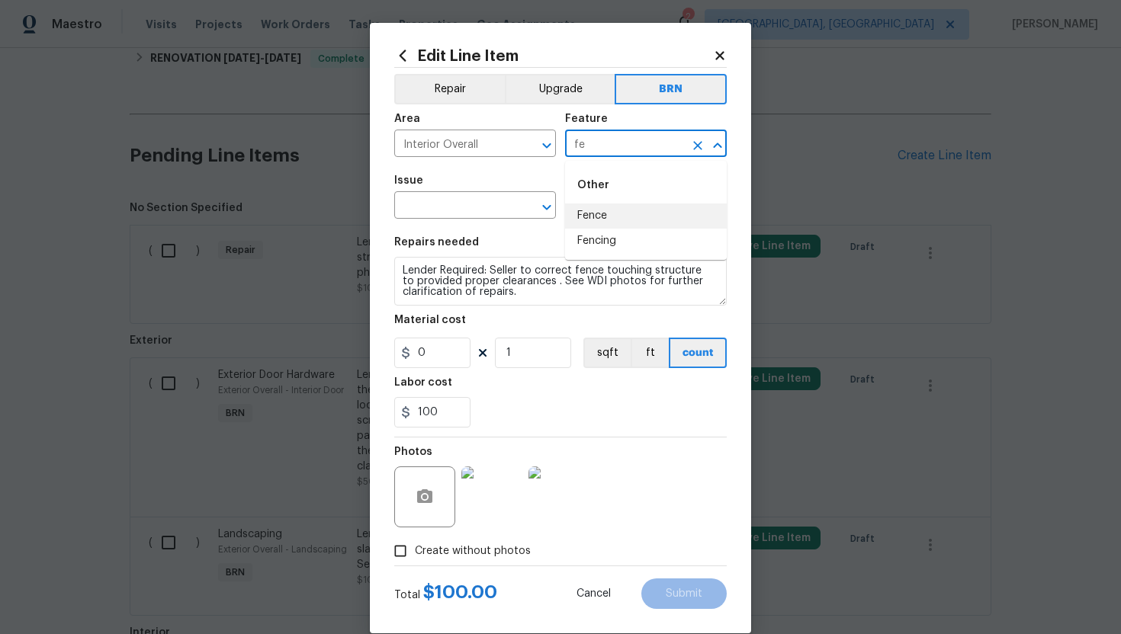
click at [631, 213] on li "Fence" at bounding box center [646, 216] width 162 height 25
click at [523, 146] on icon "Clear" at bounding box center [526, 145] width 15 height 15
type input "Fence"
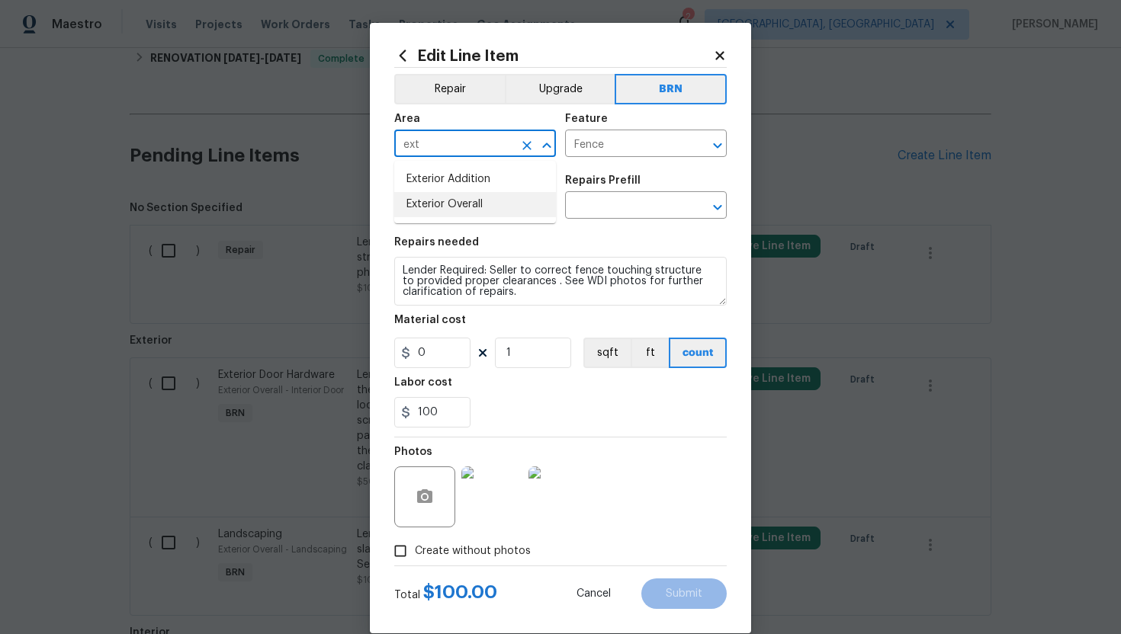
click at [480, 205] on li "Exterior Overall" at bounding box center [475, 204] width 162 height 25
type input "Exterior Overall"
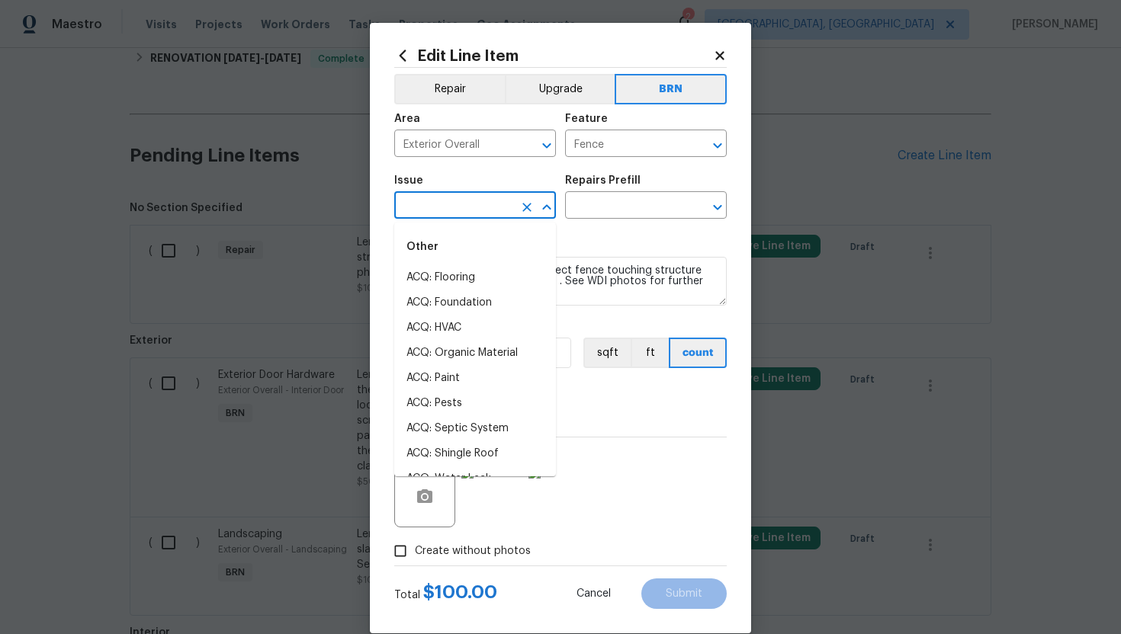
click at [468, 205] on input "text" at bounding box center [453, 207] width 119 height 24
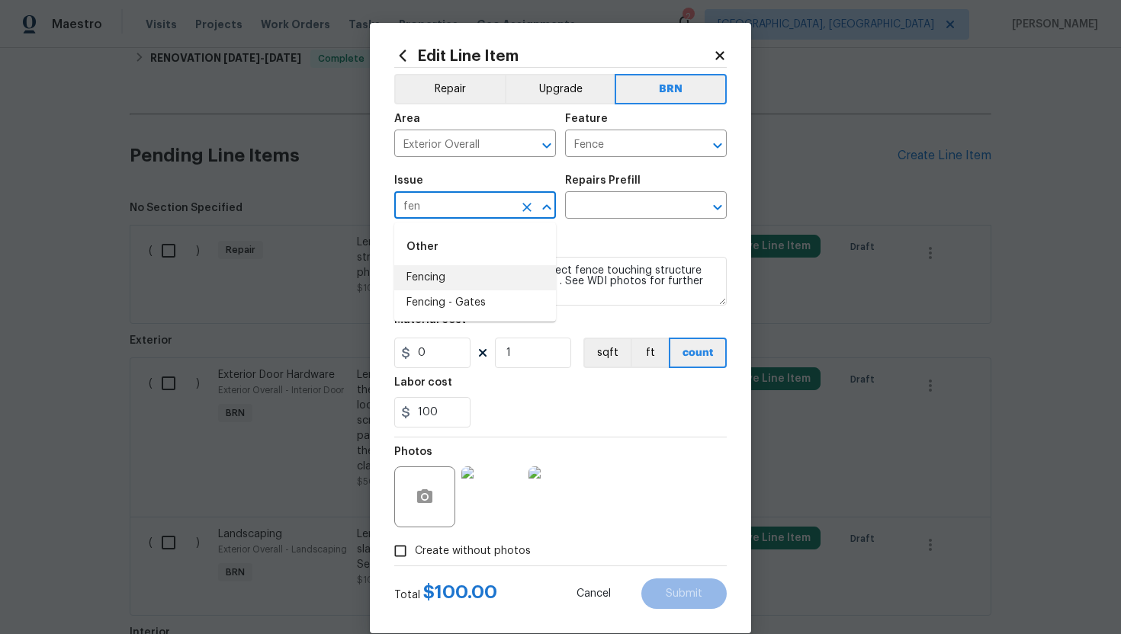
click at [465, 278] on li "Fencing" at bounding box center [475, 277] width 162 height 25
type input "Fencing"
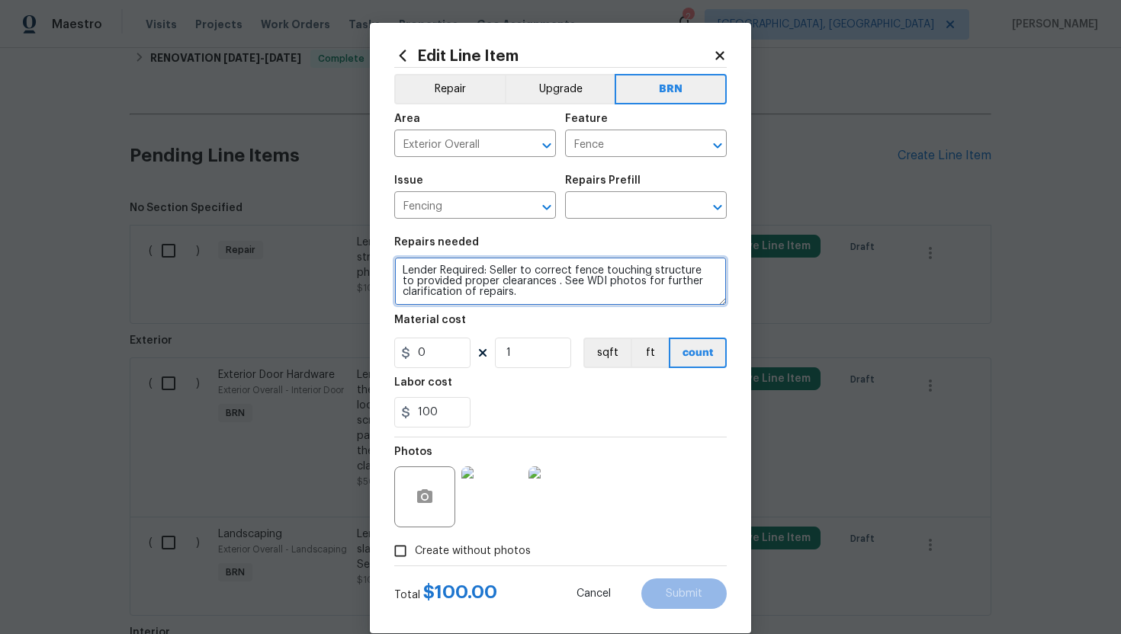
drag, startPoint x: 400, startPoint y: 274, endPoint x: 530, endPoint y: 297, distance: 131.6
click at [530, 297] on textarea "Lender Required: Seller to correct fence touching structure to provided proper …" at bounding box center [560, 281] width 332 height 49
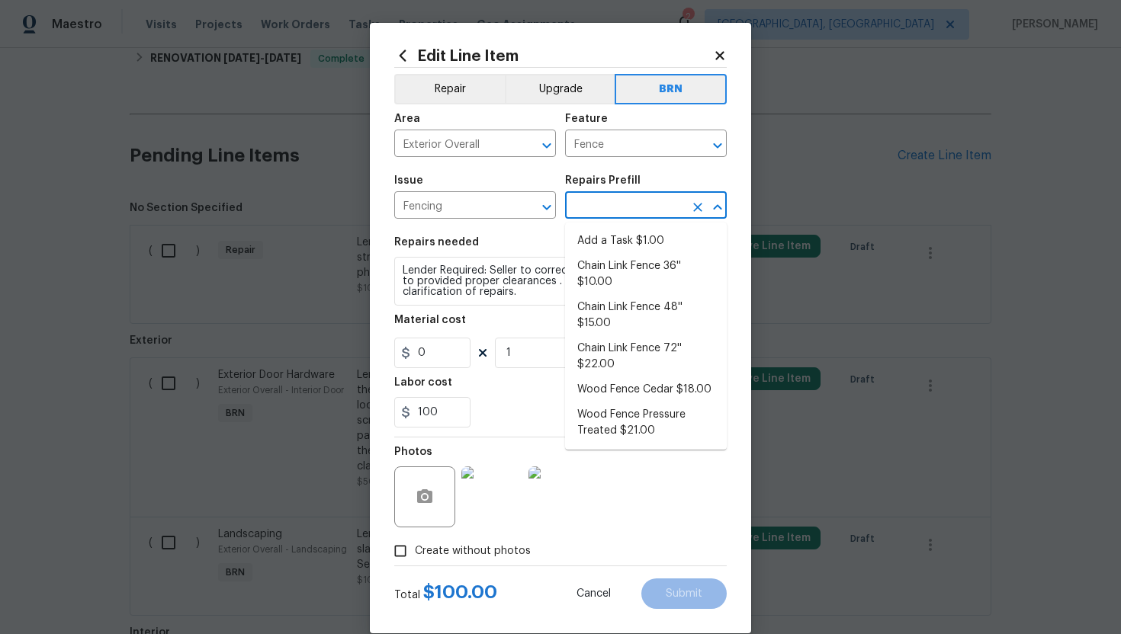
click at [615, 210] on input "text" at bounding box center [624, 207] width 119 height 24
click at [647, 384] on li "Wood Fence Cedar $18.00" at bounding box center [646, 389] width 162 height 25
type input "Wood Fence Cedar $18.00"
type textarea "Prep the work area and install a new solid board cedar fence. Ensure that all o…"
type input "18"
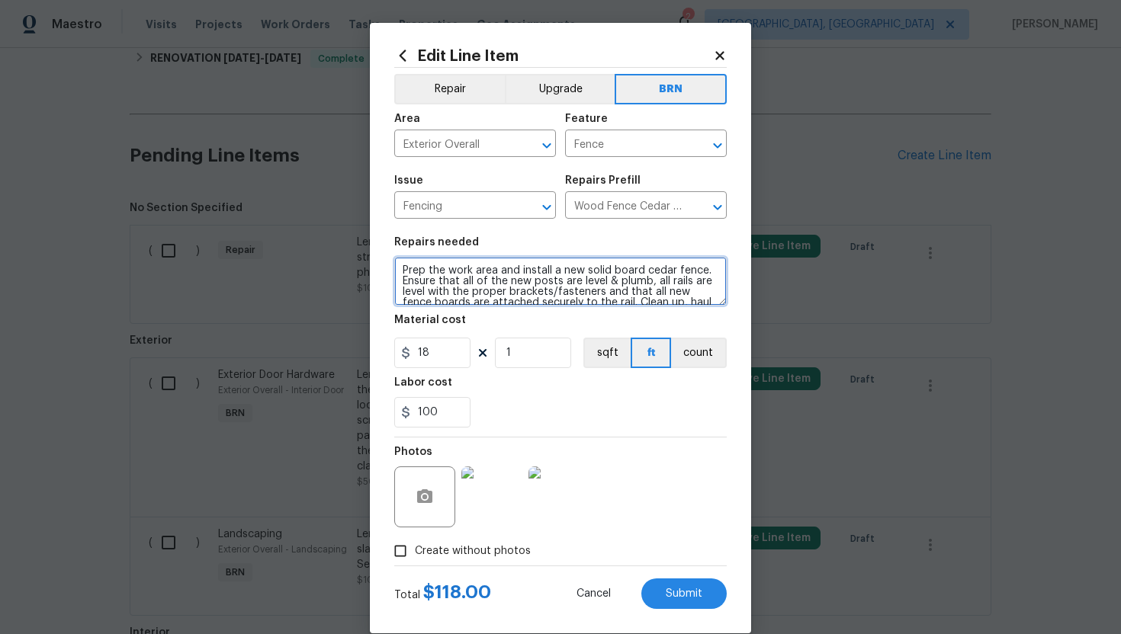
scroll to position [21, 0]
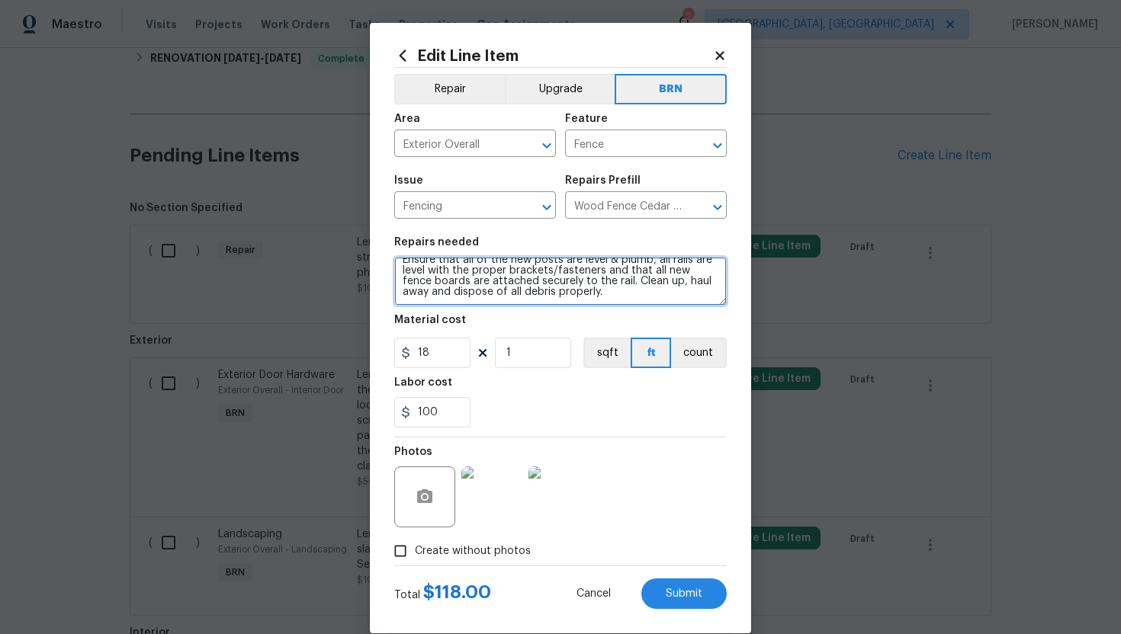
drag, startPoint x: 398, startPoint y: 270, endPoint x: 541, endPoint y: 334, distance: 157.0
click at [542, 334] on section "Repairs needed Prep the work area and install a new solid board cedar fence. En…" at bounding box center [560, 332] width 332 height 209
paste textarea "Lender Required: Seller to correct fence touching structure to provided proper …"
type textarea "Lender Required: Seller to correct fence touching structure to provided proper …"
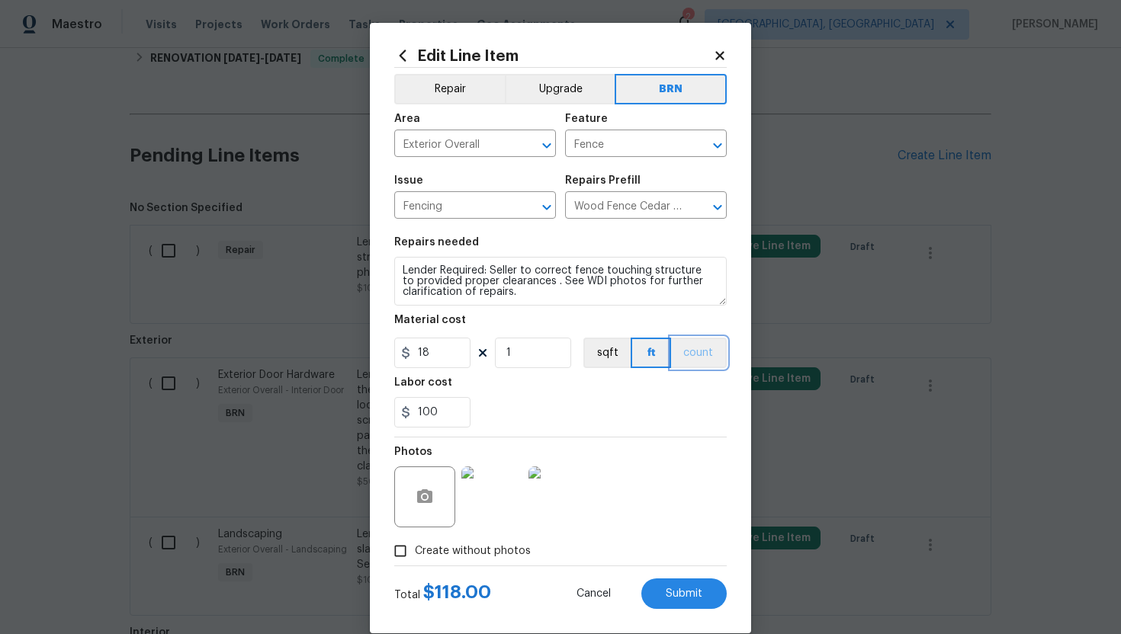
click at [696, 352] on button "count" at bounding box center [699, 353] width 56 height 30
click at [438, 358] on input "18" at bounding box center [432, 353] width 76 height 30
type input "0"
click at [563, 409] on div "100" at bounding box center [560, 412] width 332 height 30
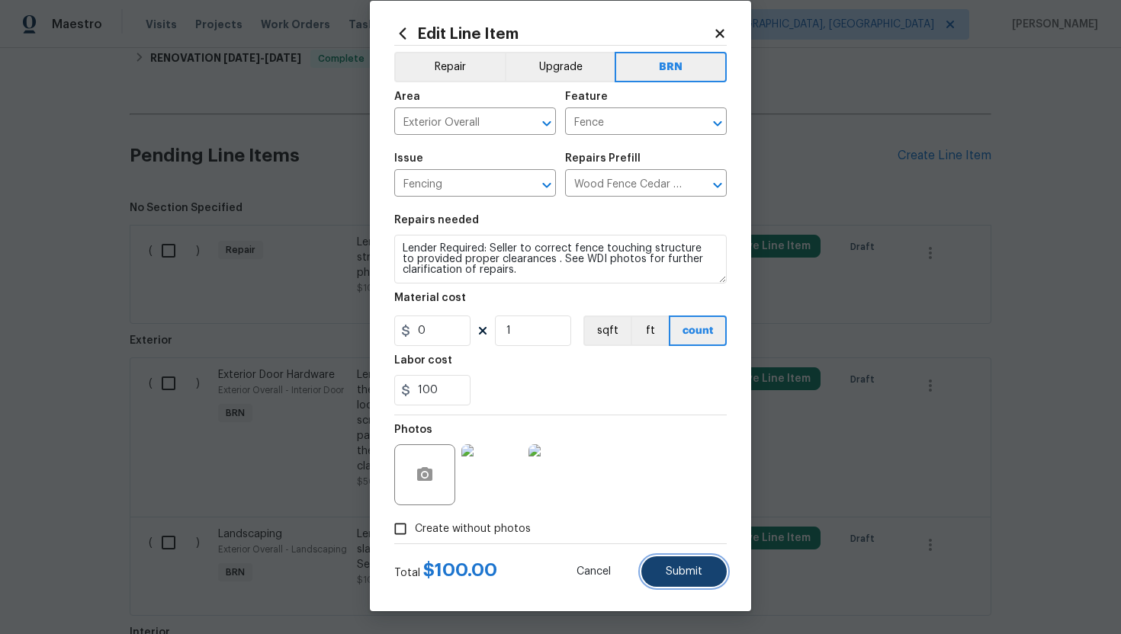
click at [694, 570] on span "Submit" at bounding box center [684, 572] width 37 height 11
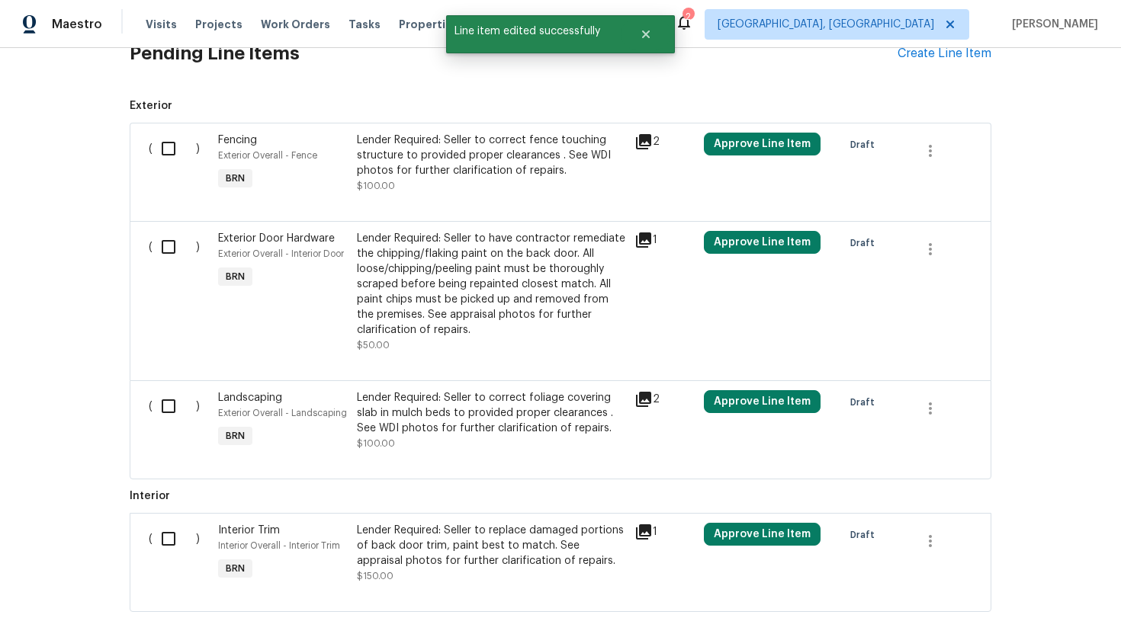
scroll to position [737, 0]
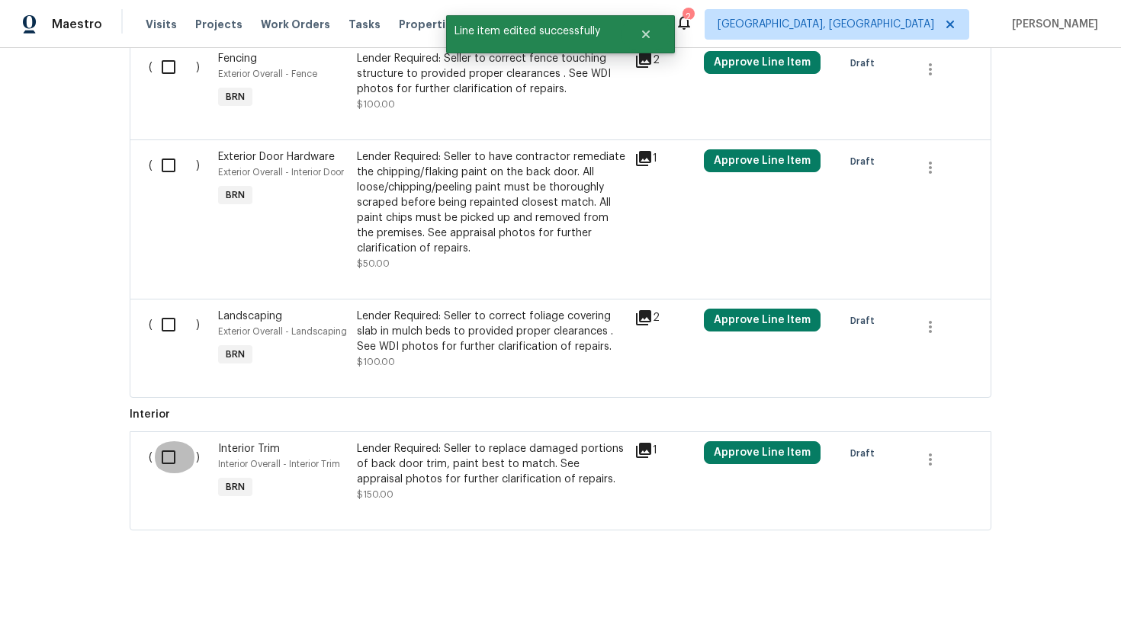
click at [172, 457] on input "checkbox" at bounding box center [173, 457] width 43 height 32
checkbox input "true"
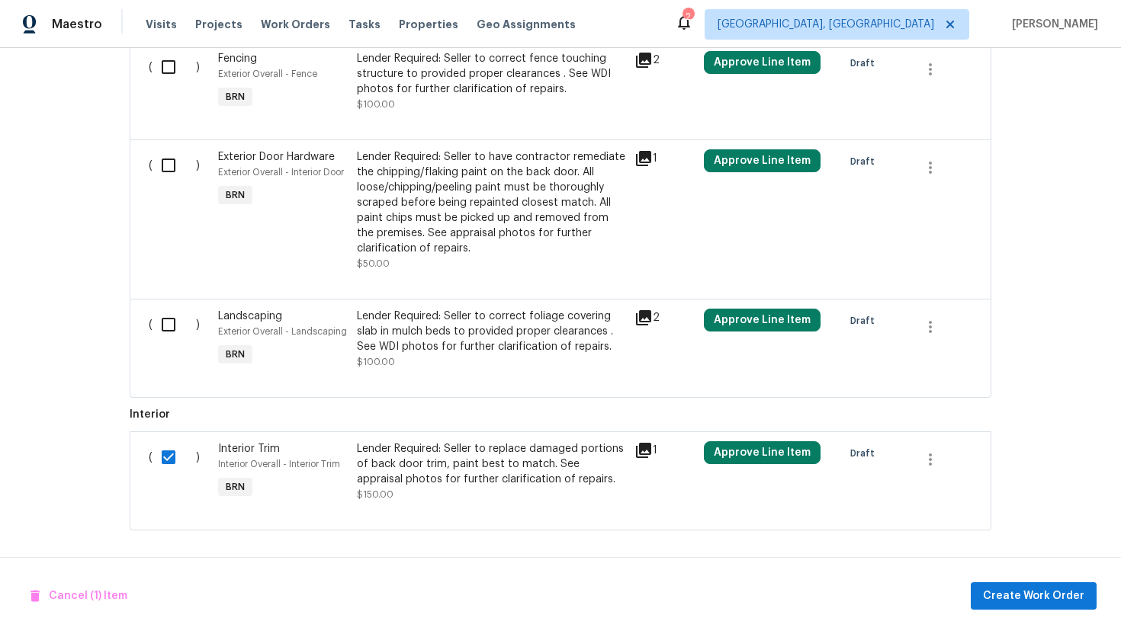
click at [165, 332] on input "checkbox" at bounding box center [173, 325] width 43 height 32
checkbox input "true"
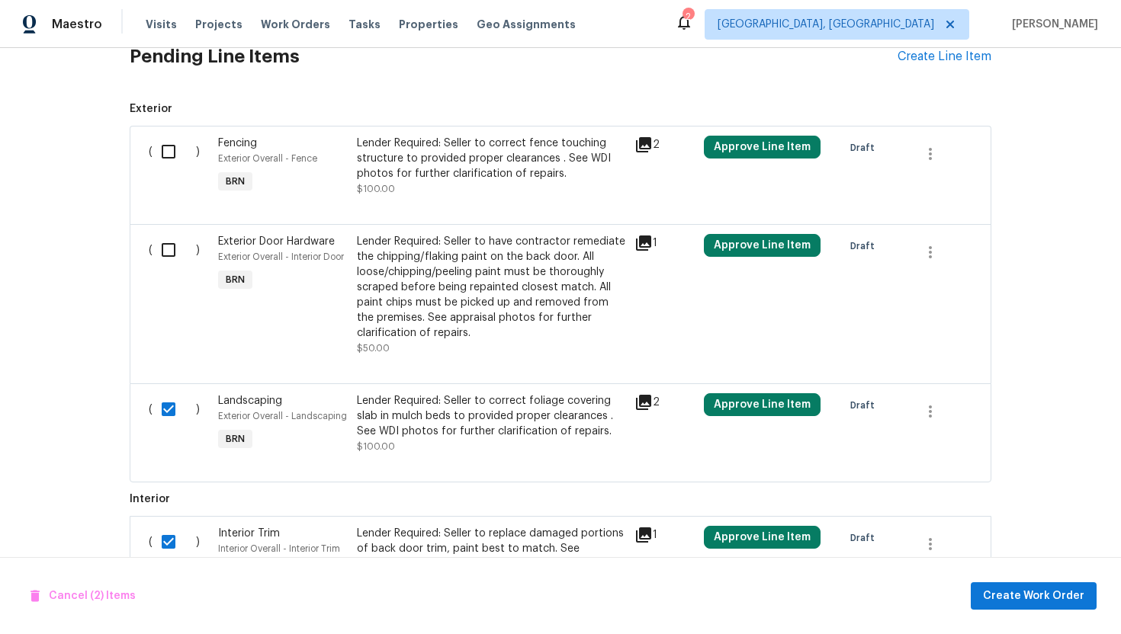
scroll to position [626, 0]
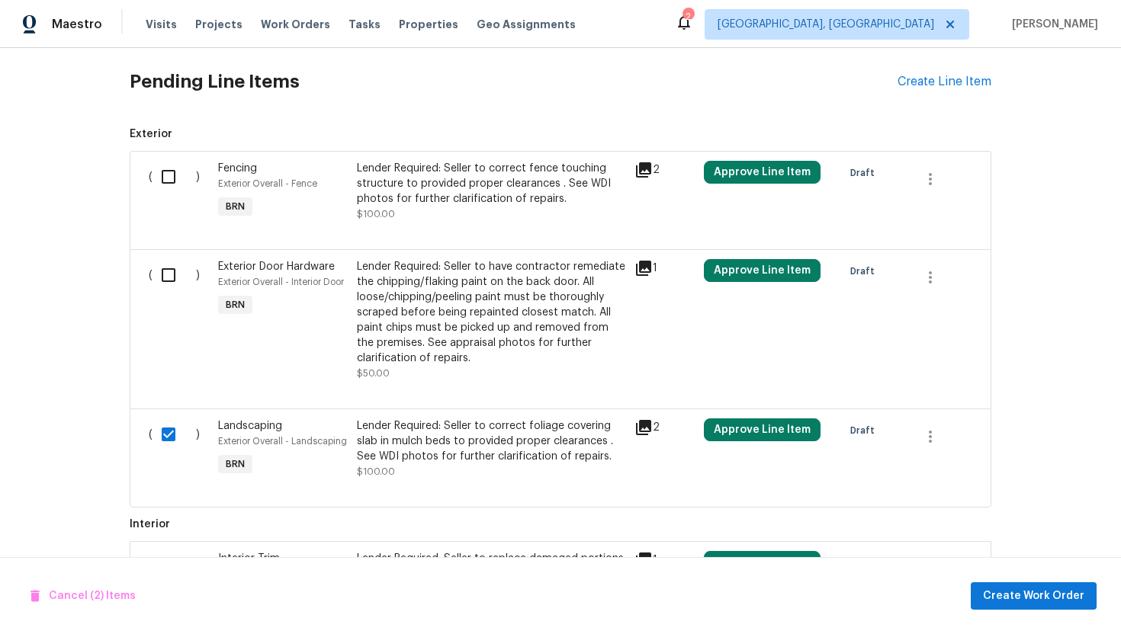
click at [172, 274] on input "checkbox" at bounding box center [173, 275] width 43 height 32
checkbox input "true"
click at [162, 183] on input "checkbox" at bounding box center [173, 177] width 43 height 32
checkbox input "true"
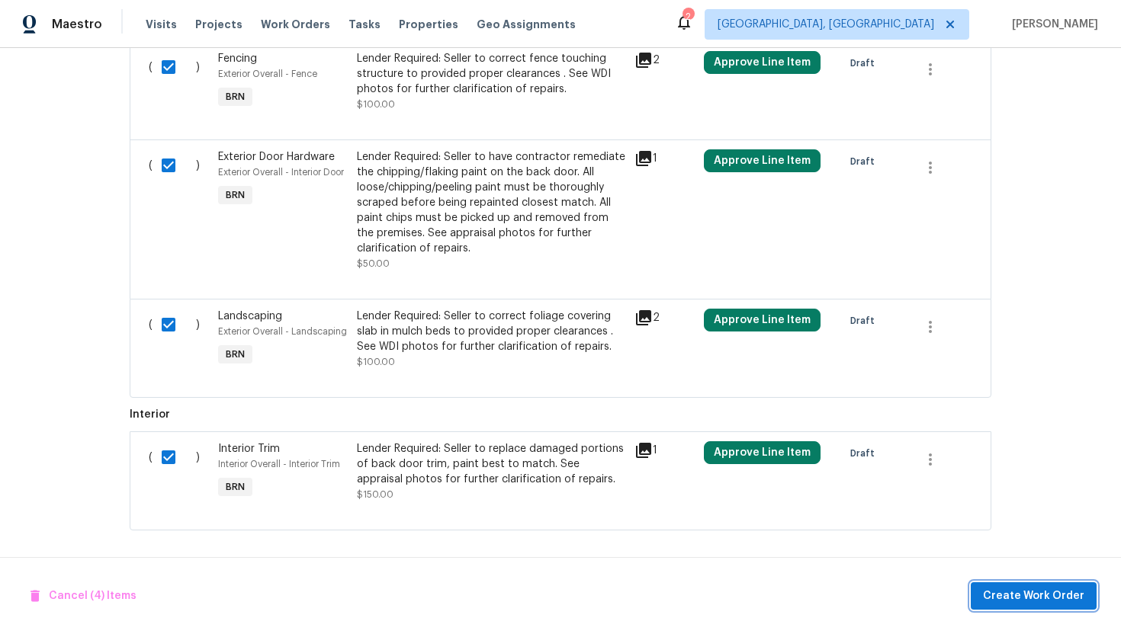
click at [1014, 588] on span "Create Work Order" at bounding box center [1033, 596] width 101 height 19
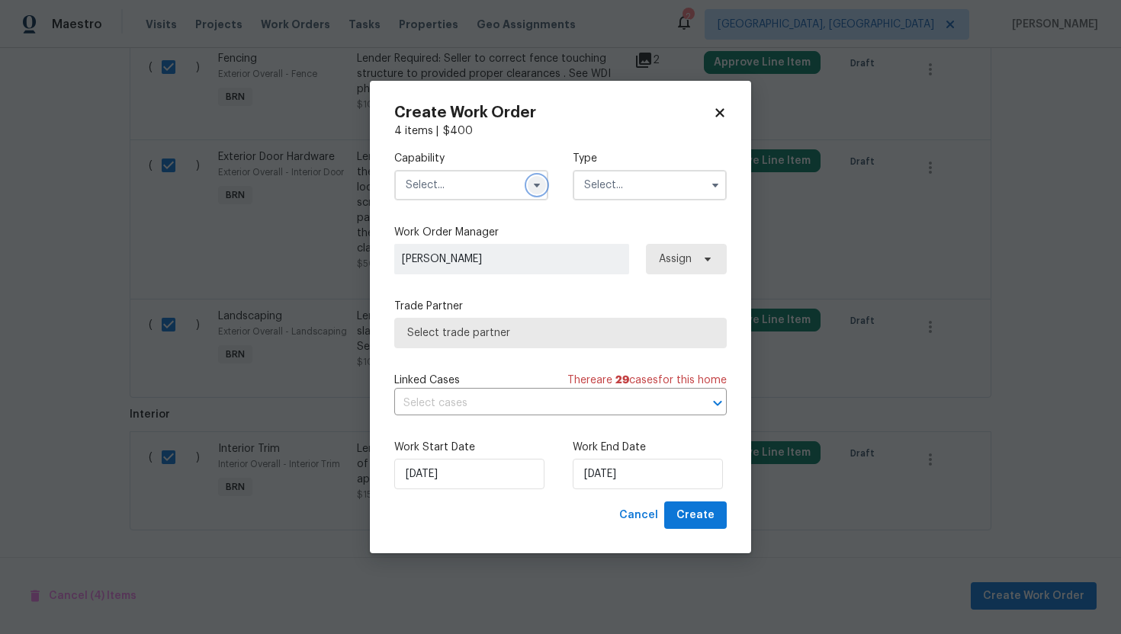
click at [540, 192] on button "button" at bounding box center [537, 185] width 18 height 18
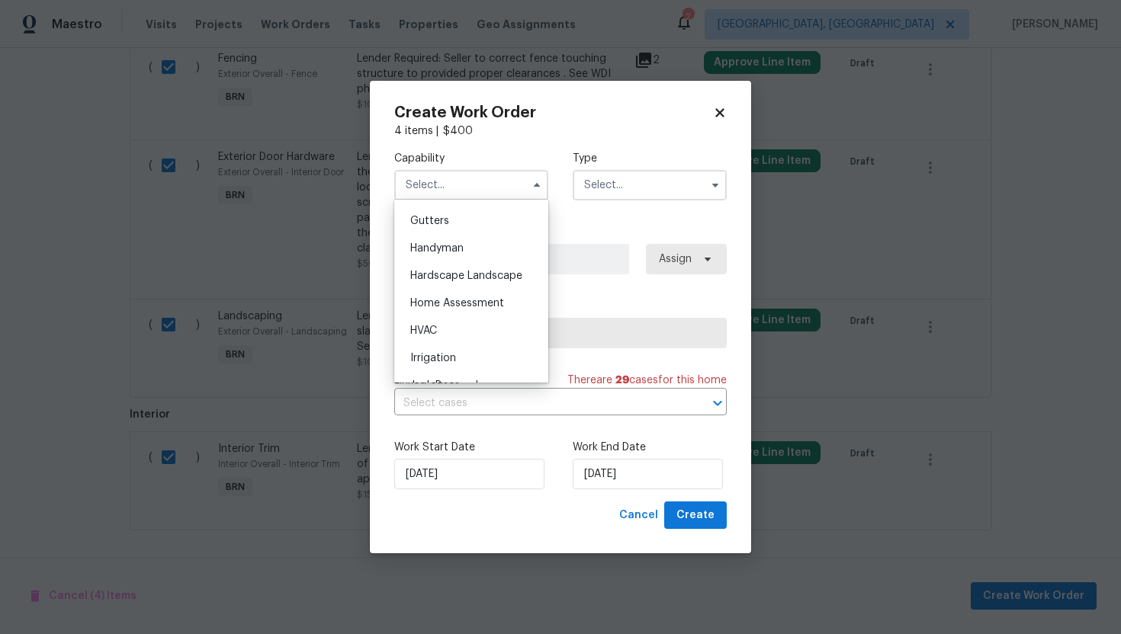
scroll to position [800, 0]
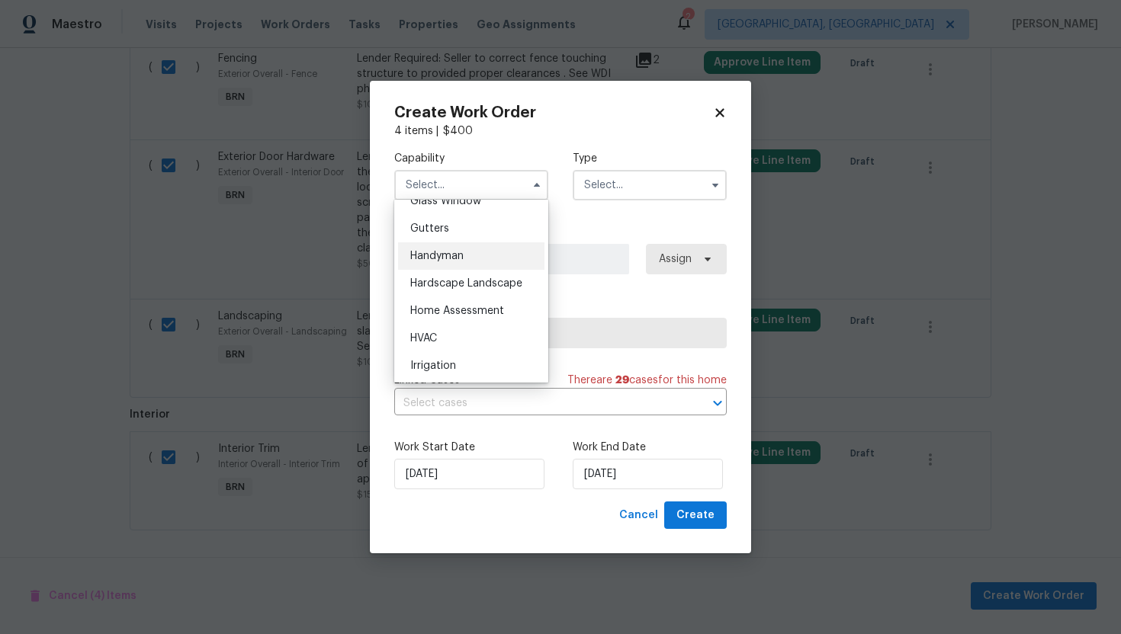
click at [489, 255] on div "Handyman" at bounding box center [471, 255] width 146 height 27
type input "Handyman"
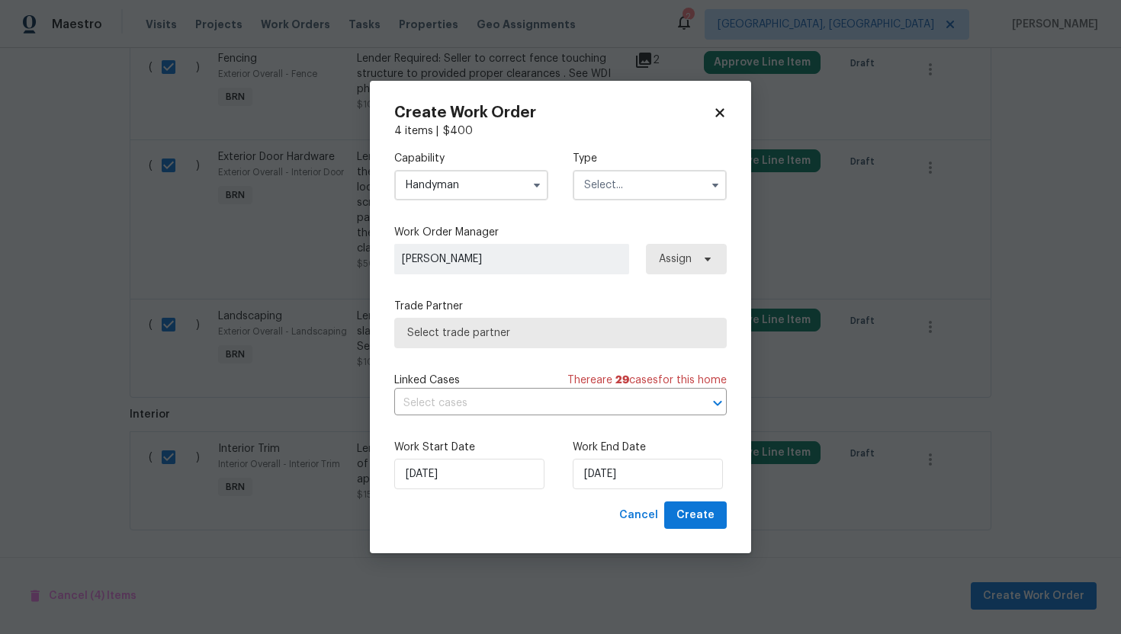
click at [588, 189] on input "text" at bounding box center [650, 185] width 154 height 30
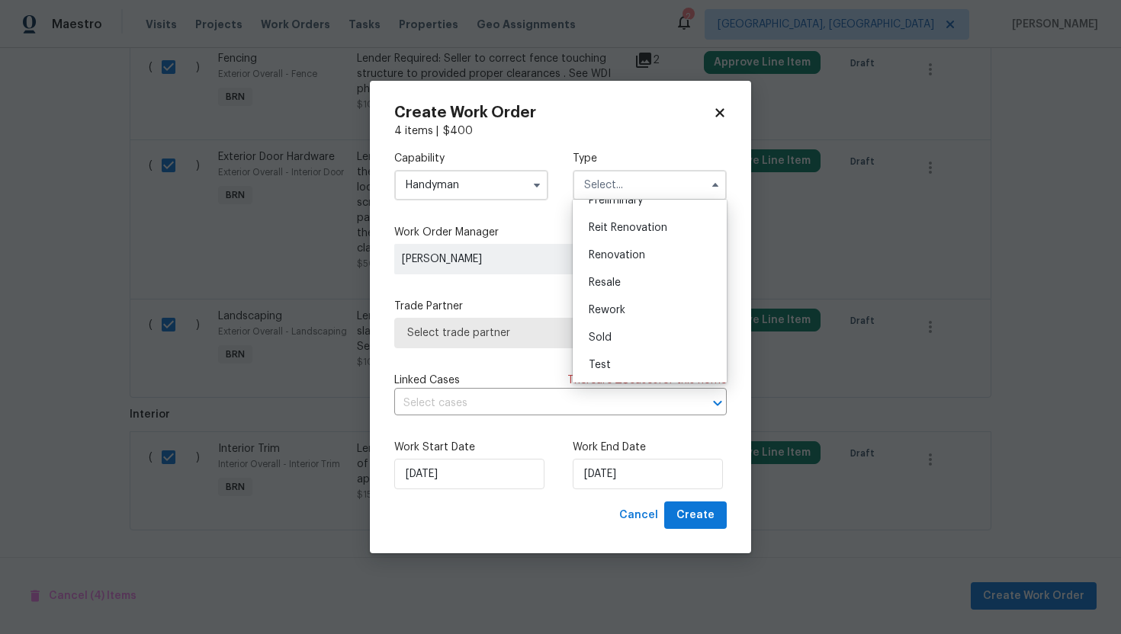
scroll to position [0, 0]
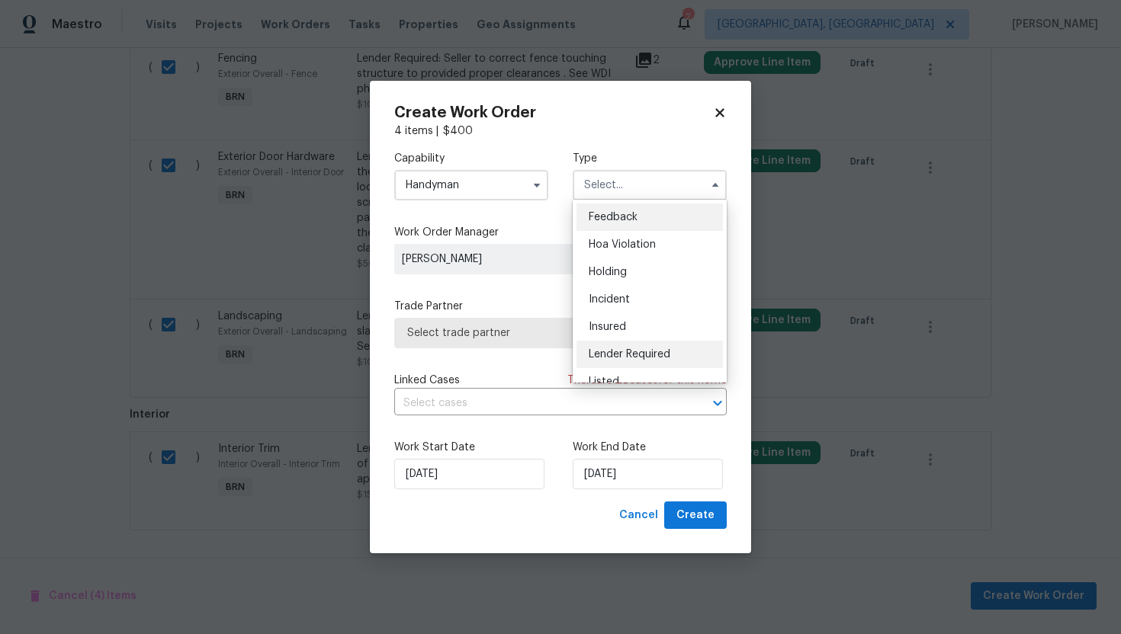
click at [630, 361] on div "Lender Required" at bounding box center [649, 354] width 146 height 27
type input "Lender Required"
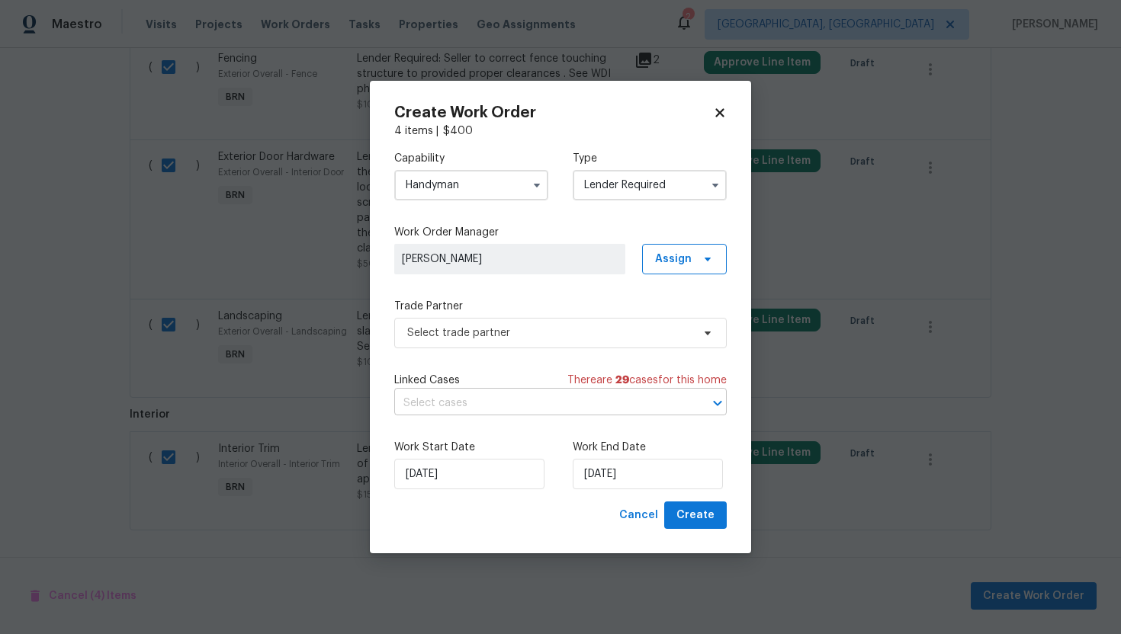
click at [569, 404] on input "text" at bounding box center [539, 404] width 290 height 24
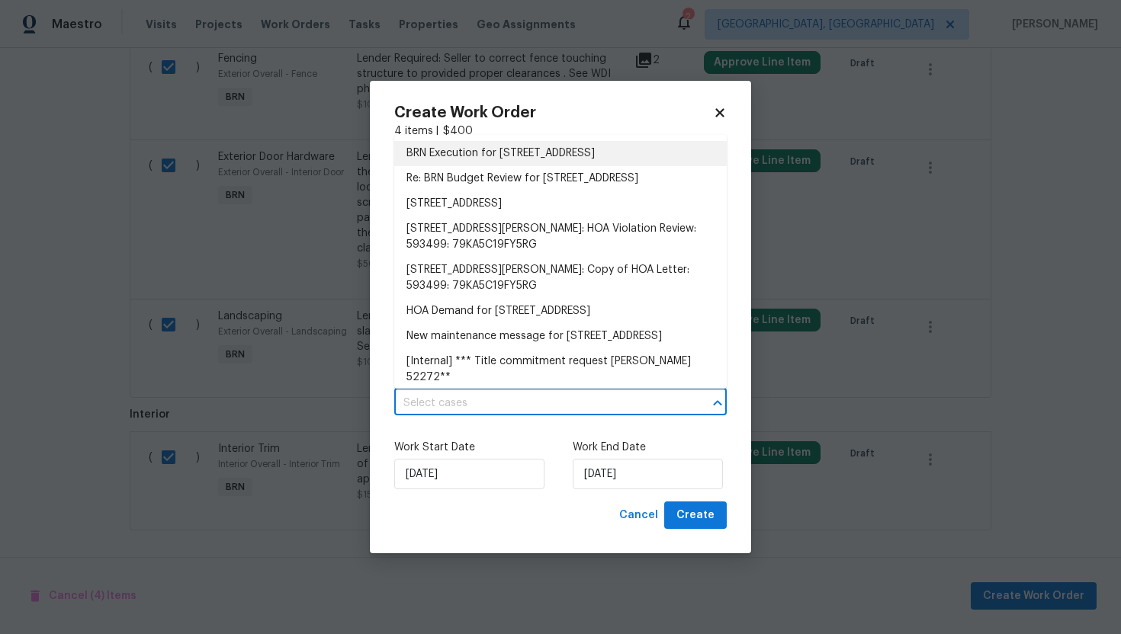
click at [584, 154] on li "BRN Execution for 2701 Capitol Pl, Melissa, TX 75454" at bounding box center [560, 153] width 332 height 25
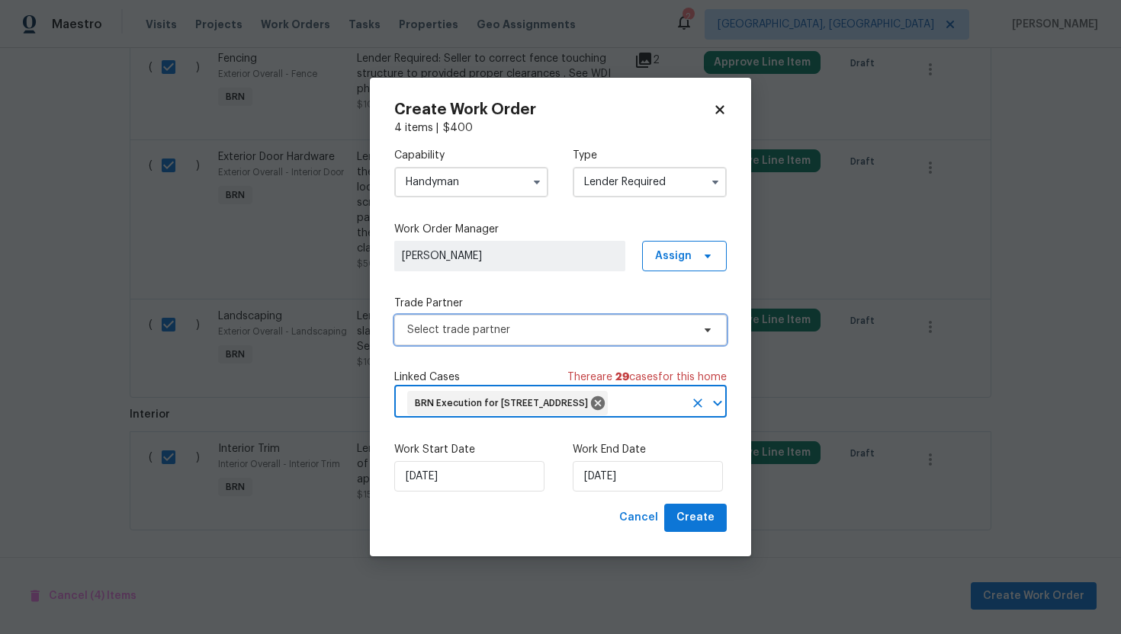
click at [505, 323] on span "Select trade partner" at bounding box center [549, 330] width 284 height 15
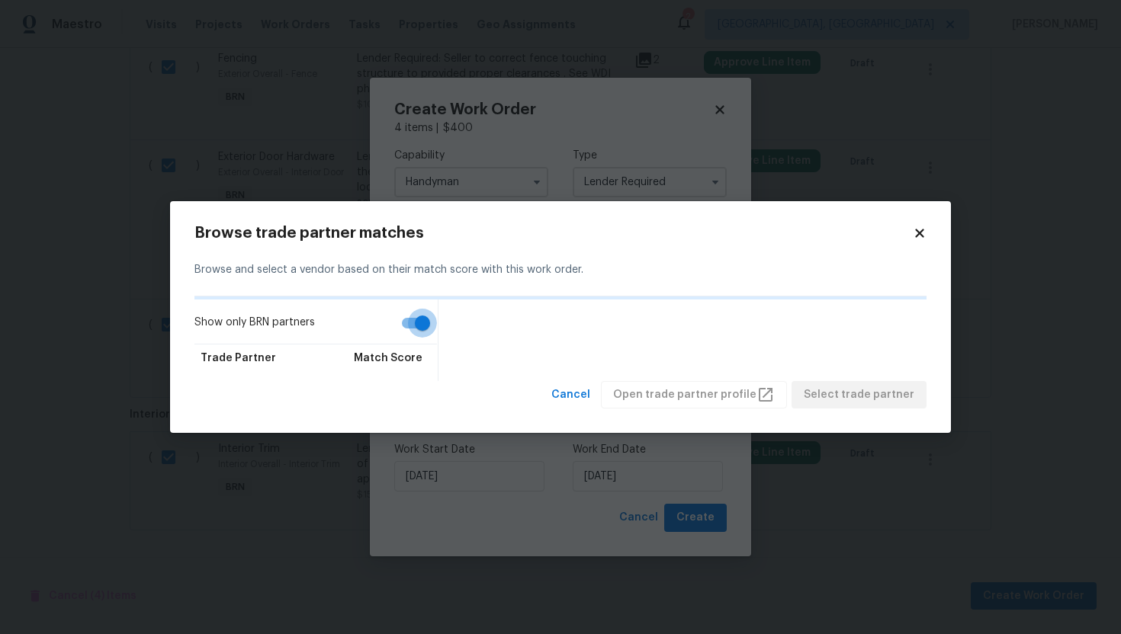
click at [425, 323] on input "Show only BRN partners" at bounding box center [422, 323] width 87 height 29
checkbox input "false"
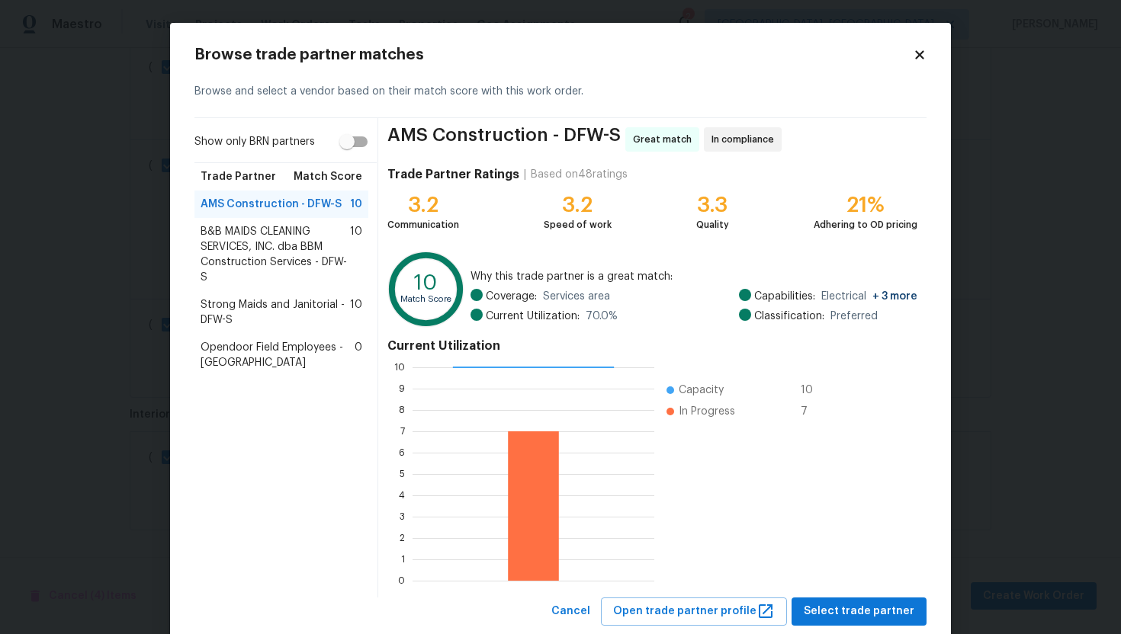
scroll to position [38, 0]
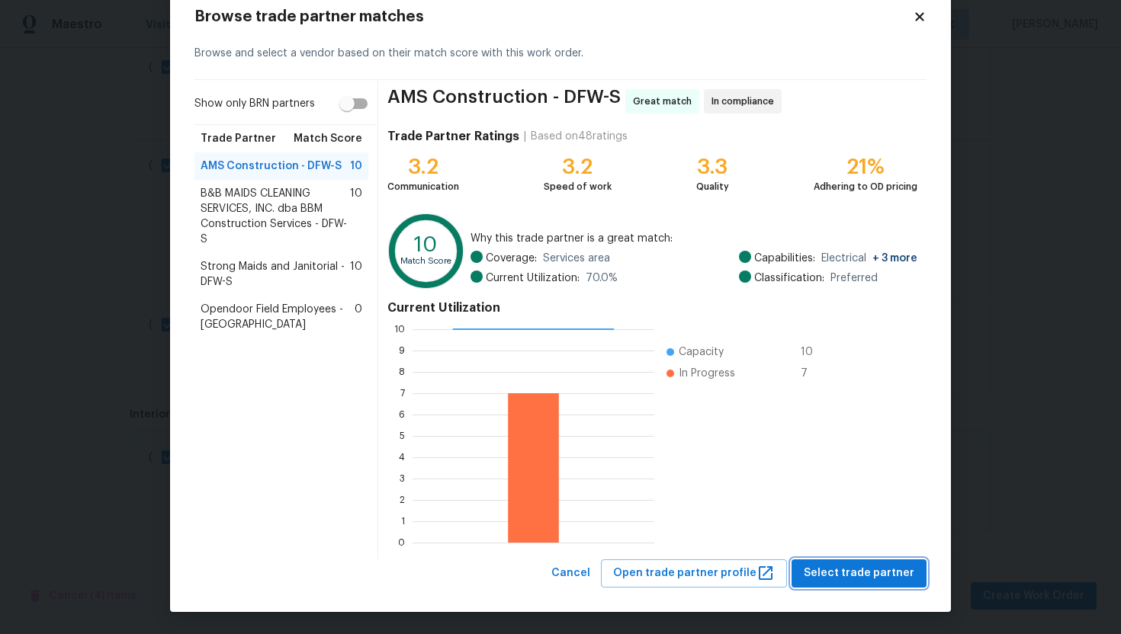
click at [884, 568] on span "Select trade partner" at bounding box center [859, 573] width 111 height 19
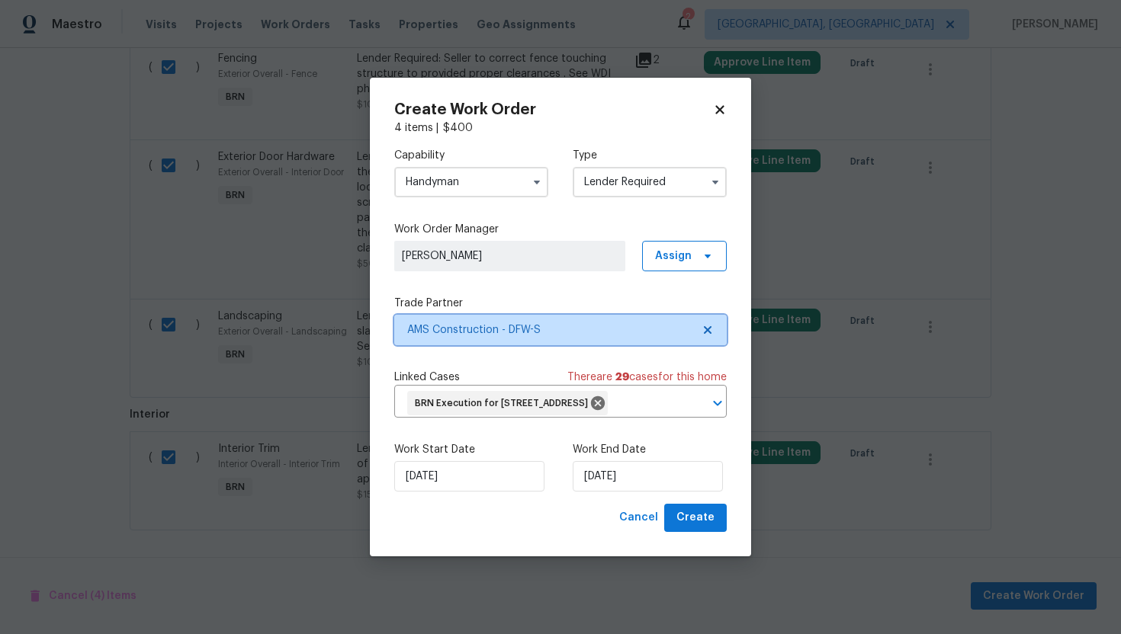
scroll to position [0, 0]
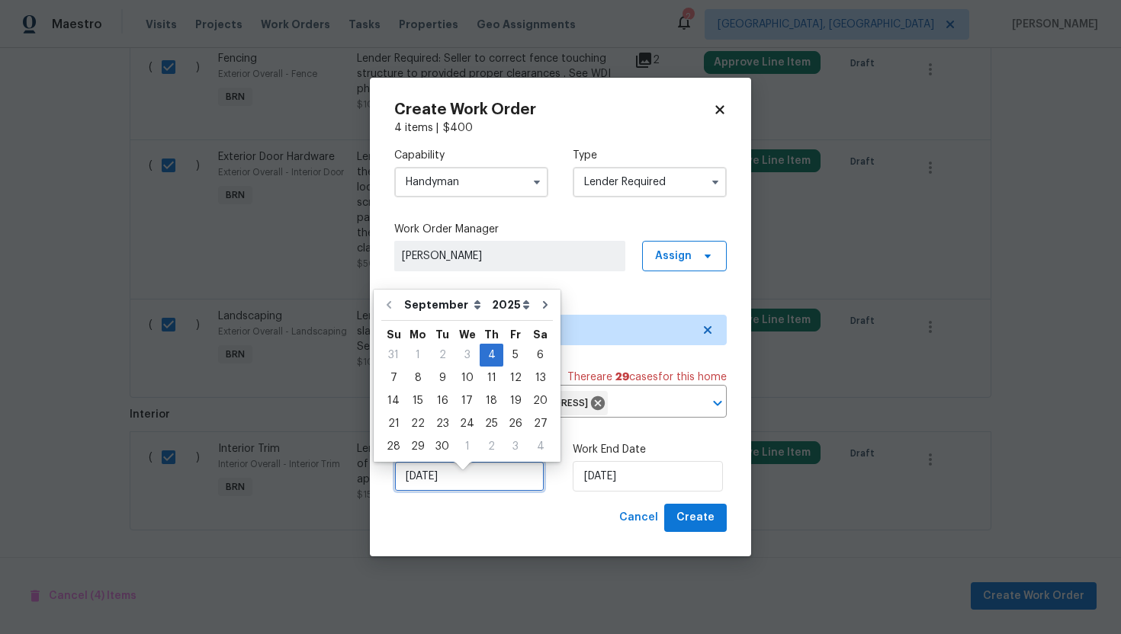
click at [419, 490] on input "[DATE]" at bounding box center [469, 476] width 150 height 30
click at [483, 355] on div "4" at bounding box center [492, 355] width 24 height 21
click at [603, 492] on input "[DATE]" at bounding box center [648, 476] width 150 height 30
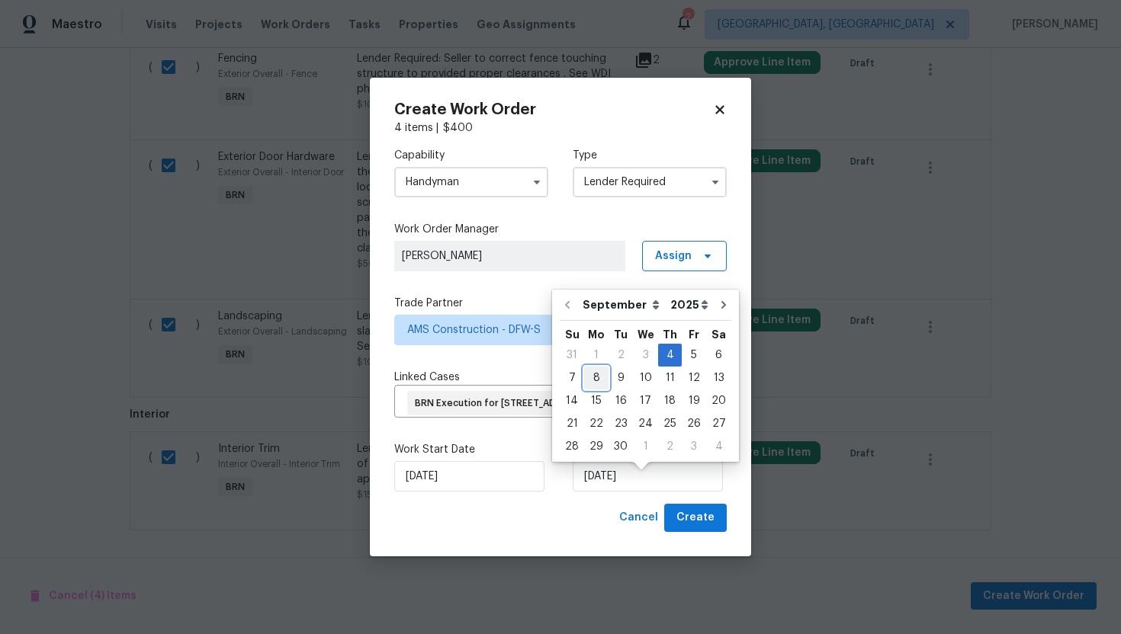
click at [590, 379] on div "8" at bounding box center [596, 378] width 24 height 21
type input "9/8/2025"
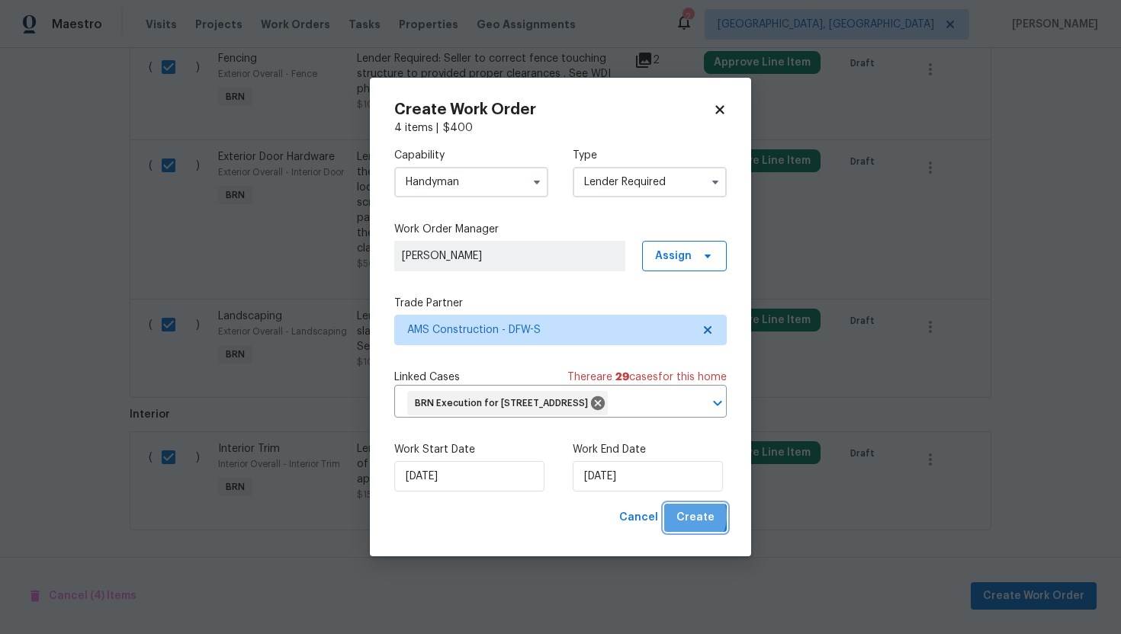
click at [684, 528] on span "Create" at bounding box center [695, 518] width 38 height 19
checkbox input "false"
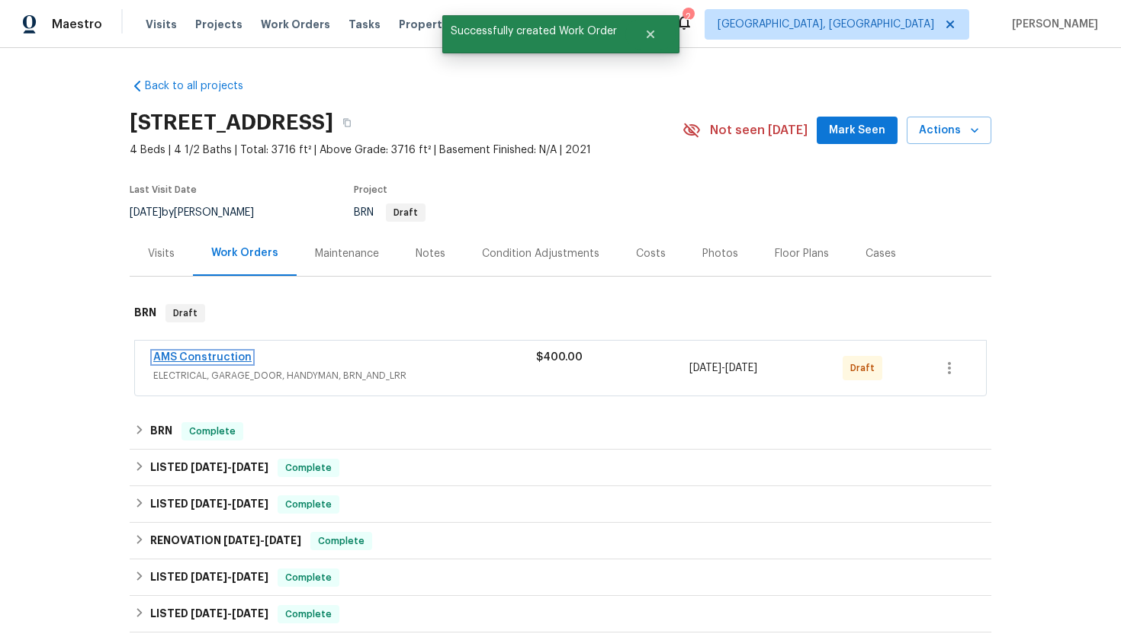
click at [204, 355] on link "AMS Construction" at bounding box center [202, 357] width 98 height 11
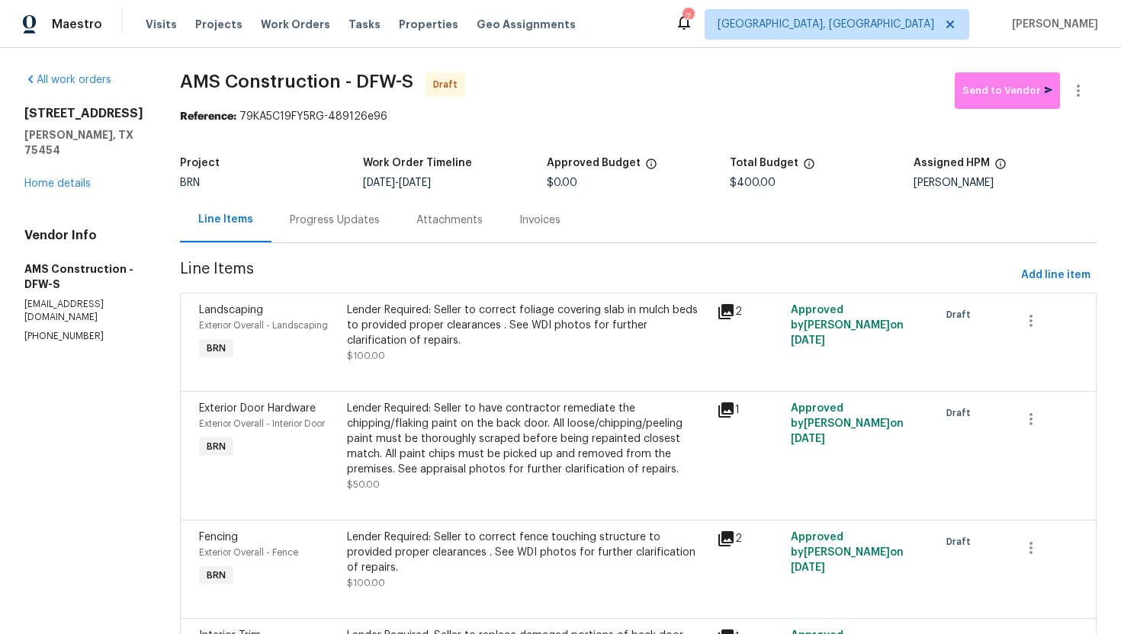
click at [316, 229] on div "Progress Updates" at bounding box center [334, 219] width 127 height 45
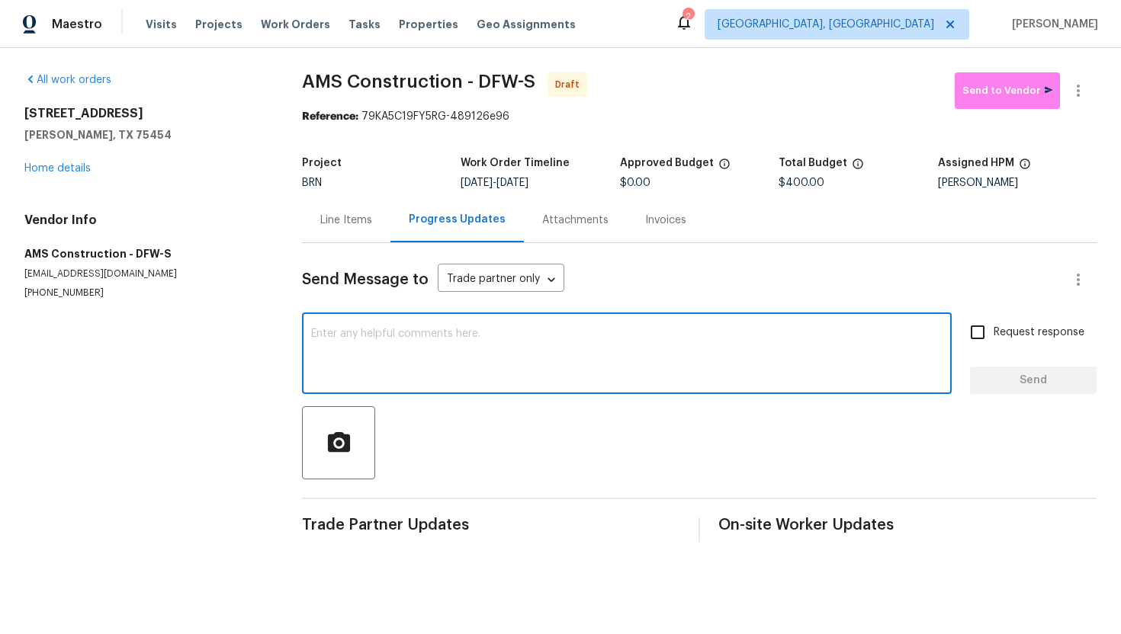
click at [399, 330] on textarea at bounding box center [626, 355] width 631 height 53
paste textarea "Hey! This is Ajay with Opendoor. I’m confirming a BRN Work Order for the proper…"
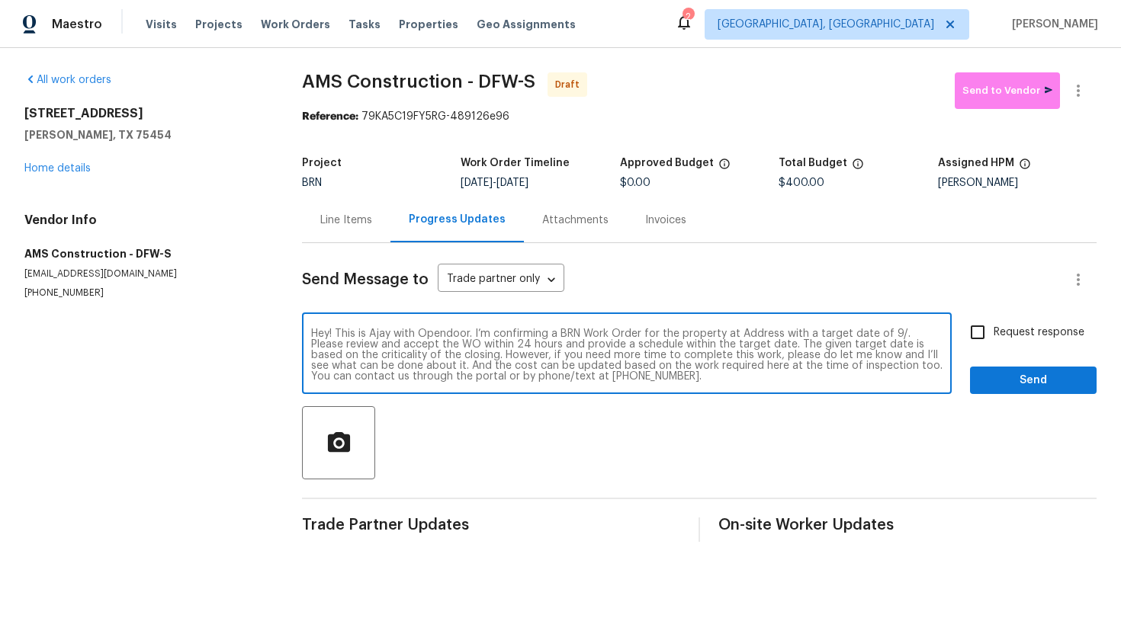
click at [760, 330] on textarea "Hey! This is Ajay with Opendoor. I’m confirming a BRN Work Order for the proper…" at bounding box center [626, 355] width 631 height 53
paste textarea "2701 Capitol Pl, Melissa, TX 75454"
click at [393, 345] on textarea "Hey! This is Ajay with Opendoor. I’m confirming a BRN Work Order for the proper…" at bounding box center [626, 355] width 631 height 53
type textarea "Hey! This is Ajay with Opendoor. I’m confirming a BRN Work Order for the proper…"
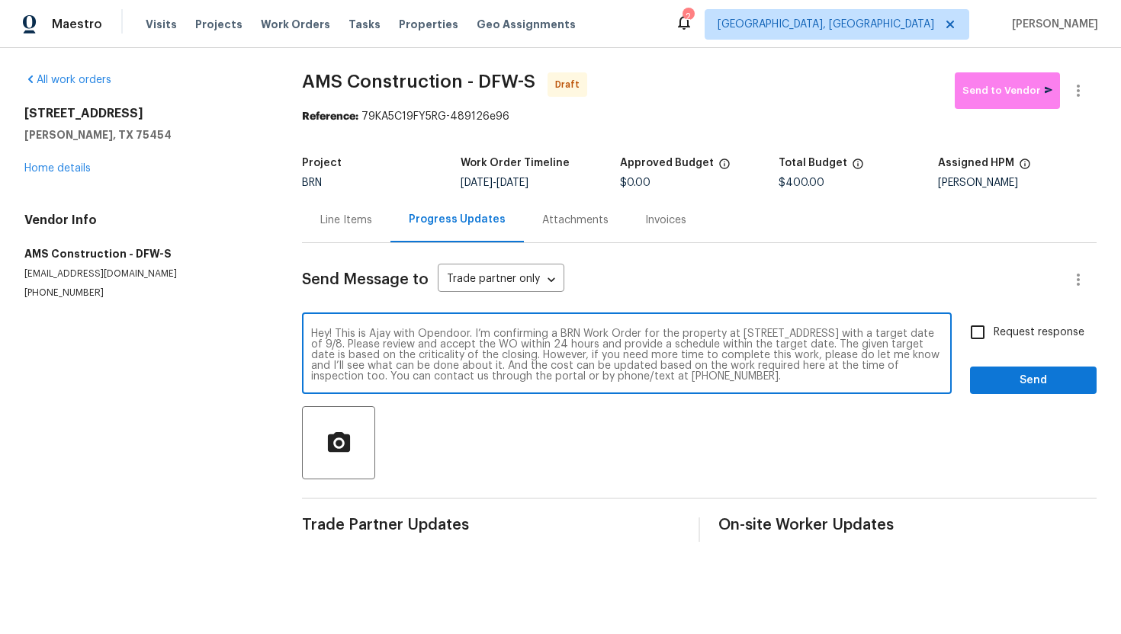
click at [971, 334] on input "Request response" at bounding box center [977, 332] width 32 height 32
checkbox input "true"
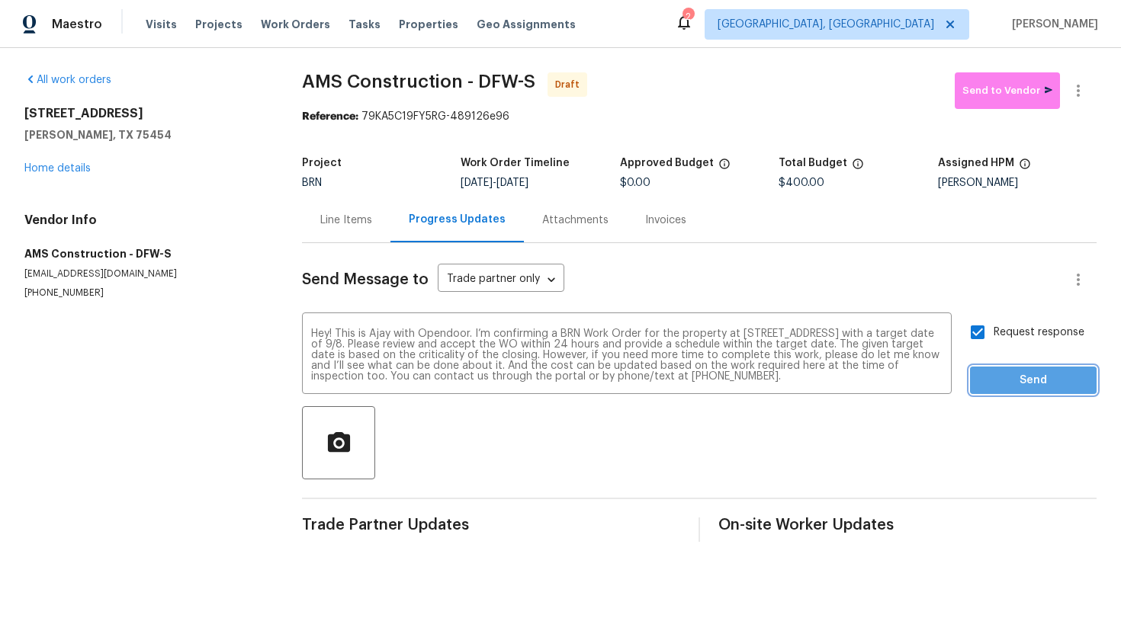
click at [999, 382] on span "Send" at bounding box center [1033, 380] width 102 height 19
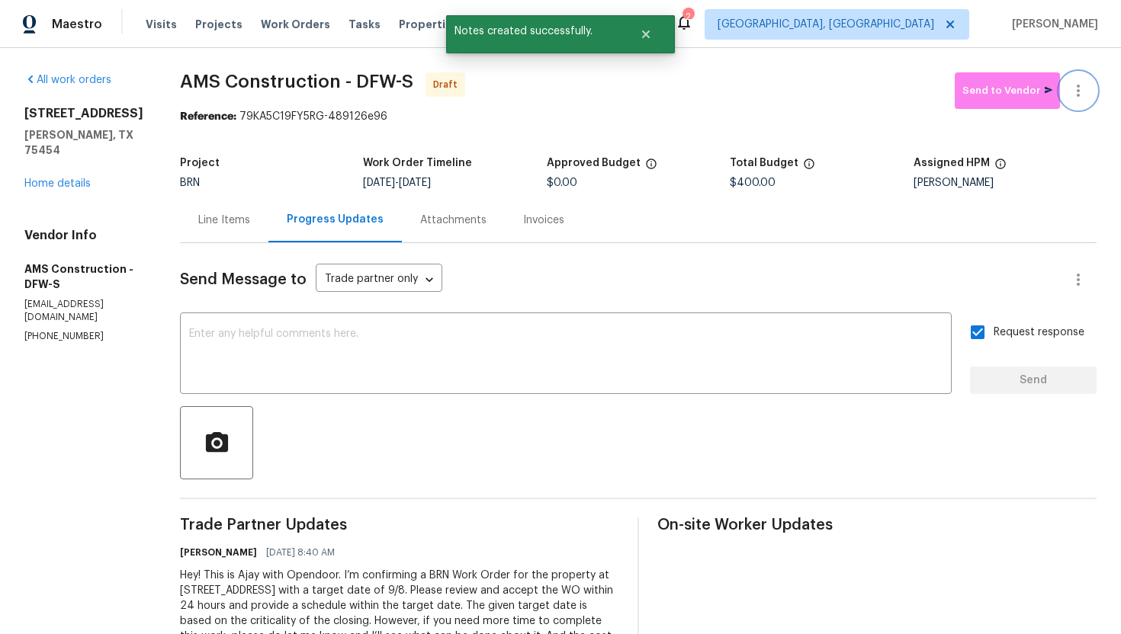
click at [1077, 89] on icon "button" at bounding box center [1078, 91] width 3 height 12
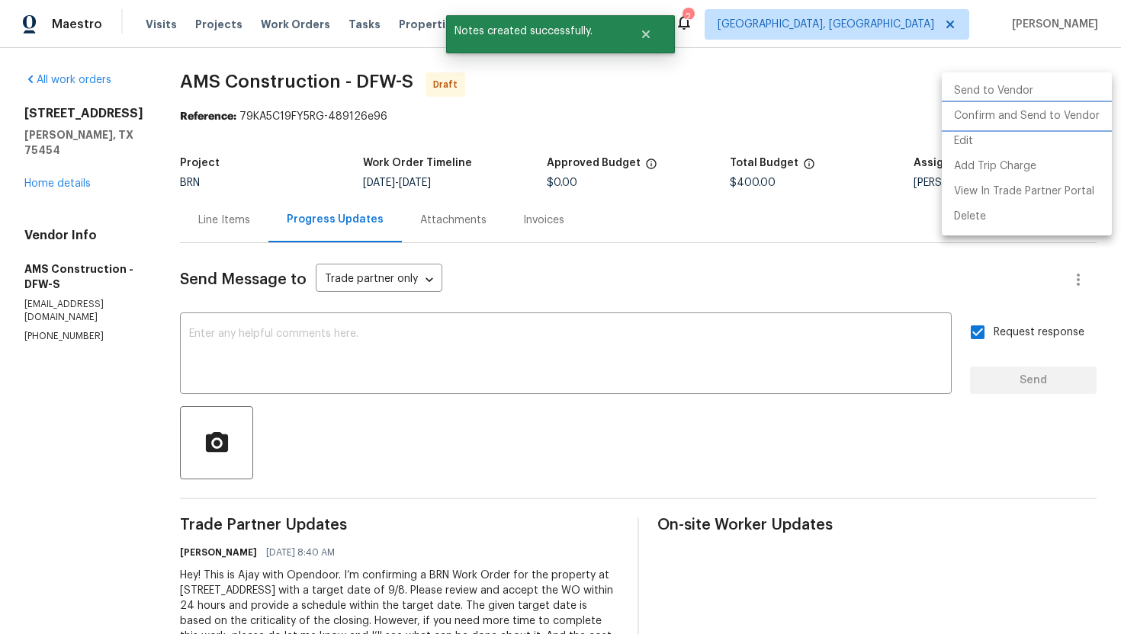
click at [1070, 111] on li "Confirm and Send to Vendor" at bounding box center [1027, 116] width 170 height 25
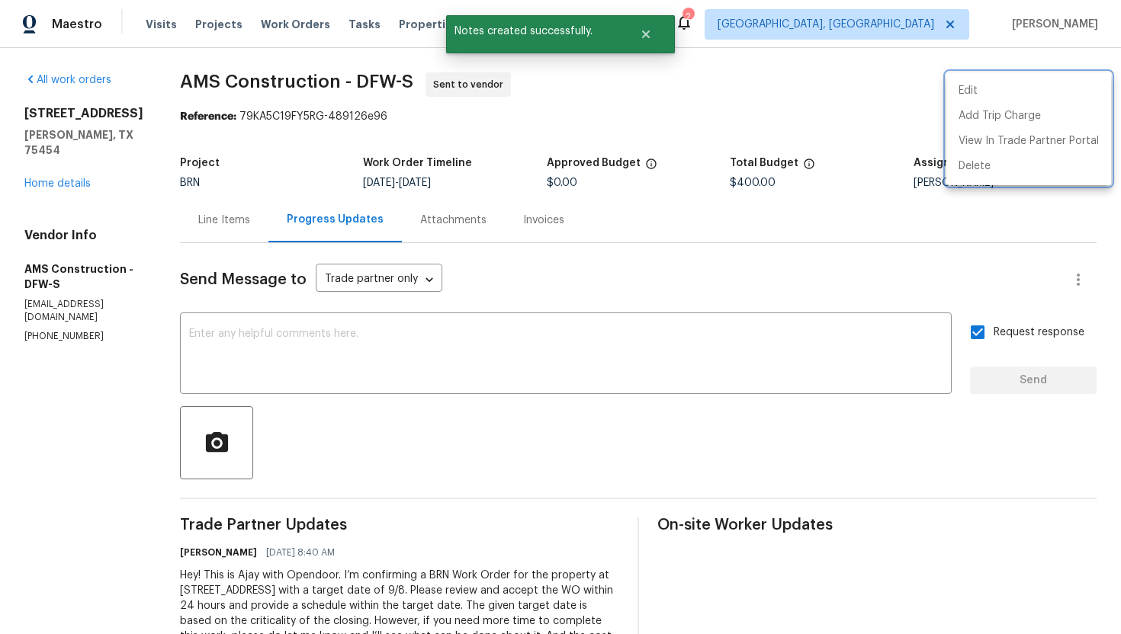
click at [736, 263] on div at bounding box center [560, 317] width 1121 height 634
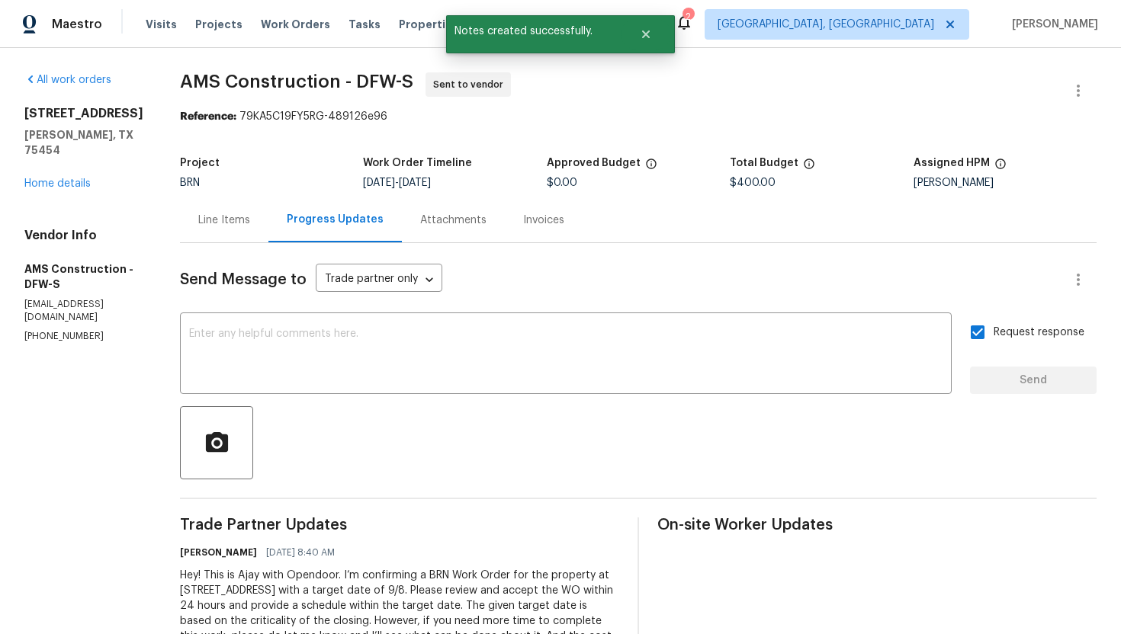
click at [229, 224] on div "Line Items" at bounding box center [224, 220] width 52 height 15
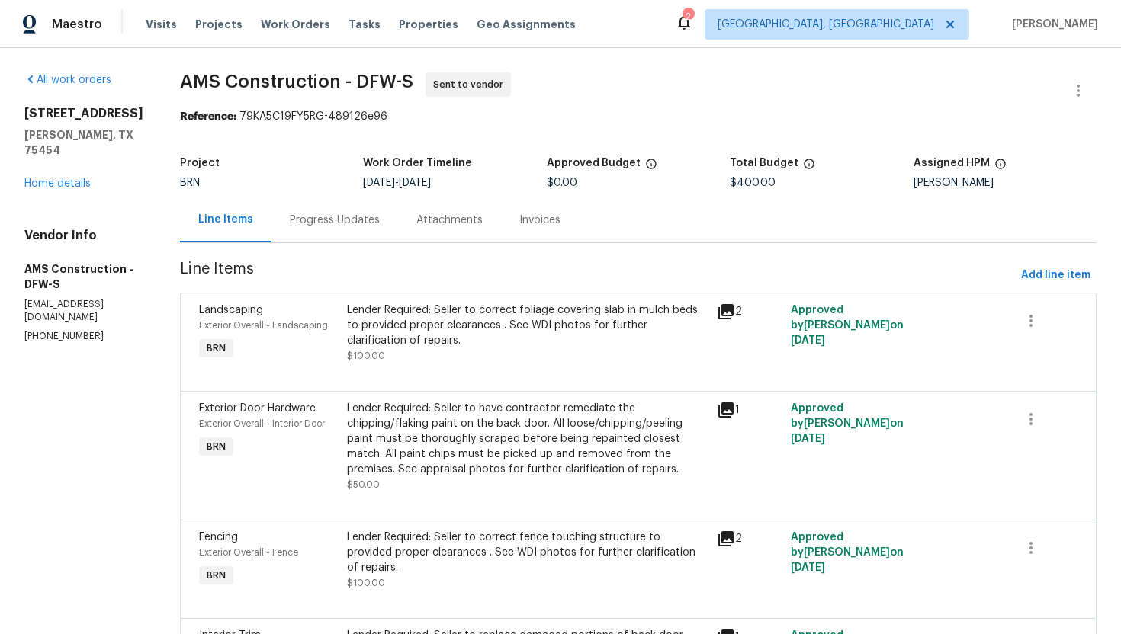
click at [345, 218] on div "Progress Updates" at bounding box center [335, 220] width 90 height 15
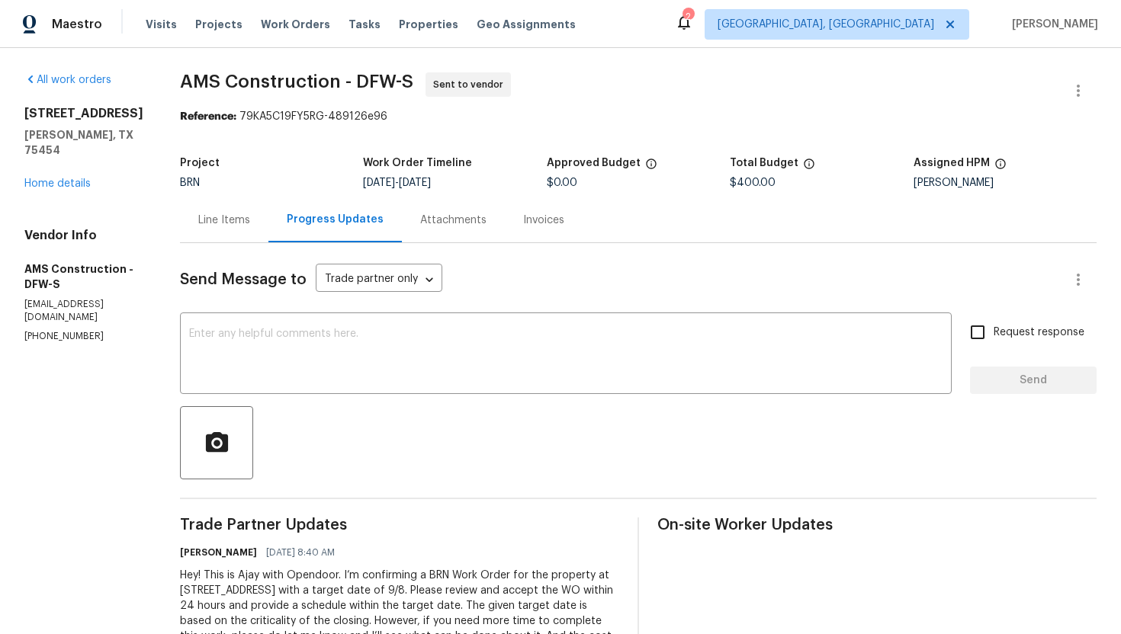
click at [220, 220] on div "Line Items" at bounding box center [224, 220] width 52 height 15
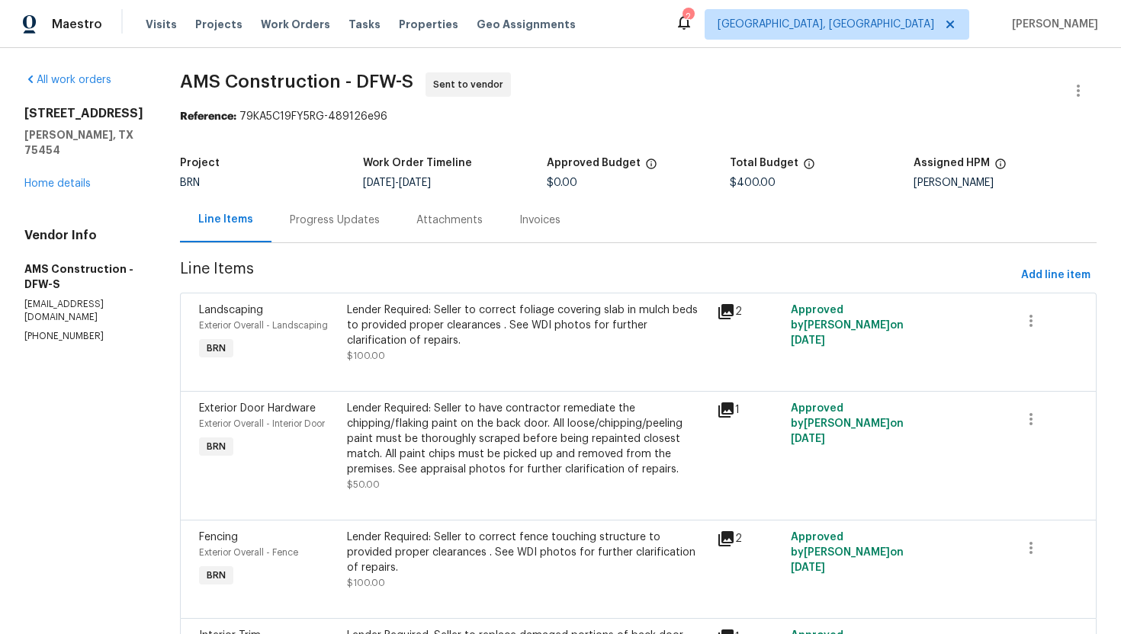
click at [336, 224] on div "Progress Updates" at bounding box center [335, 220] width 90 height 15
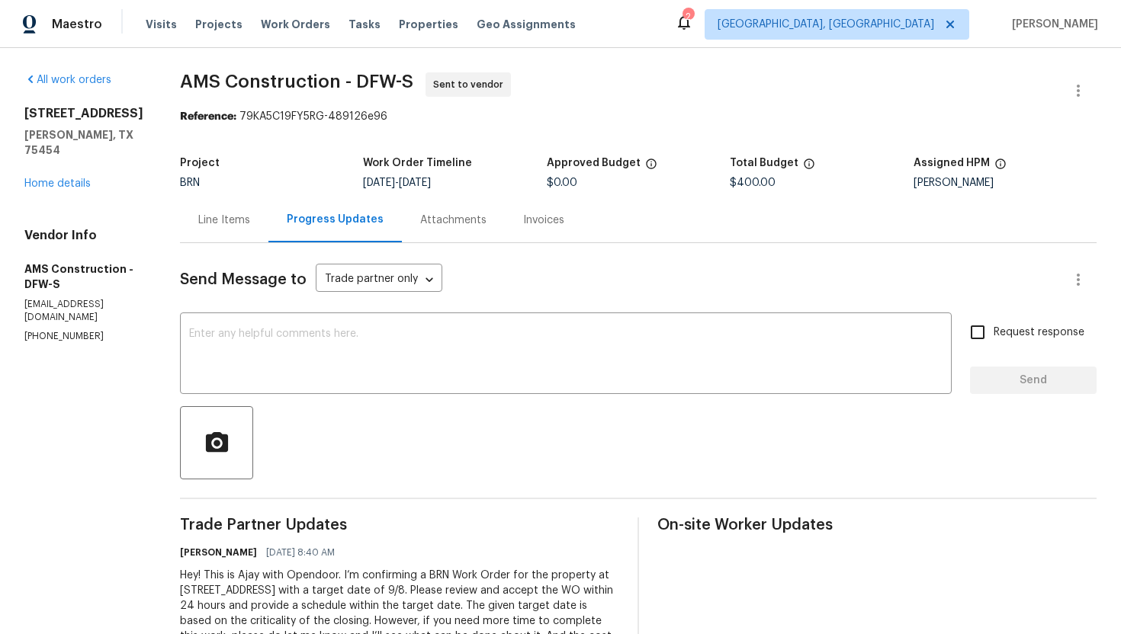
click at [220, 229] on div "Line Items" at bounding box center [224, 219] width 88 height 45
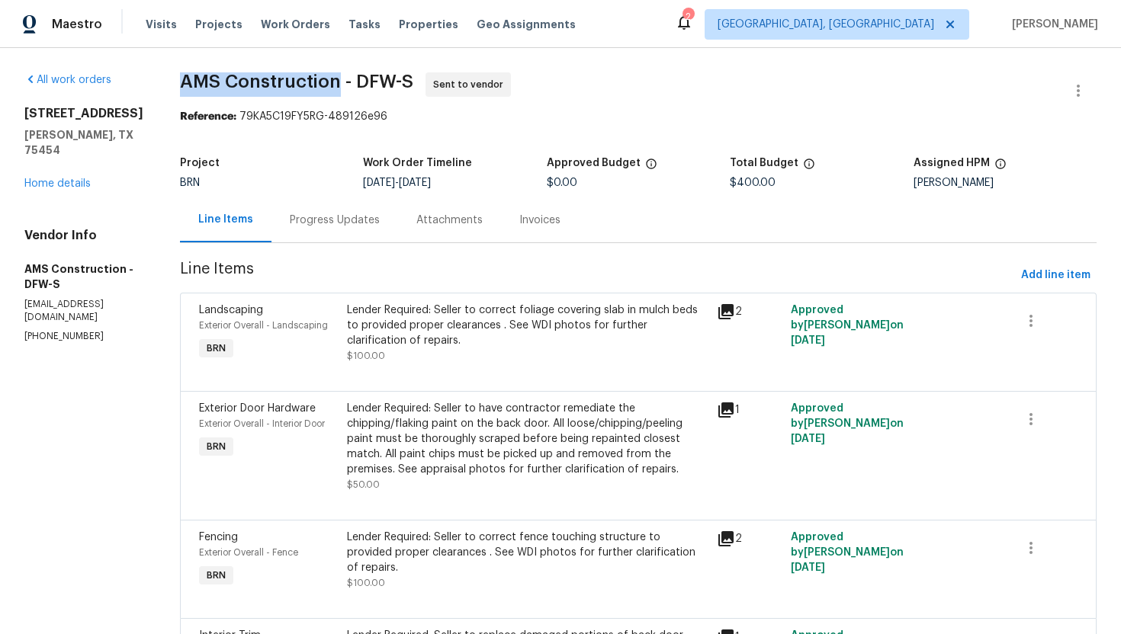
drag, startPoint x: 165, startPoint y: 83, endPoint x: 326, endPoint y: 79, distance: 160.2
click at [326, 79] on div "All work orders 2701 Capitol Pl Melissa, TX 75454 Home details Vendor Info AMS …" at bounding box center [560, 404] width 1121 height 712
copy span "AMS Construction"
click at [518, 118] on div "Reference: 79KA5C19FY5RG-489126e96" at bounding box center [638, 116] width 916 height 15
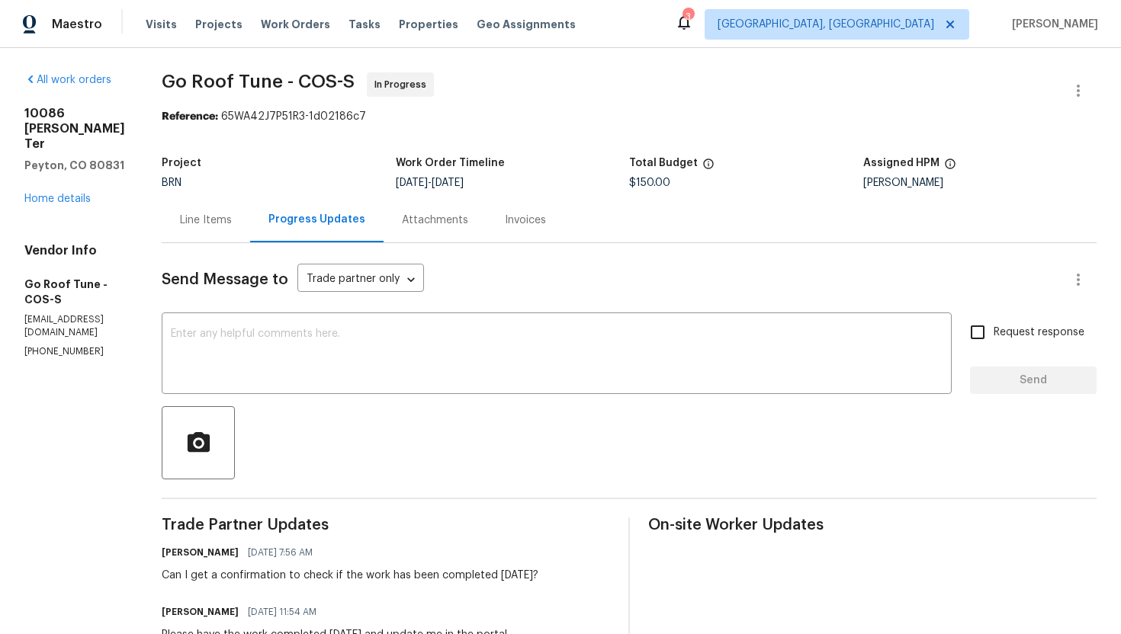
click at [249, 228] on div "Line Items" at bounding box center [206, 219] width 88 height 45
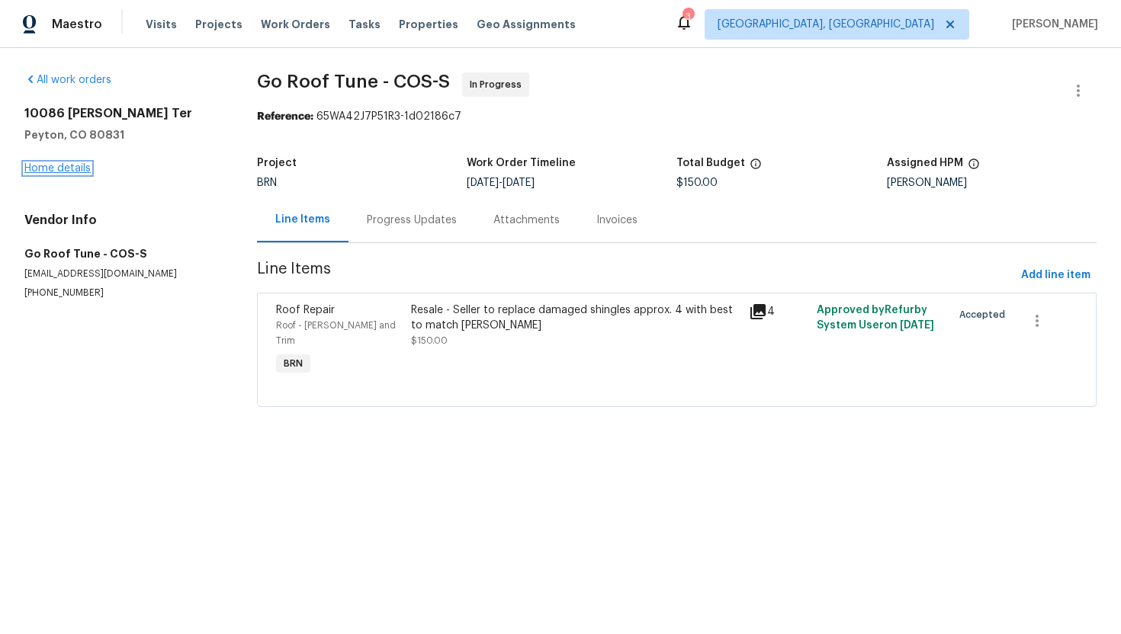
click at [54, 168] on link "Home details" at bounding box center [57, 168] width 66 height 11
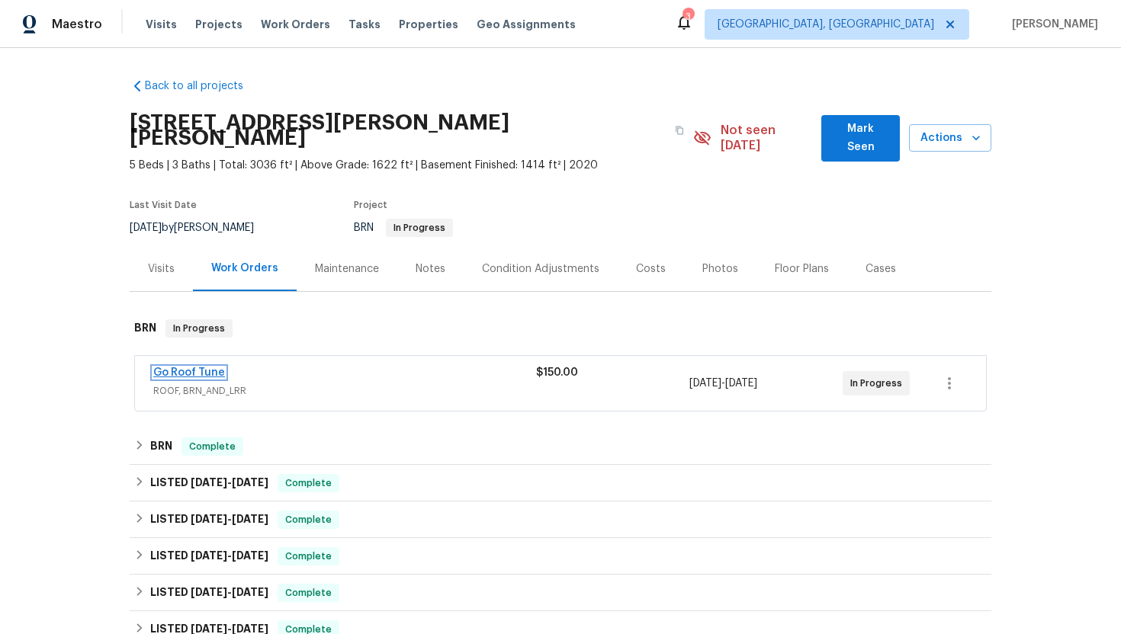
click at [204, 368] on link "Go Roof Tune" at bounding box center [189, 373] width 72 height 11
click at [196, 368] on link "Go Roof Tune" at bounding box center [189, 373] width 72 height 11
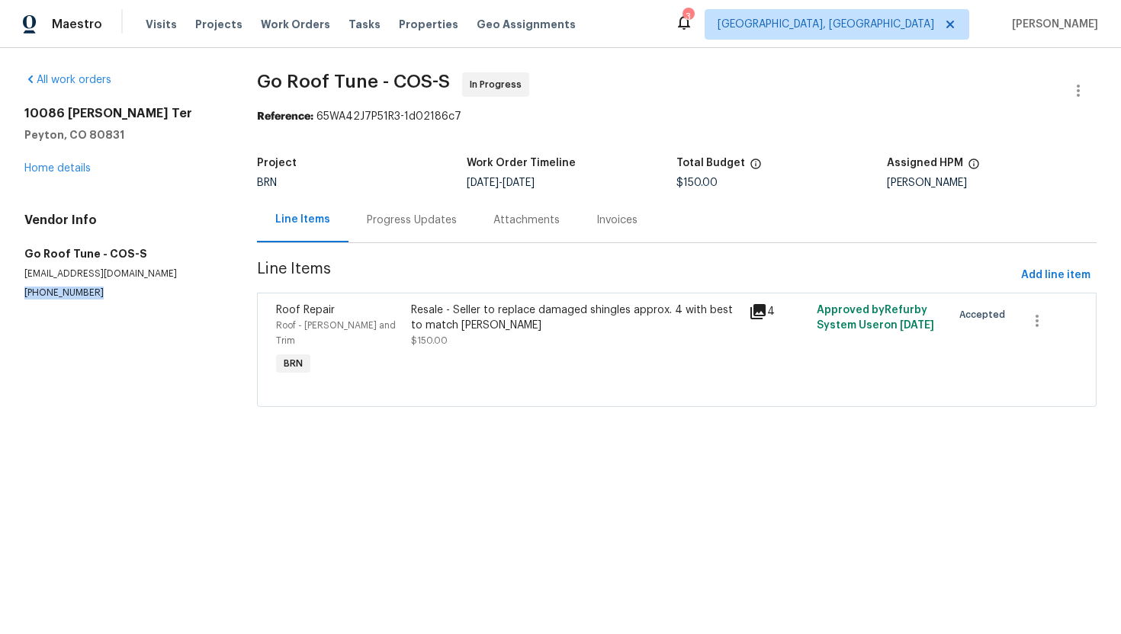
drag, startPoint x: 21, startPoint y: 294, endPoint x: 117, endPoint y: 292, distance: 96.1
click at [117, 292] on div "All work orders [STREET_ADDRESS][PERSON_NAME][PERSON_NAME] Home details Vendor …" at bounding box center [560, 249] width 1121 height 402
copy p "[PHONE_NUMBER]"
click at [60, 168] on link "Home details" at bounding box center [57, 168] width 66 height 11
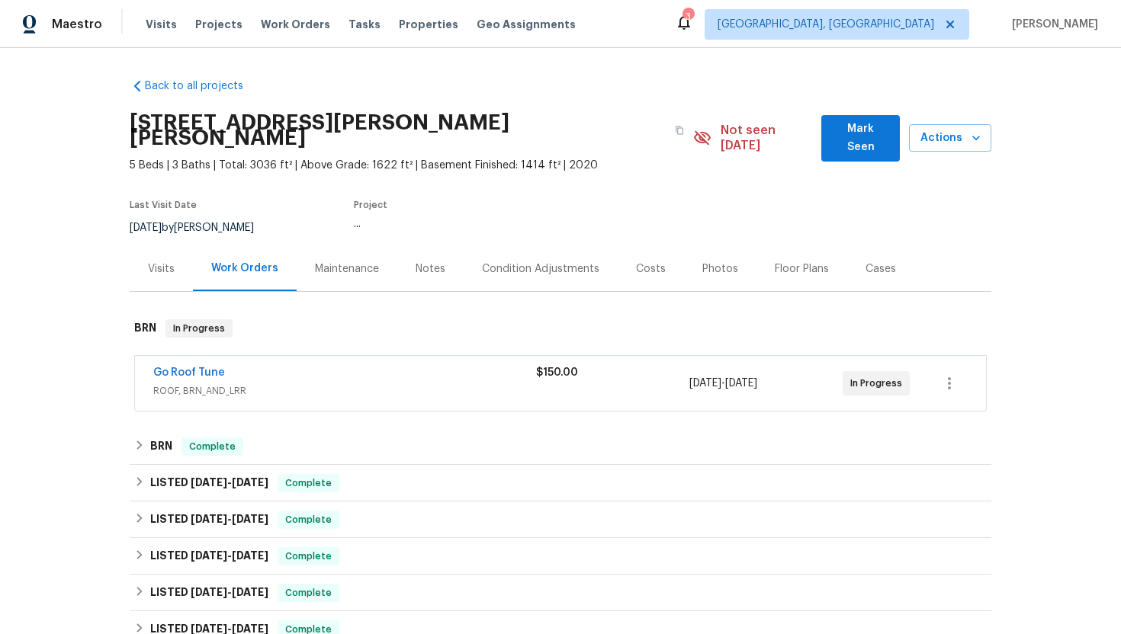
scroll to position [488, 0]
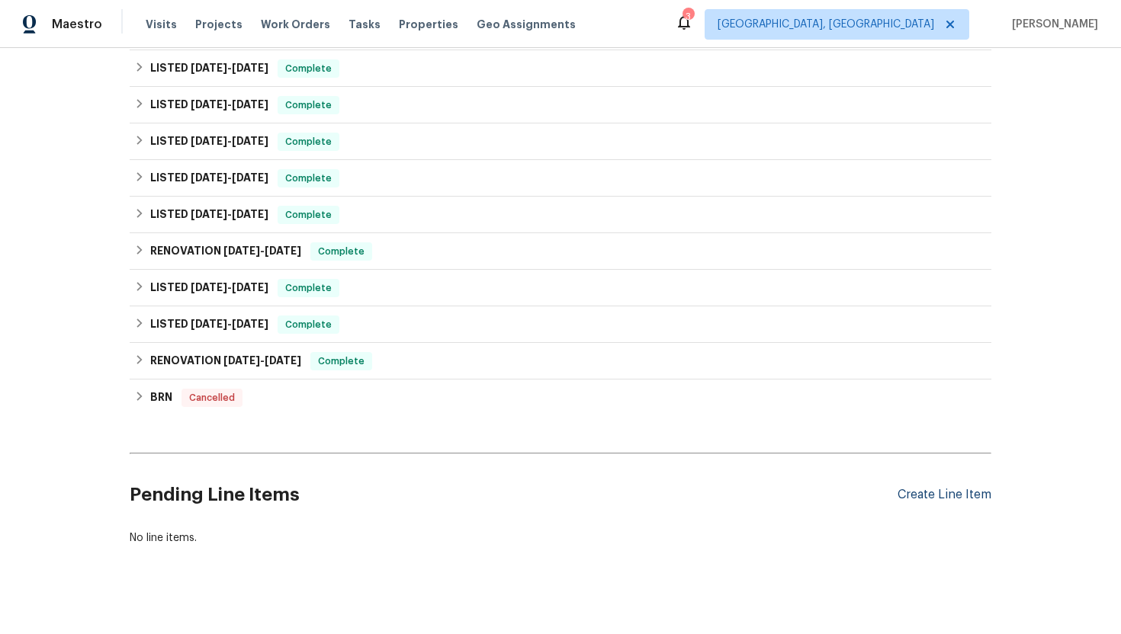
click at [932, 488] on div "Create Line Item" at bounding box center [944, 495] width 94 height 14
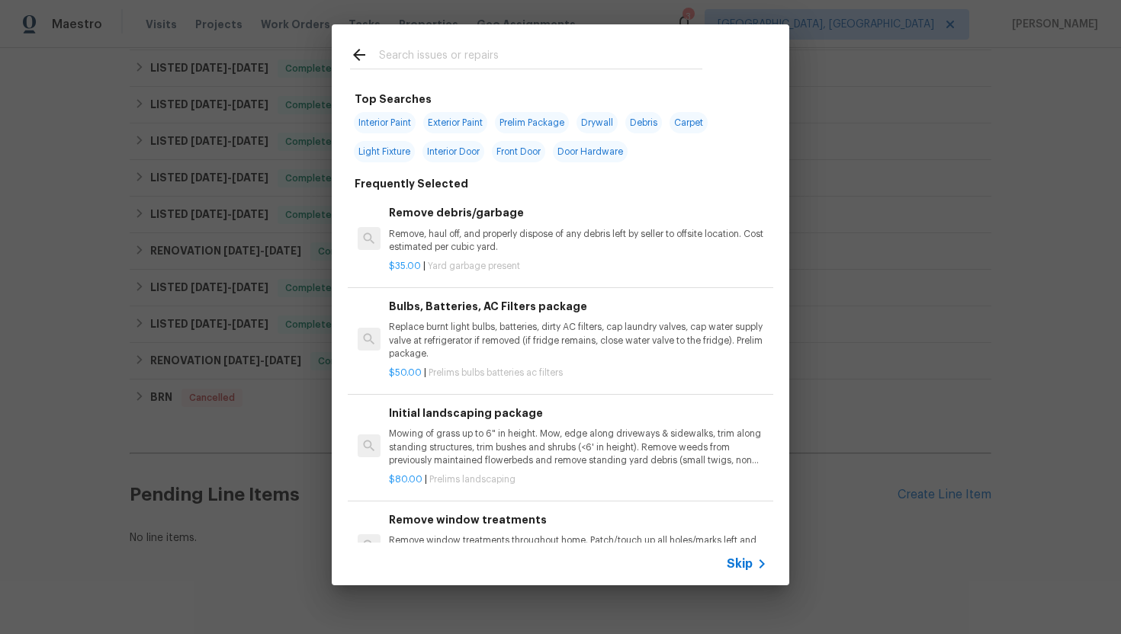
click at [745, 566] on span "Skip" at bounding box center [740, 564] width 26 height 15
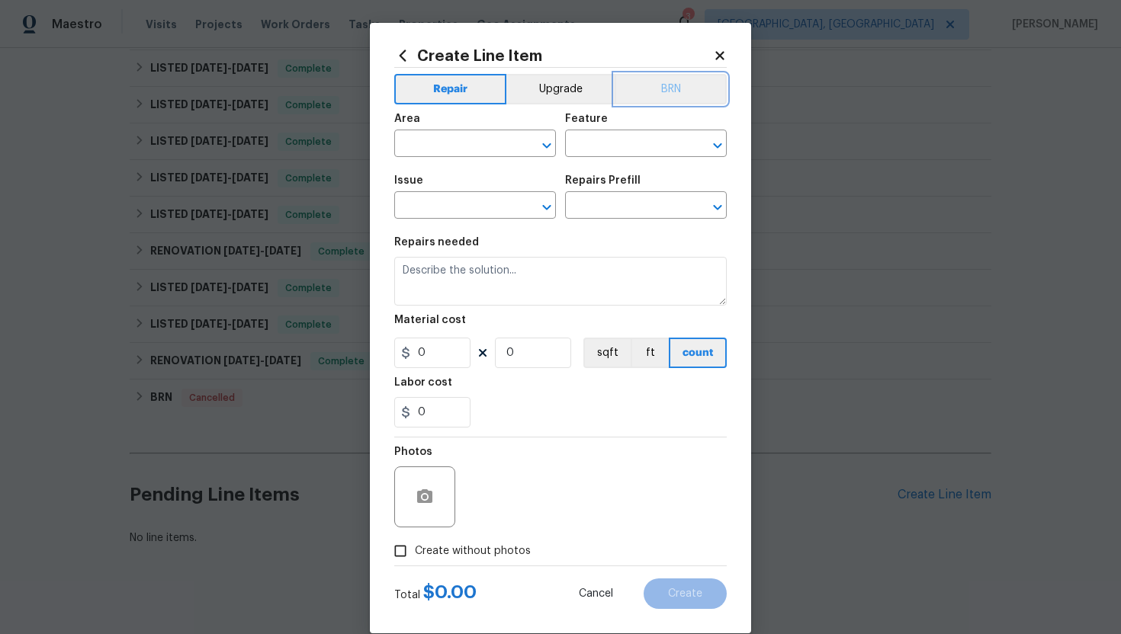
click at [676, 94] on button "BRN" at bounding box center [671, 89] width 112 height 30
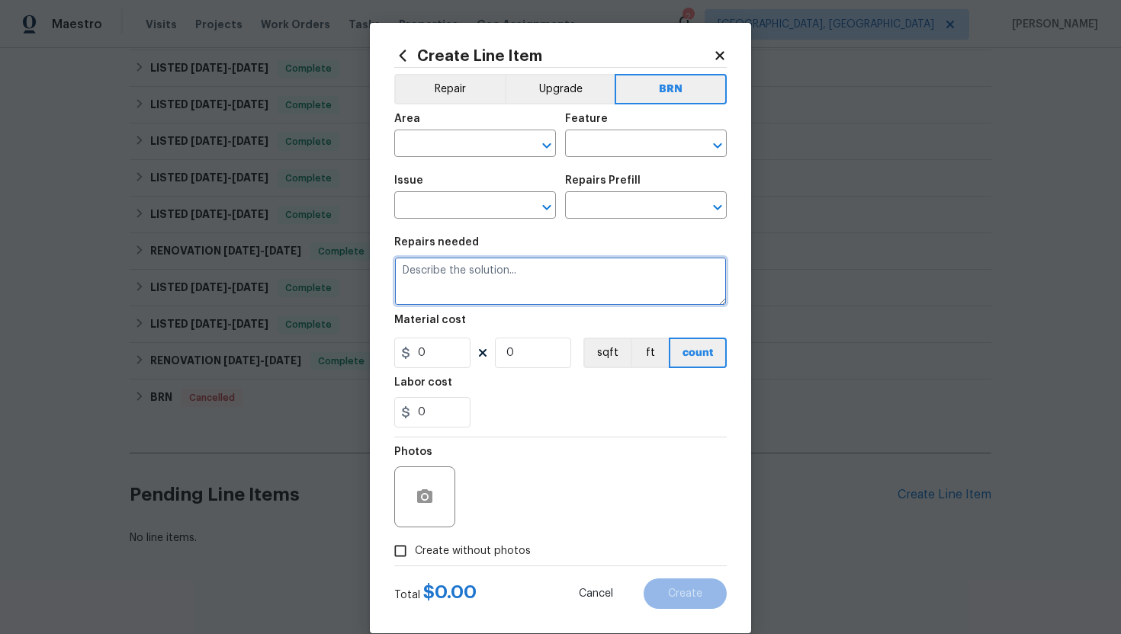
click at [584, 278] on textarea at bounding box center [560, 281] width 332 height 49
paste textarea "Seller to inspect the cause of moisture intrusion, repair if needed. Seller to …"
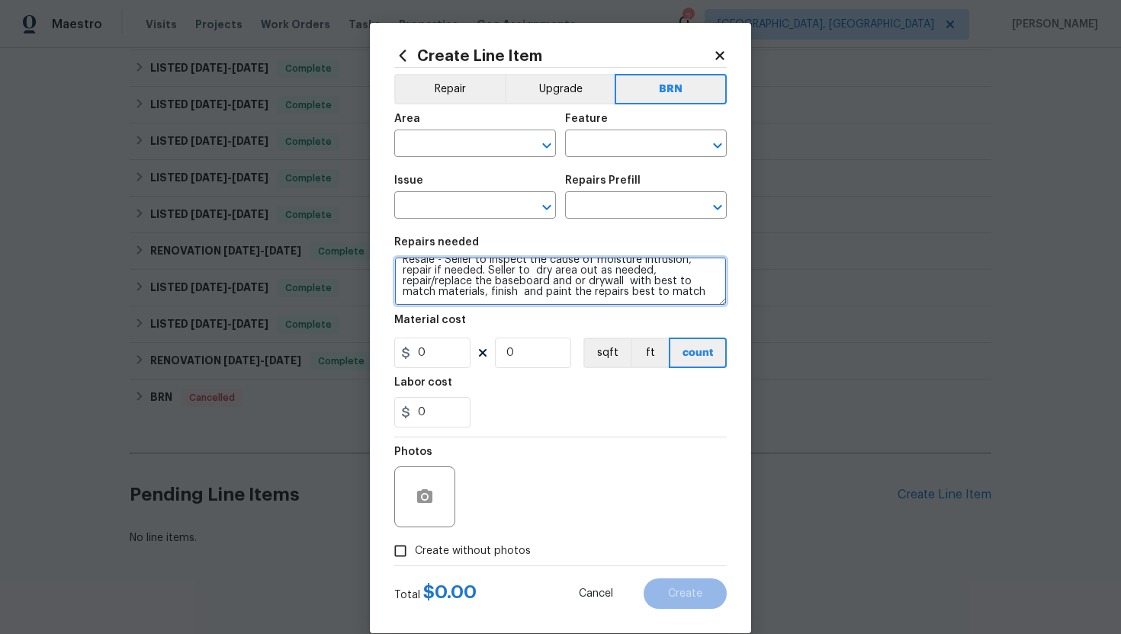
scroll to position [0, 0]
type textarea "Resale - Seller to inspect the cause of moisture intrusion, repair if needed. S…"
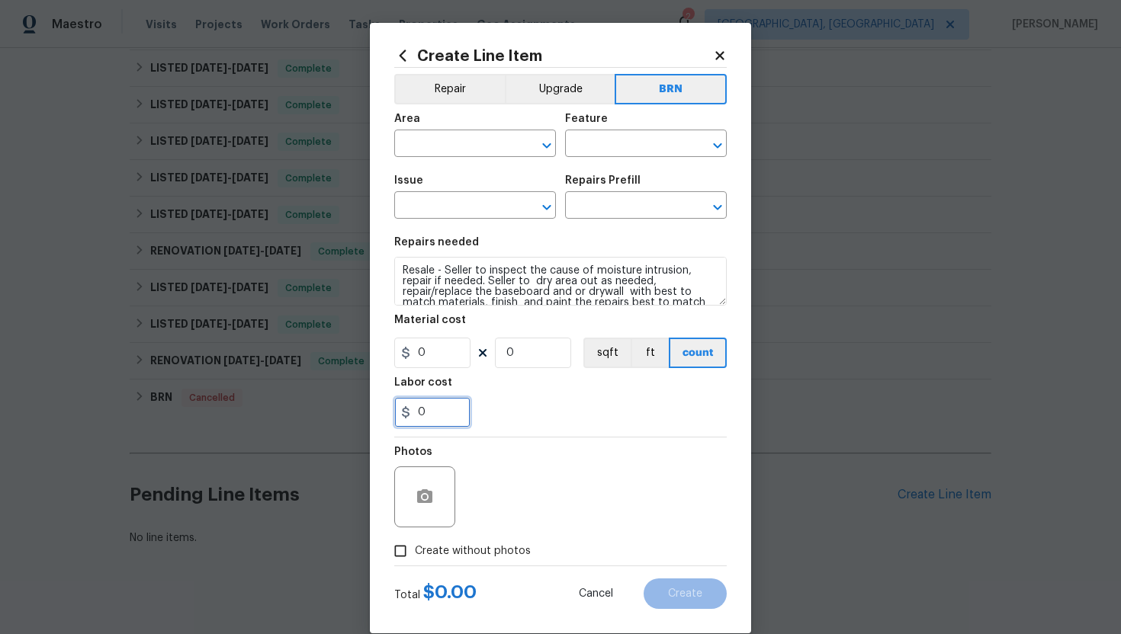
click at [416, 414] on input "0" at bounding box center [432, 412] width 76 height 30
type input "150"
click at [478, 427] on div "150" at bounding box center [560, 412] width 332 height 30
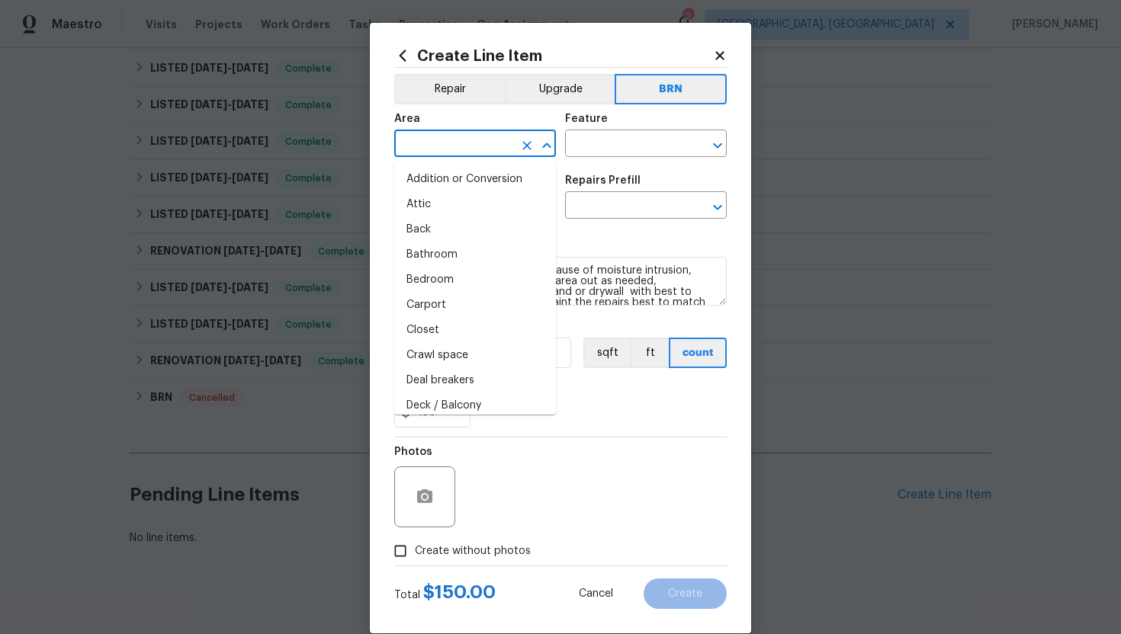
click at [481, 146] on input "text" at bounding box center [453, 145] width 119 height 24
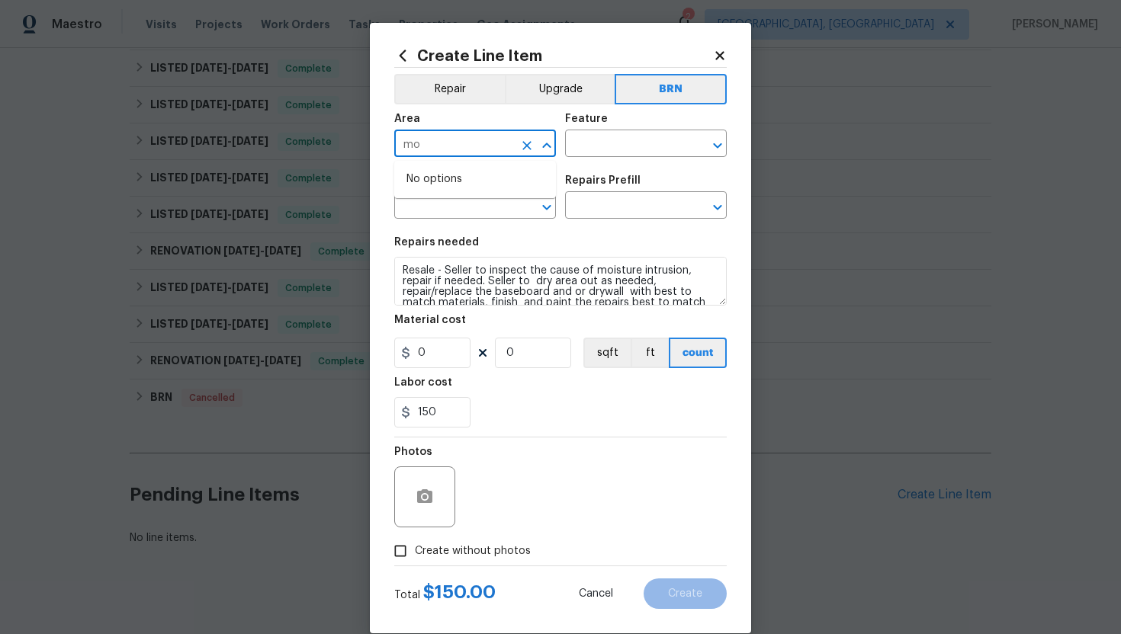
type input "m"
click at [481, 211] on li "Interior Overall" at bounding box center [475, 204] width 162 height 25
type input "Interior Overall"
click at [578, 146] on input "text" at bounding box center [624, 145] width 119 height 24
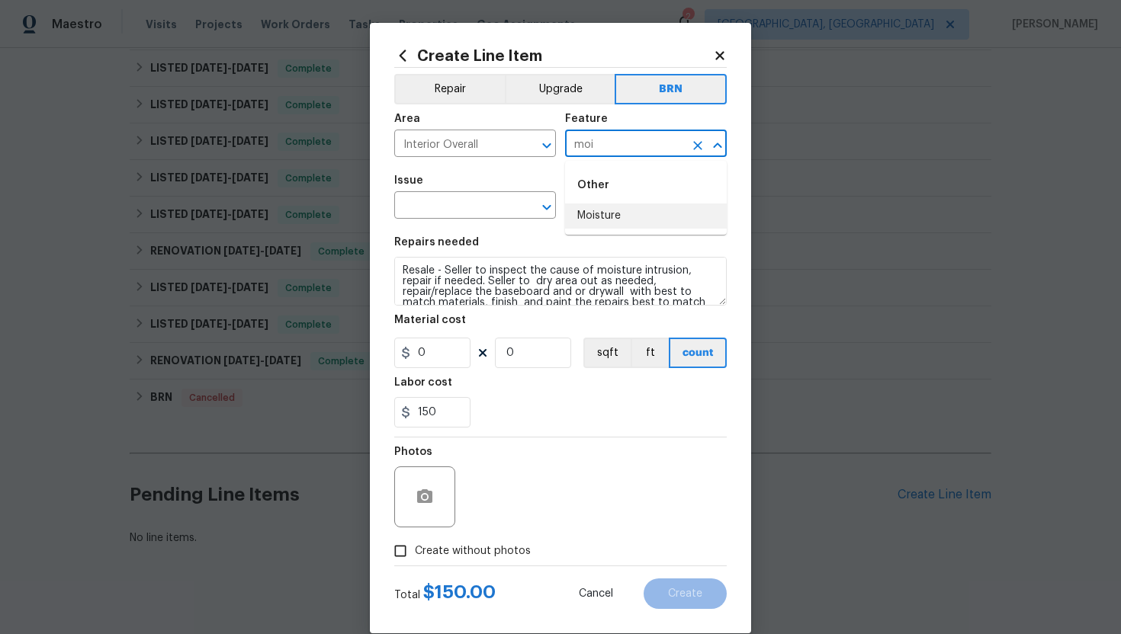
click at [581, 217] on li "Moisture" at bounding box center [646, 216] width 162 height 25
type input "Moisture"
click at [444, 208] on input "text" at bounding box center [453, 207] width 119 height 24
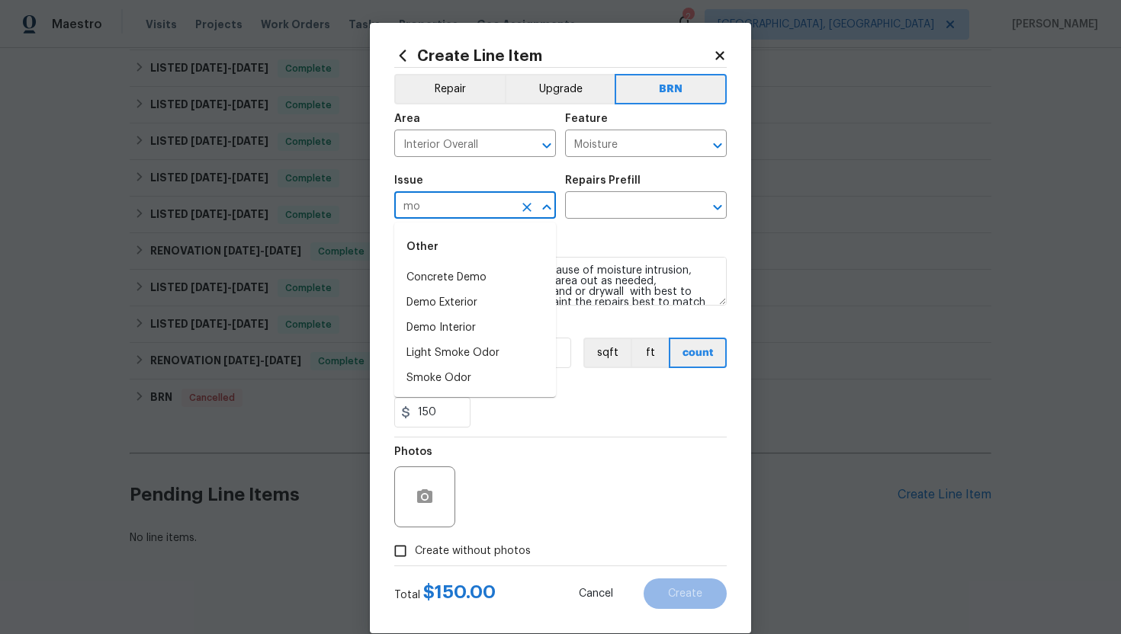
type input "m"
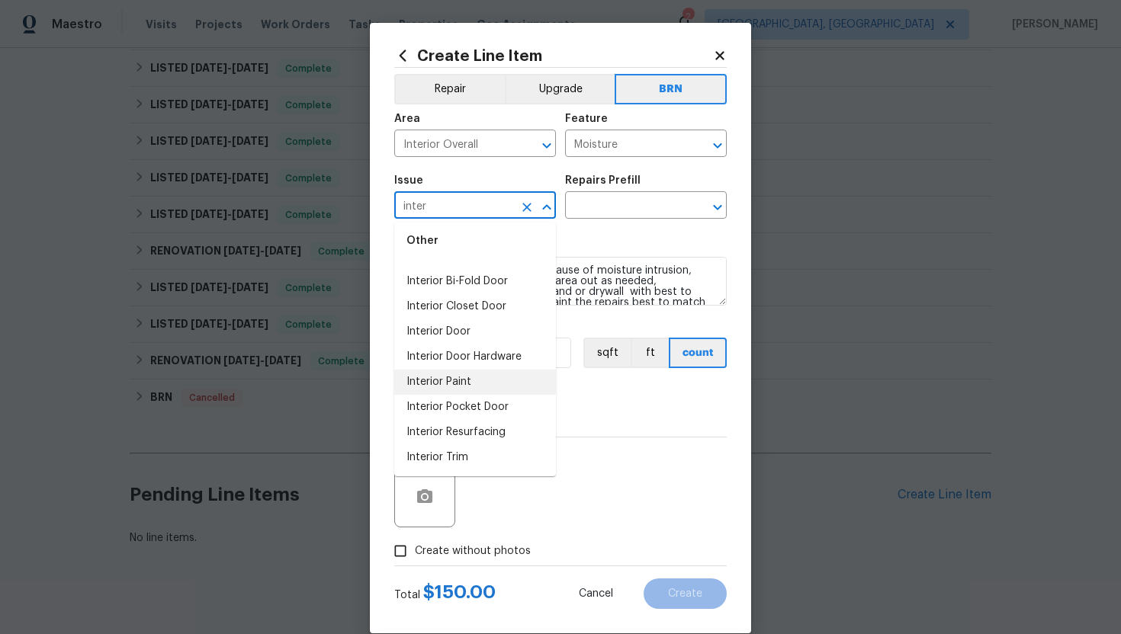
click at [440, 377] on li "Interior Paint" at bounding box center [475, 382] width 162 height 25
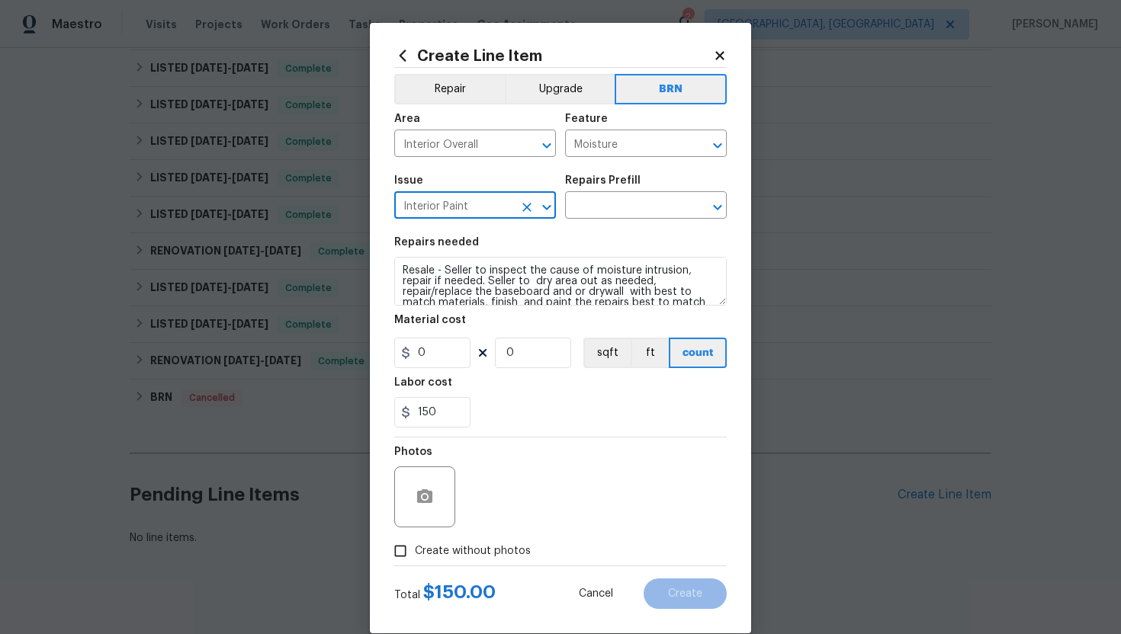
type input "Interior Paint"
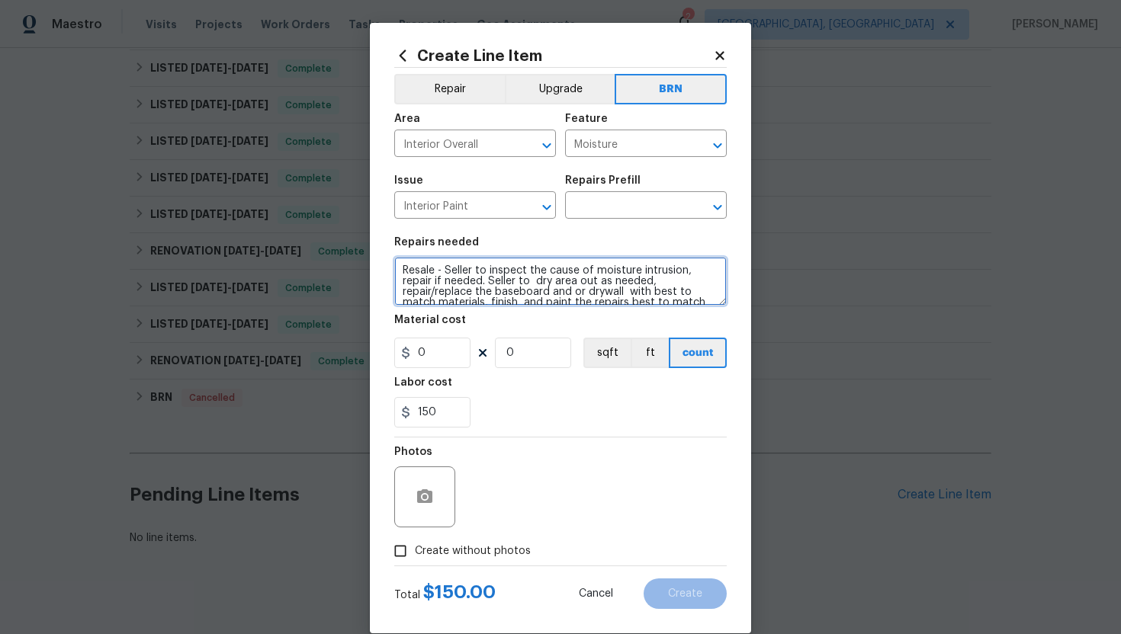
scroll to position [11, 0]
drag, startPoint x: 401, startPoint y: 272, endPoint x: 528, endPoint y: 316, distance: 134.5
click at [528, 316] on section "Repairs needed Resale - Seller to inspect the cause of moisture intrusion, repa…" at bounding box center [560, 332] width 332 height 209
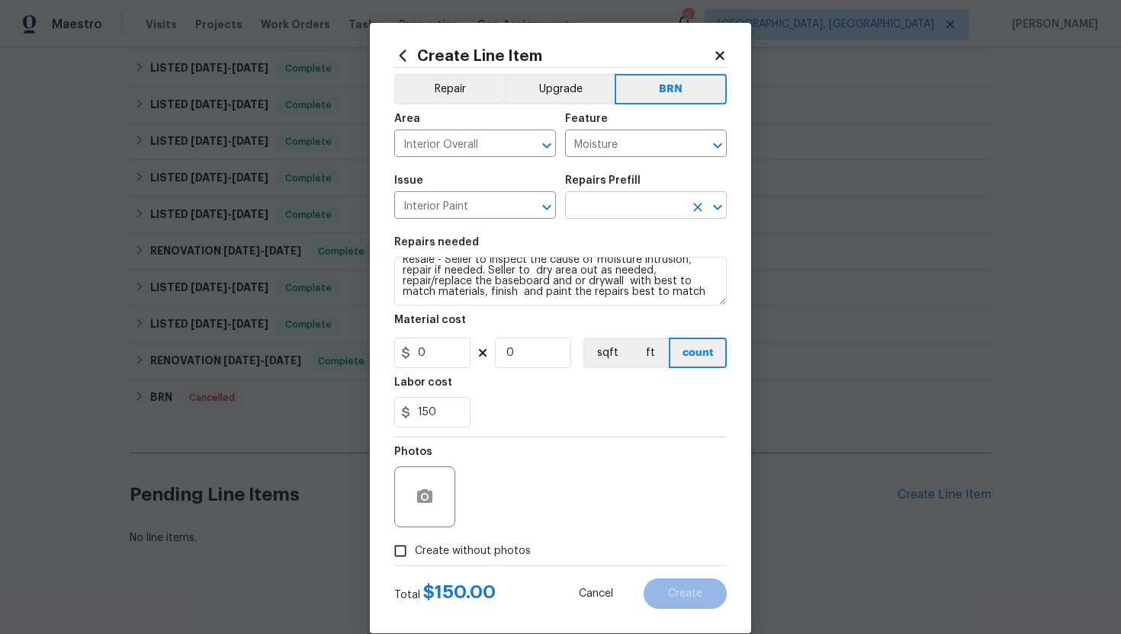
click at [594, 207] on input "text" at bounding box center [624, 207] width 119 height 24
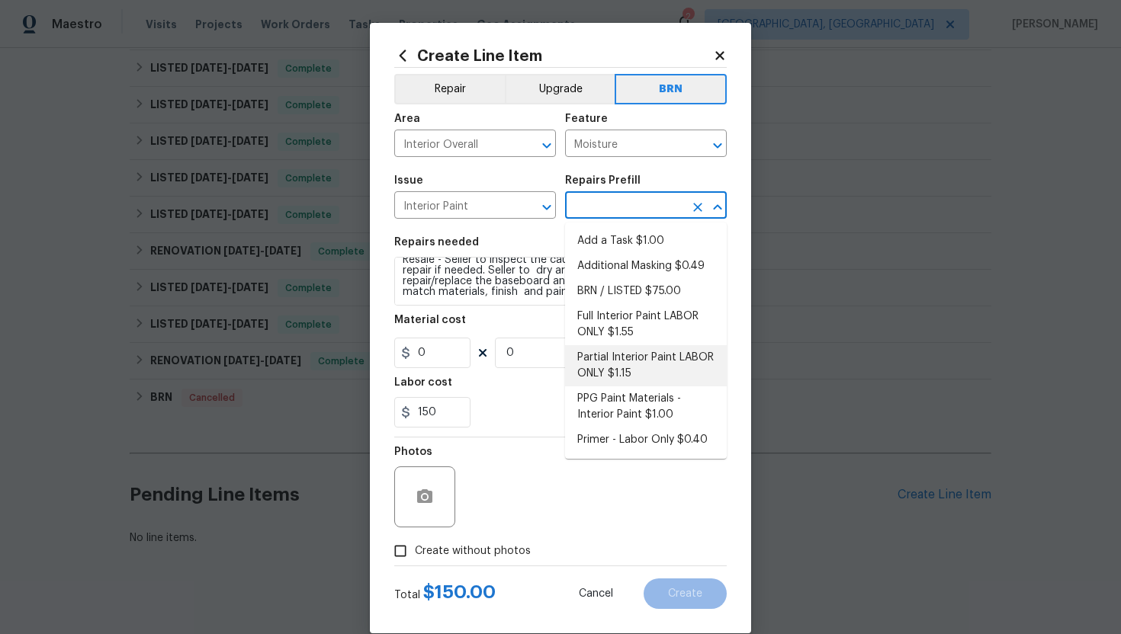
click at [607, 364] on li "Partial Interior Paint LABOR ONLY $1.15" at bounding box center [646, 365] width 162 height 41
type input "Overall Paint"
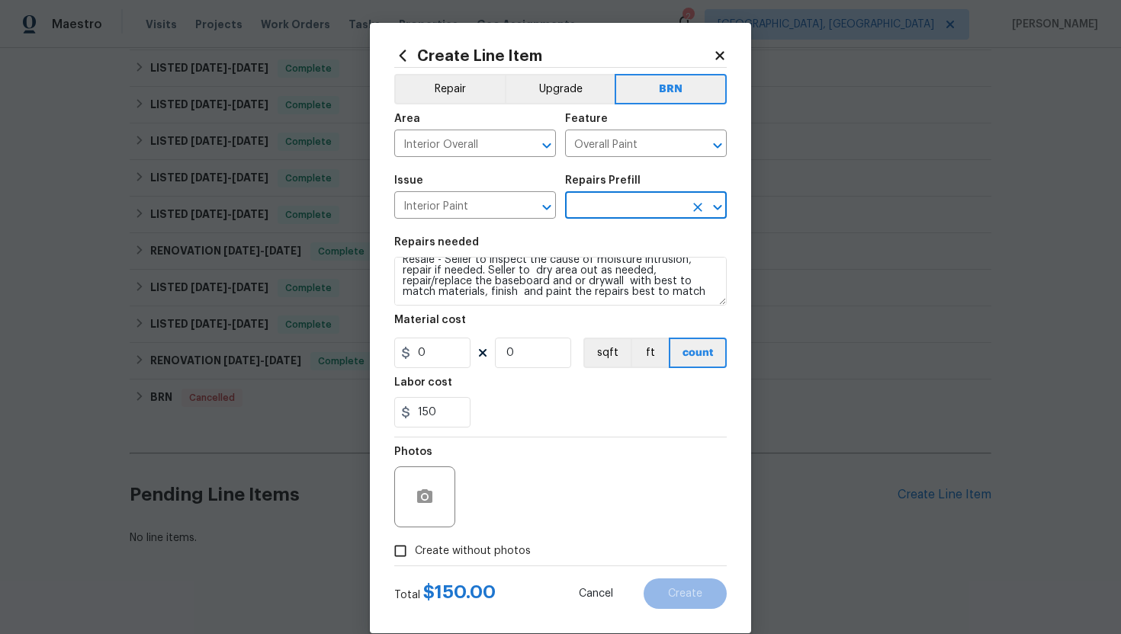
type textarea "Partial Interior paint - Prep, mask, and paint specified interior areas. Ensure…"
type input "1"
type input "Partial Interior Paint LABOR ONLY $1.15"
type input "1.15"
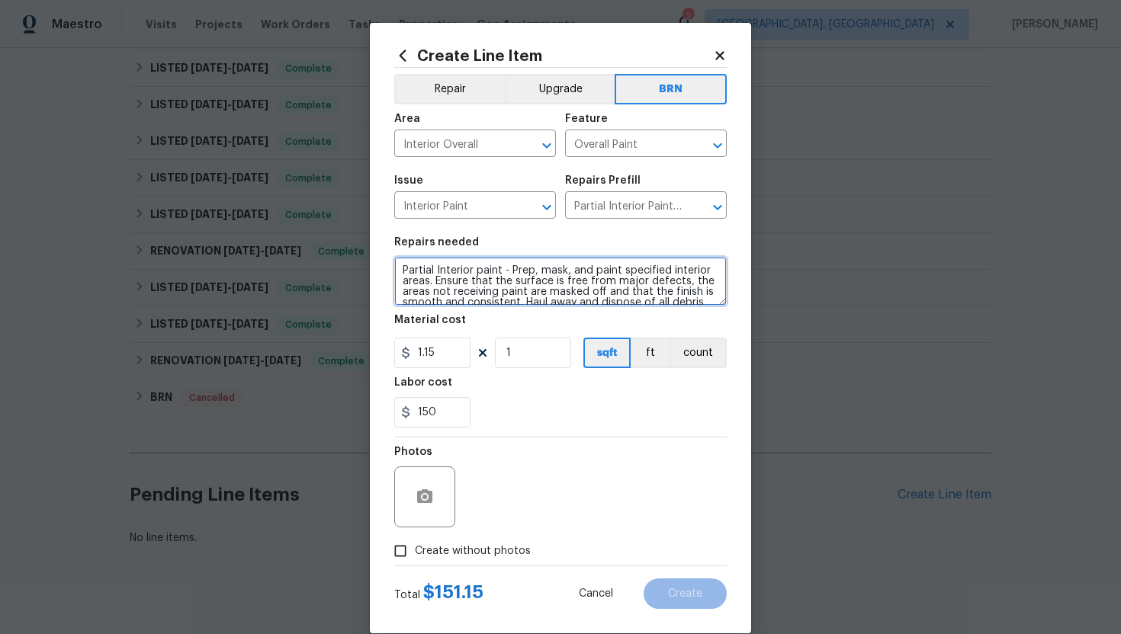
scroll to position [32, 0]
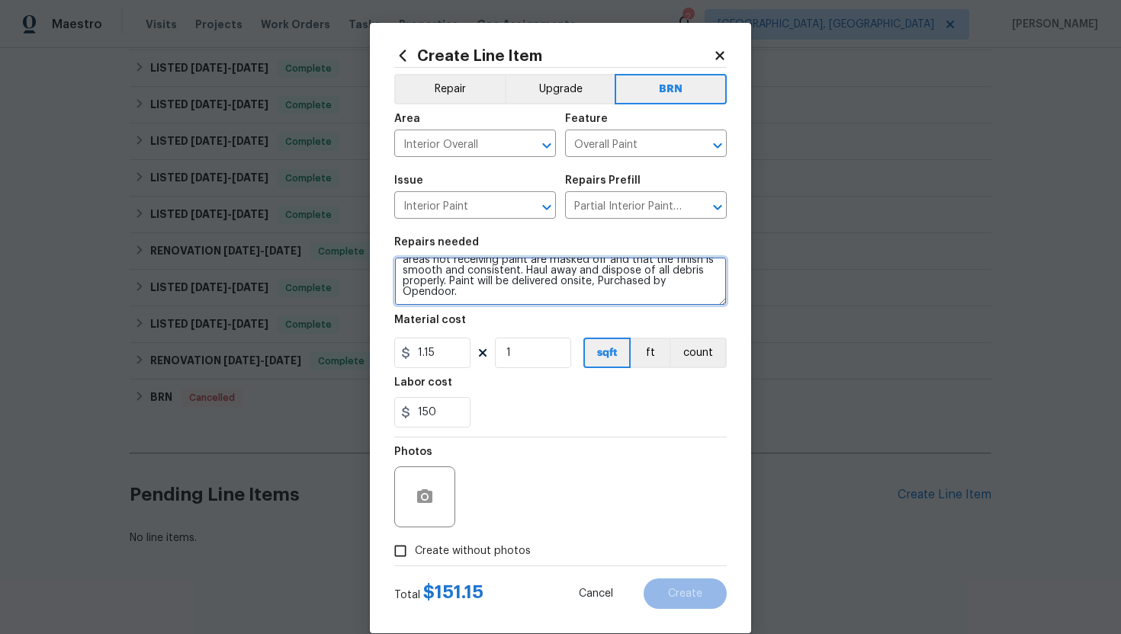
drag, startPoint x: 400, startPoint y: 271, endPoint x: 528, endPoint y: 325, distance: 138.4
click at [528, 326] on section "Repairs needed Partial Interior paint - Prep, mask, and paint specified interio…" at bounding box center [560, 332] width 332 height 209
paste textarea "Resale - Seller to inspect the cause of moisture intrusion, repair if needed. S…"
type textarea "Resale - Seller to inspect the cause of moisture intrusion, repair if needed. S…"
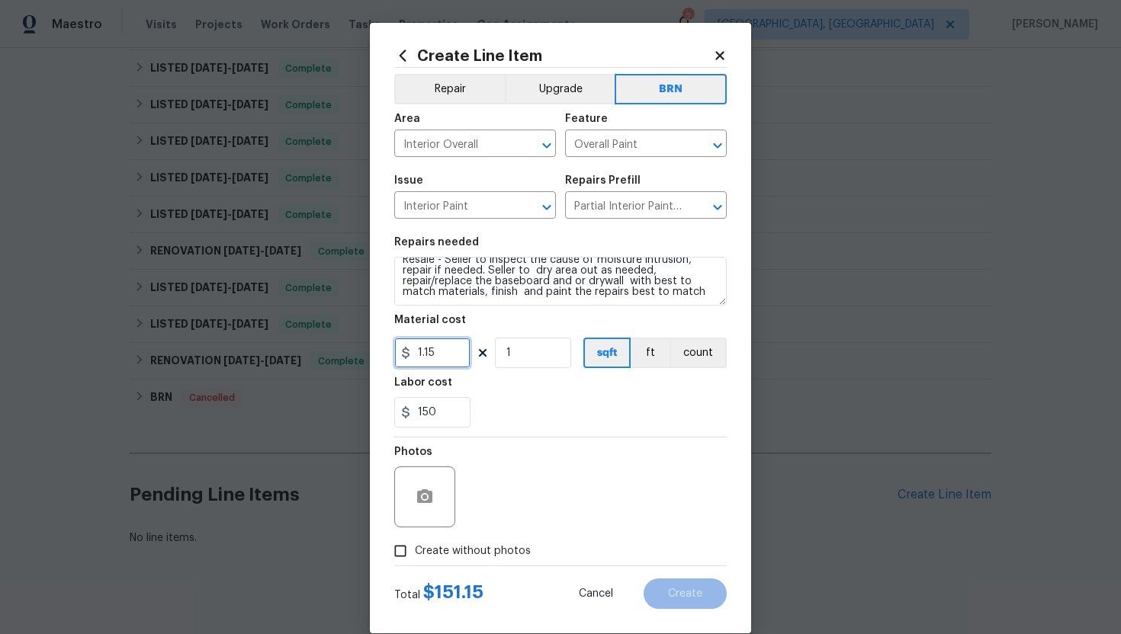
drag, startPoint x: 458, startPoint y: 359, endPoint x: 402, endPoint y: 356, distance: 56.5
click at [402, 356] on div "1.15" at bounding box center [432, 353] width 76 height 30
type input "0"
click at [710, 346] on button "count" at bounding box center [697, 353] width 57 height 30
click at [587, 467] on div "Photos" at bounding box center [560, 487] width 332 height 99
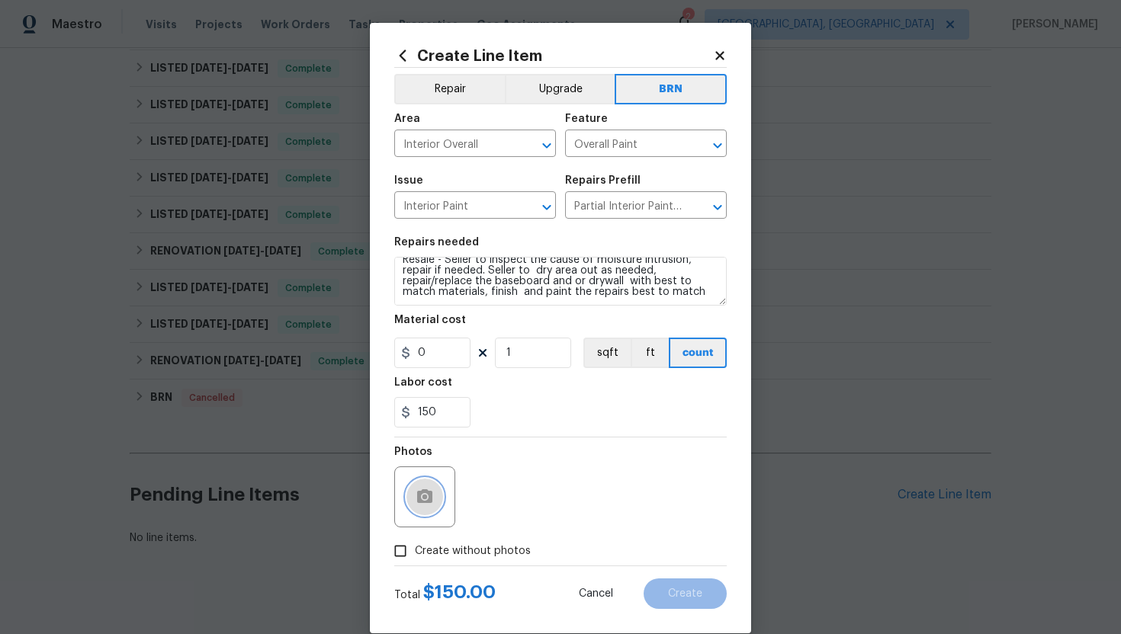
click at [438, 485] on button "button" at bounding box center [424, 497] width 37 height 37
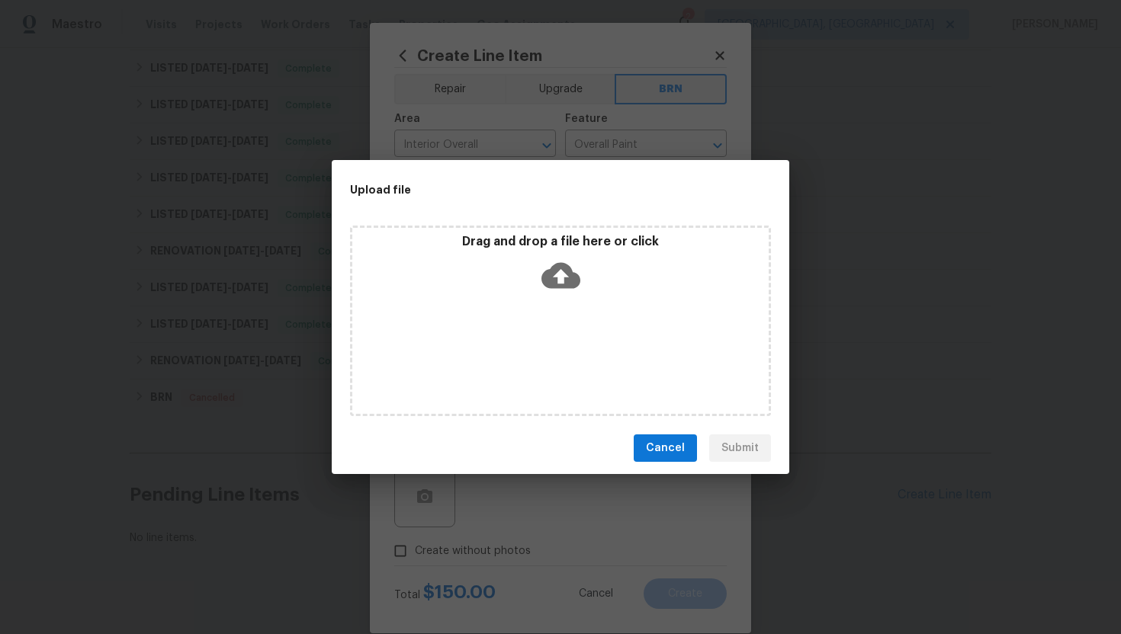
click at [562, 290] on icon at bounding box center [560, 275] width 39 height 39
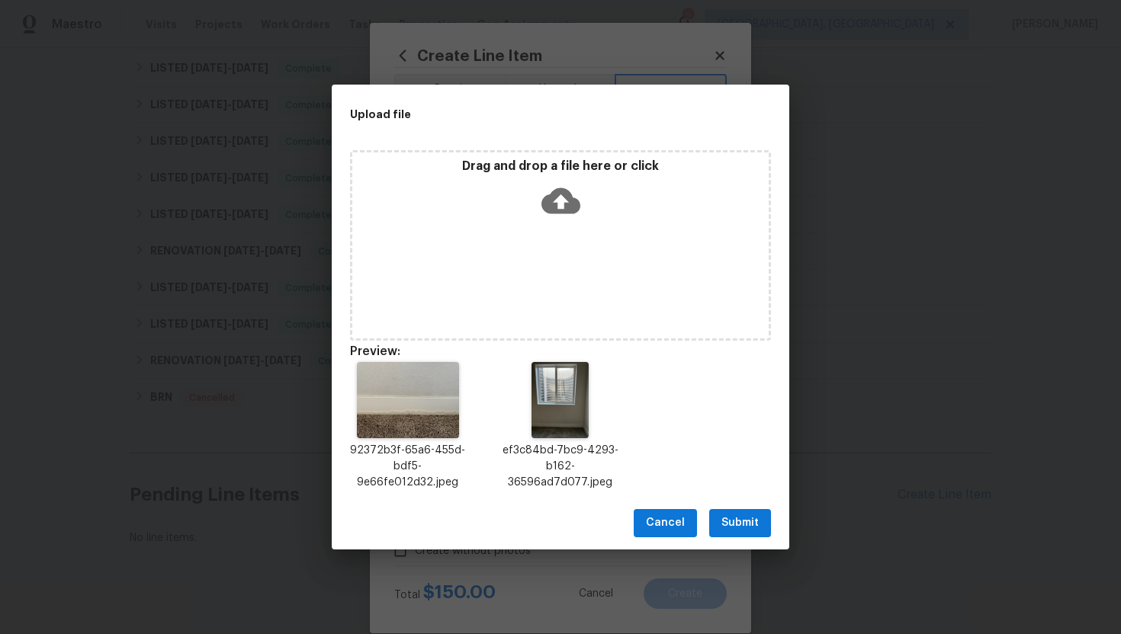
click at [747, 513] on button "Submit" at bounding box center [740, 523] width 62 height 28
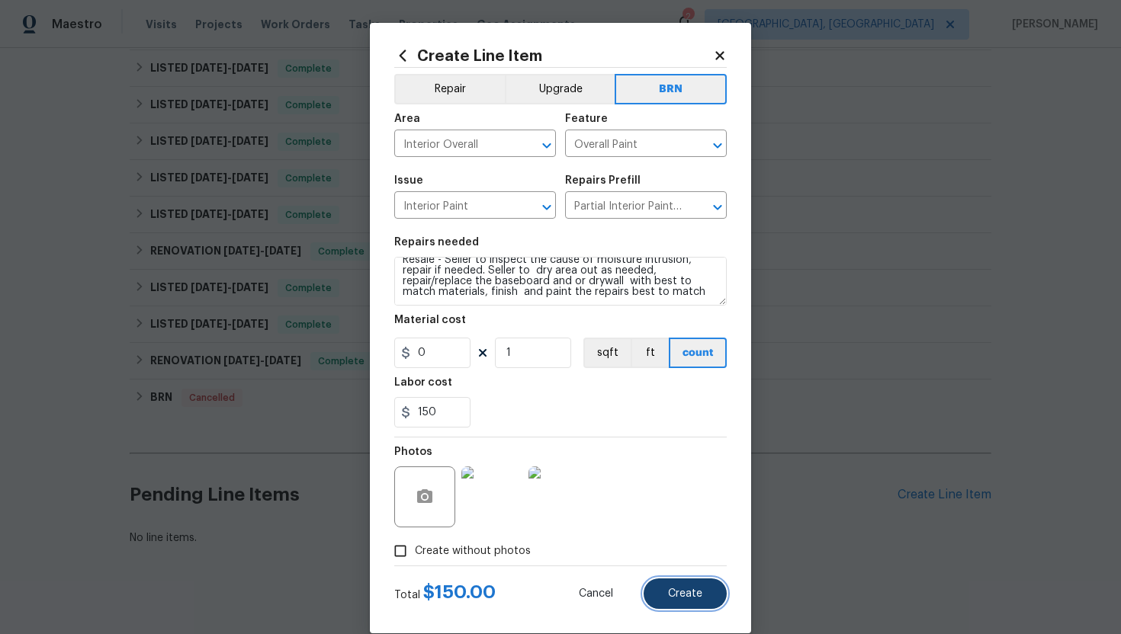
click at [669, 589] on span "Create" at bounding box center [685, 594] width 34 height 11
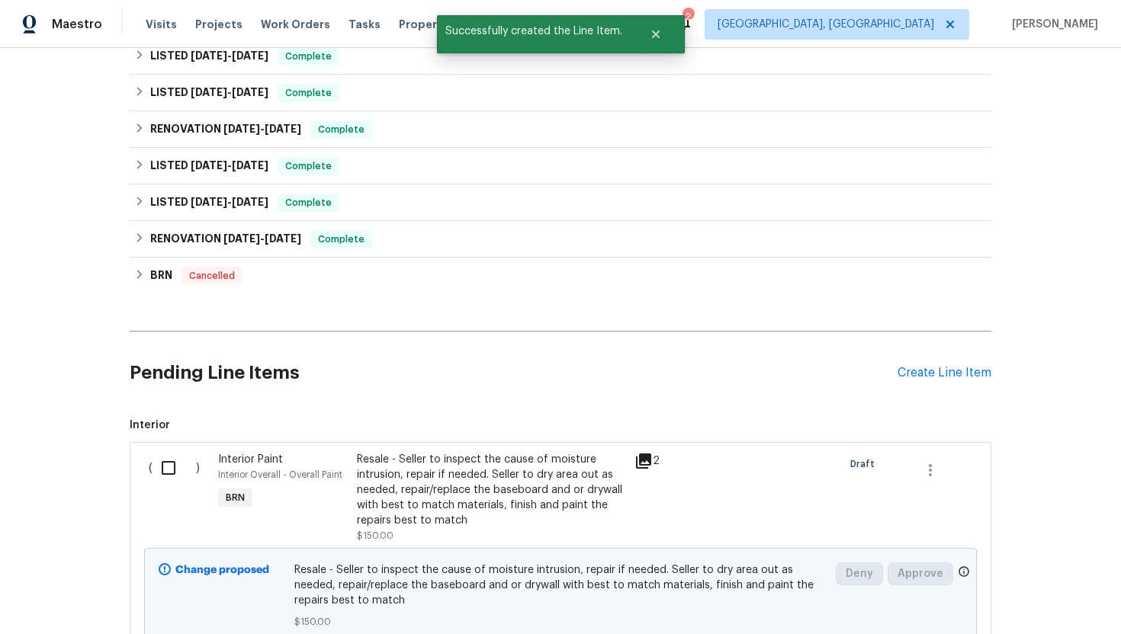
scroll to position [723, 0]
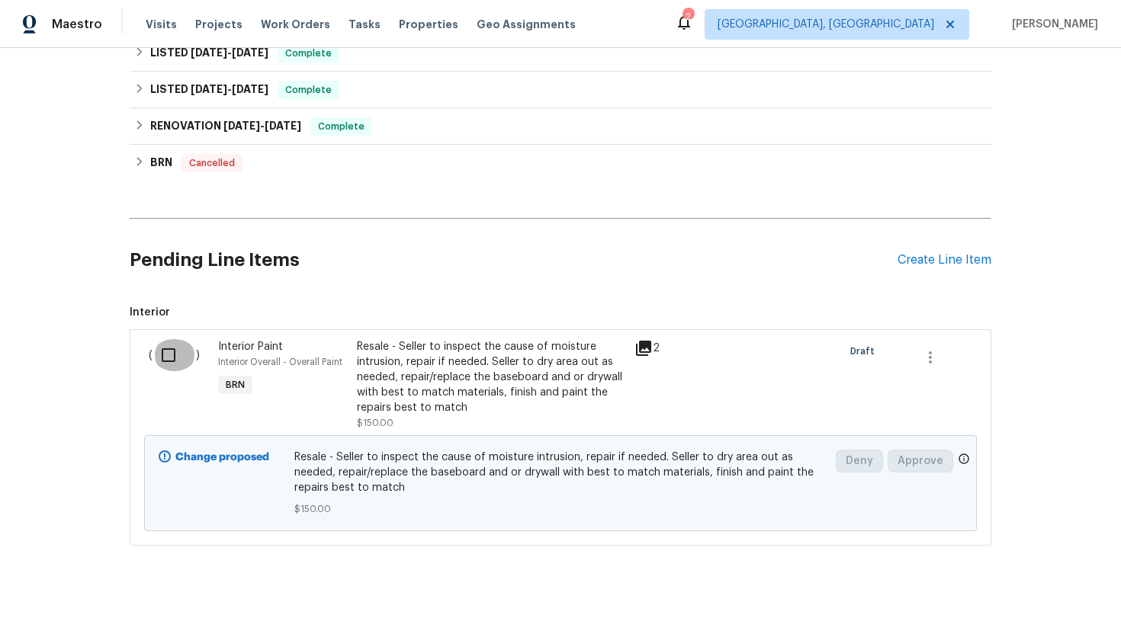
click at [174, 339] on input "checkbox" at bounding box center [173, 355] width 43 height 32
checkbox input "true"
click at [1010, 592] on span "Create Work Order" at bounding box center [1033, 596] width 101 height 19
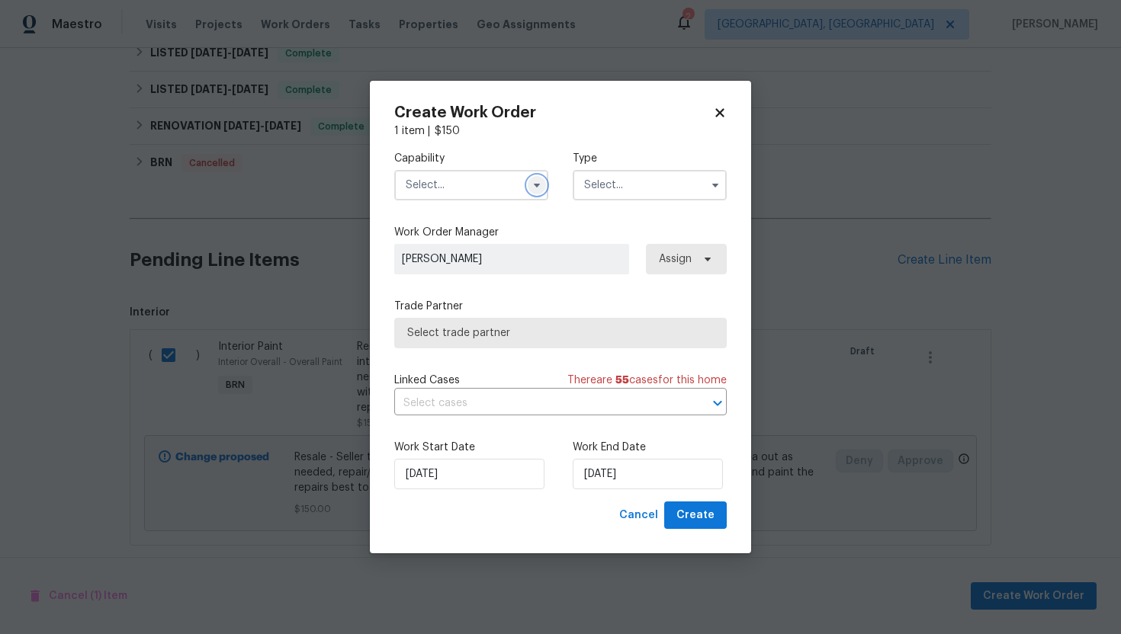
click at [539, 185] on icon "button" at bounding box center [537, 185] width 12 height 12
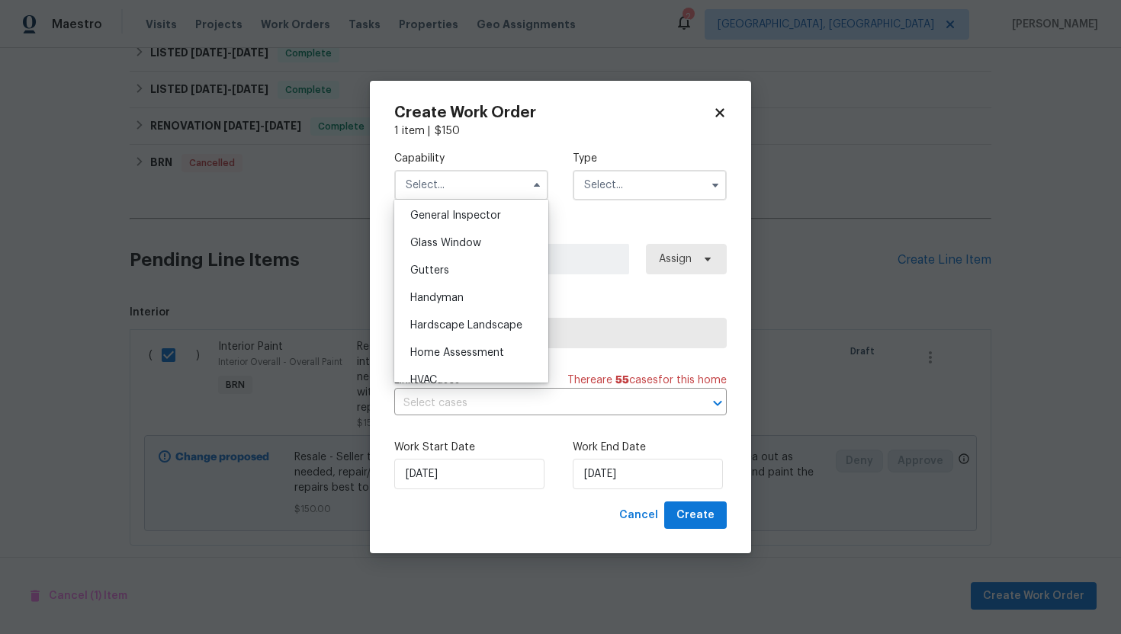
scroll to position [814, 0]
click at [515, 244] on div "Handyman" at bounding box center [471, 242] width 146 height 27
type input "Handyman"
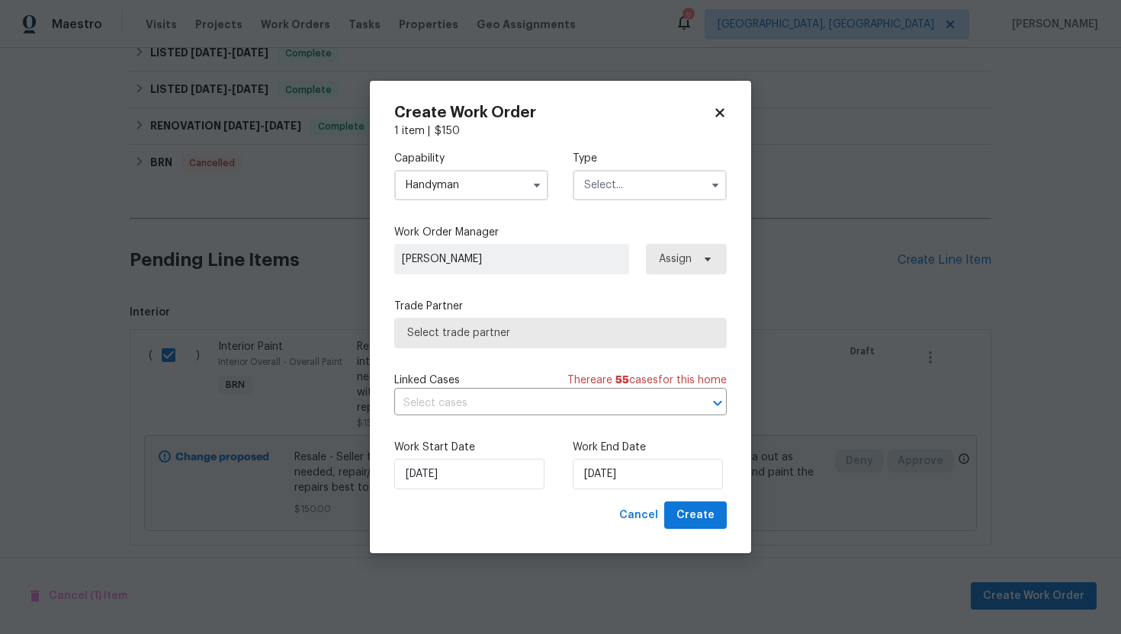
click at [643, 180] on input "text" at bounding box center [650, 185] width 154 height 30
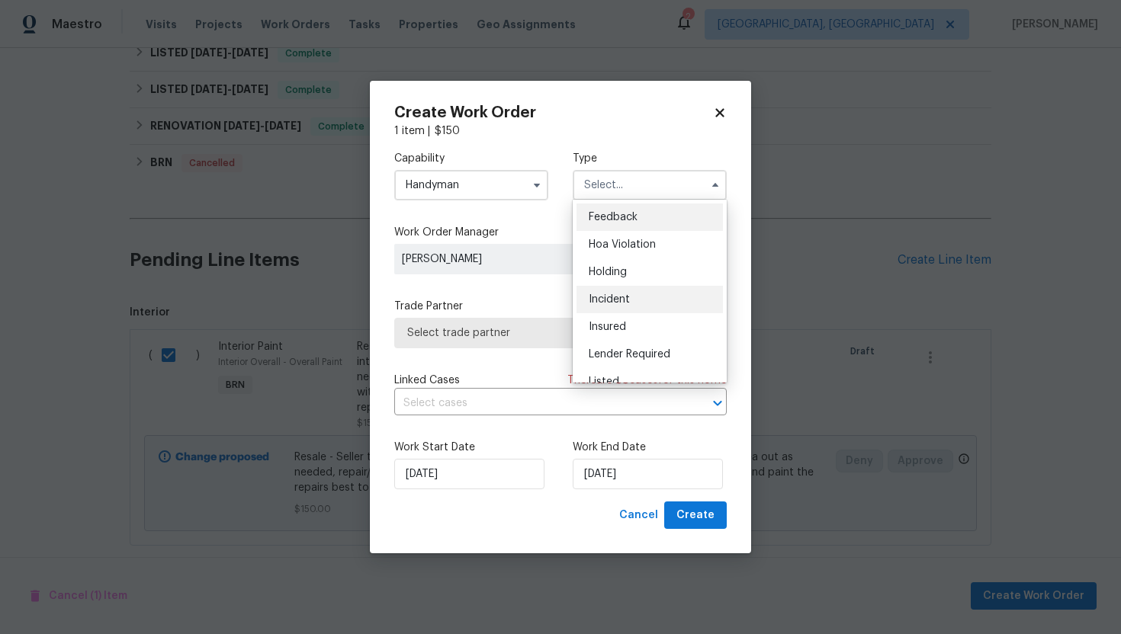
scroll to position [346, 0]
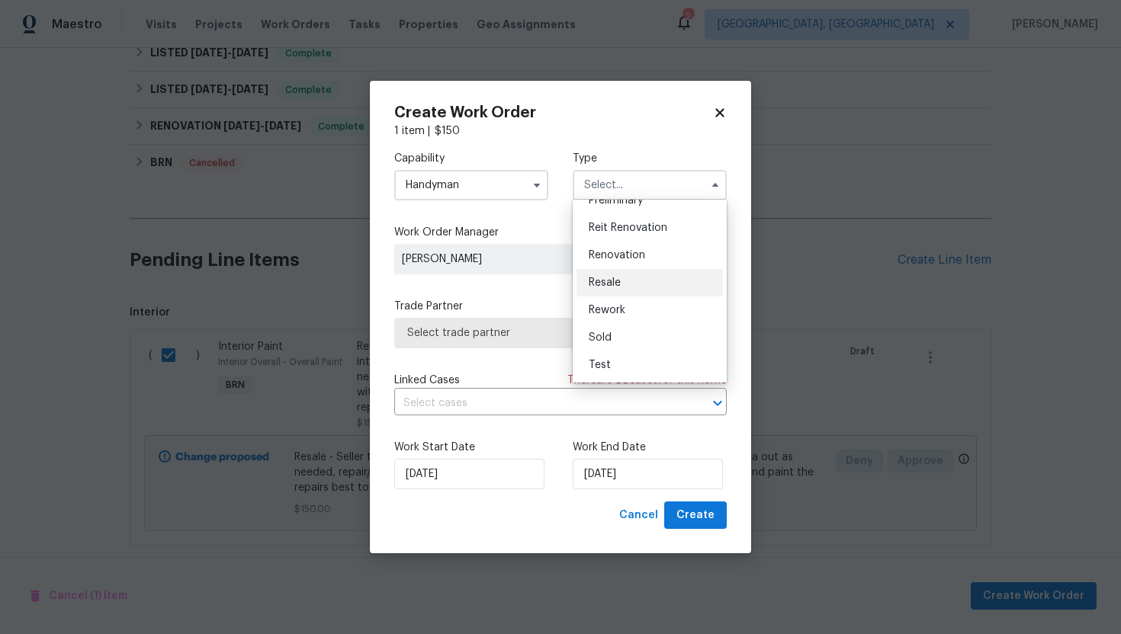
click at [634, 283] on div "Resale" at bounding box center [649, 282] width 146 height 27
type input "Resale"
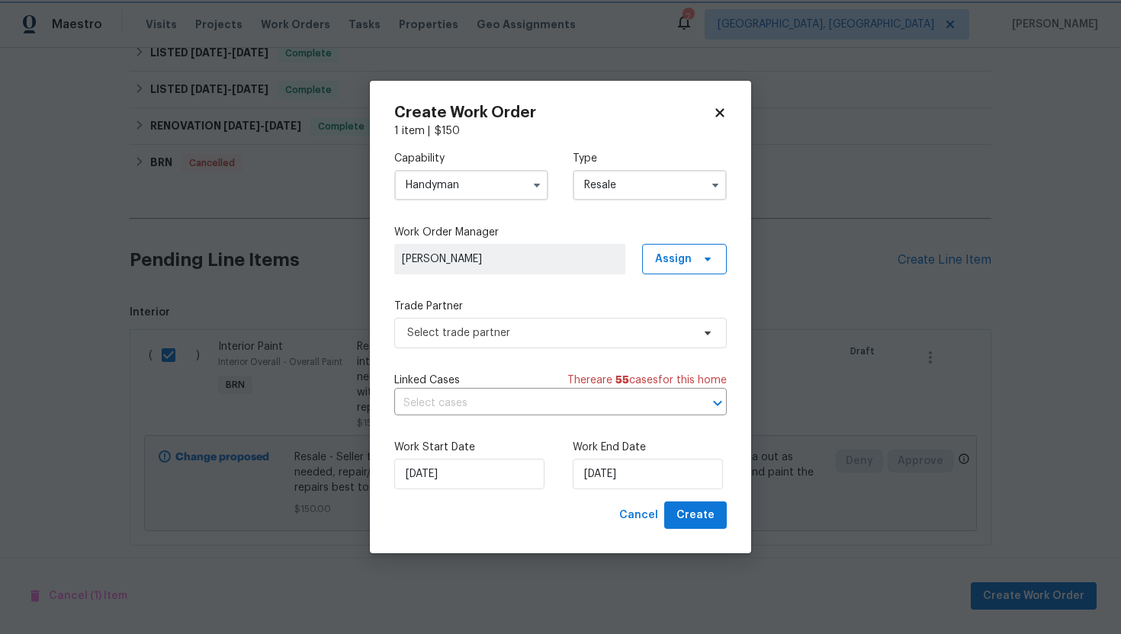
scroll to position [0, 0]
click at [539, 397] on input "text" at bounding box center [539, 404] width 290 height 24
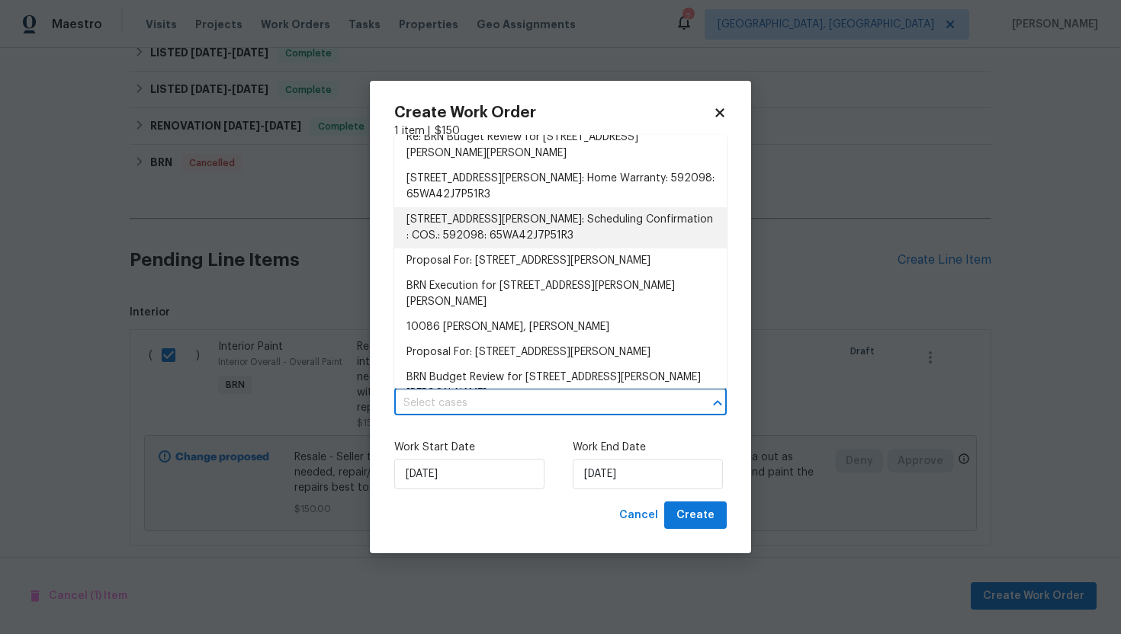
scroll to position [18, 0]
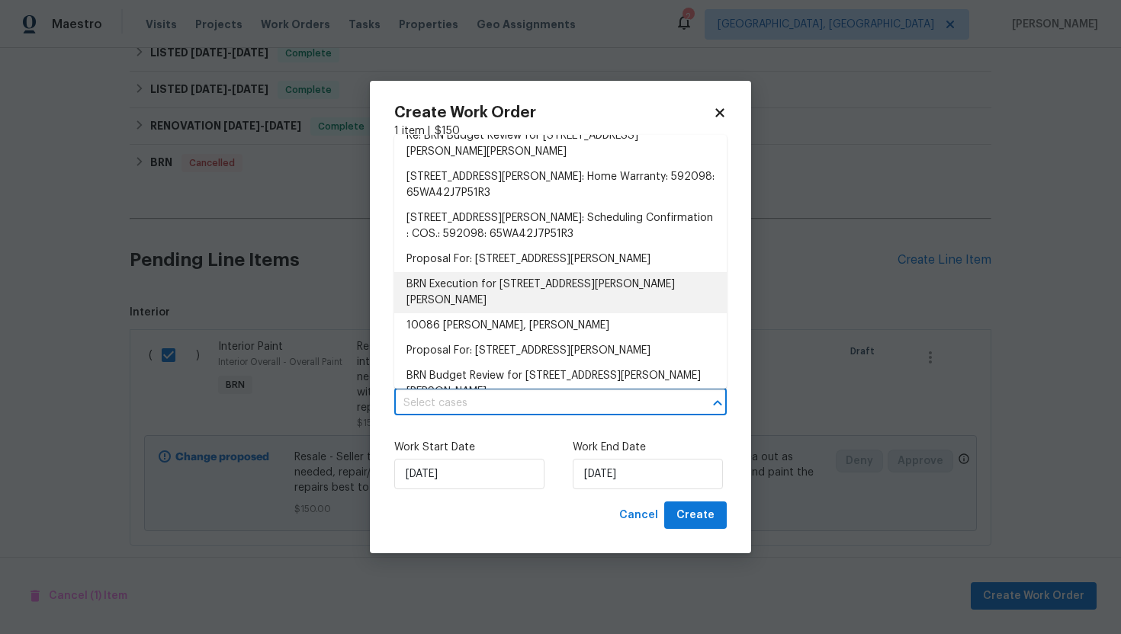
click at [552, 278] on li "BRN Execution for 10086 Henman Ter, Peyton, CO 80831" at bounding box center [560, 292] width 332 height 41
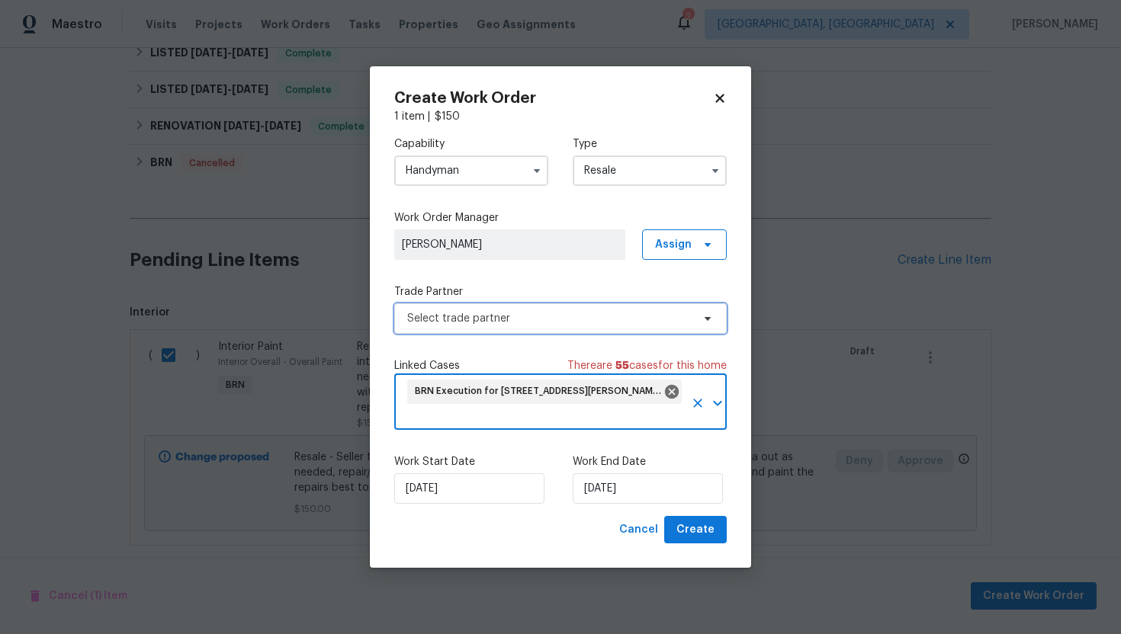
click at [525, 319] on span "Select trade partner" at bounding box center [549, 318] width 284 height 15
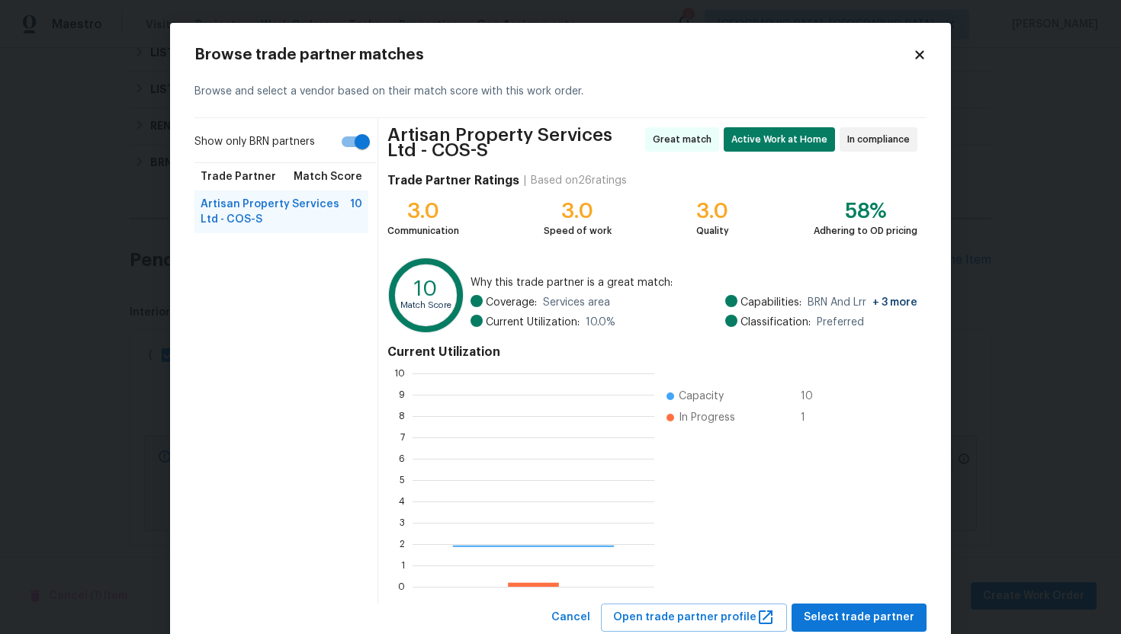
scroll to position [213, 242]
click at [370, 140] on input "Show only BRN partners" at bounding box center [362, 141] width 87 height 29
checkbox input "false"
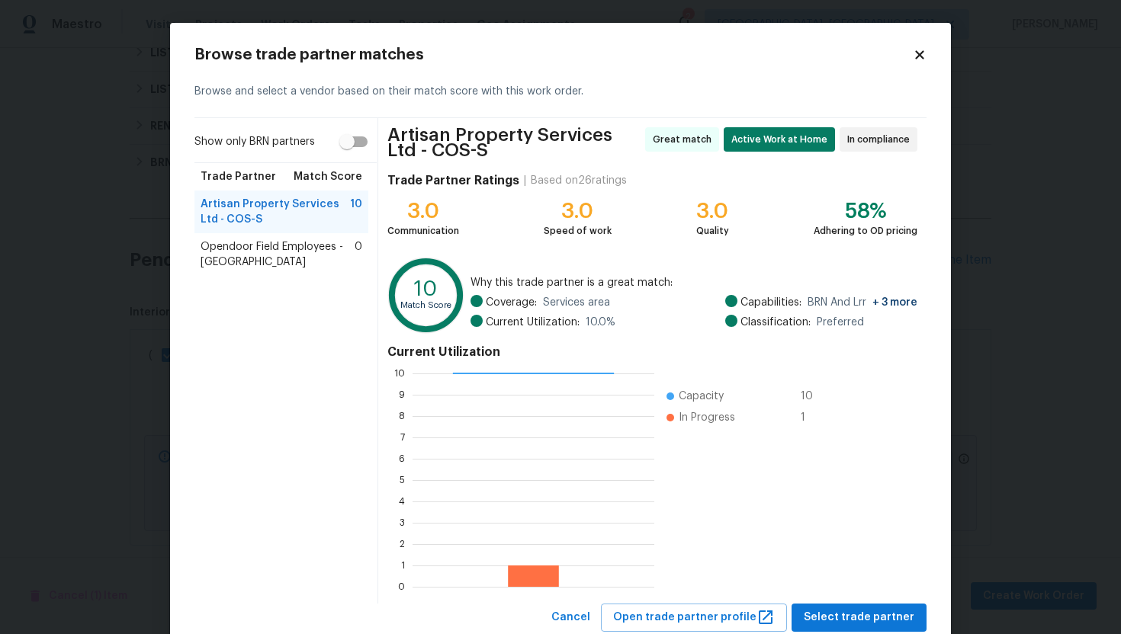
scroll to position [44, 0]
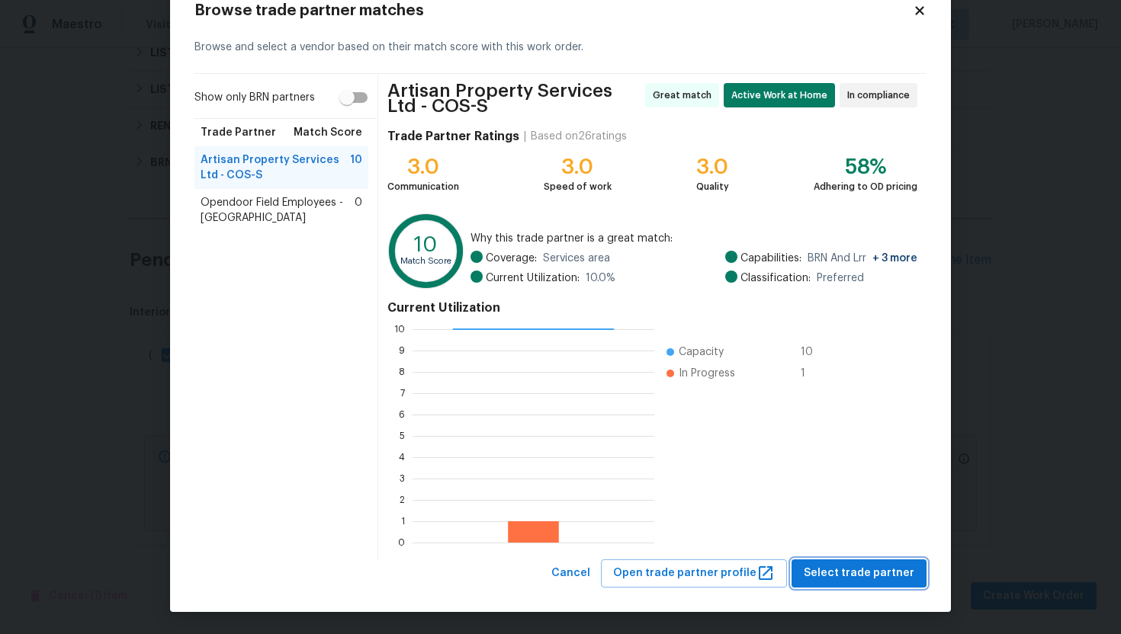
click at [821, 566] on span "Select trade partner" at bounding box center [859, 573] width 111 height 19
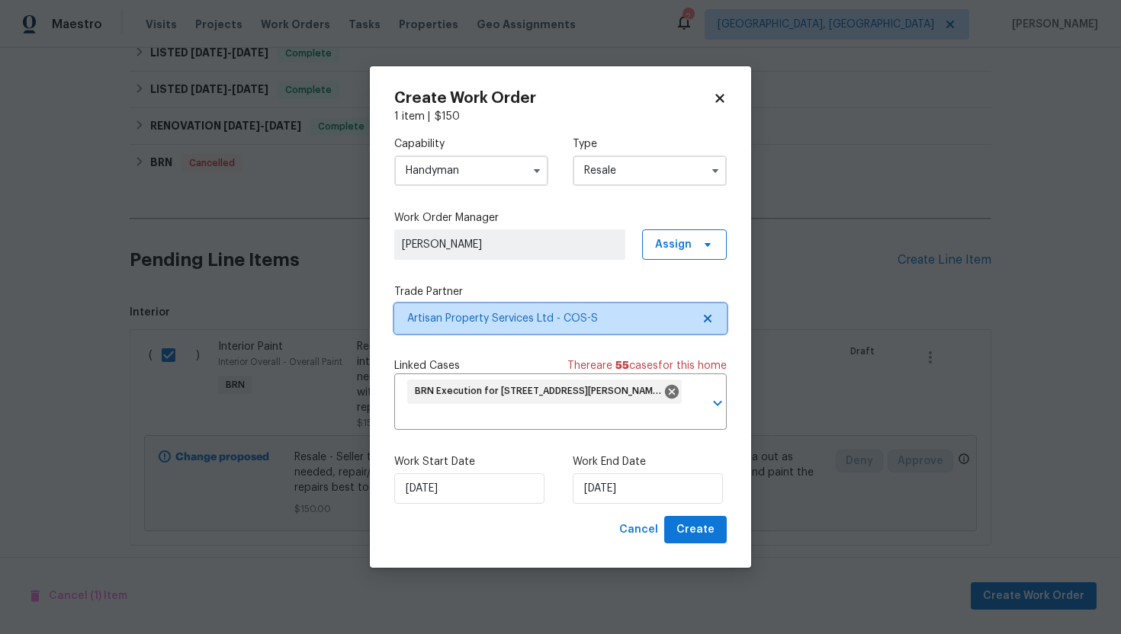
scroll to position [0, 0]
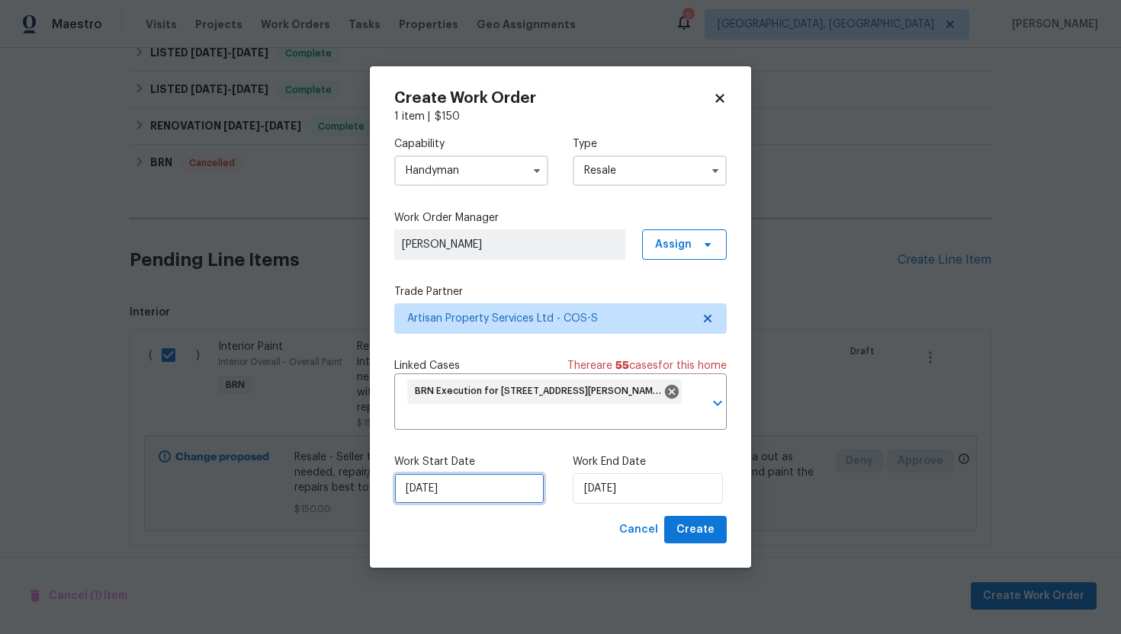
click at [423, 493] on input "[DATE]" at bounding box center [469, 488] width 150 height 30
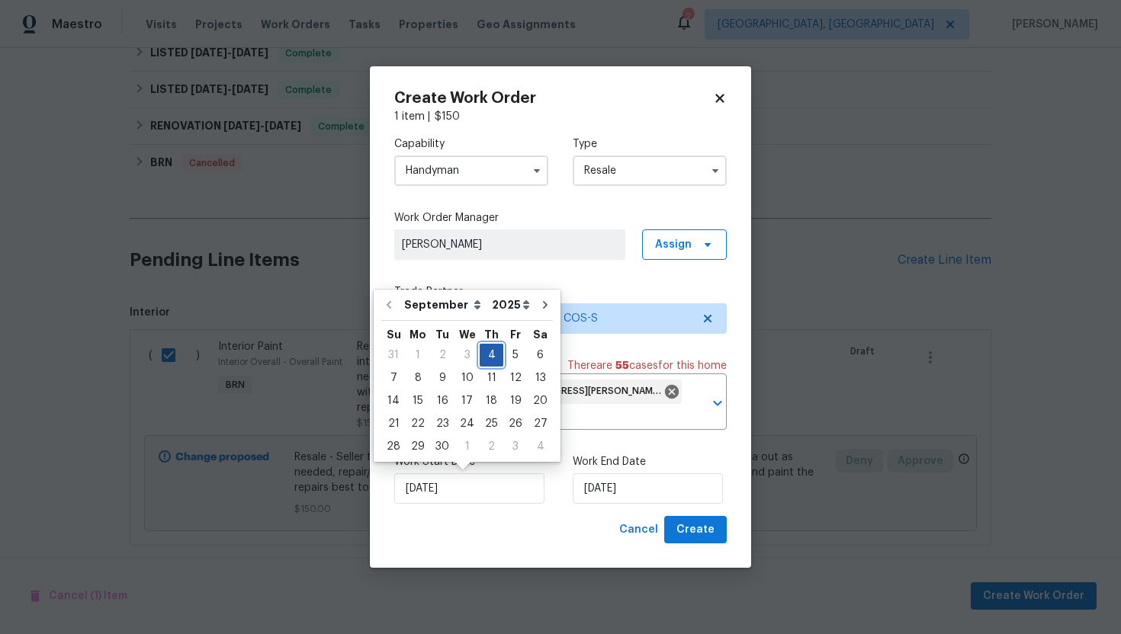
click at [489, 360] on div "4" at bounding box center [492, 355] width 24 height 21
click at [602, 502] on input "[DATE]" at bounding box center [648, 488] width 150 height 30
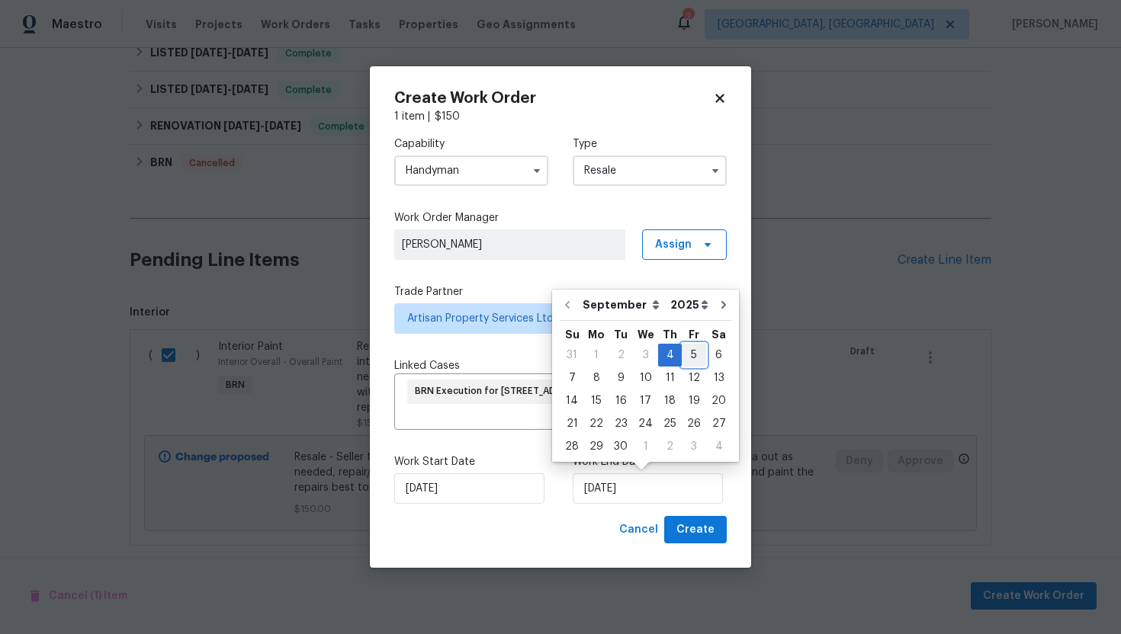
click at [688, 358] on div "5" at bounding box center [694, 355] width 24 height 21
type input "9/5/2025"
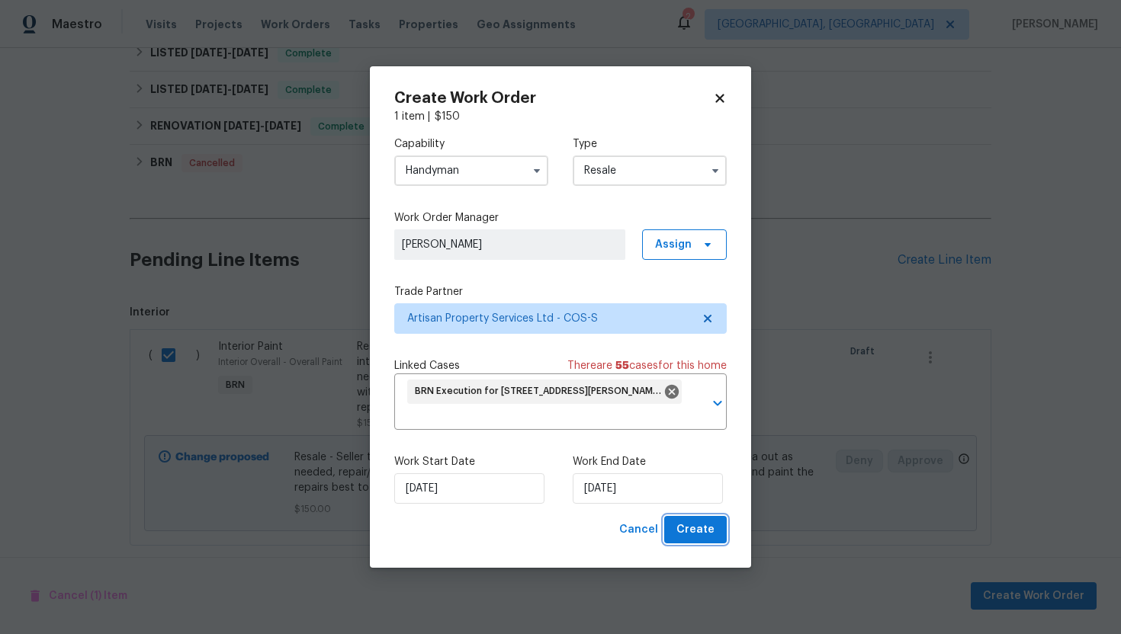
click at [699, 531] on span "Create" at bounding box center [695, 530] width 38 height 19
checkbox input "false"
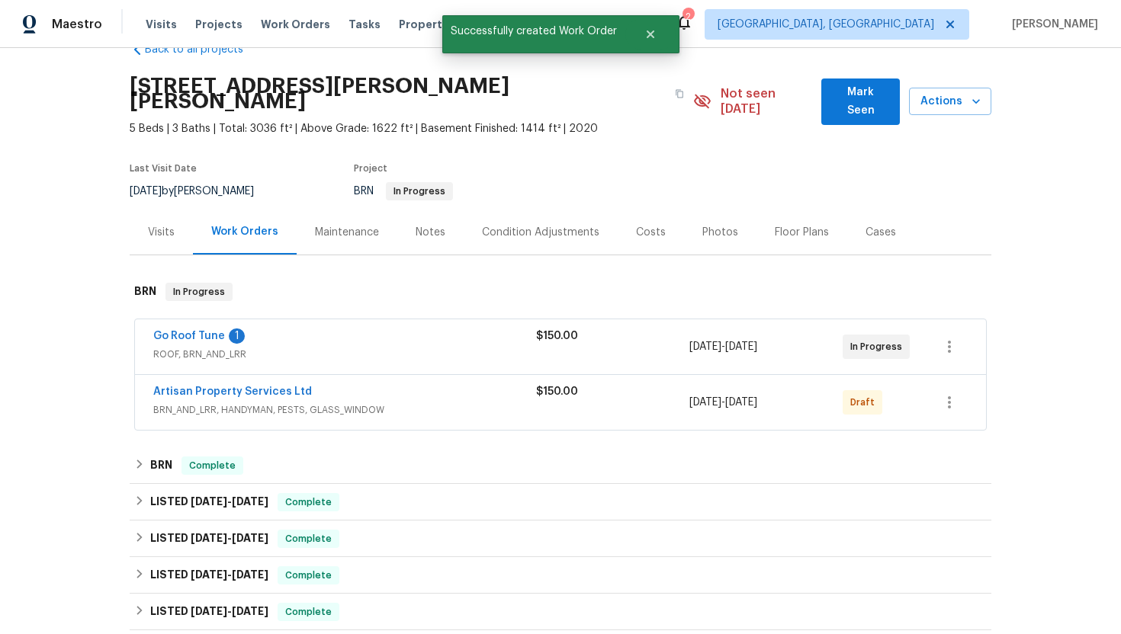
scroll to position [18, 0]
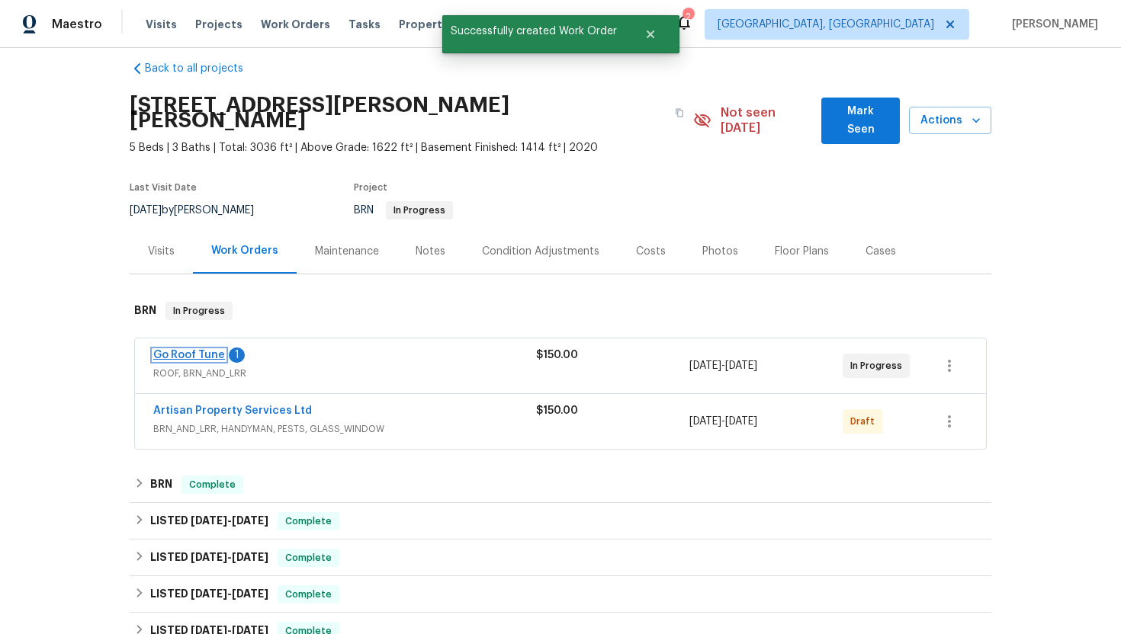
click at [206, 350] on link "Go Roof Tune" at bounding box center [189, 355] width 72 height 11
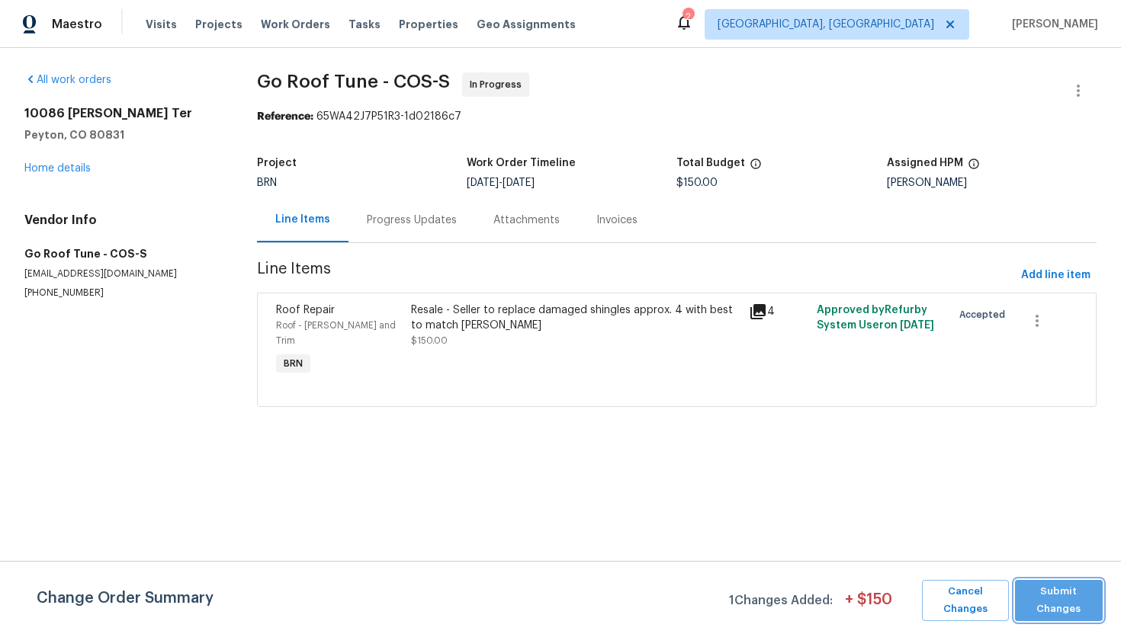
click at [1059, 604] on span "Submit Changes" at bounding box center [1058, 600] width 72 height 35
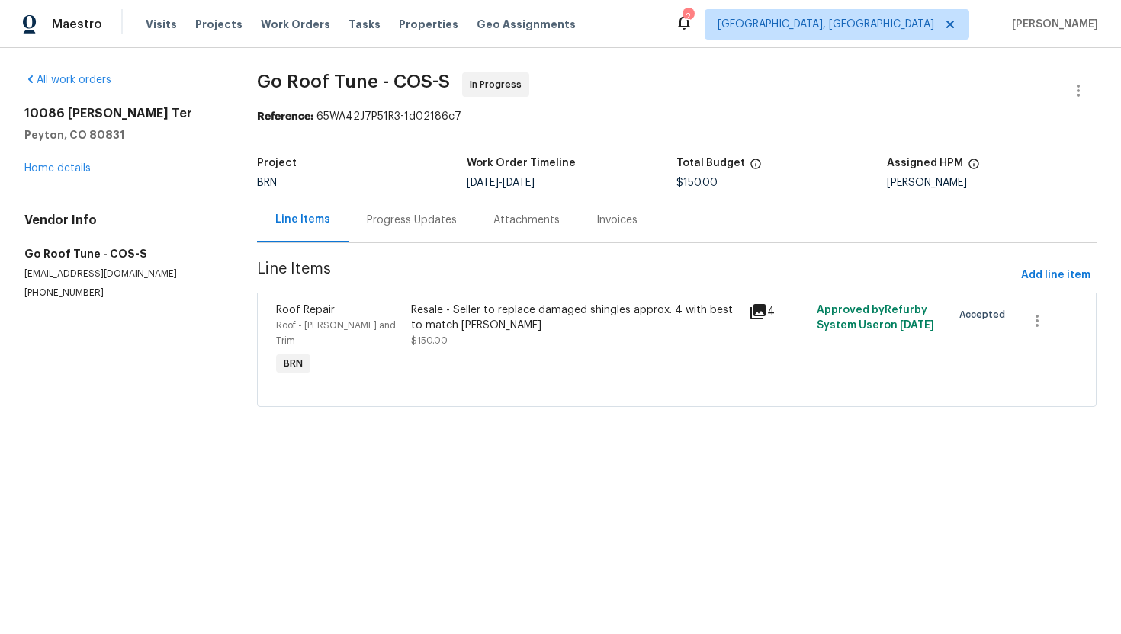
click at [437, 220] on div "Progress Updates" at bounding box center [412, 220] width 90 height 15
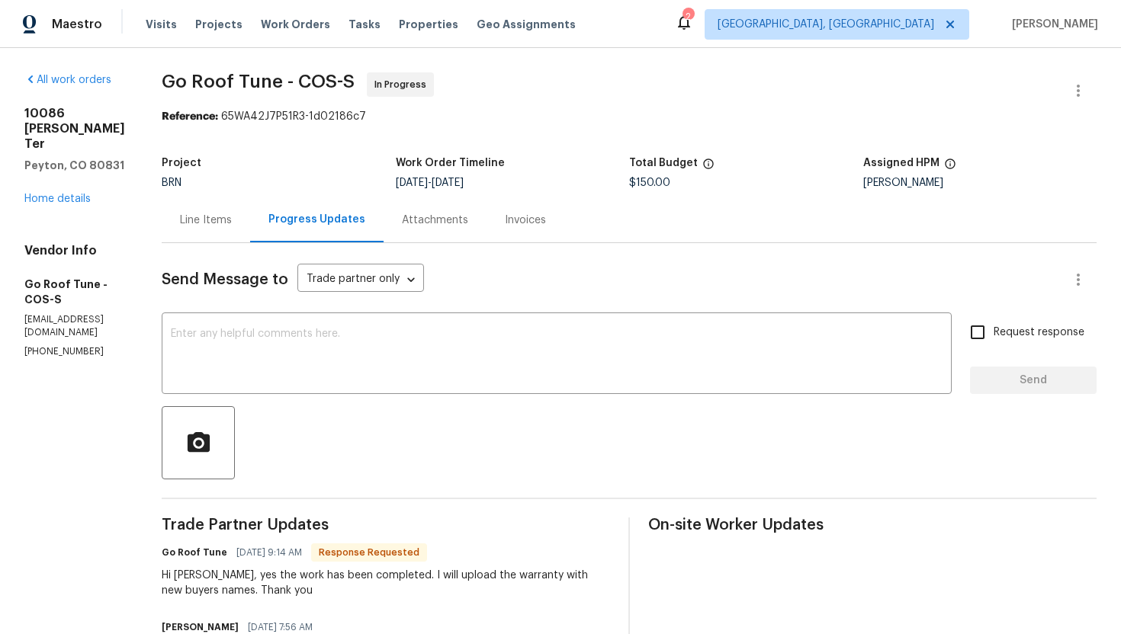
scroll to position [9, 0]
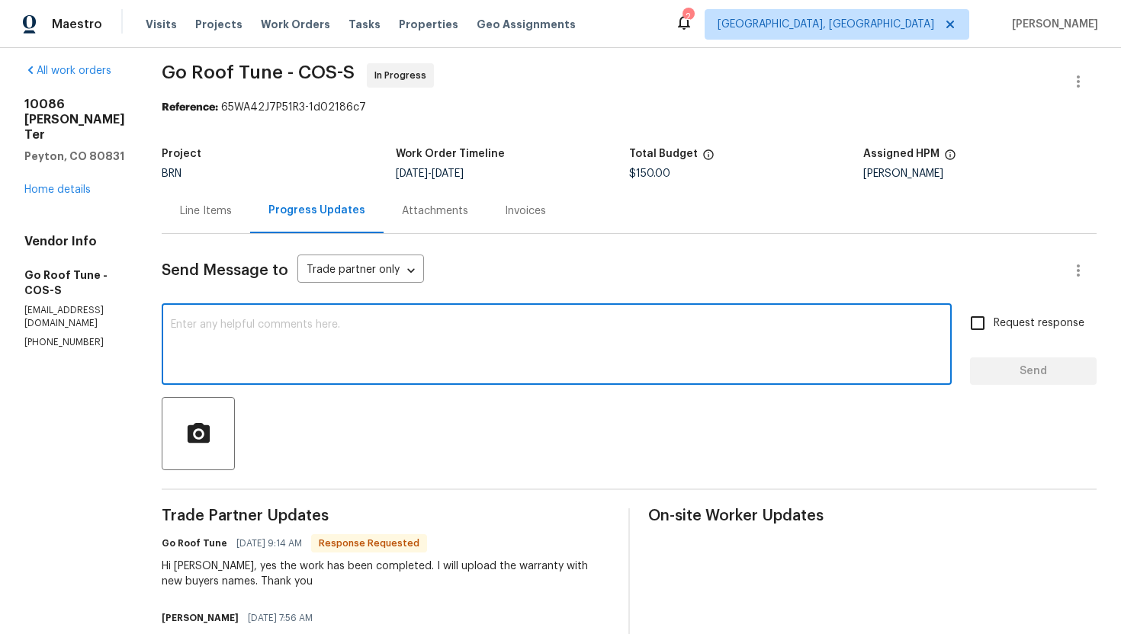
click at [387, 349] on textarea at bounding box center [557, 345] width 772 height 53
type textarea "Thank you and also let me know the total cost."
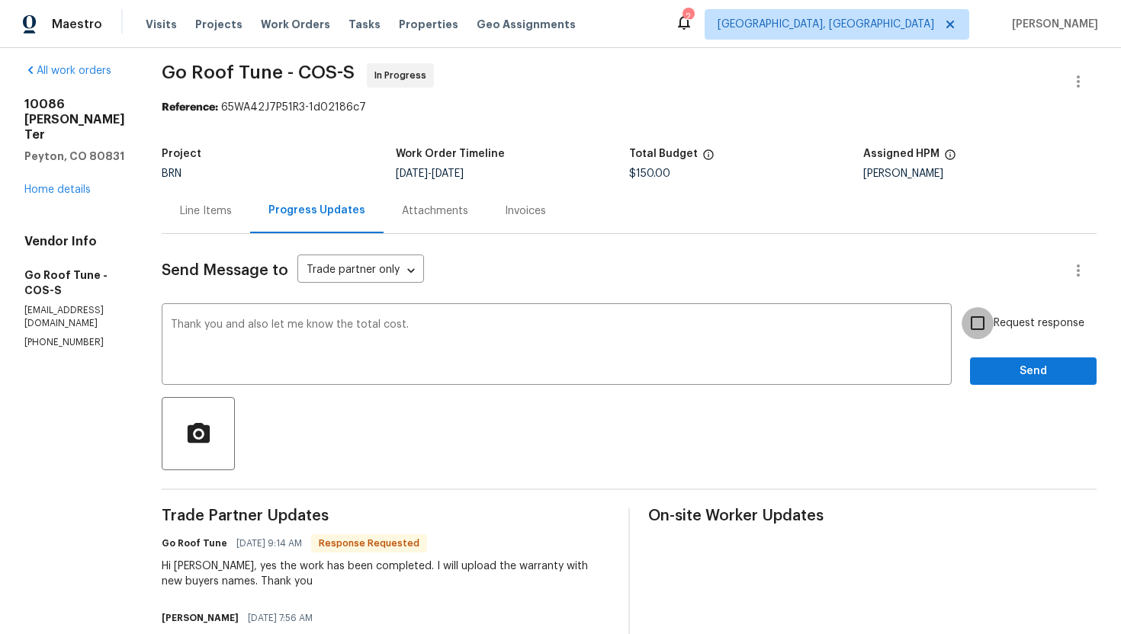
click at [980, 324] on input "Request response" at bounding box center [977, 323] width 32 height 32
checkbox input "true"
click at [993, 364] on span "Send" at bounding box center [1033, 371] width 102 height 19
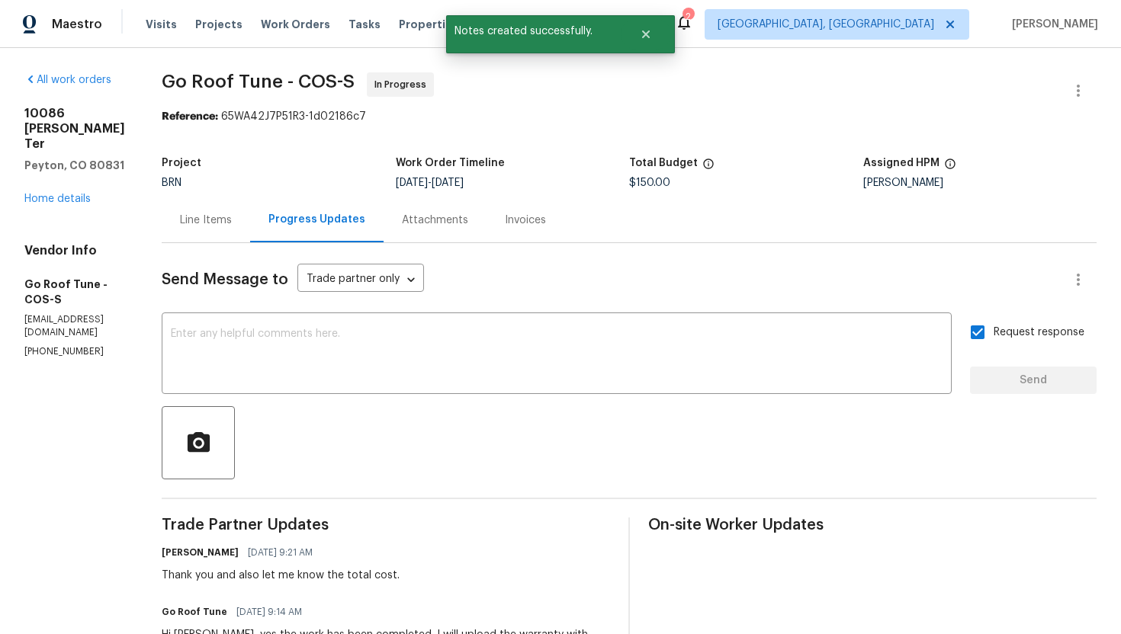
click at [232, 224] on div "Line Items" at bounding box center [206, 220] width 52 height 15
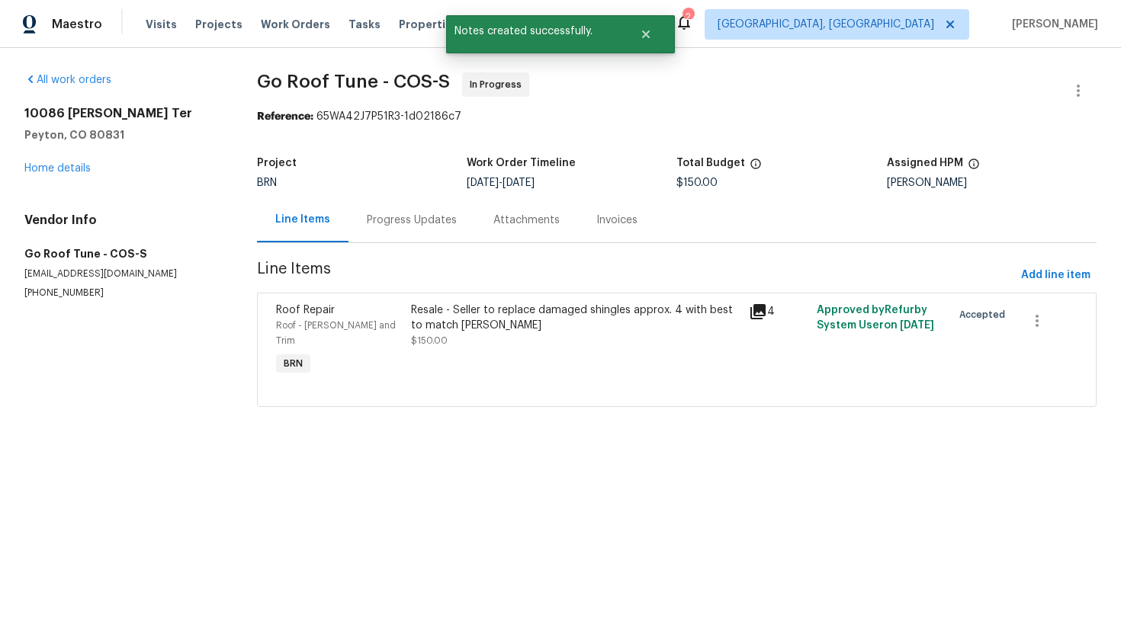
click at [412, 221] on div "Progress Updates" at bounding box center [412, 220] width 90 height 15
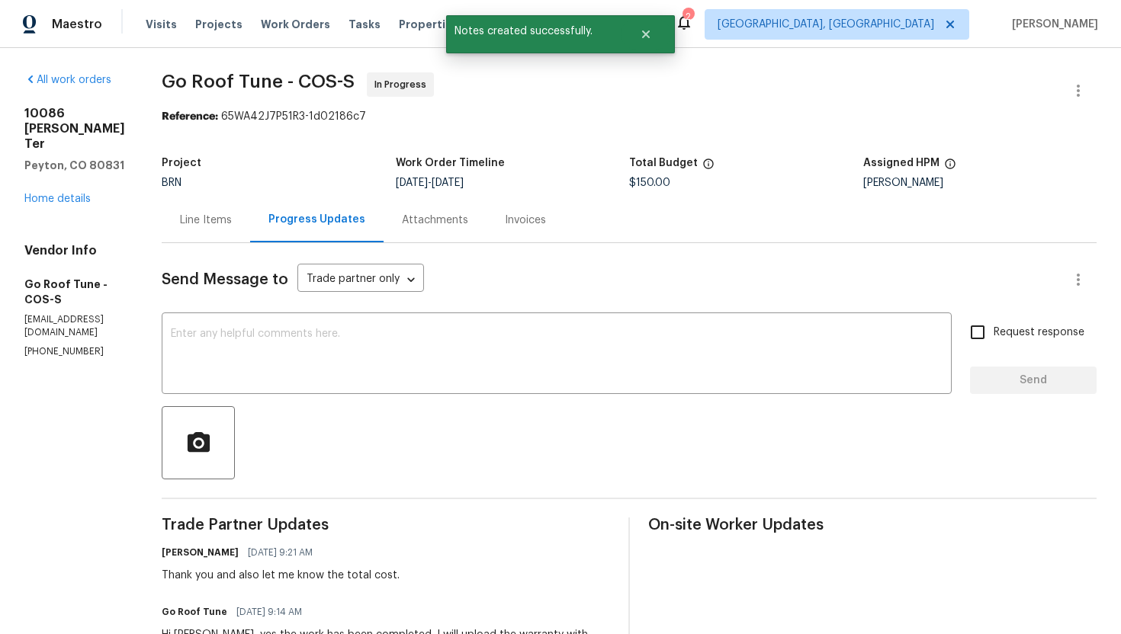
scroll to position [757, 0]
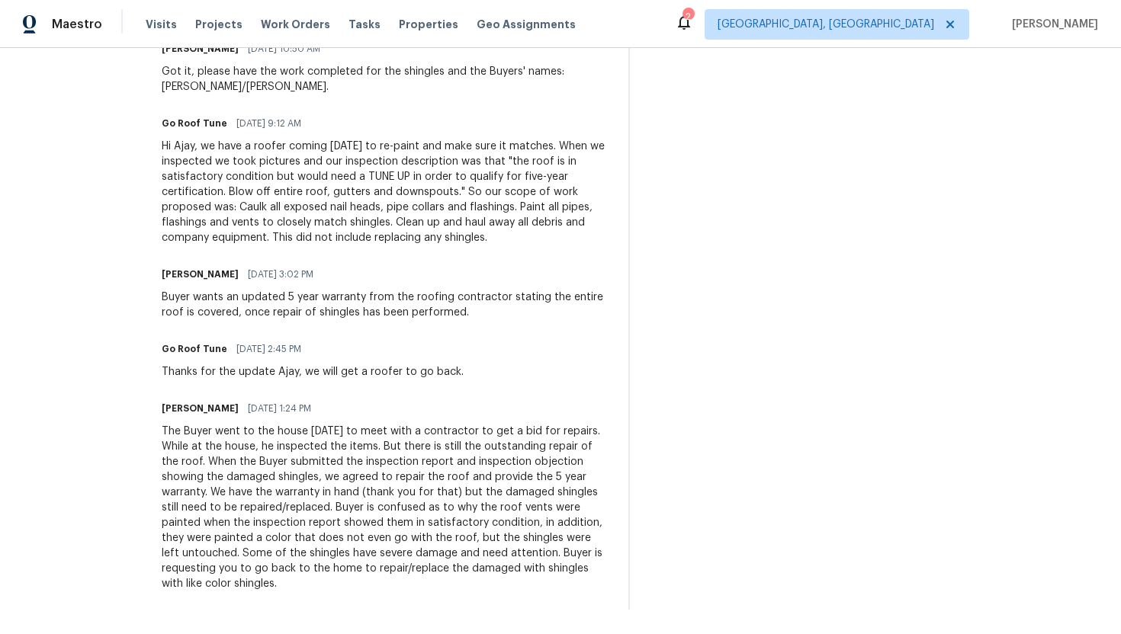
click at [371, 475] on div "The Buyer went to the house on Friday to meet with a contractor to get a bid fo…" at bounding box center [386, 508] width 448 height 168
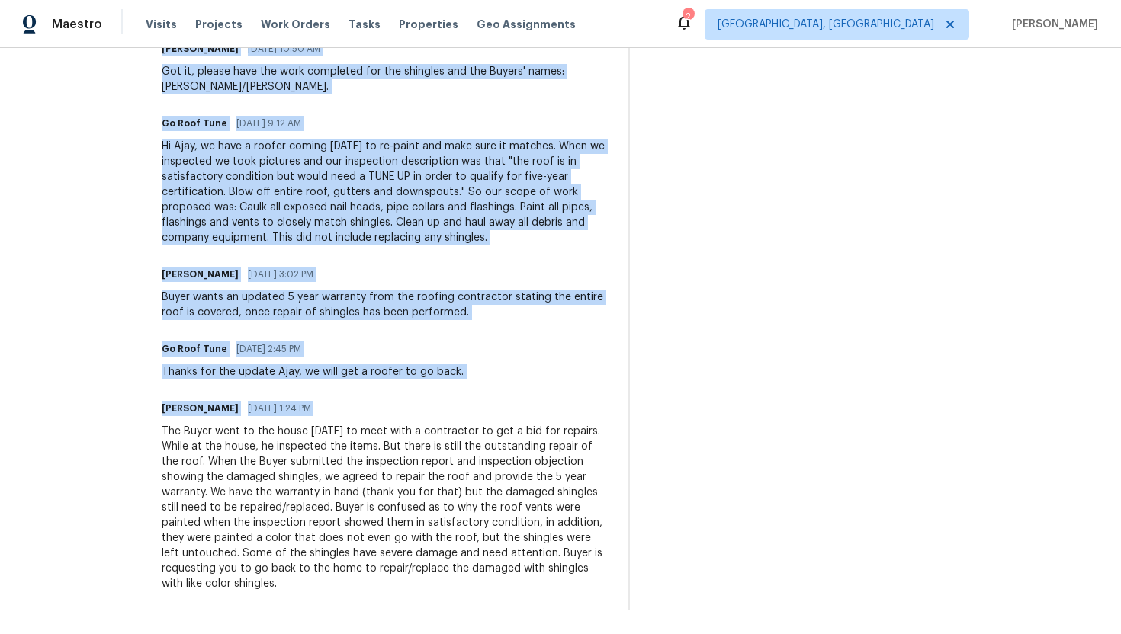
copy div "Trade Partner Updates Ajay Godson 09/04/2025 9:21 AM Thank you and also let me …"
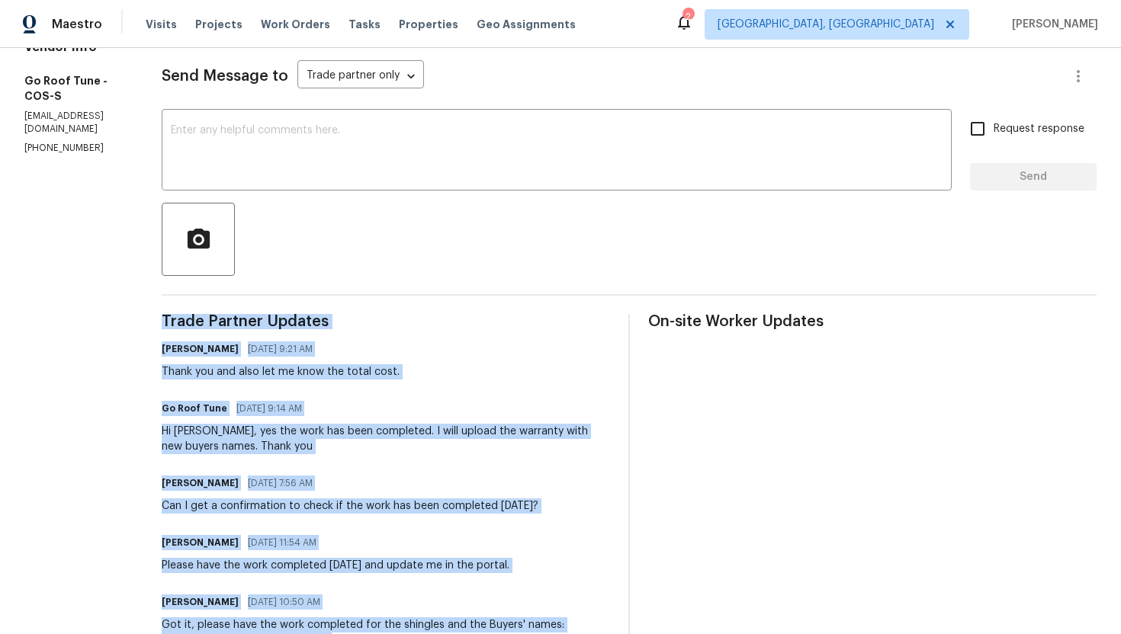
scroll to position [0, 0]
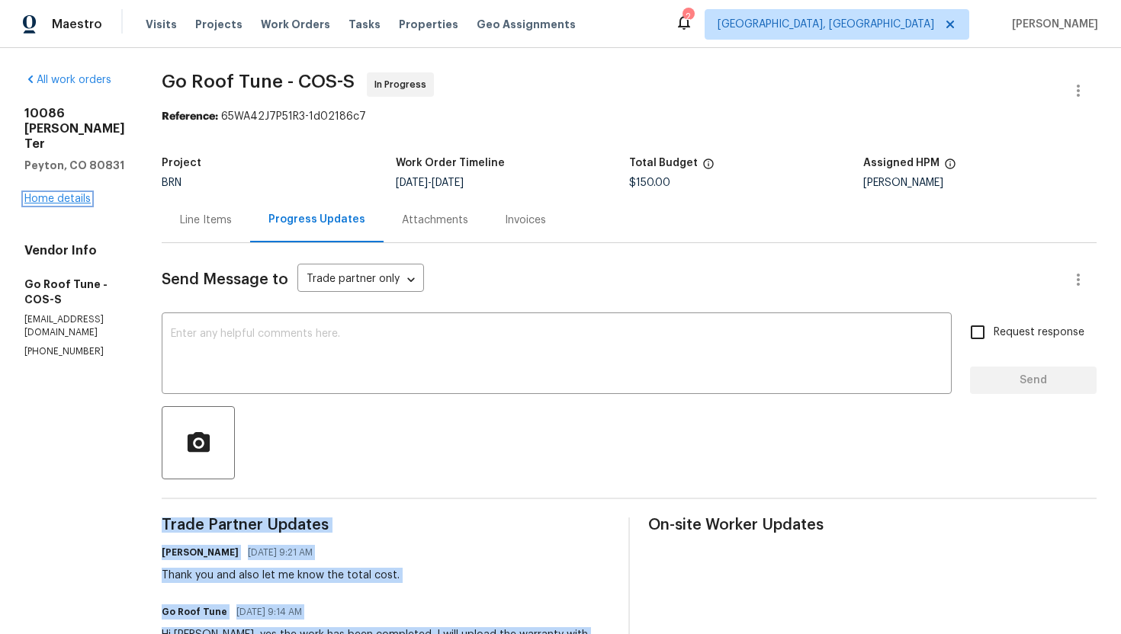
click at [83, 194] on link "Home details" at bounding box center [57, 199] width 66 height 11
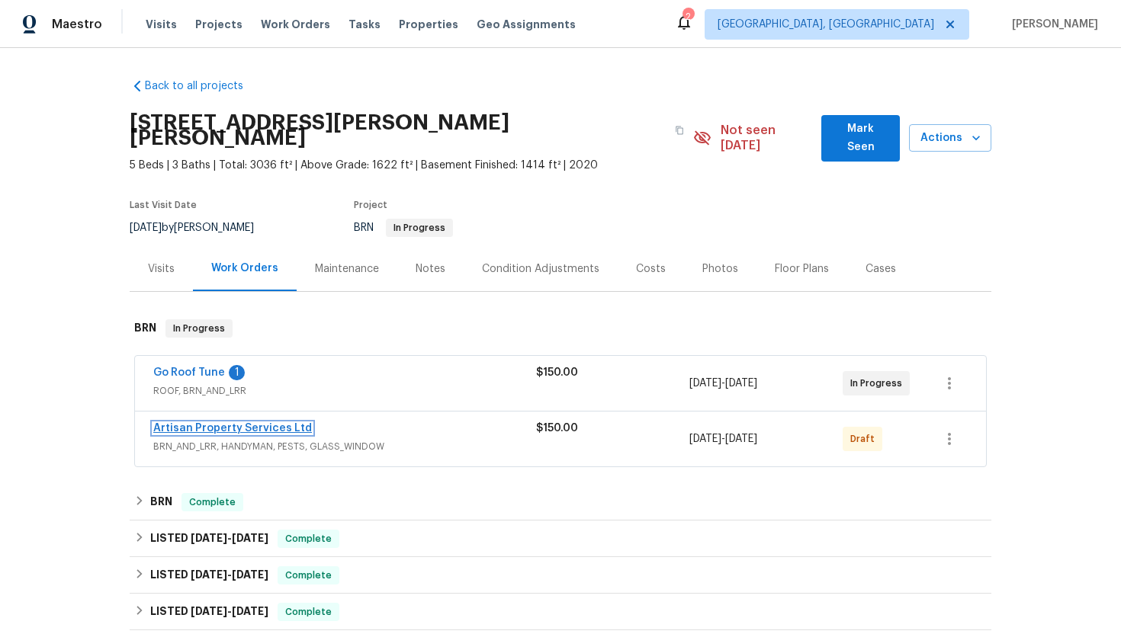
click at [190, 423] on link "Artisan Property Services Ltd" at bounding box center [232, 428] width 159 height 11
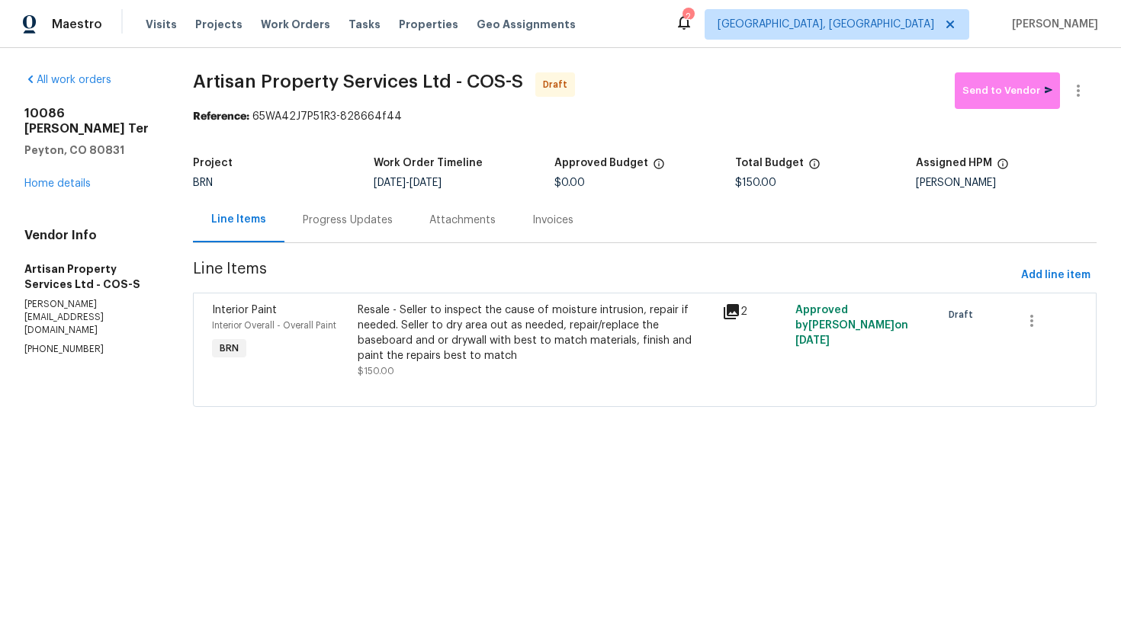
click at [316, 227] on div "Progress Updates" at bounding box center [348, 220] width 90 height 15
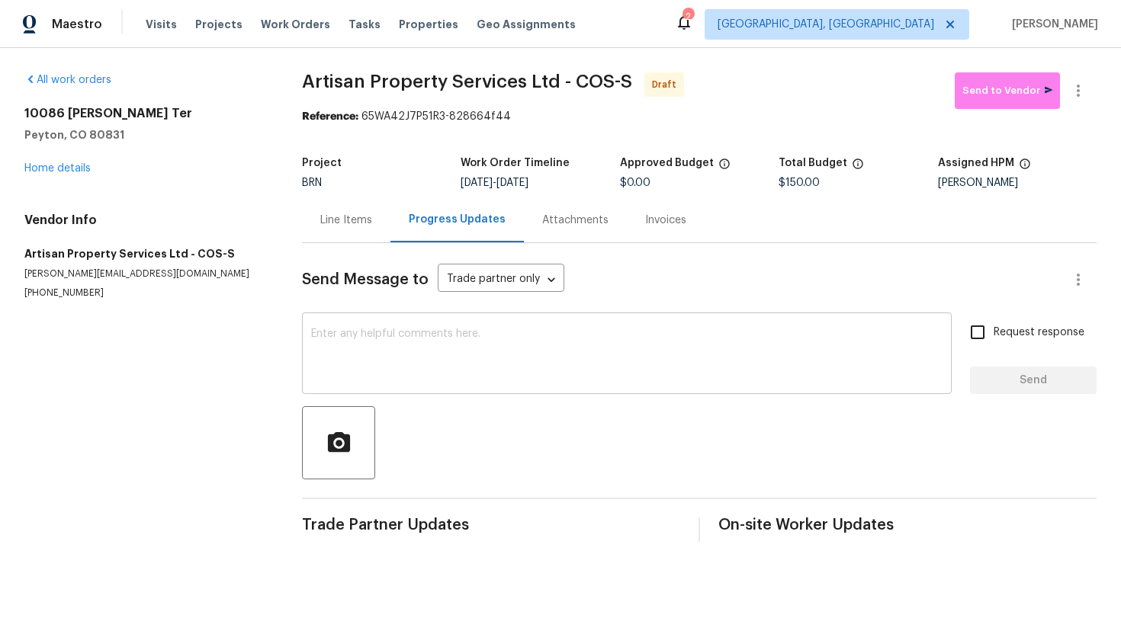
click at [351, 385] on div "x ​" at bounding box center [627, 355] width 650 height 78
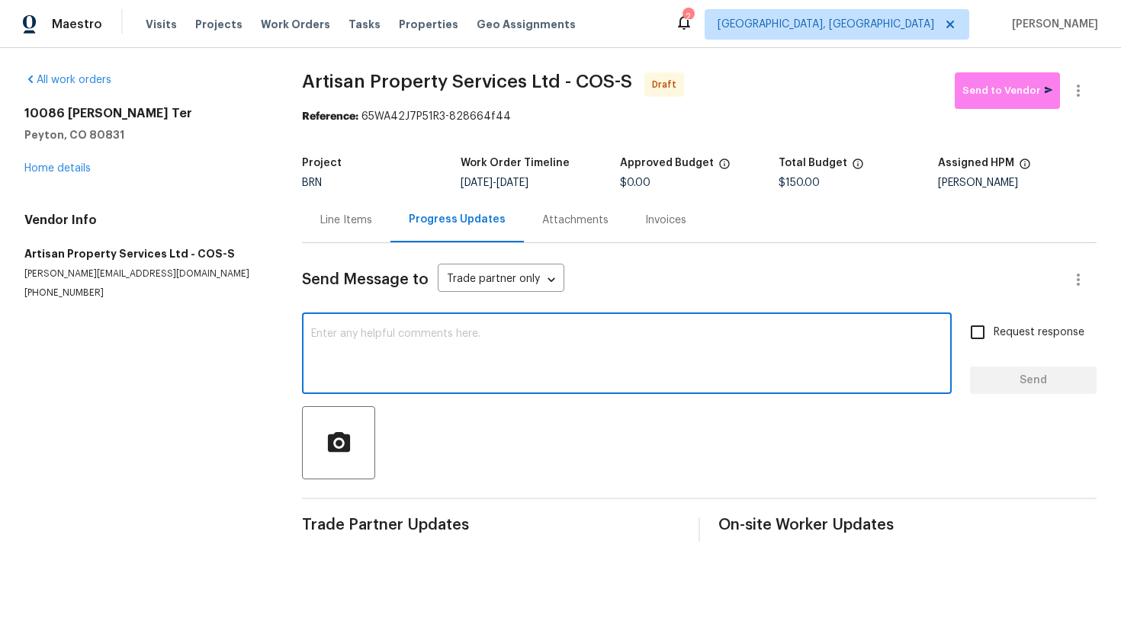
paste textarea "The Buyer went to the house on Friday to meet with a contractor to get a bid fo…"
type textarea "The Buyer went to the house on Friday to meet with a contractor to get a bid fo…"
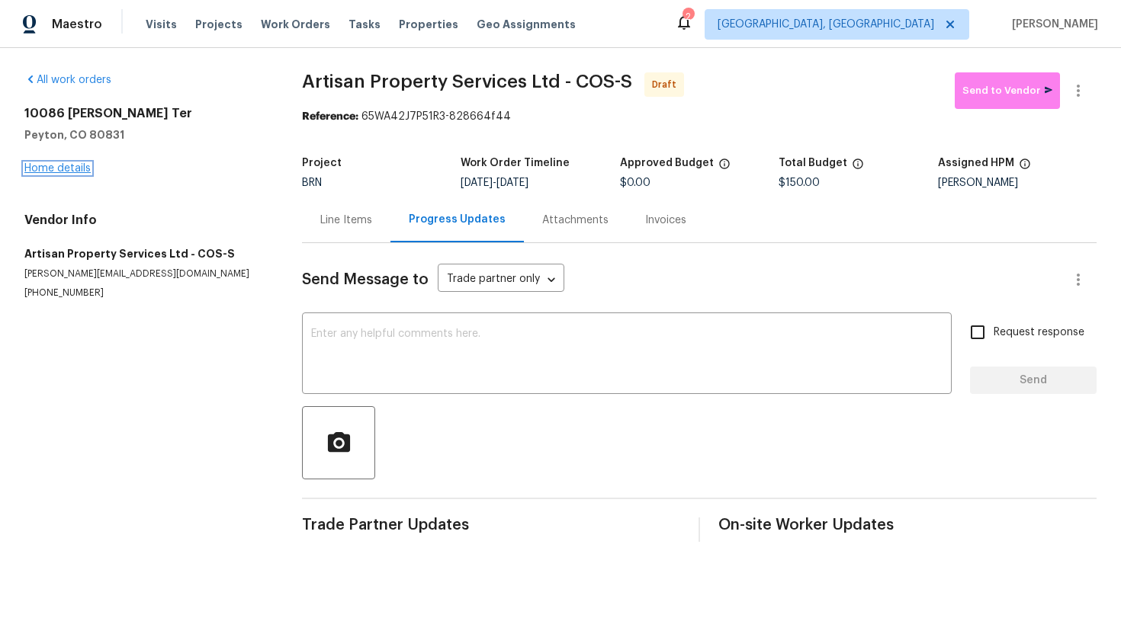
click at [64, 167] on link "Home details" at bounding box center [57, 168] width 66 height 11
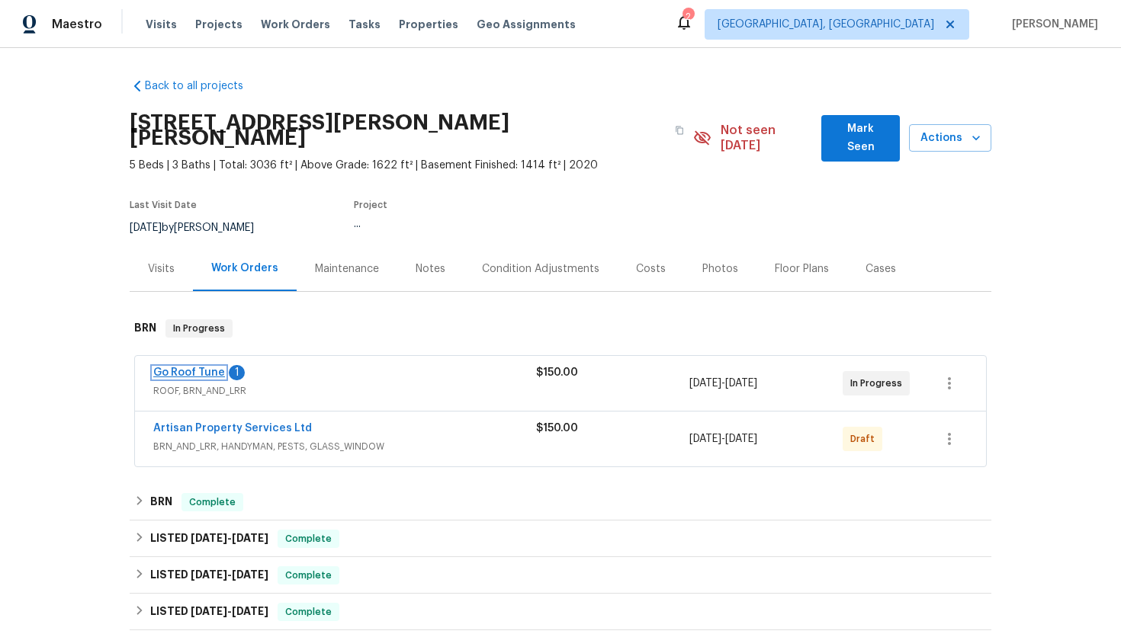
click at [197, 368] on link "Go Roof Tune" at bounding box center [189, 373] width 72 height 11
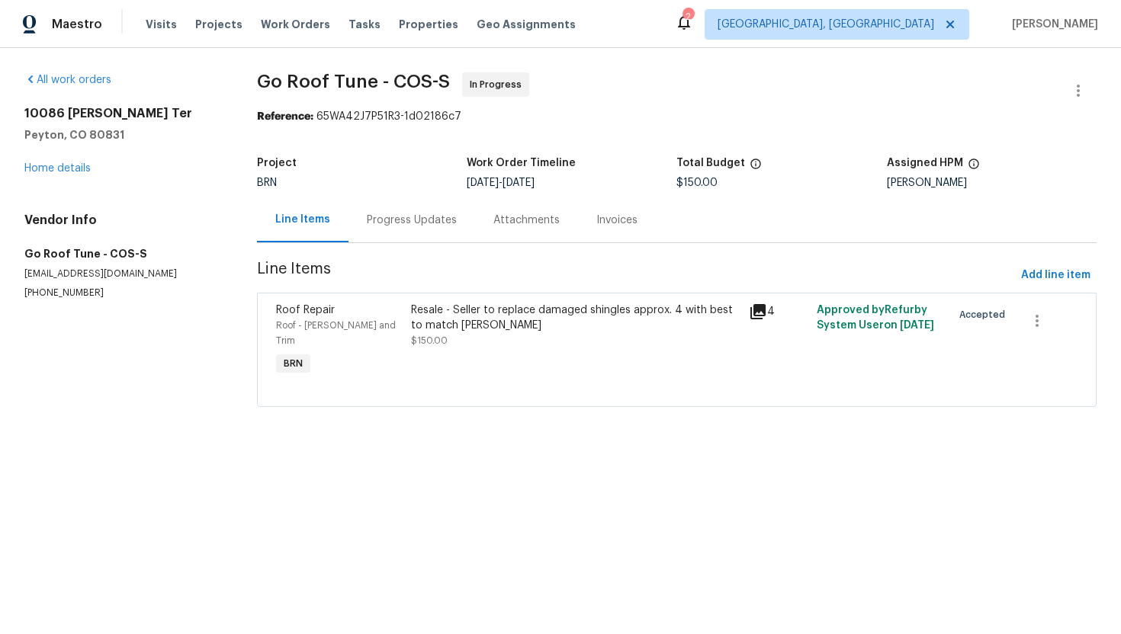
click at [409, 213] on div "Progress Updates" at bounding box center [412, 220] width 90 height 15
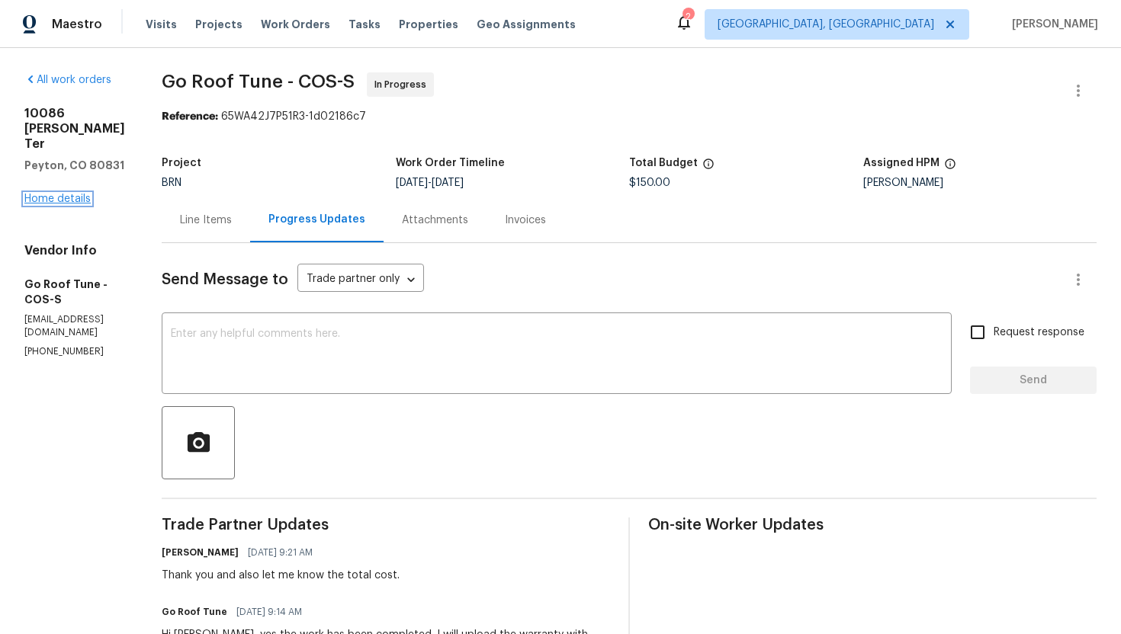
click at [82, 194] on link "Home details" at bounding box center [57, 199] width 66 height 11
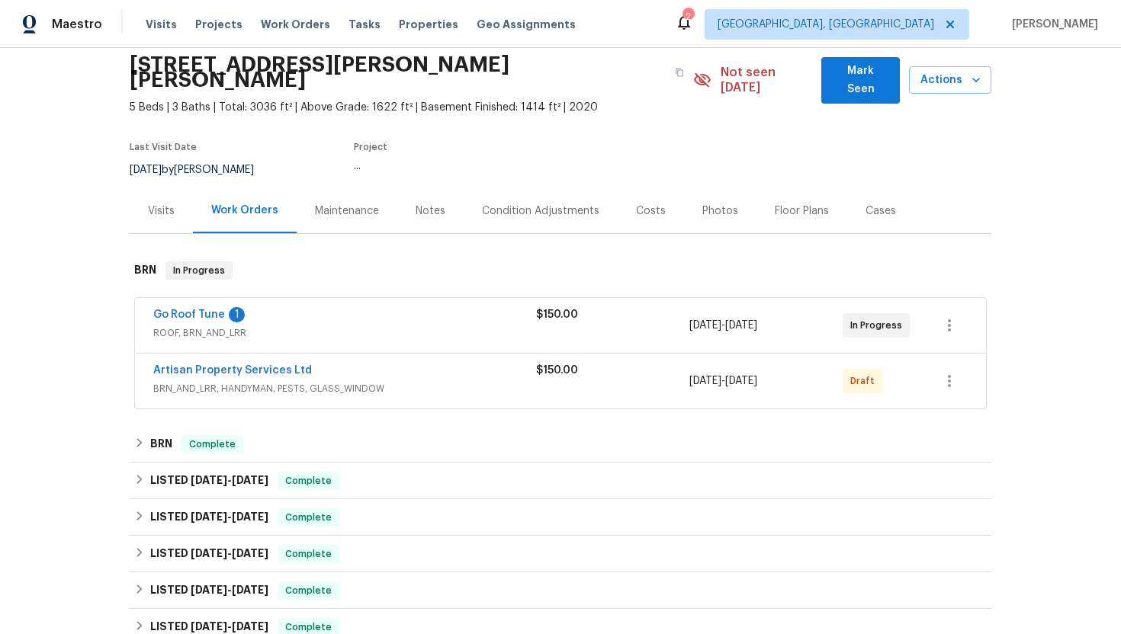
scroll to position [208, 0]
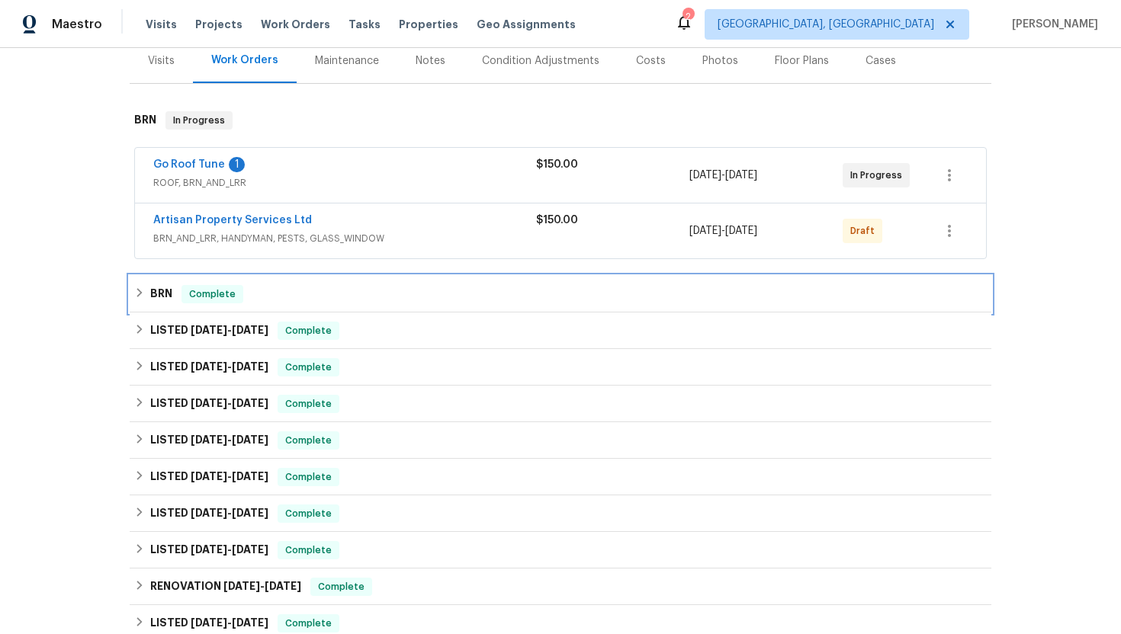
click at [177, 290] on div "BRN Complete" at bounding box center [561, 294] width 862 height 37
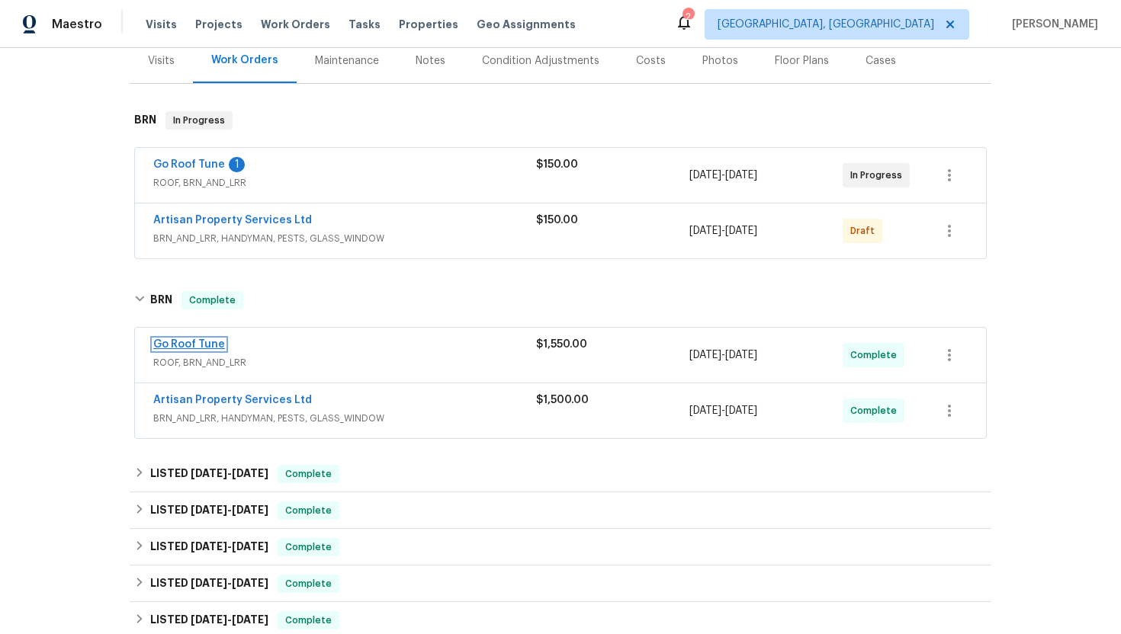
click at [199, 339] on link "Go Roof Tune" at bounding box center [189, 344] width 72 height 11
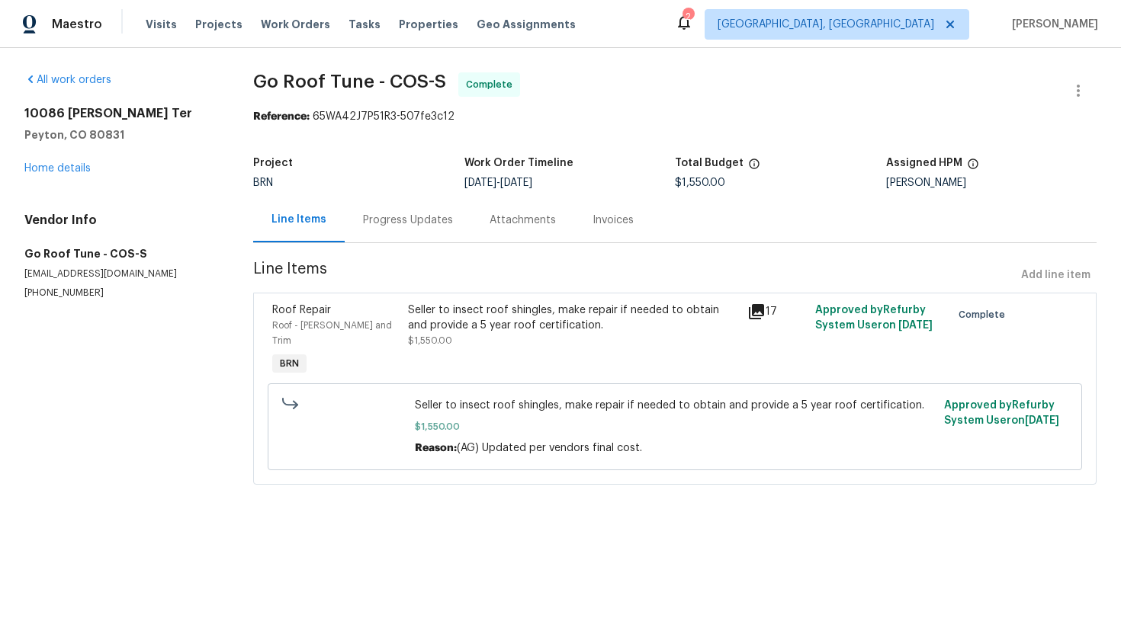
click at [399, 223] on div "Progress Updates" at bounding box center [408, 220] width 90 height 15
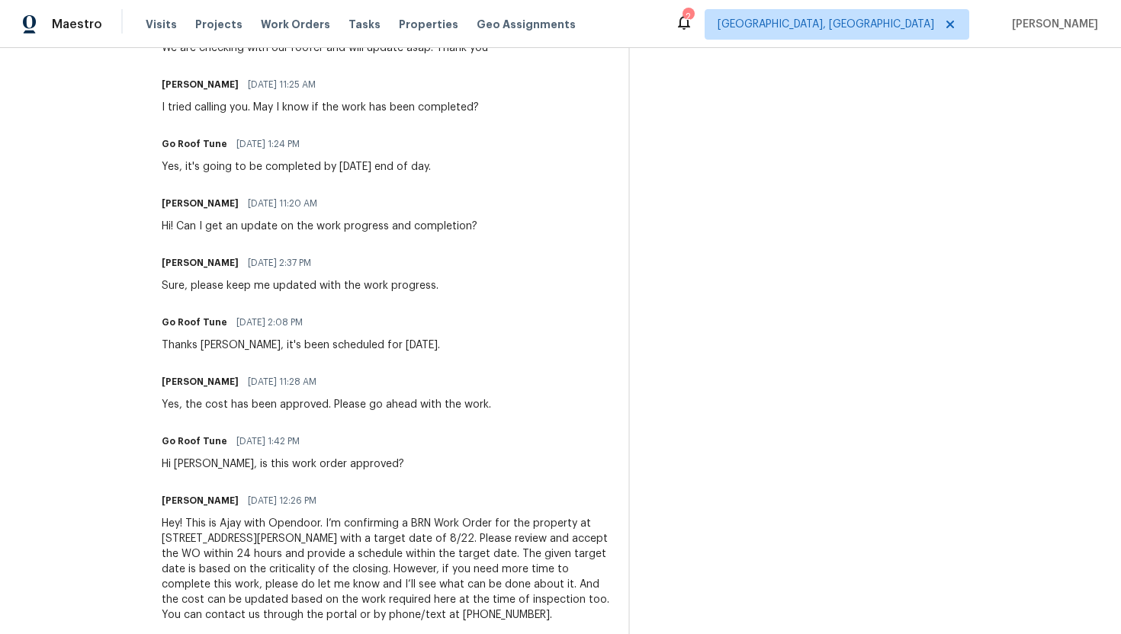
scroll to position [873, 0]
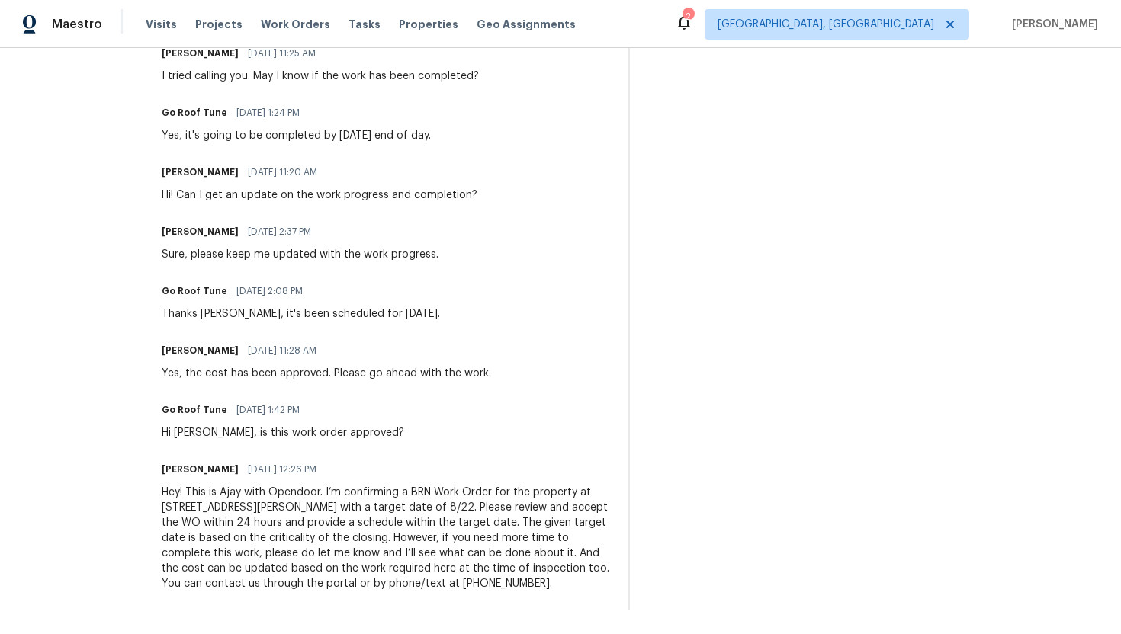
click at [342, 517] on div "Hey! This is Ajay with Opendoor. I’m confirming a BRN Work Order for the proper…" at bounding box center [386, 538] width 448 height 107
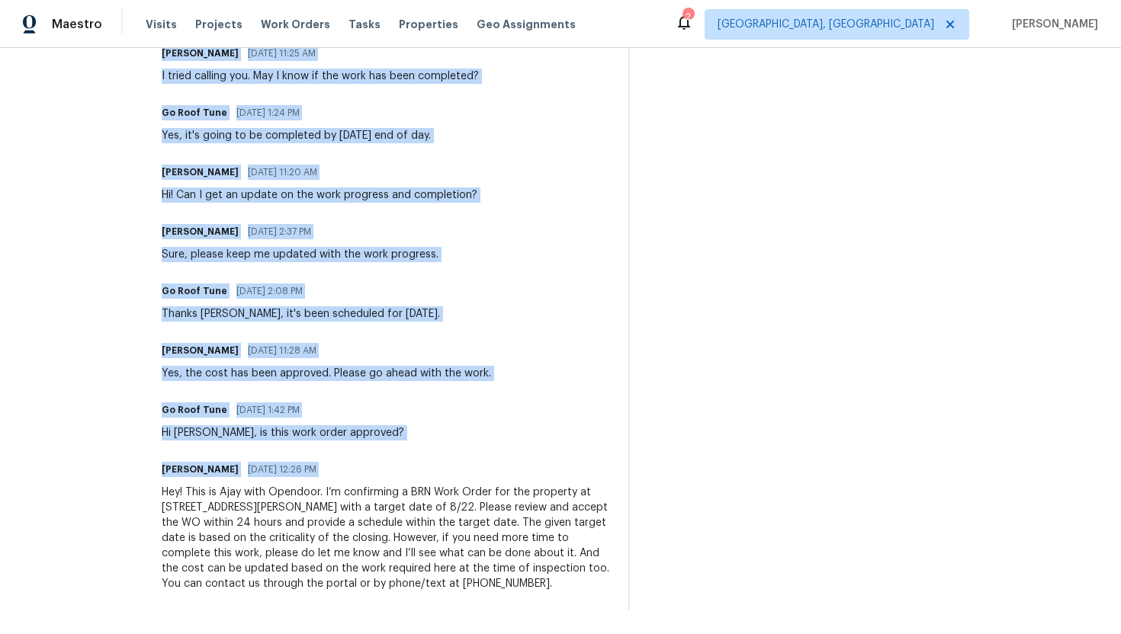
copy div "Trade Partner Updates Go Roof Tune 08/28/2025 4:40 PM Response Requested Hi Aja…"
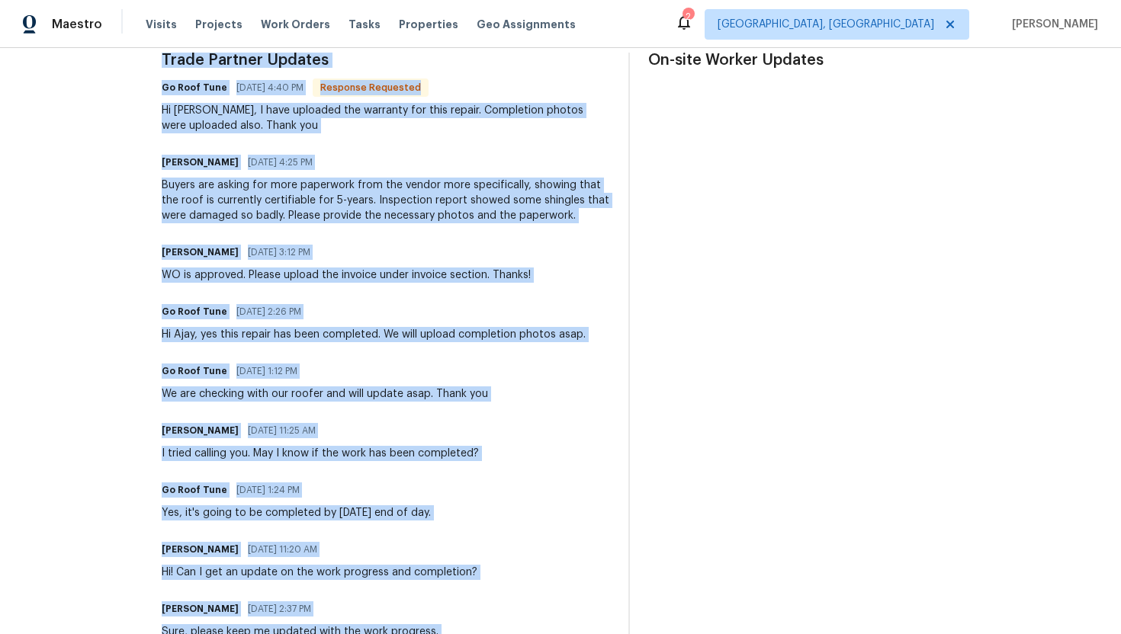
scroll to position [0, 0]
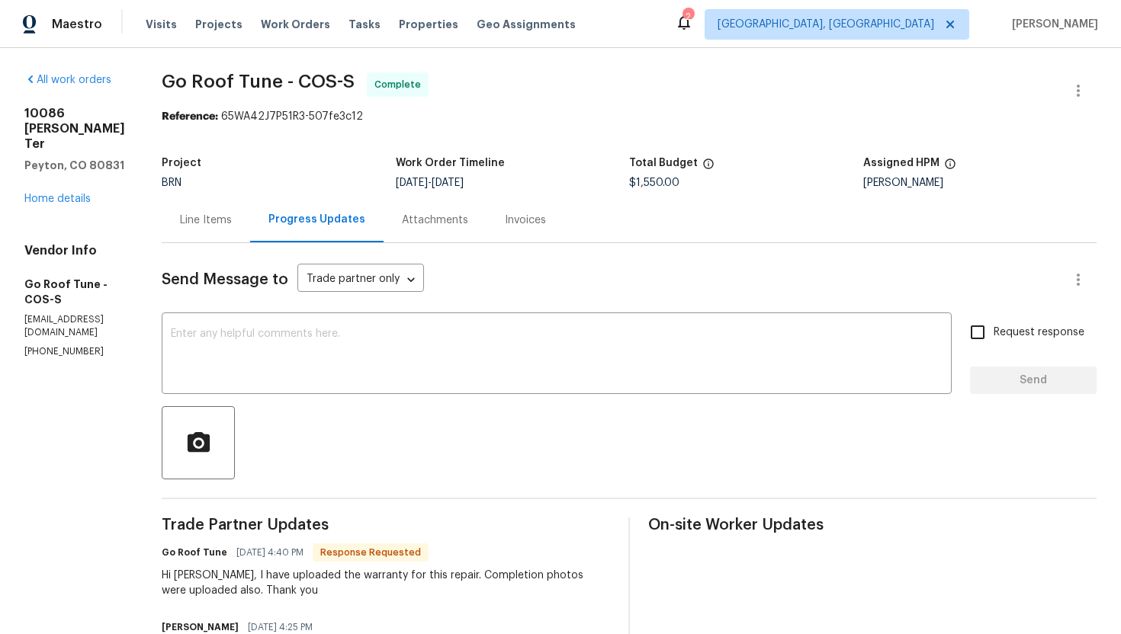
click at [43, 176] on div "All work orders 10086 Henman Ter Peyton, CO 80831 Home details Vendor Info Go R…" at bounding box center [74, 215] width 101 height 286
click at [47, 194] on link "Home details" at bounding box center [57, 199] width 66 height 11
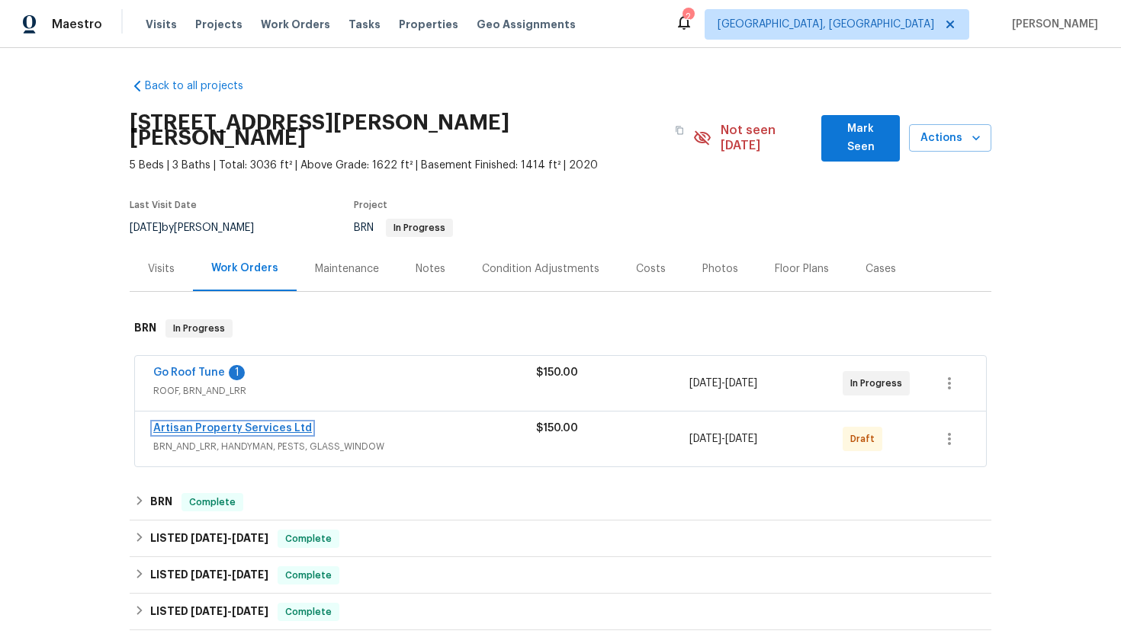
click at [194, 423] on link "Artisan Property Services Ltd" at bounding box center [232, 428] width 159 height 11
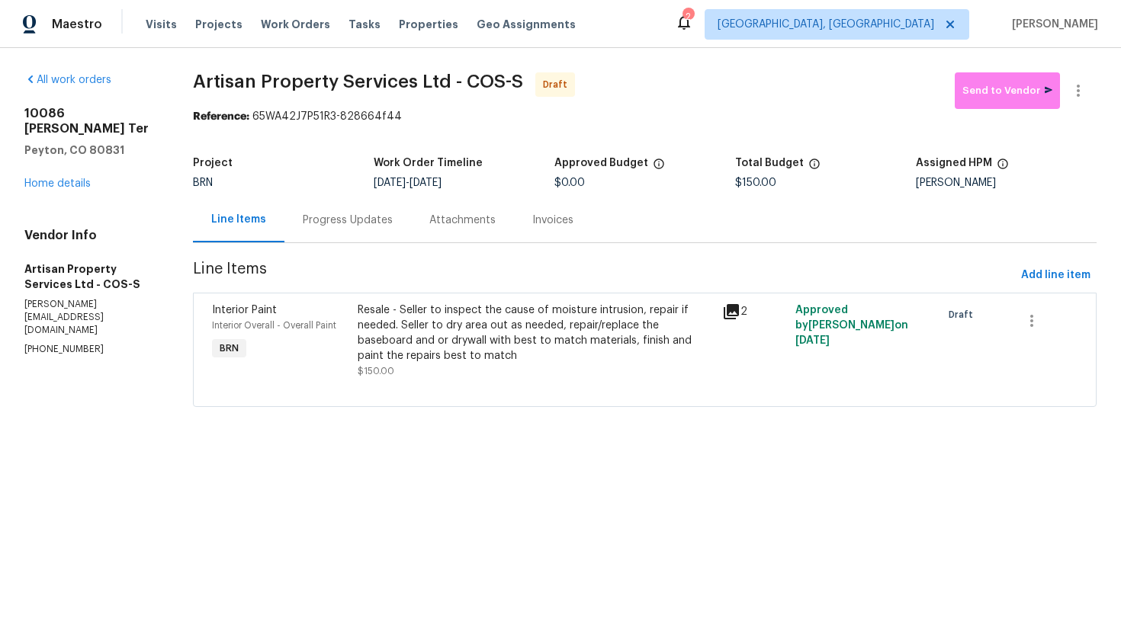
click at [372, 231] on div "Progress Updates" at bounding box center [347, 219] width 127 height 45
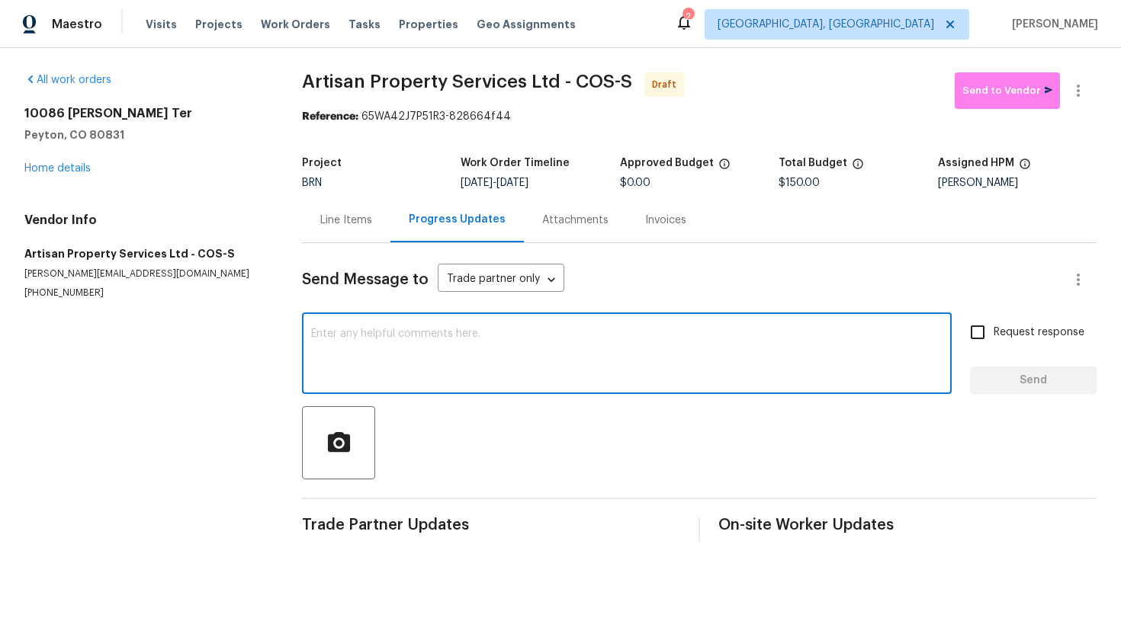
click at [386, 359] on textarea at bounding box center [626, 355] width 631 height 53
paste textarea "Hey! This is Ajay with Opendoor. I’m confirming a BRN Work Order for the proper…"
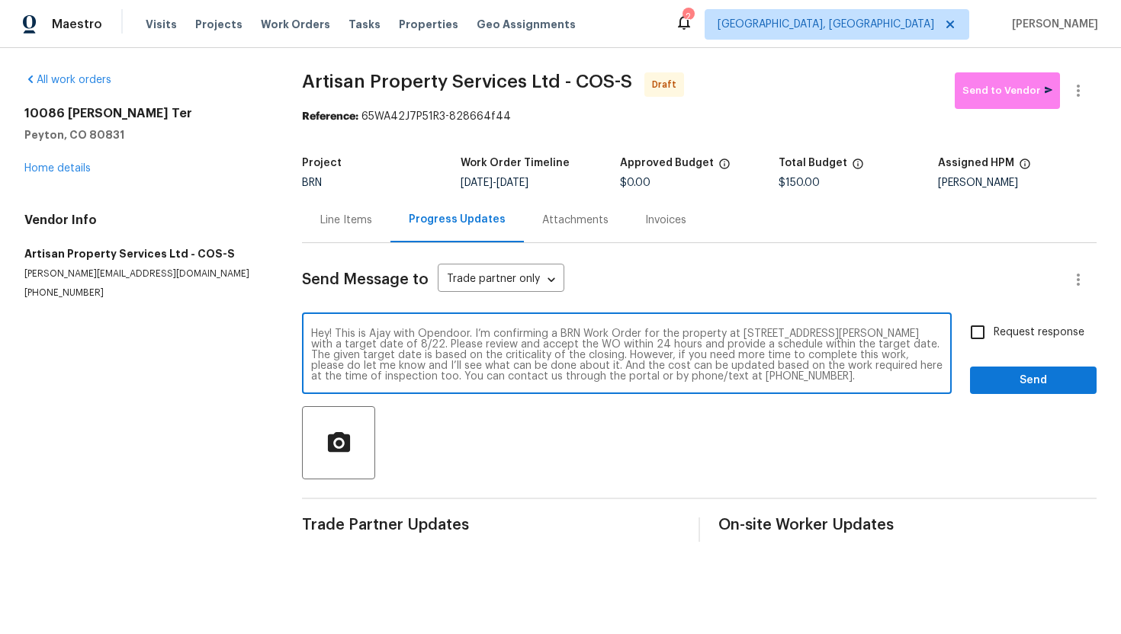
click at [420, 343] on textarea "Hey! This is Ajay with Opendoor. I’m confirming a BRN Work Order for the proper…" at bounding box center [626, 355] width 631 height 53
type textarea "Hey! This is Ajay with Opendoor. I’m confirming a BRN Work Order for the proper…"
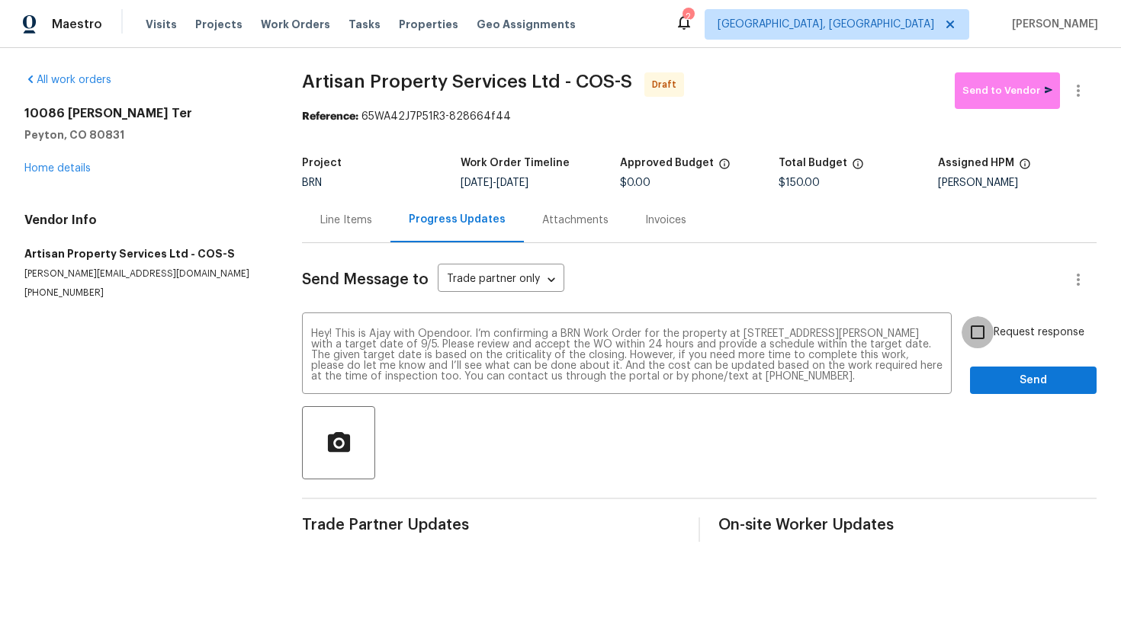
click at [978, 336] on input "Request response" at bounding box center [977, 332] width 32 height 32
checkbox input "true"
click at [991, 374] on span "Send" at bounding box center [1033, 380] width 102 height 19
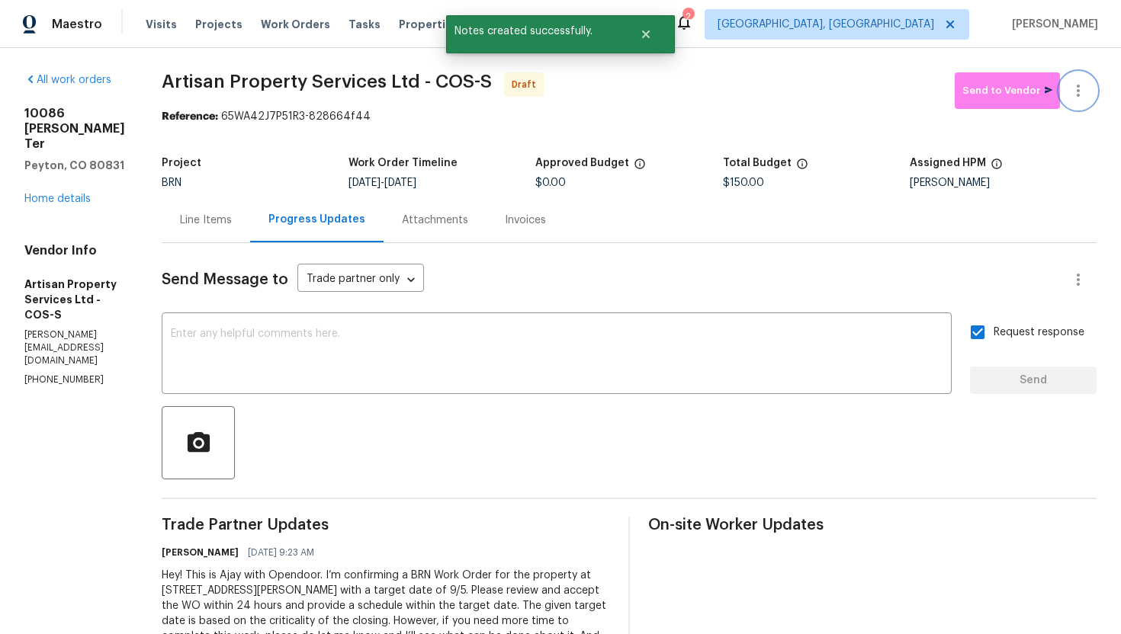
click at [1085, 89] on icon "button" at bounding box center [1078, 91] width 18 height 18
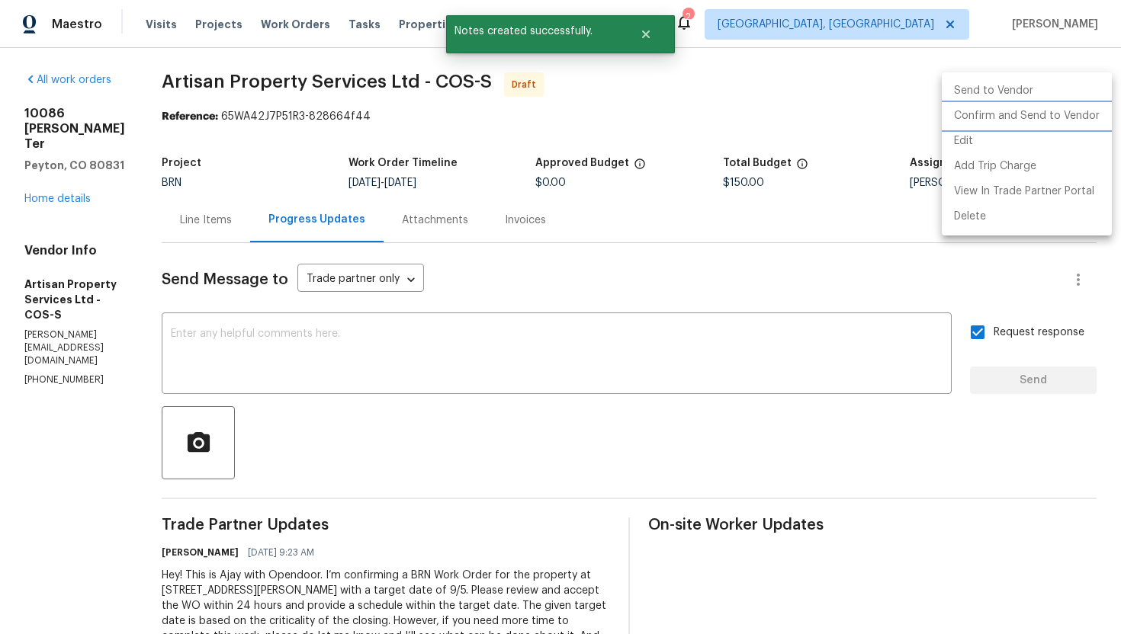
click at [1064, 113] on li "Confirm and Send to Vendor" at bounding box center [1027, 116] width 170 height 25
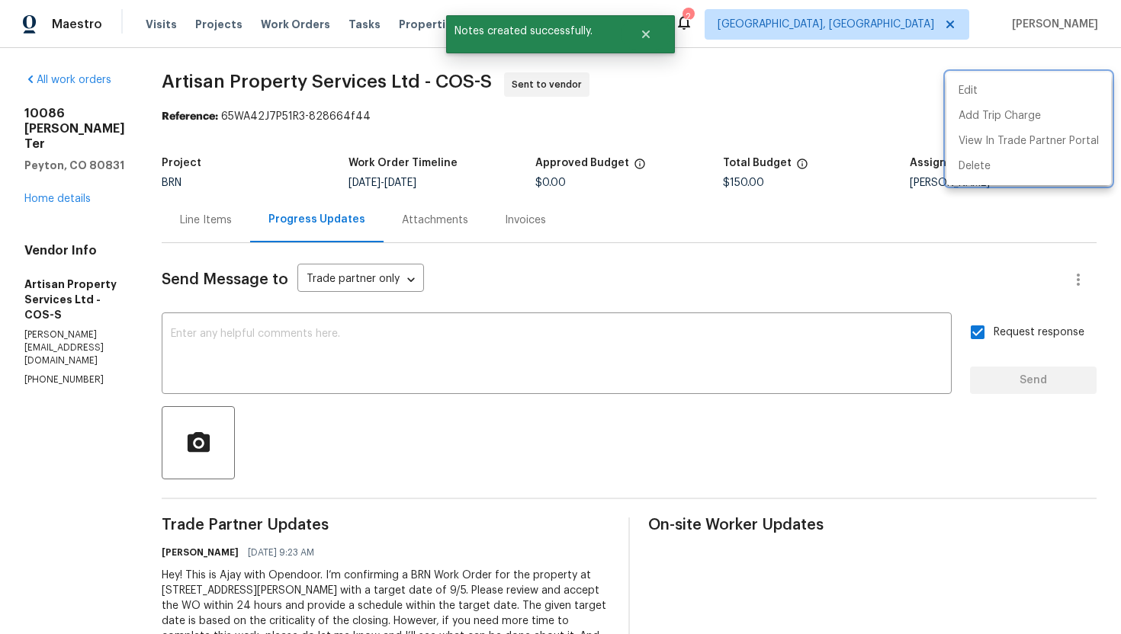
click at [825, 263] on div at bounding box center [560, 317] width 1121 height 634
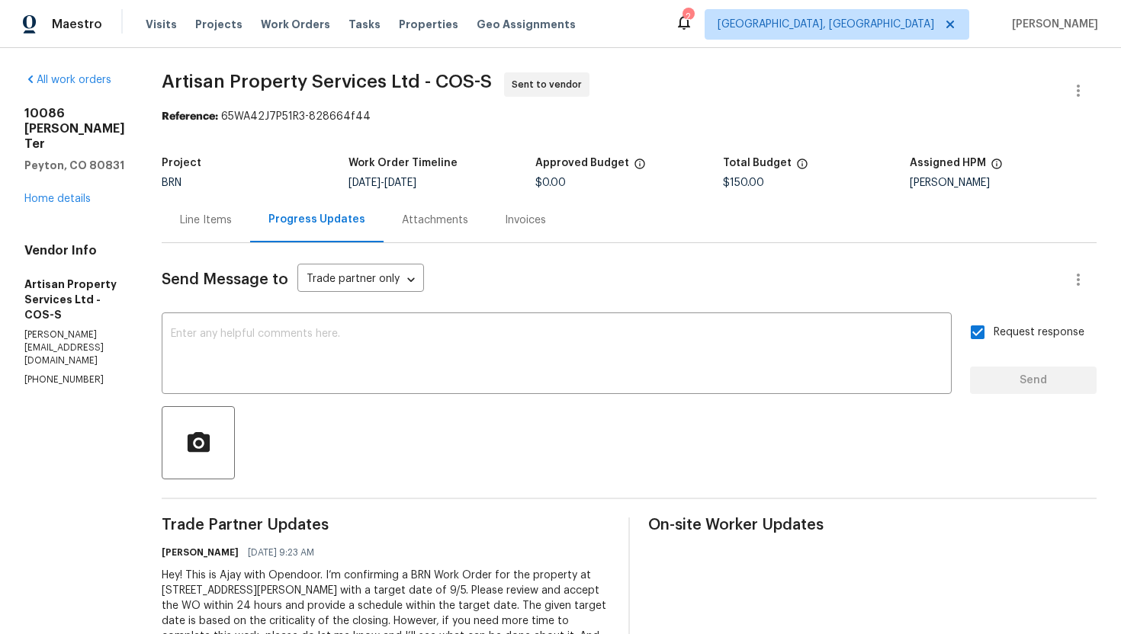
click at [209, 227] on div "Line Items" at bounding box center [206, 219] width 88 height 45
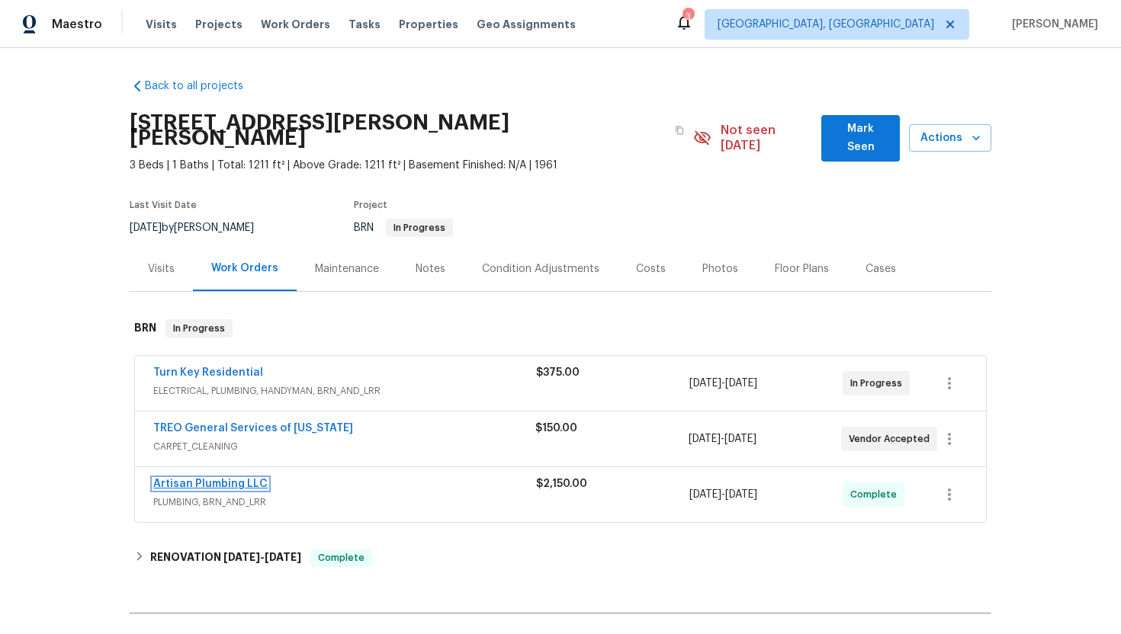
click at [254, 479] on link "Artisan Plumbing LLC" at bounding box center [210, 484] width 114 height 11
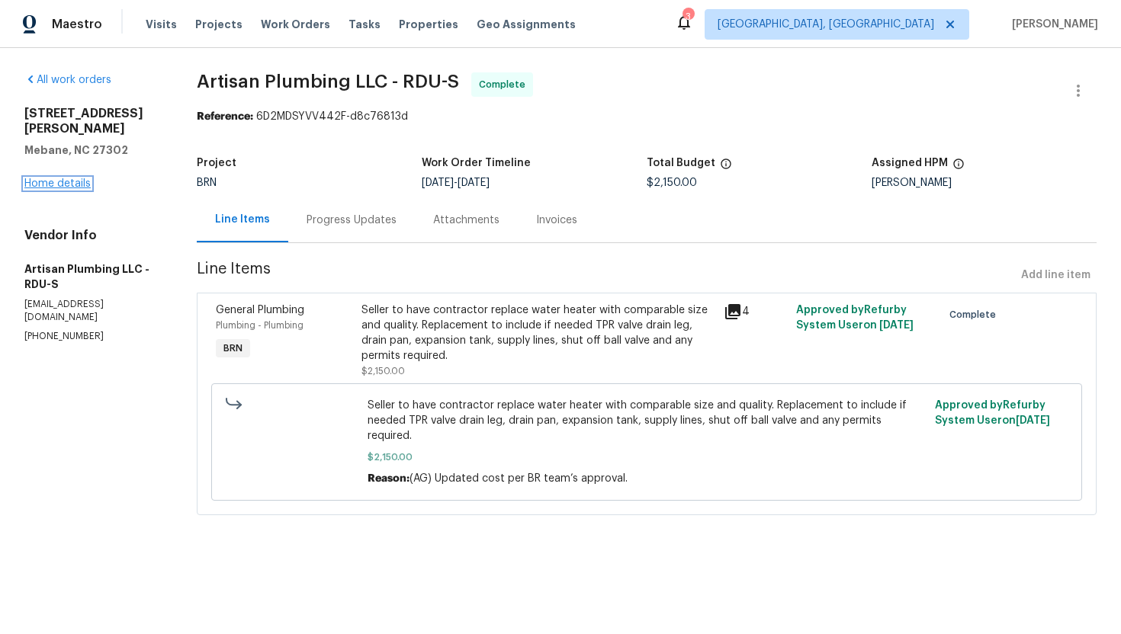
click at [64, 178] on link "Home details" at bounding box center [57, 183] width 66 height 11
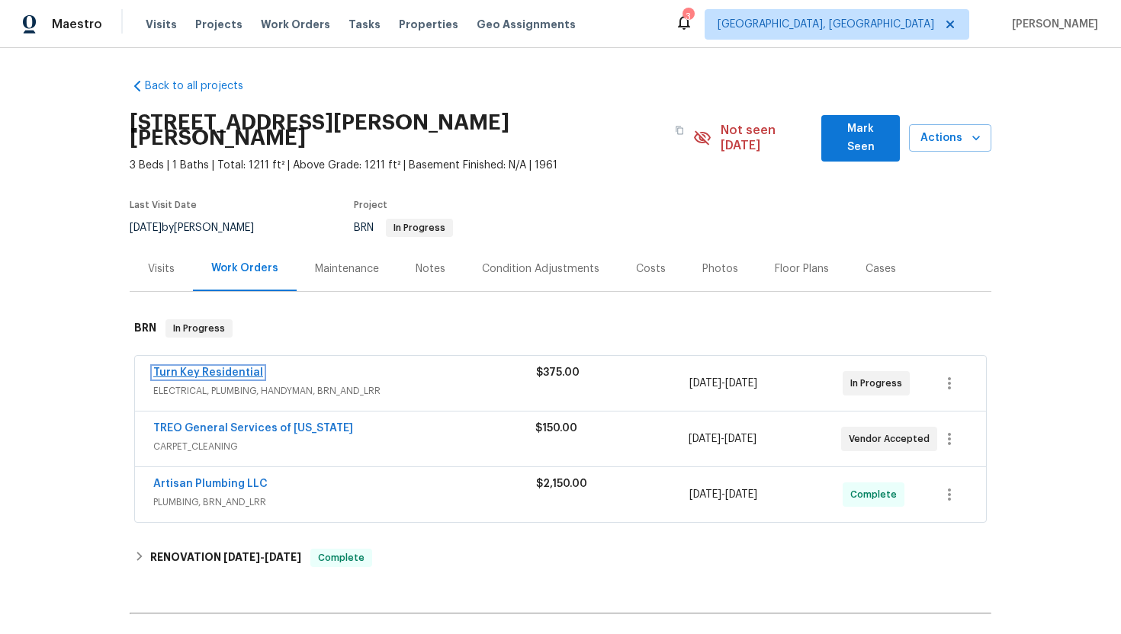
click at [203, 368] on link "Turn Key Residential" at bounding box center [208, 373] width 110 height 11
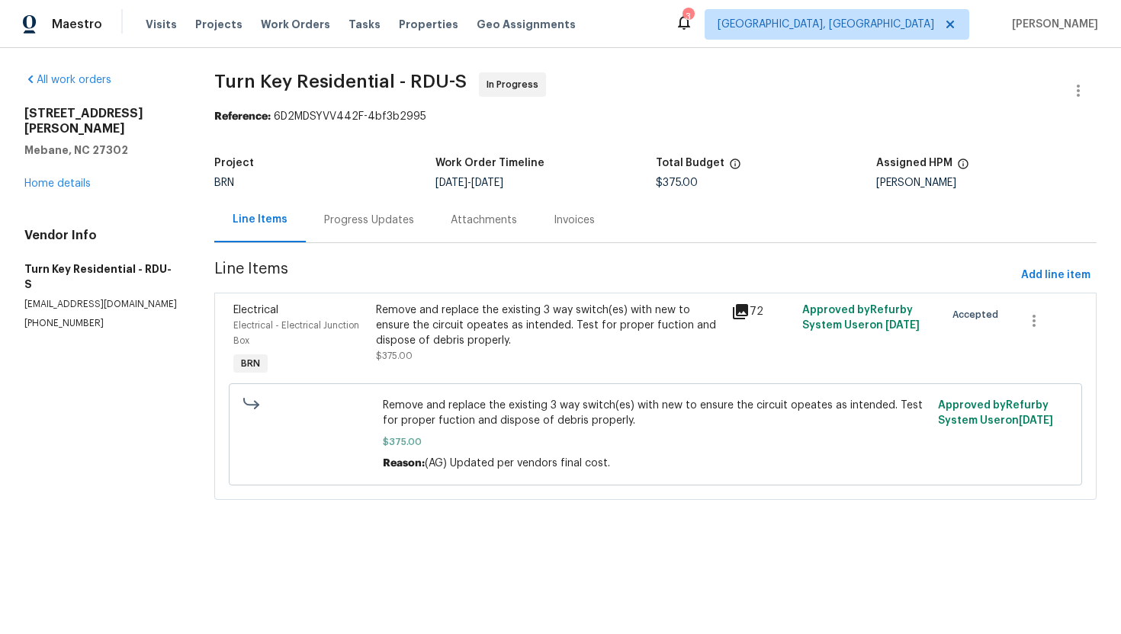
click at [383, 226] on div "Progress Updates" at bounding box center [369, 220] width 90 height 15
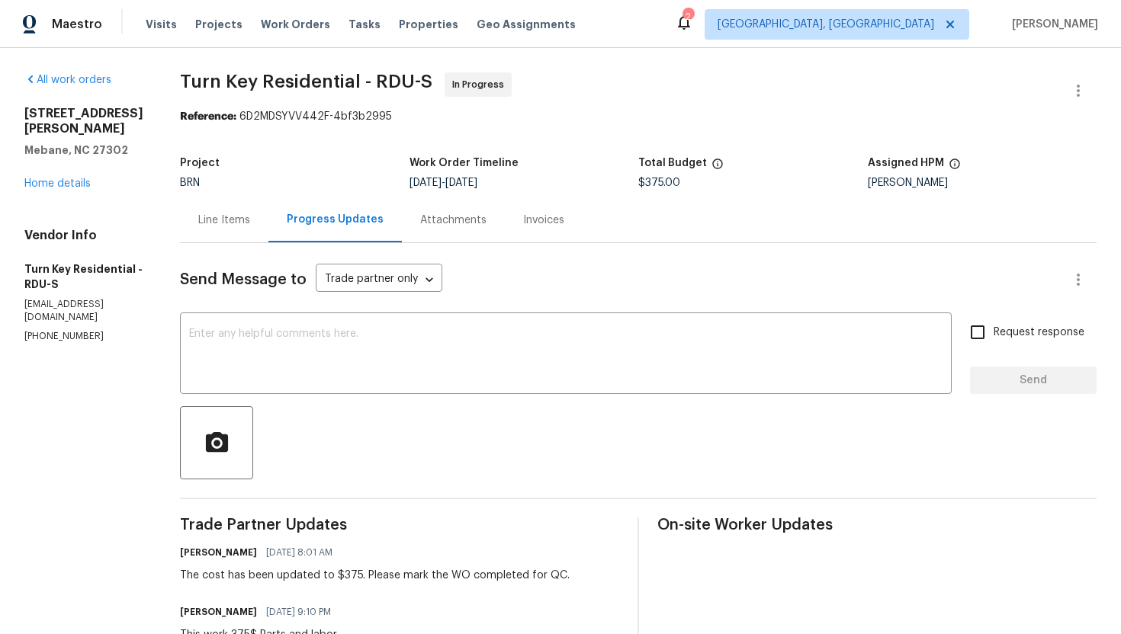
click at [403, 376] on textarea at bounding box center [565, 355] width 753 height 53
click at [250, 226] on div "Line Items" at bounding box center [224, 220] width 52 height 15
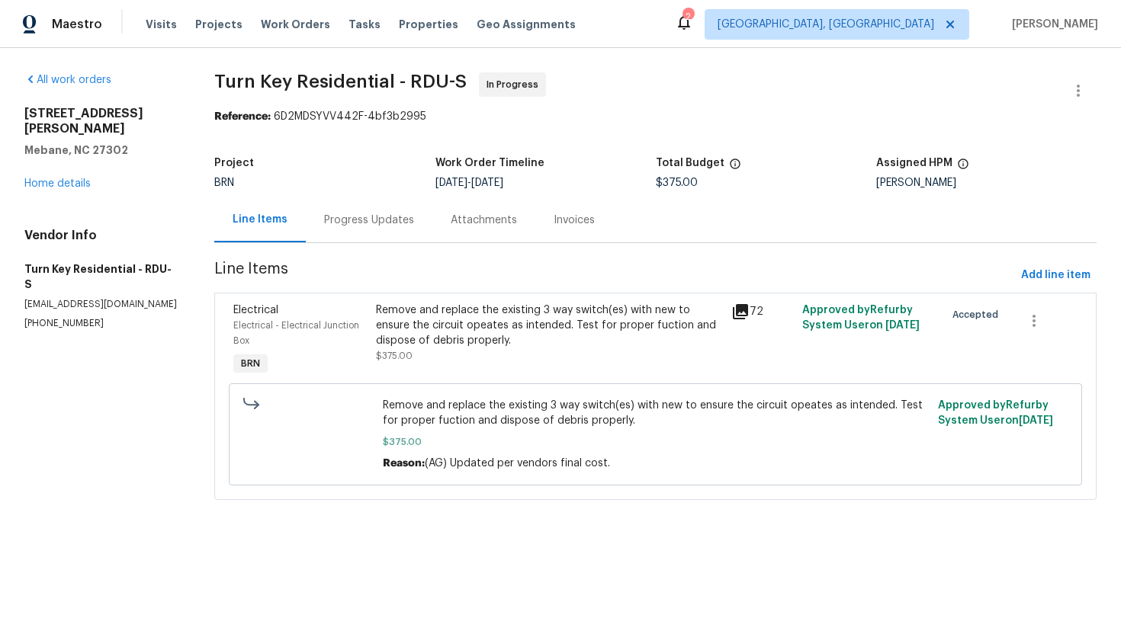
click at [346, 224] on div "Progress Updates" at bounding box center [369, 220] width 90 height 15
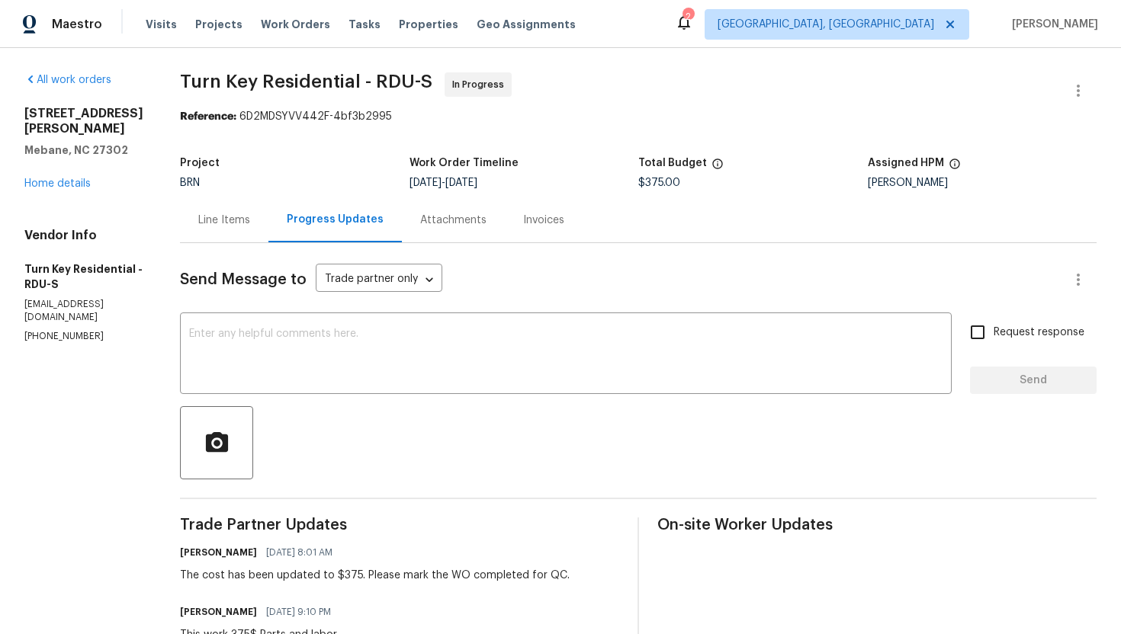
click at [250, 213] on div "Line Items" at bounding box center [224, 220] width 52 height 15
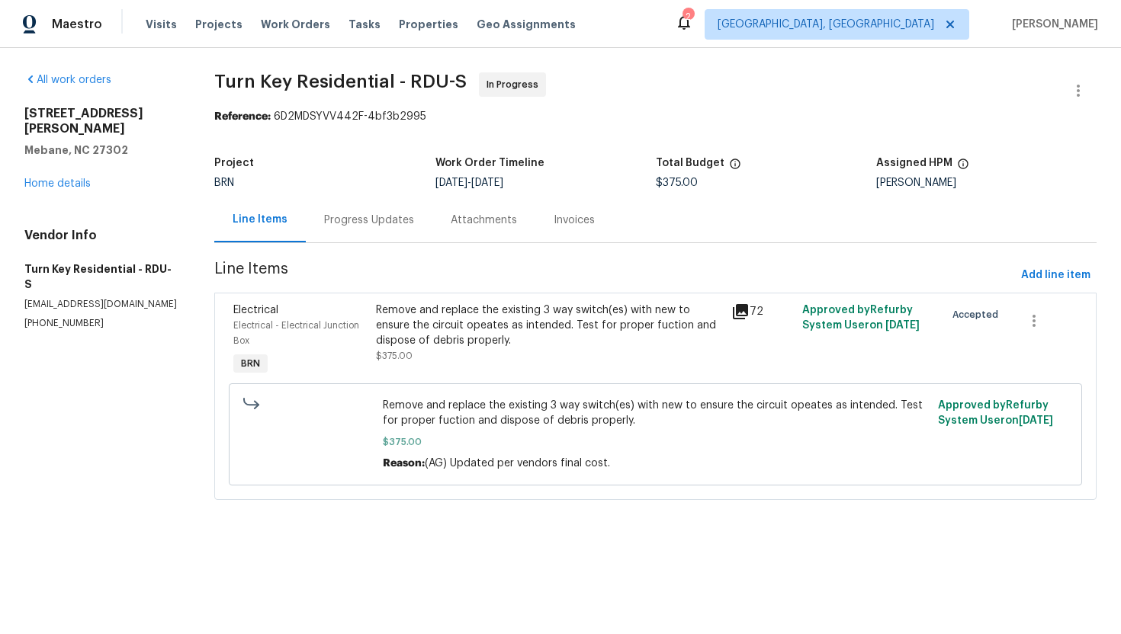
click at [412, 230] on div "Progress Updates" at bounding box center [369, 219] width 127 height 45
